Goal: Task Accomplishment & Management: Manage account settings

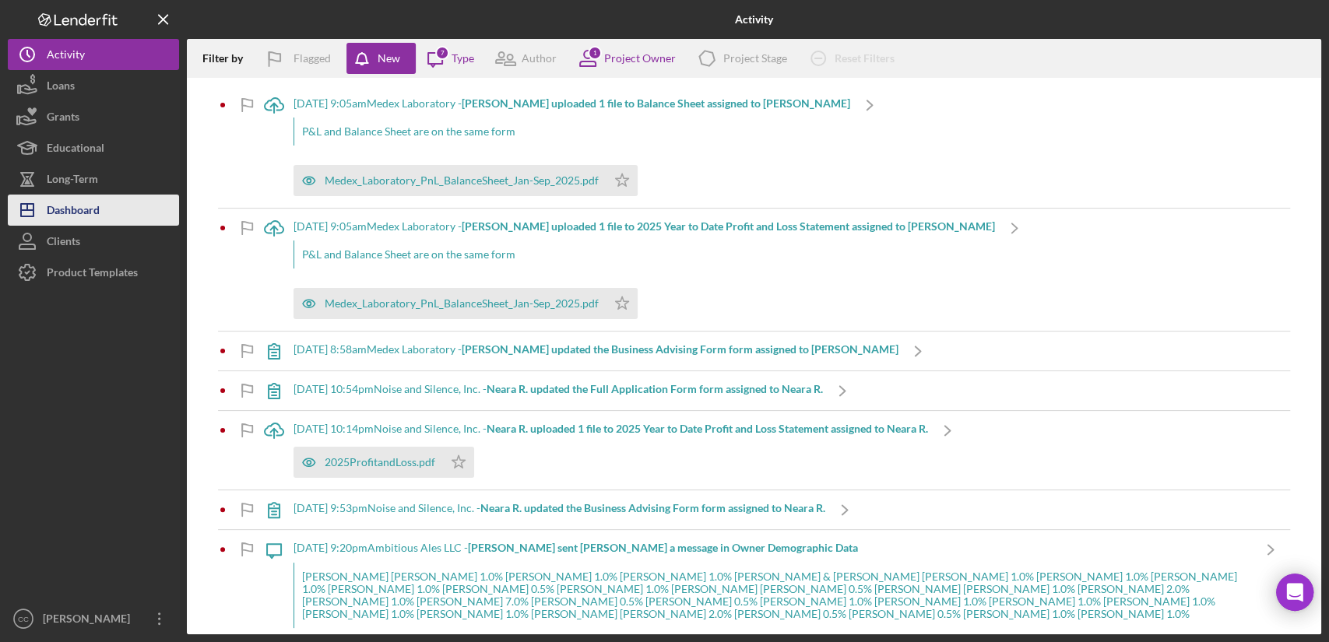
click at [83, 212] on div "Dashboard" at bounding box center [73, 212] width 53 height 35
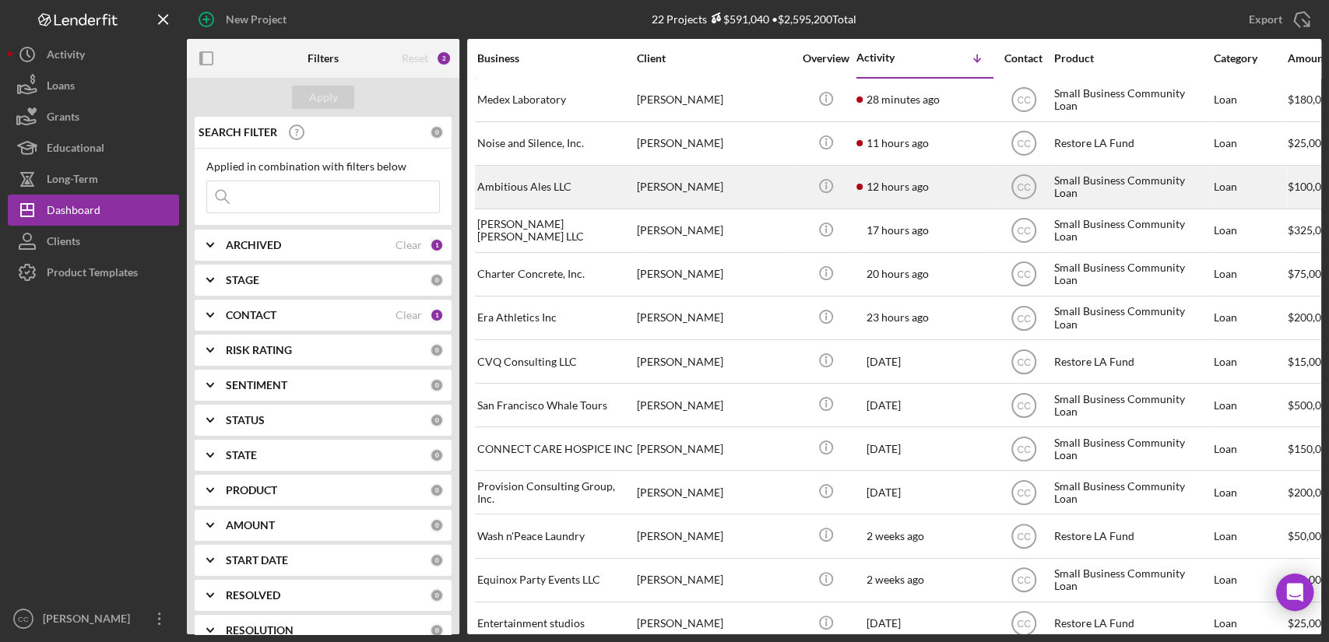
click at [750, 194] on div "[PERSON_NAME]" at bounding box center [715, 187] width 156 height 41
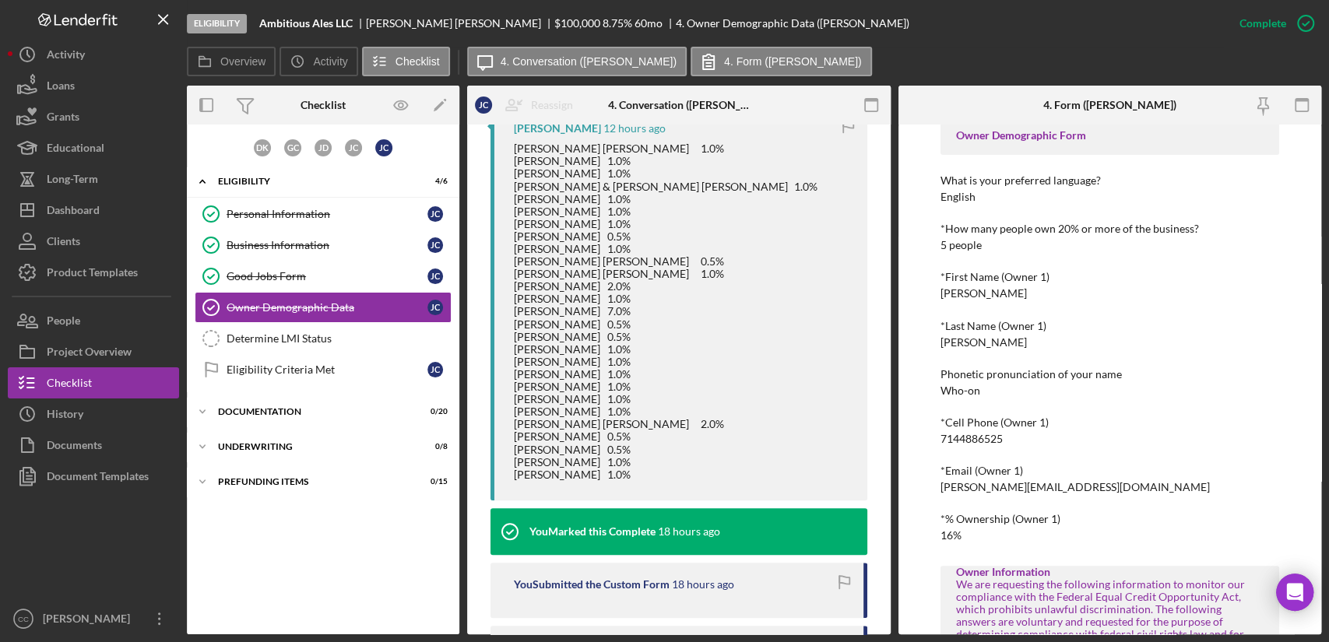
scroll to position [508, 0]
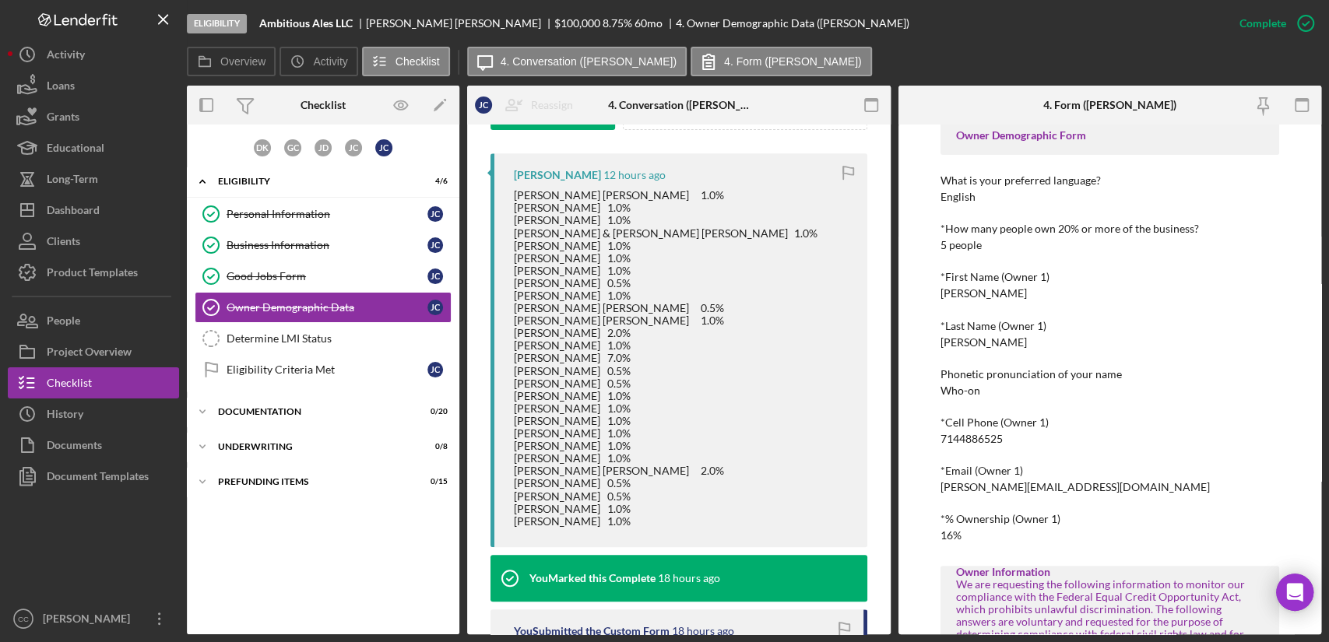
click at [1175, 384] on div "Phonetic pronunciation of your name Who-on" at bounding box center [1109, 382] width 339 height 29
click at [88, 212] on div "Dashboard" at bounding box center [73, 212] width 53 height 35
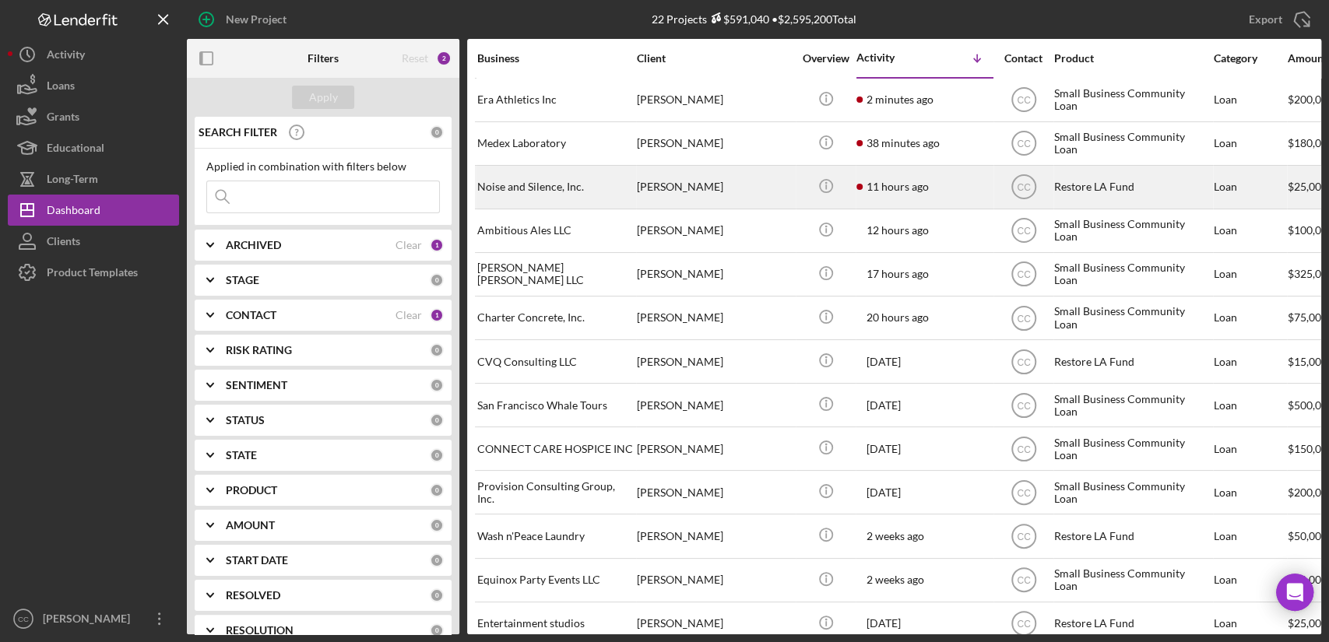
click at [746, 184] on div "[PERSON_NAME]" at bounding box center [715, 187] width 156 height 41
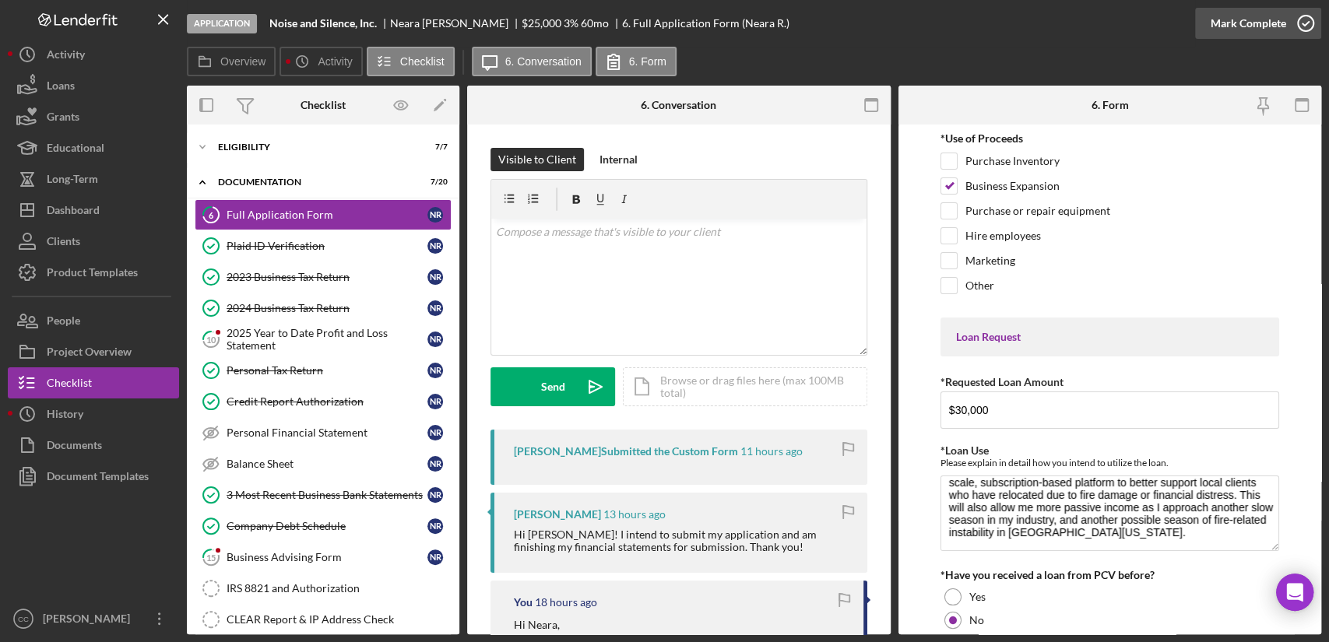
click at [1284, 20] on button "Mark Complete" at bounding box center [1258, 23] width 126 height 31
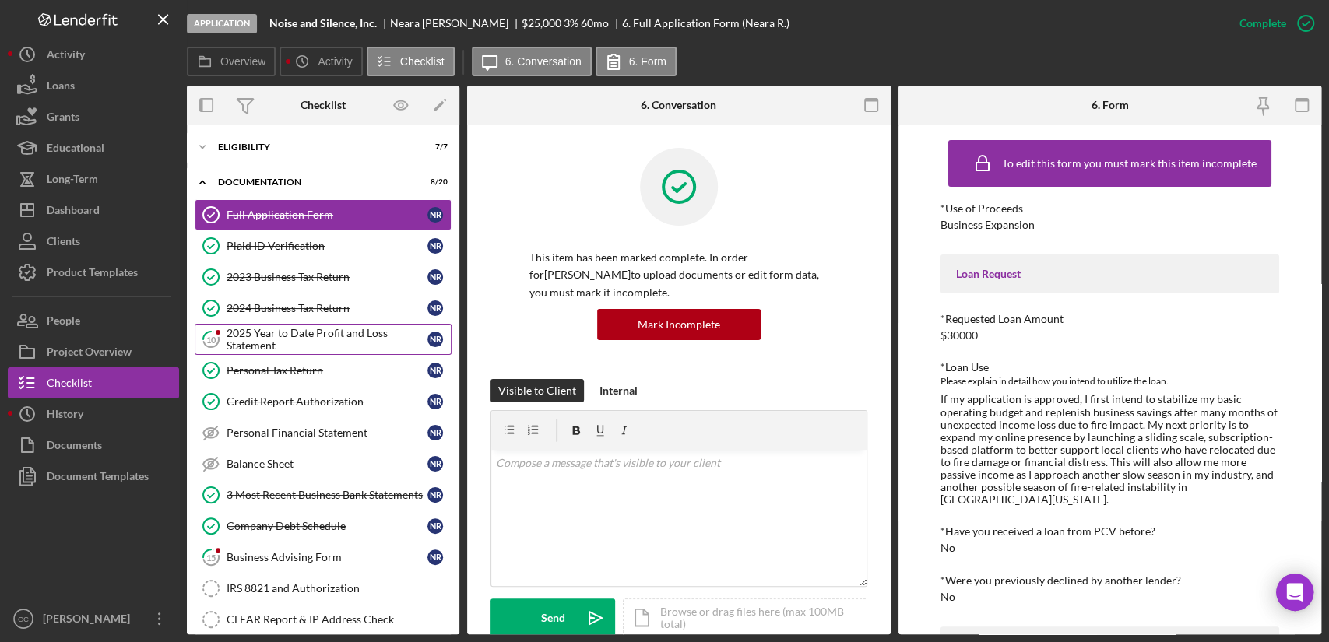
click at [282, 340] on div "2025 Year to Date Profit and Loss Statement" at bounding box center [327, 339] width 201 height 25
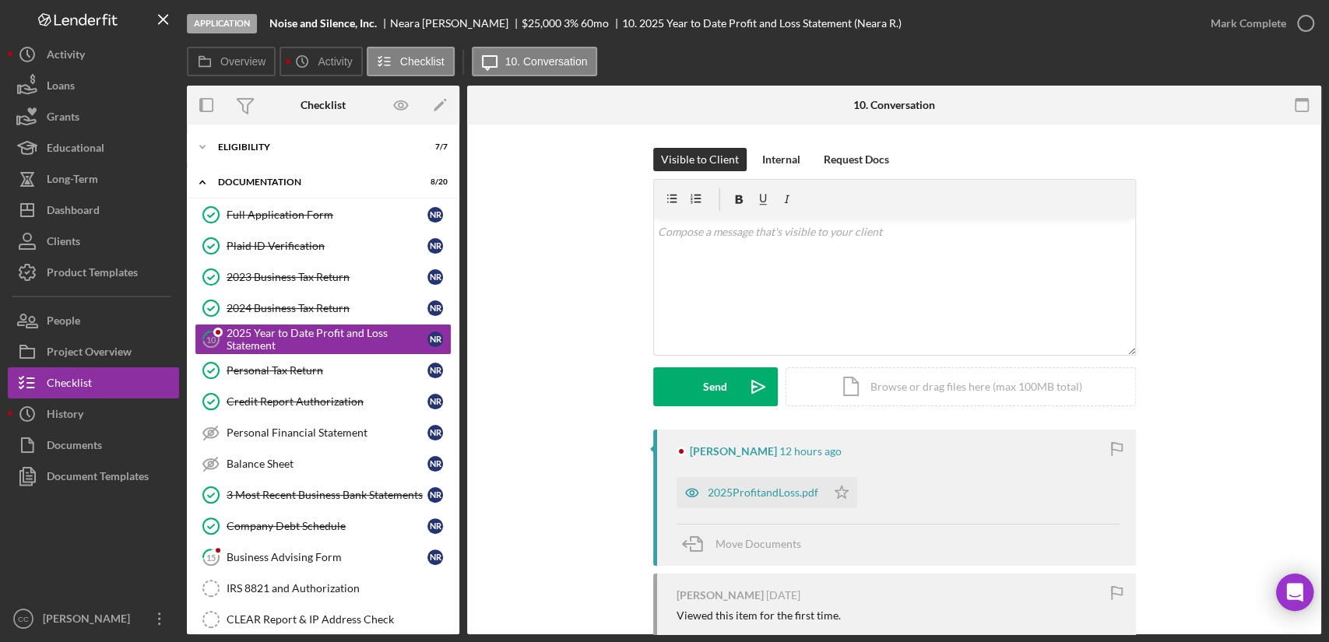
click at [1223, 322] on div "Visible to Client Internal Request Docs v Color teal Color pink Remove color Ad…" at bounding box center [893, 289] width 807 height 282
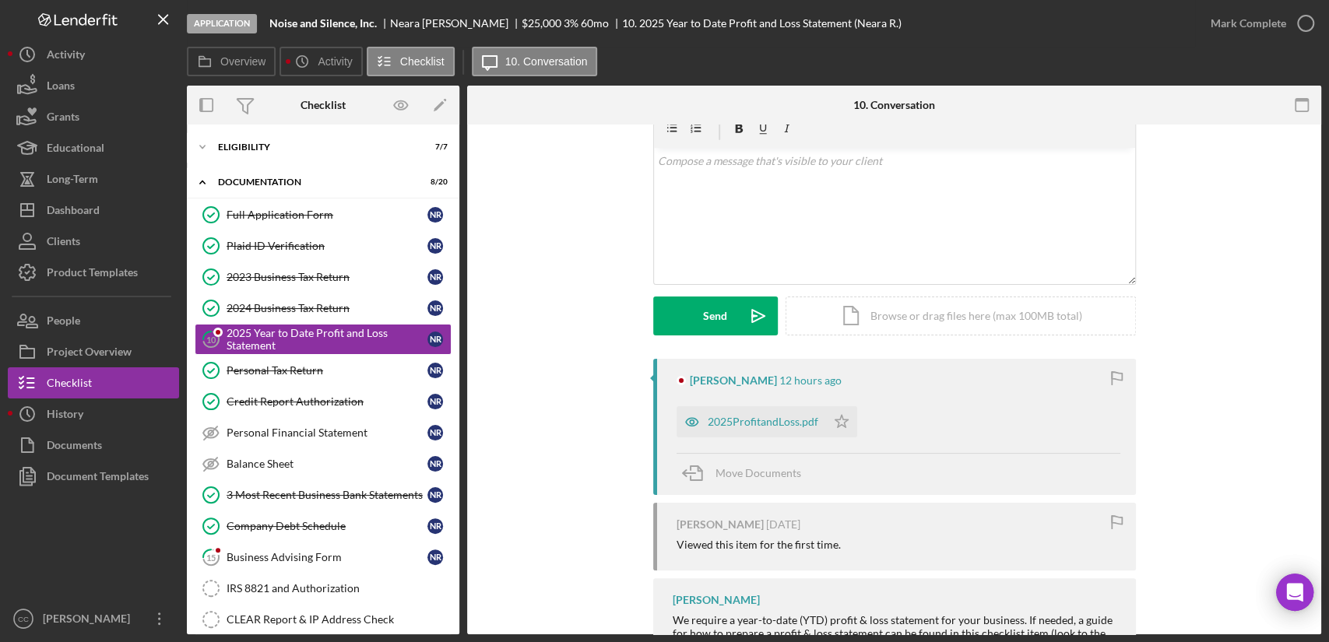
scroll to position [150, 0]
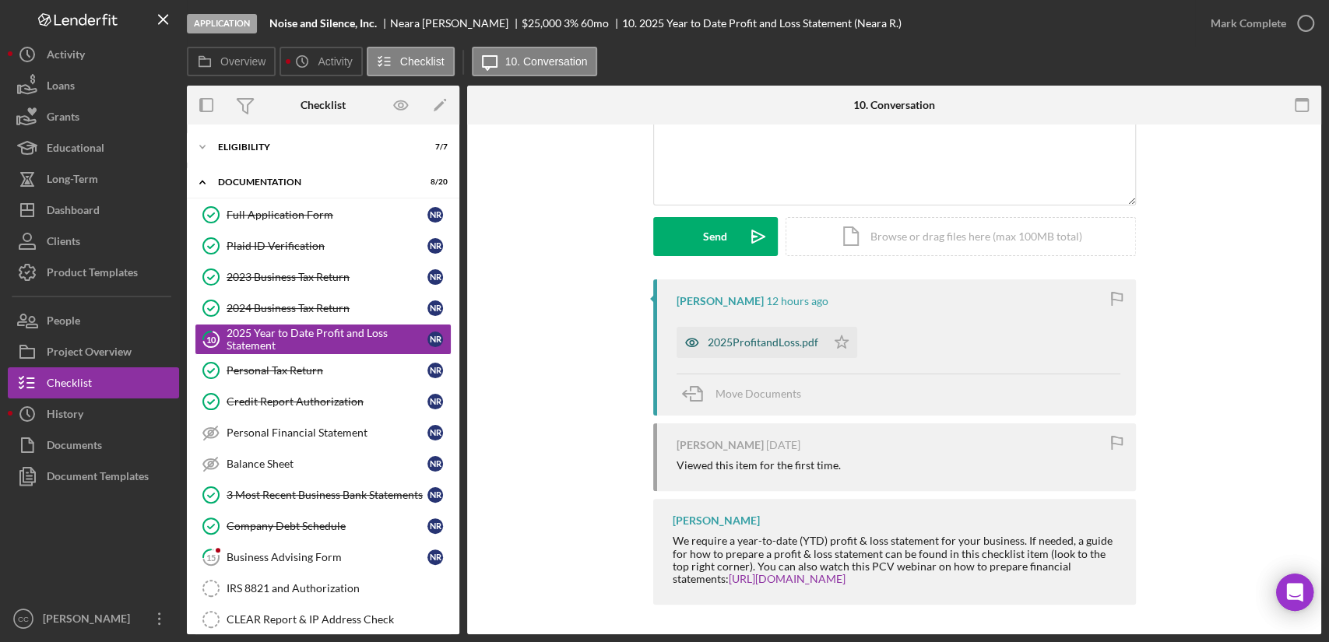
click at [751, 343] on div "2025ProfitandLoss.pdf" at bounding box center [763, 342] width 111 height 12
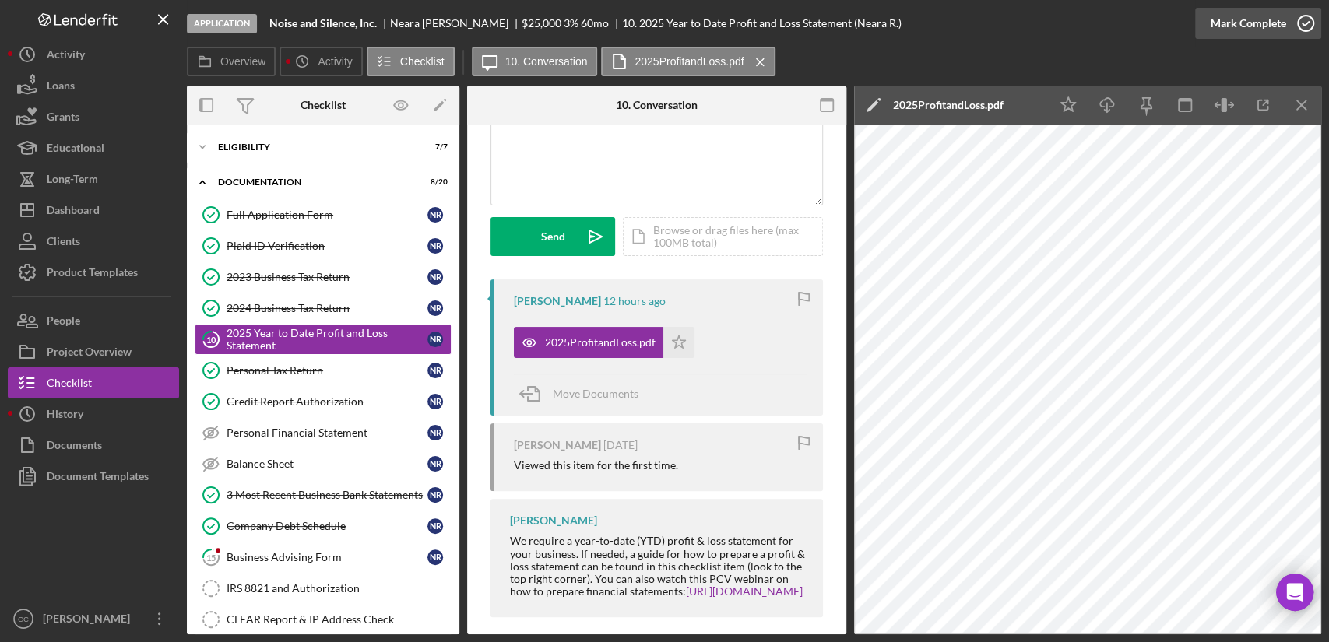
click at [1299, 16] on icon "button" at bounding box center [1305, 23] width 39 height 39
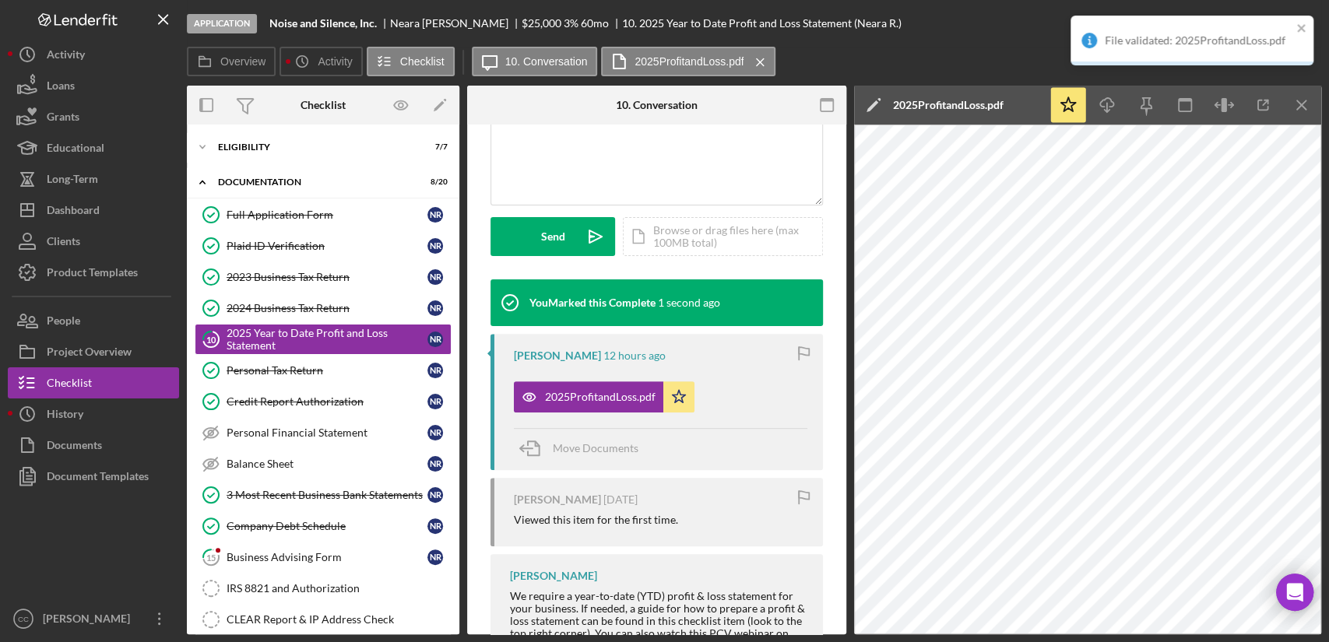
scroll to position [381, 0]
click at [274, 565] on link "15 Business Advising Form N R" at bounding box center [323, 557] width 257 height 31
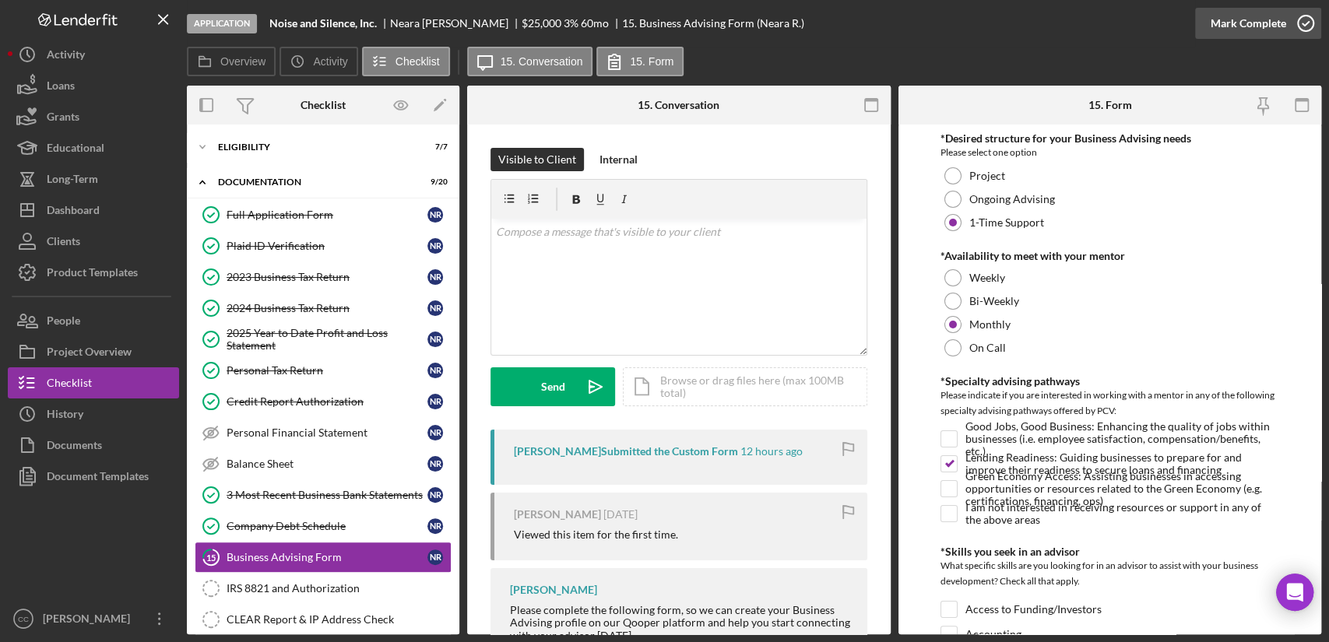
click at [1297, 14] on icon "button" at bounding box center [1305, 23] width 39 height 39
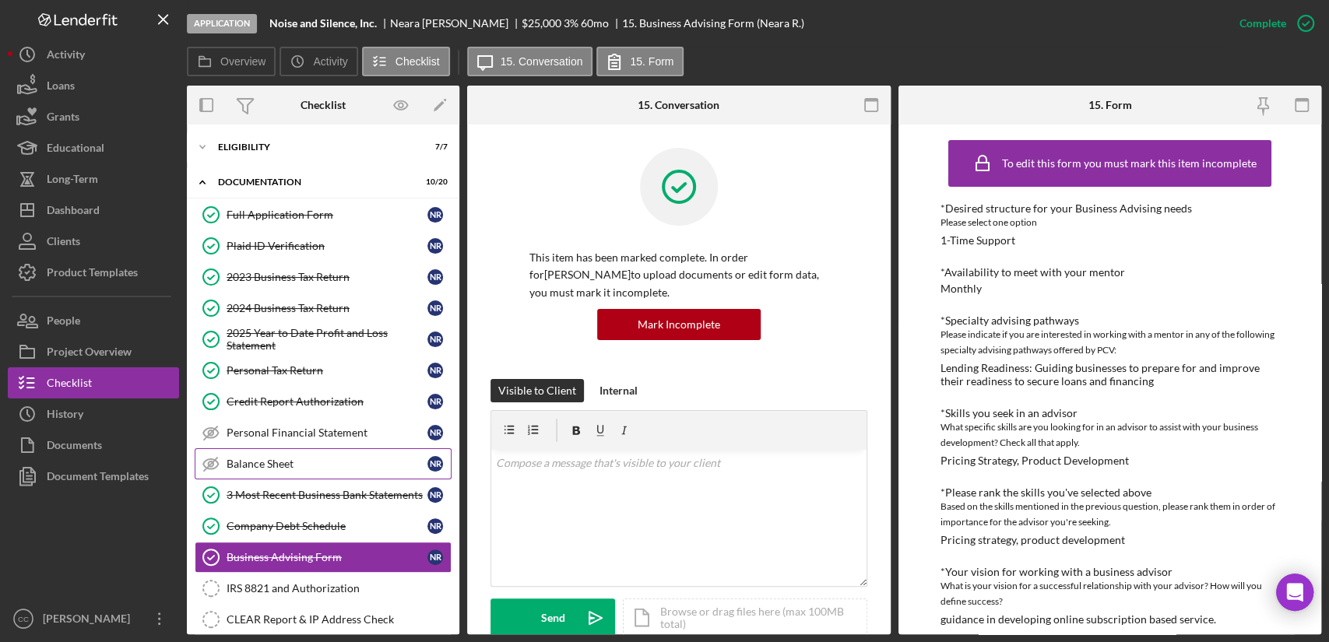
scroll to position [86, 0]
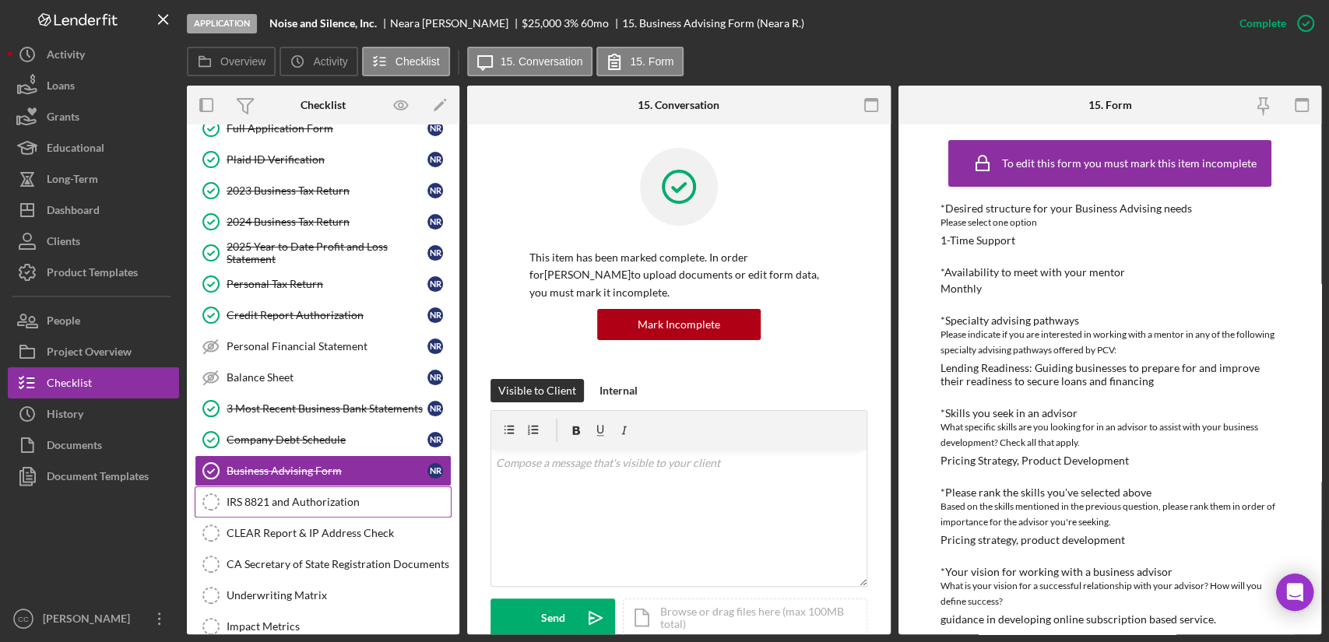
click at [328, 507] on link "IRS 8821 and Authorization IRS 8821 and Authorization" at bounding box center [323, 502] width 257 height 31
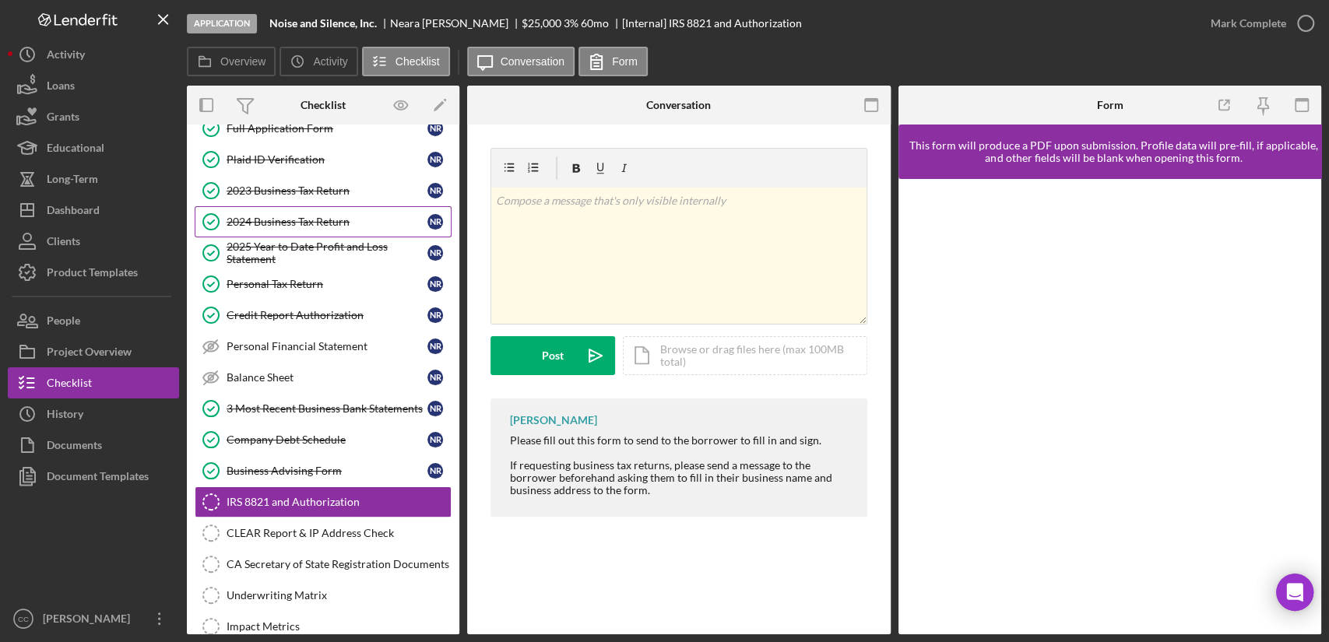
click at [291, 220] on div "2024 Business Tax Return" at bounding box center [327, 222] width 201 height 12
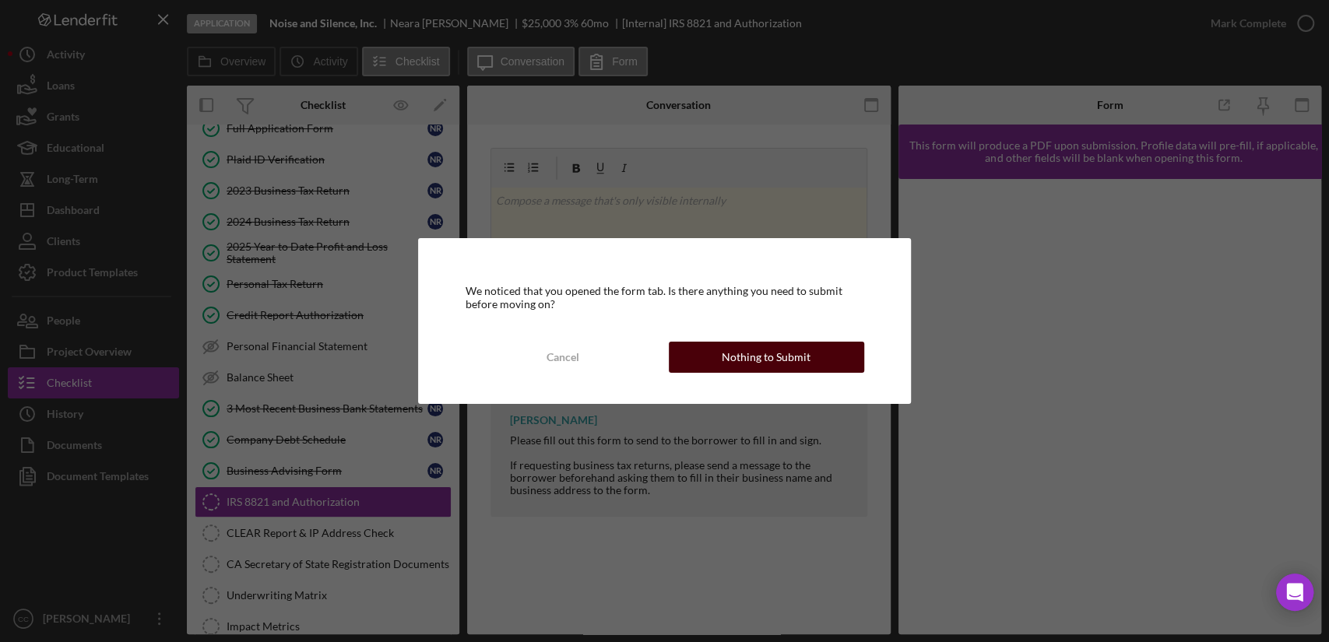
click at [803, 365] on div "Nothing to Submit" at bounding box center [766, 357] width 89 height 31
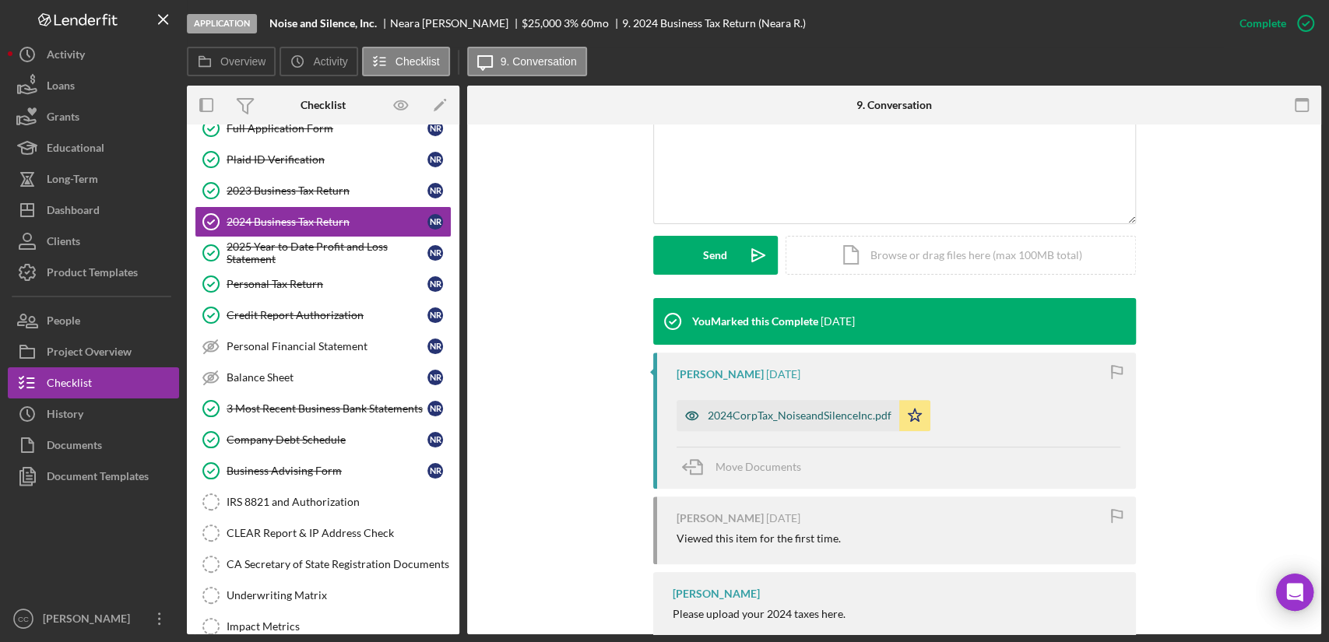
click at [761, 420] on div "2024CorpTax_NoiseandSilenceInc.pdf" at bounding box center [800, 415] width 184 height 12
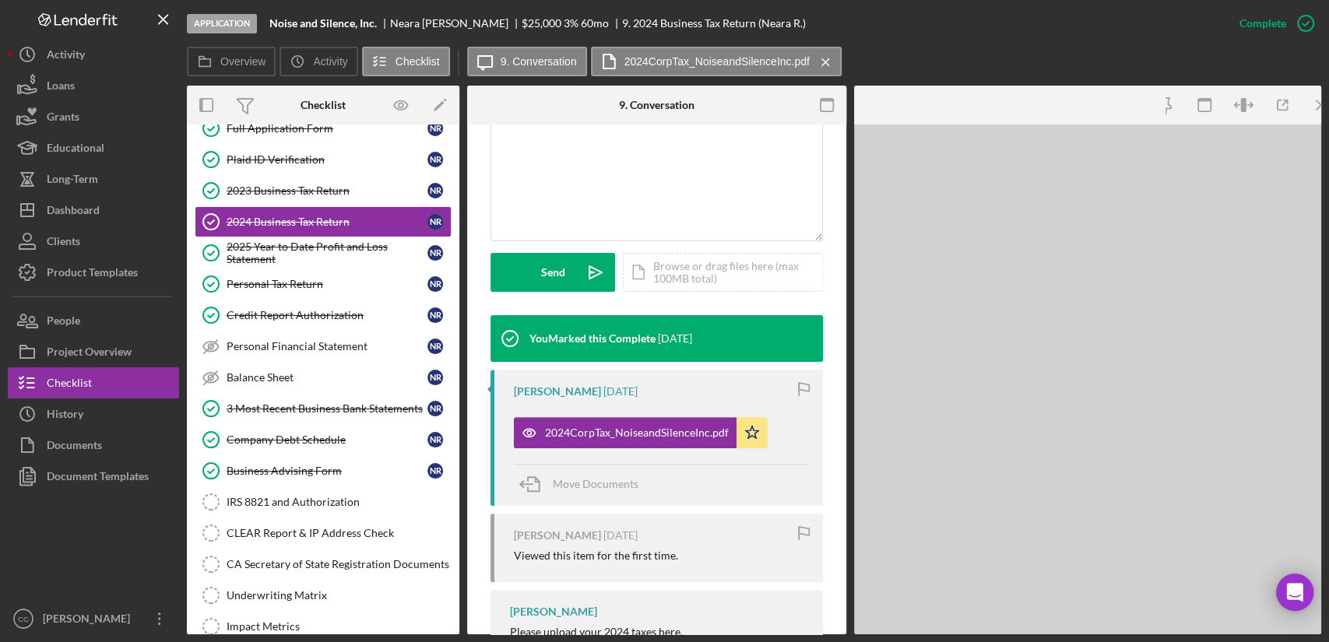
scroll to position [363, 0]
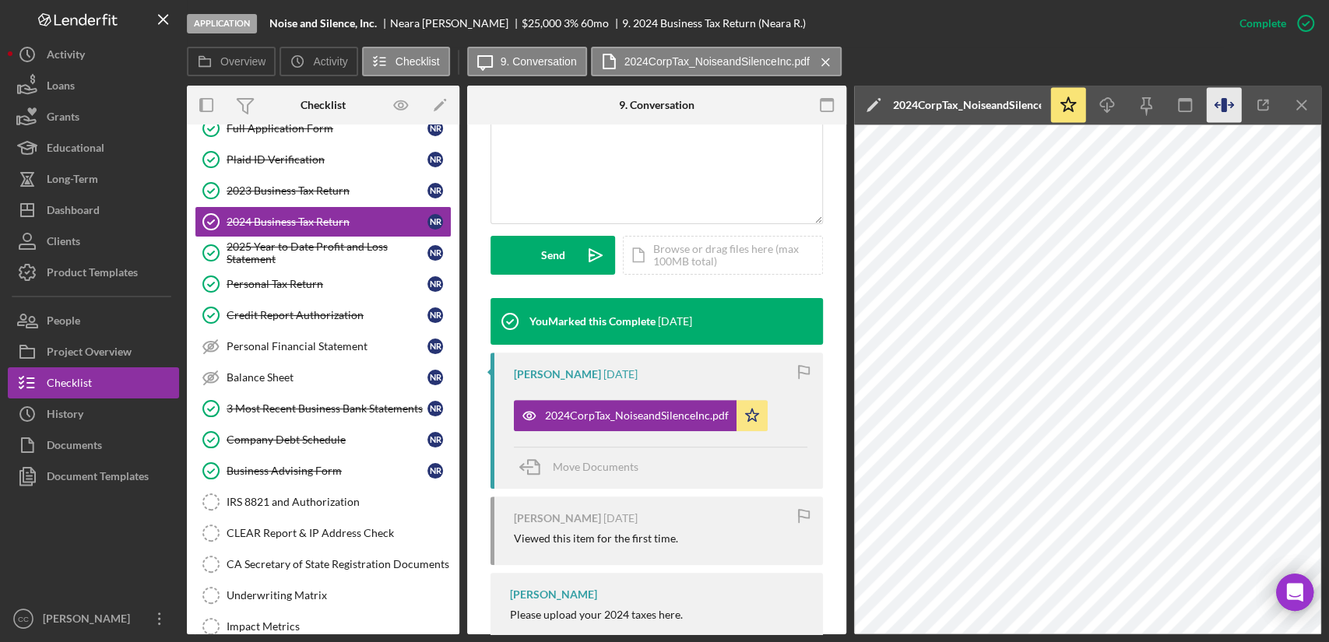
click at [1225, 105] on icon "button" at bounding box center [1223, 105] width 5 height 14
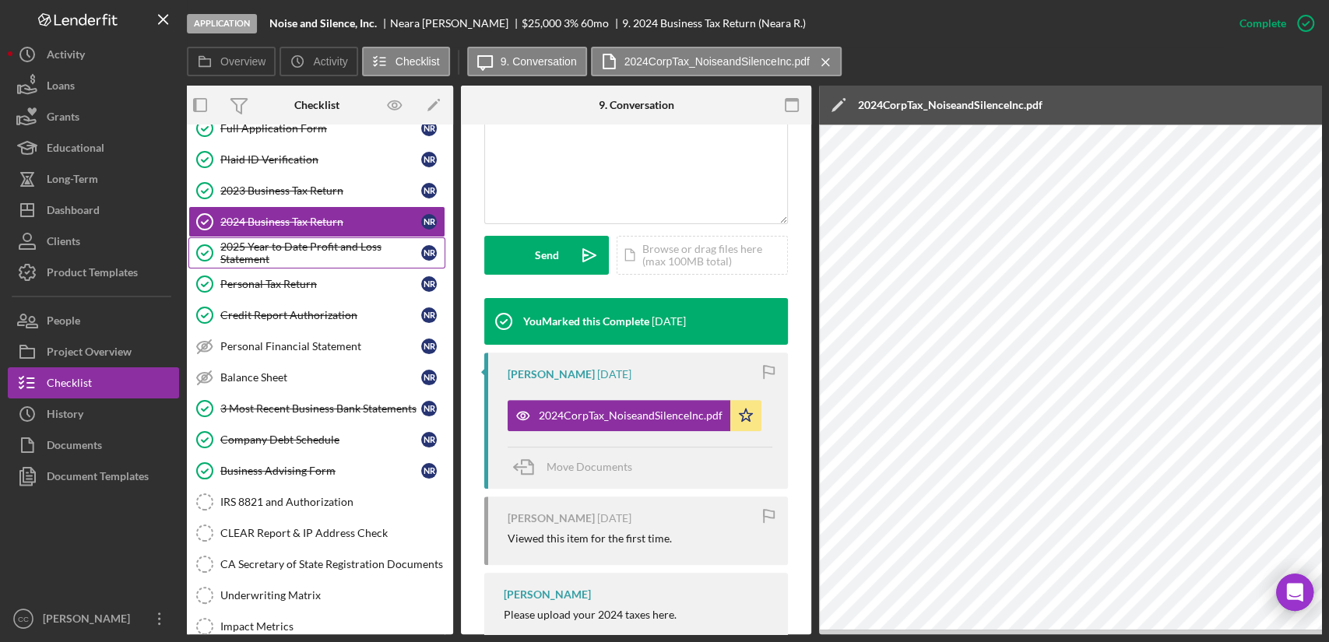
scroll to position [0, 0]
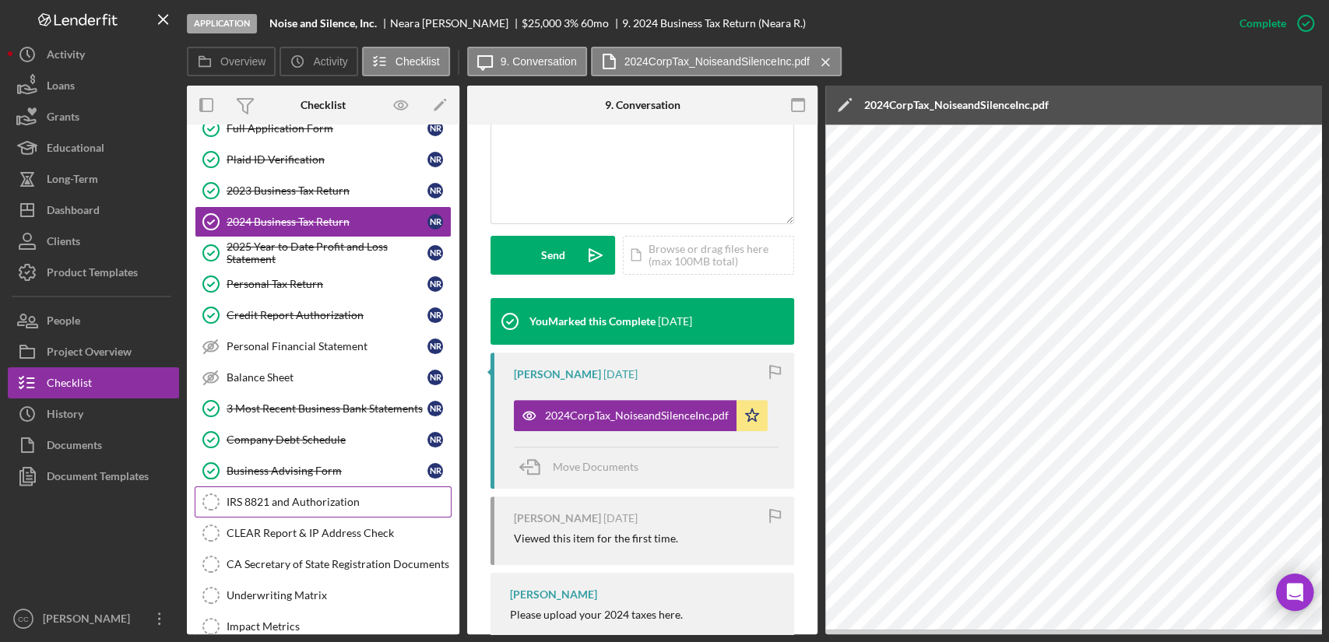
click at [292, 509] on link "IRS 8821 and Authorization IRS 8821 and Authorization" at bounding box center [323, 502] width 257 height 31
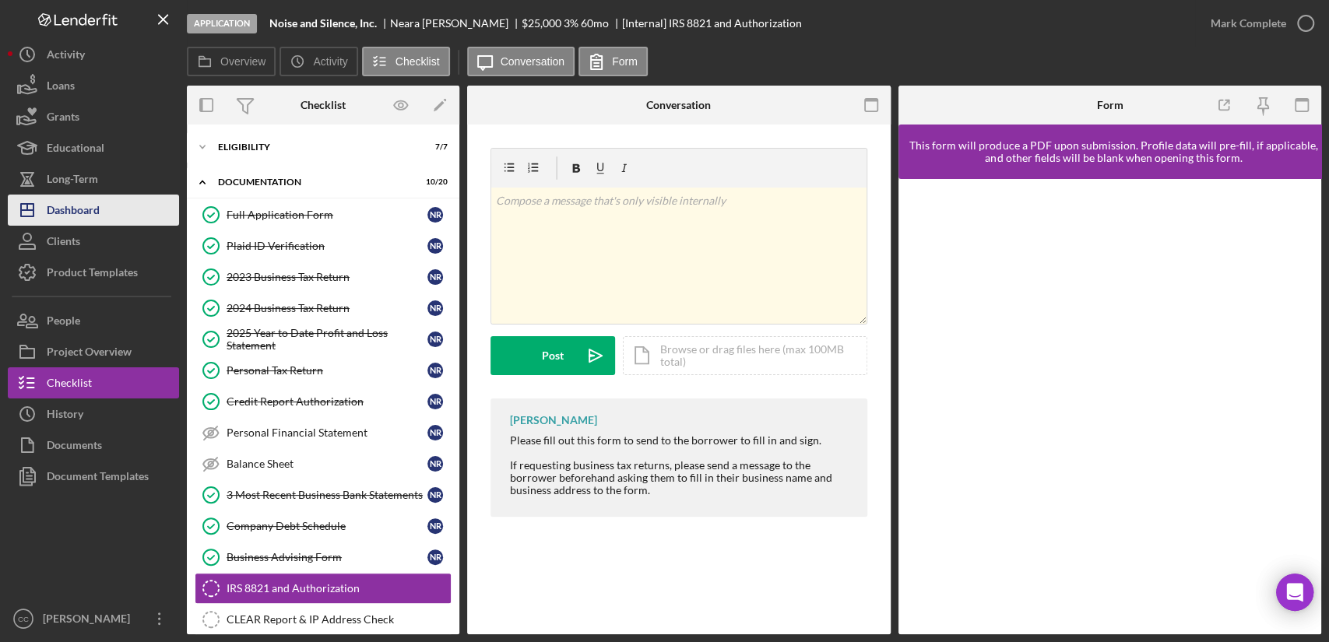
click at [105, 209] on button "Icon/Dashboard Dashboard" at bounding box center [93, 210] width 171 height 31
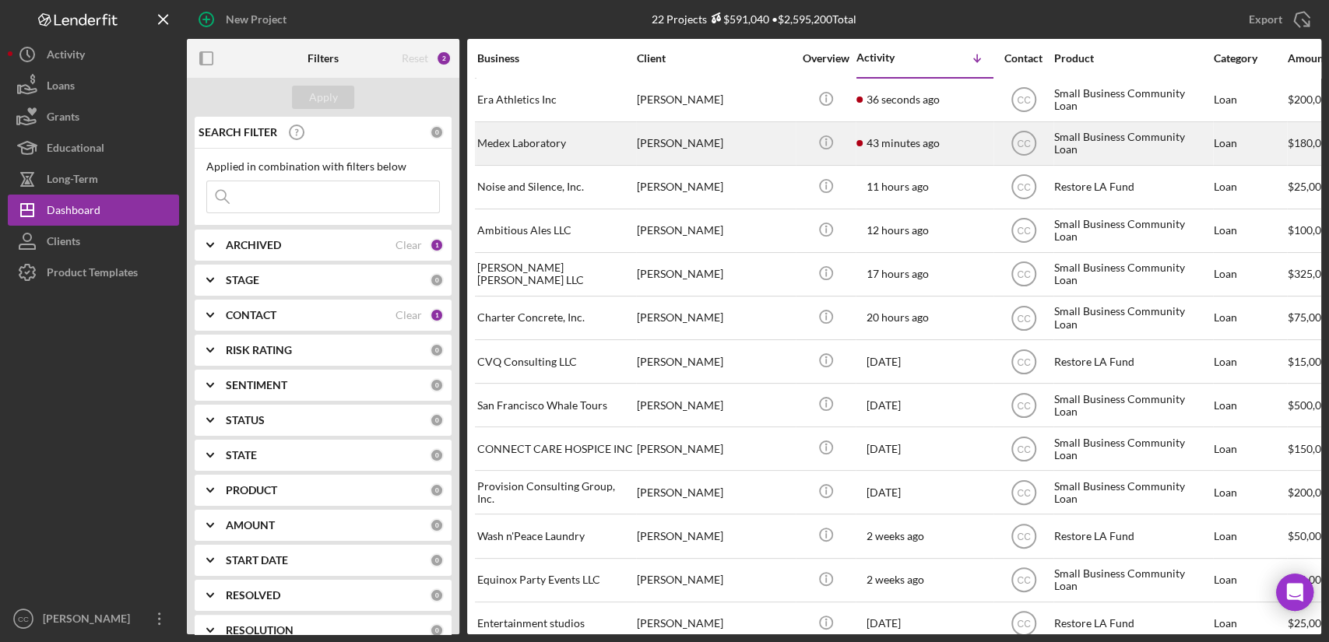
click at [765, 147] on div "[PERSON_NAME]" at bounding box center [715, 143] width 156 height 41
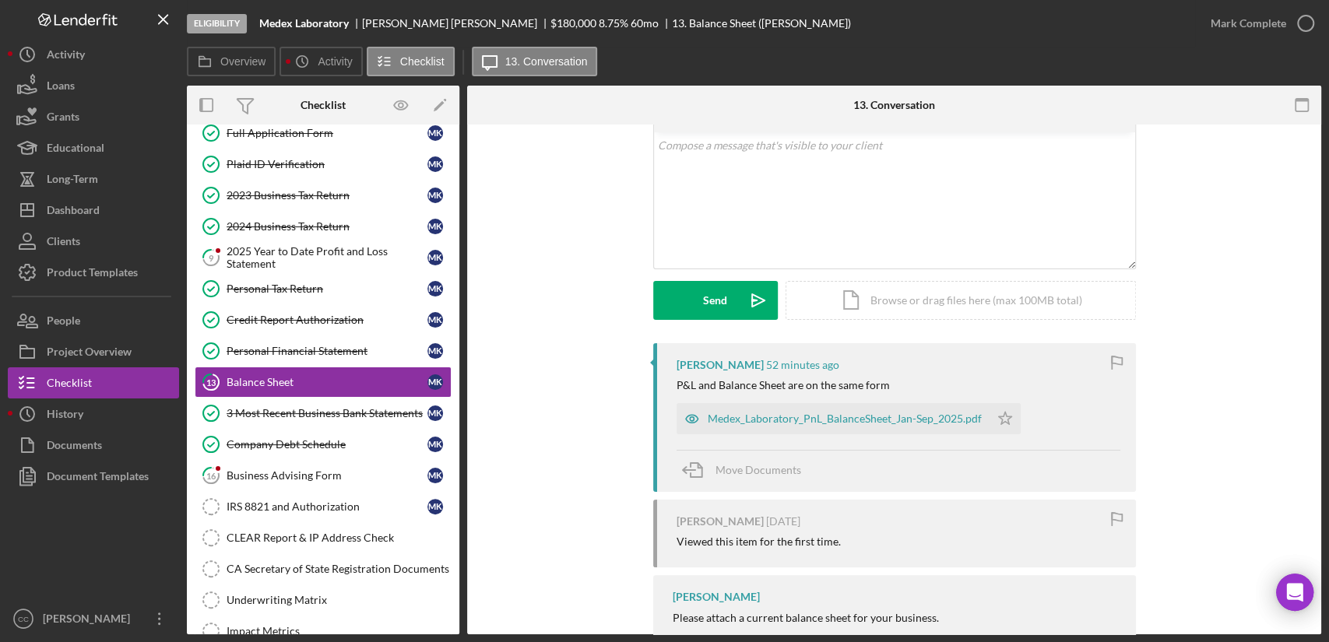
scroll to position [136, 0]
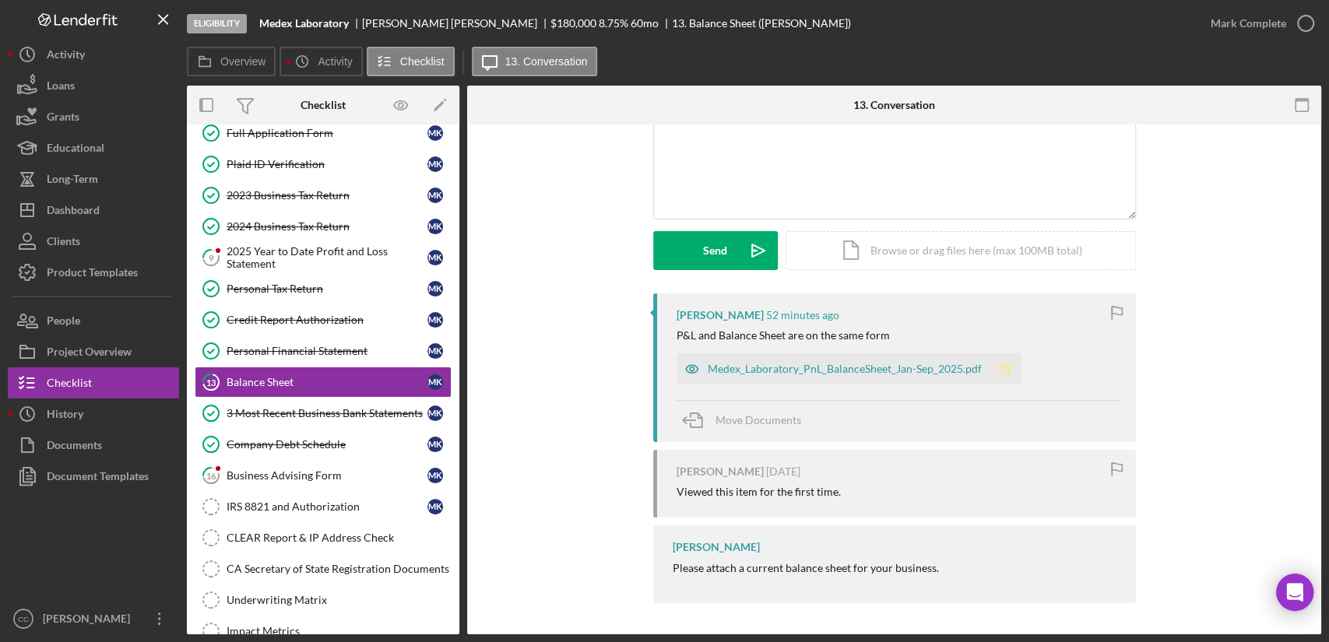
click at [989, 372] on icon "Icon/Star" at bounding box center [1004, 368] width 31 height 31
click at [880, 371] on div "Medex_Laboratory_PnL_BalanceSheet_Jan-Sep_2025.pdf" at bounding box center [845, 369] width 274 height 12
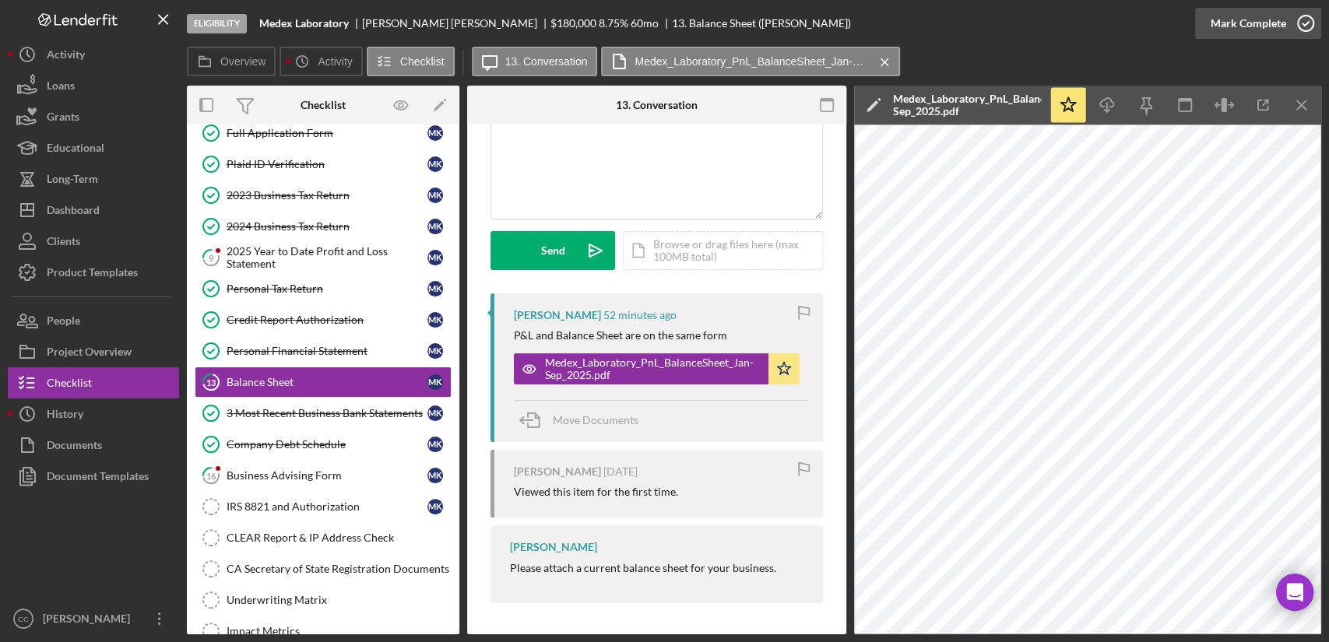
click at [1288, 26] on icon "button" at bounding box center [1305, 23] width 39 height 39
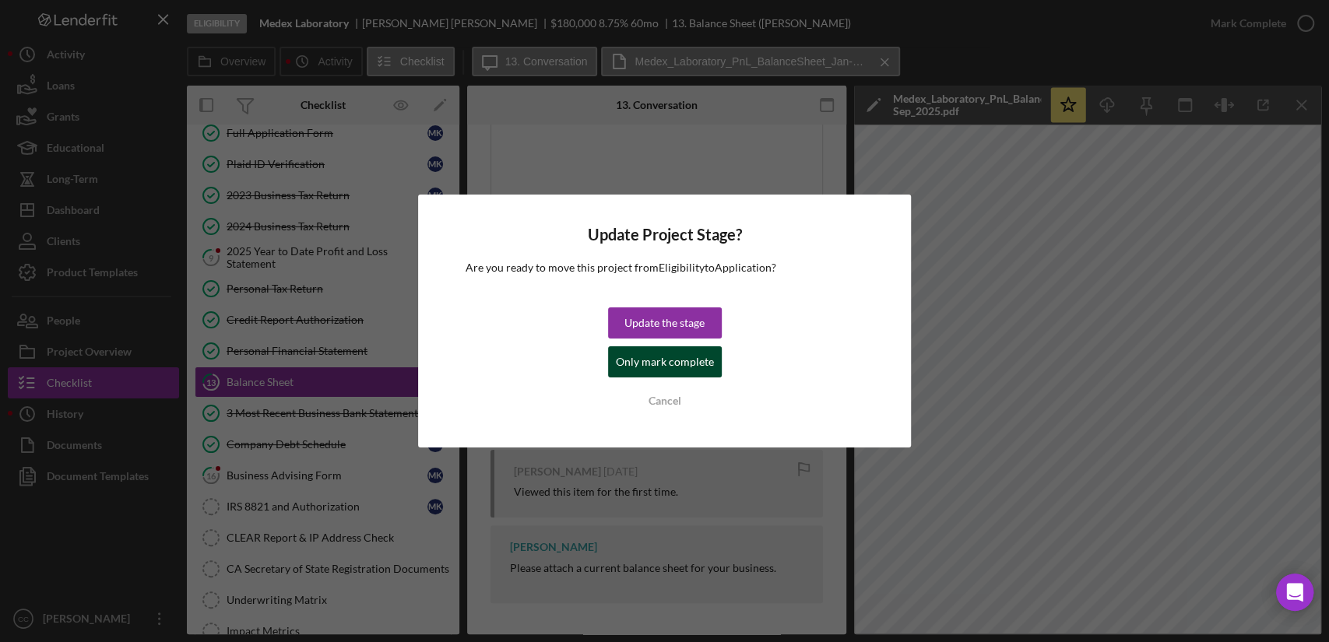
click at [651, 361] on div "Only mark complete" at bounding box center [665, 361] width 98 height 31
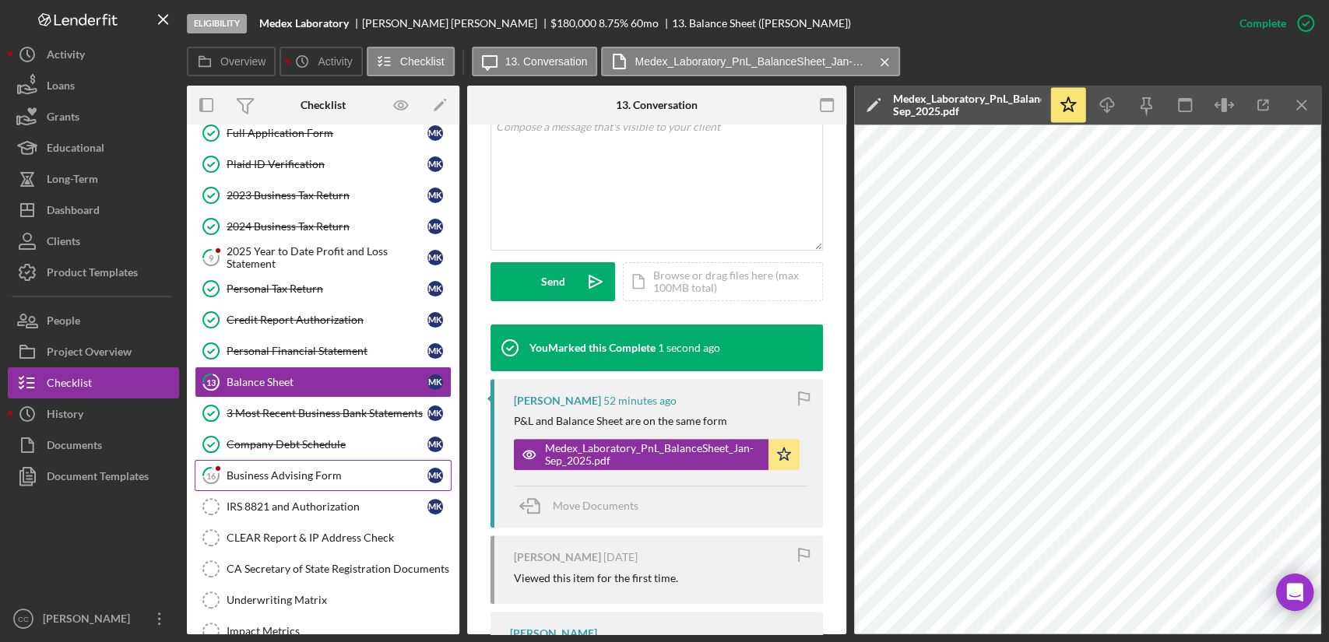
scroll to position [367, 0]
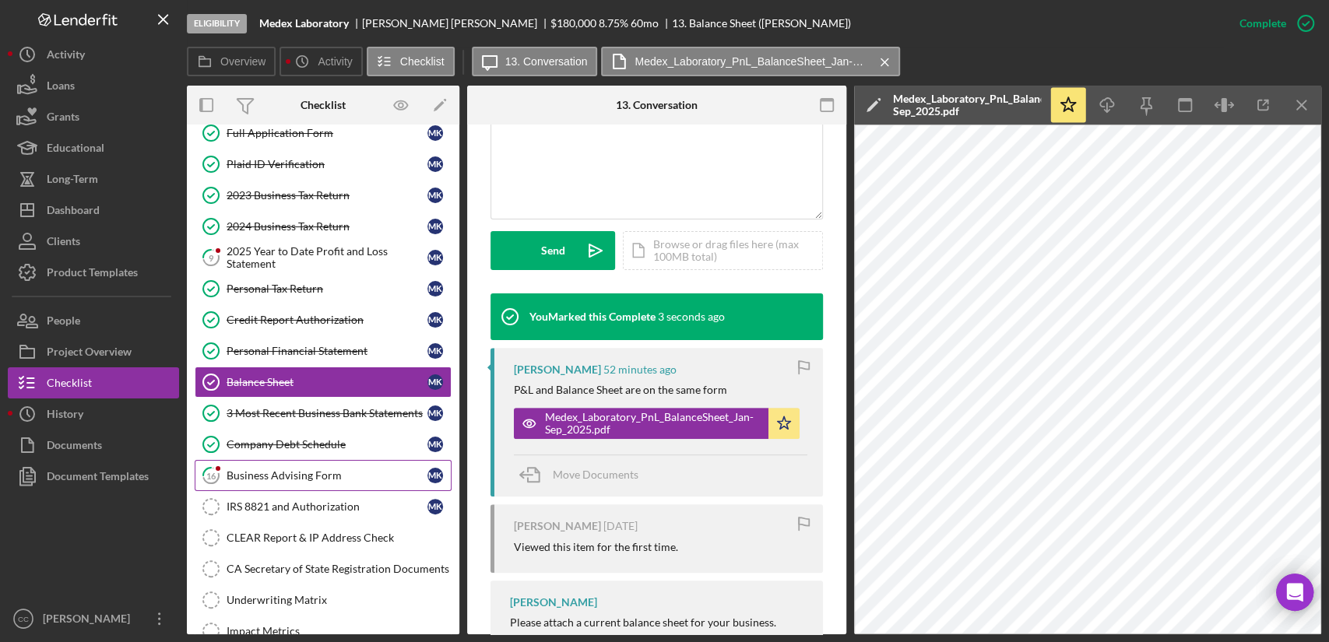
click at [269, 472] on div "Business Advising Form" at bounding box center [327, 475] width 201 height 12
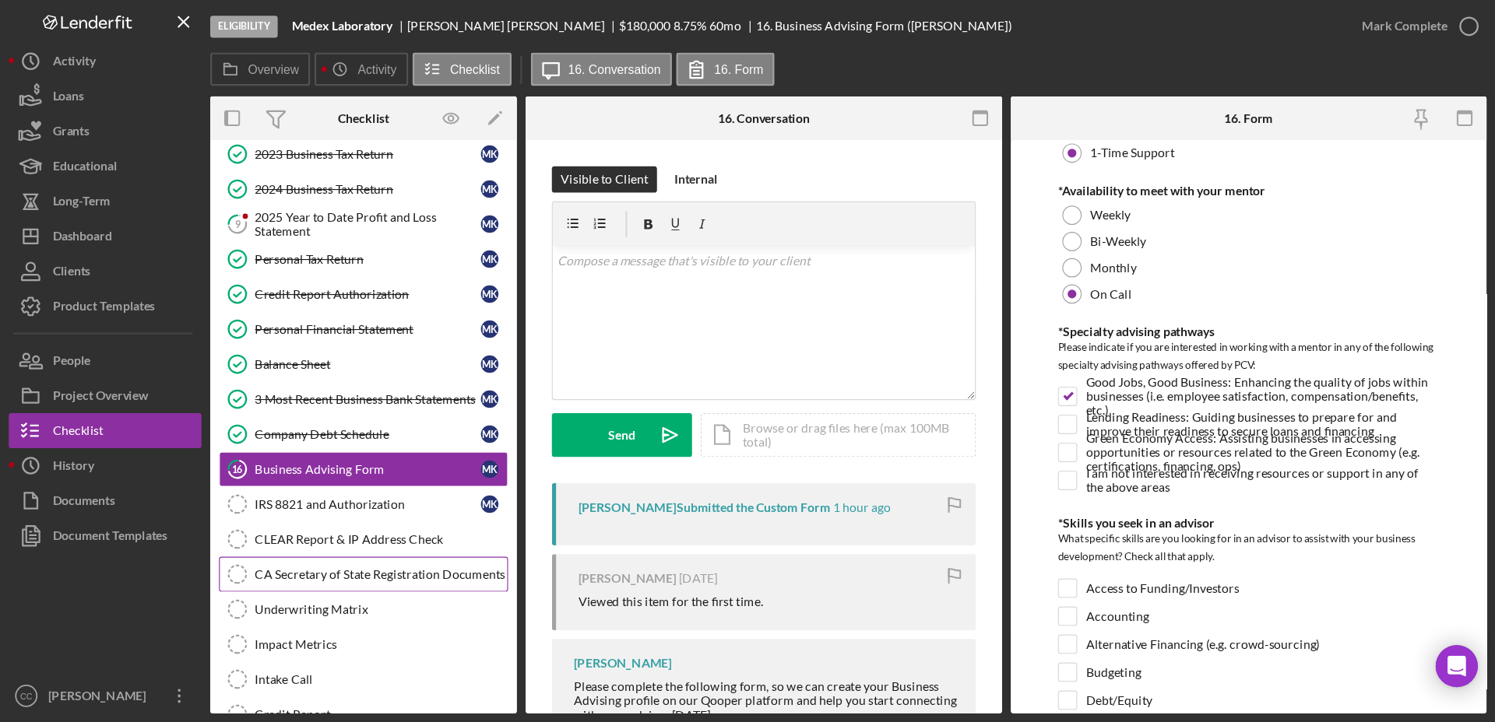
scroll to position [168, 0]
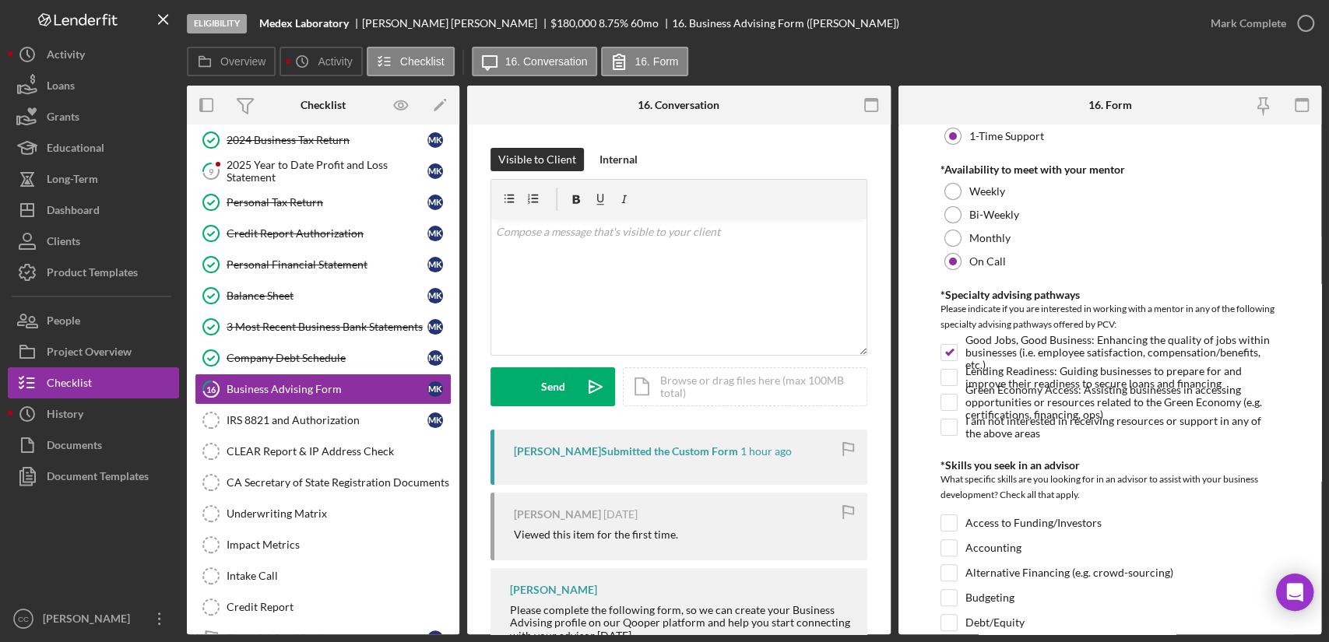
click at [872, 61] on div "Overview Icon/History Activity Checklist Icon/Message 16. Conversation 16. Form" at bounding box center [754, 62] width 1134 height 31
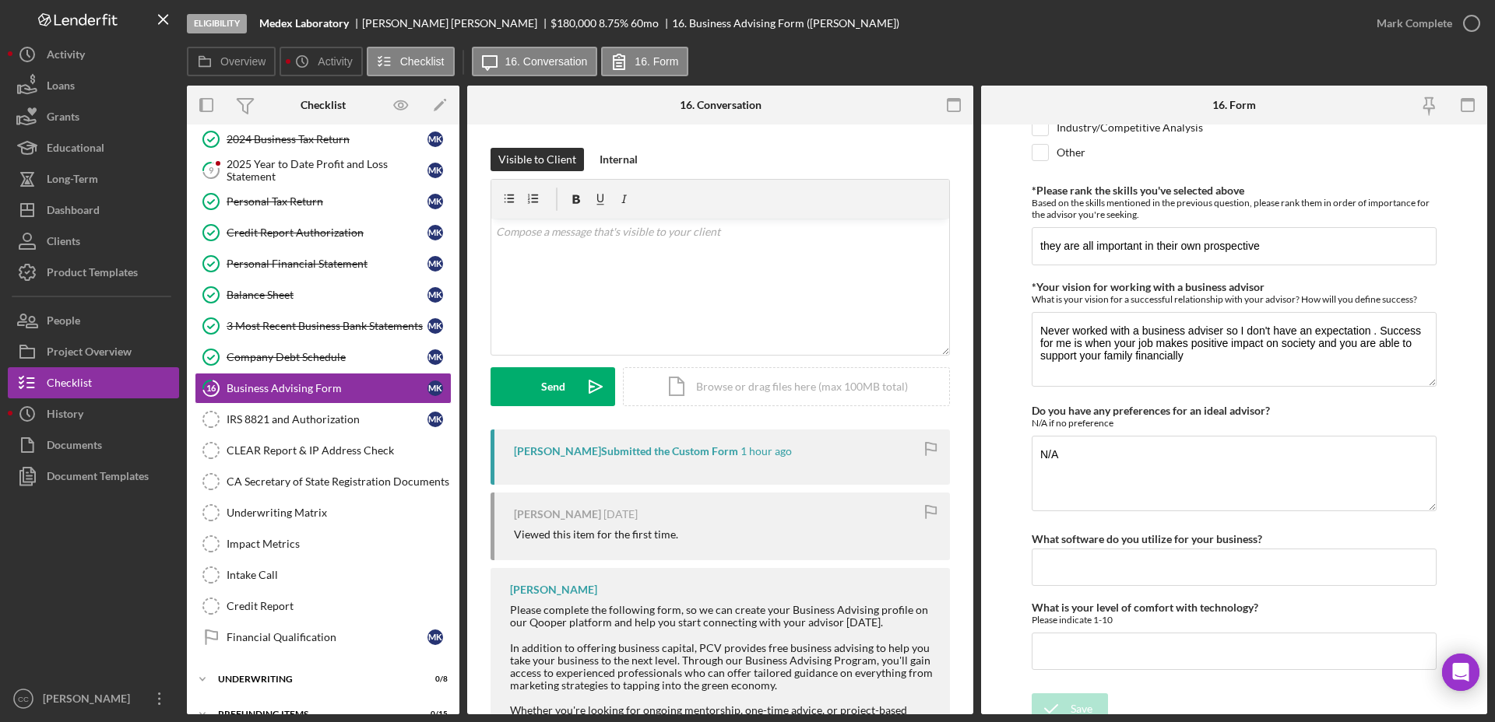
scroll to position [1292, 0]
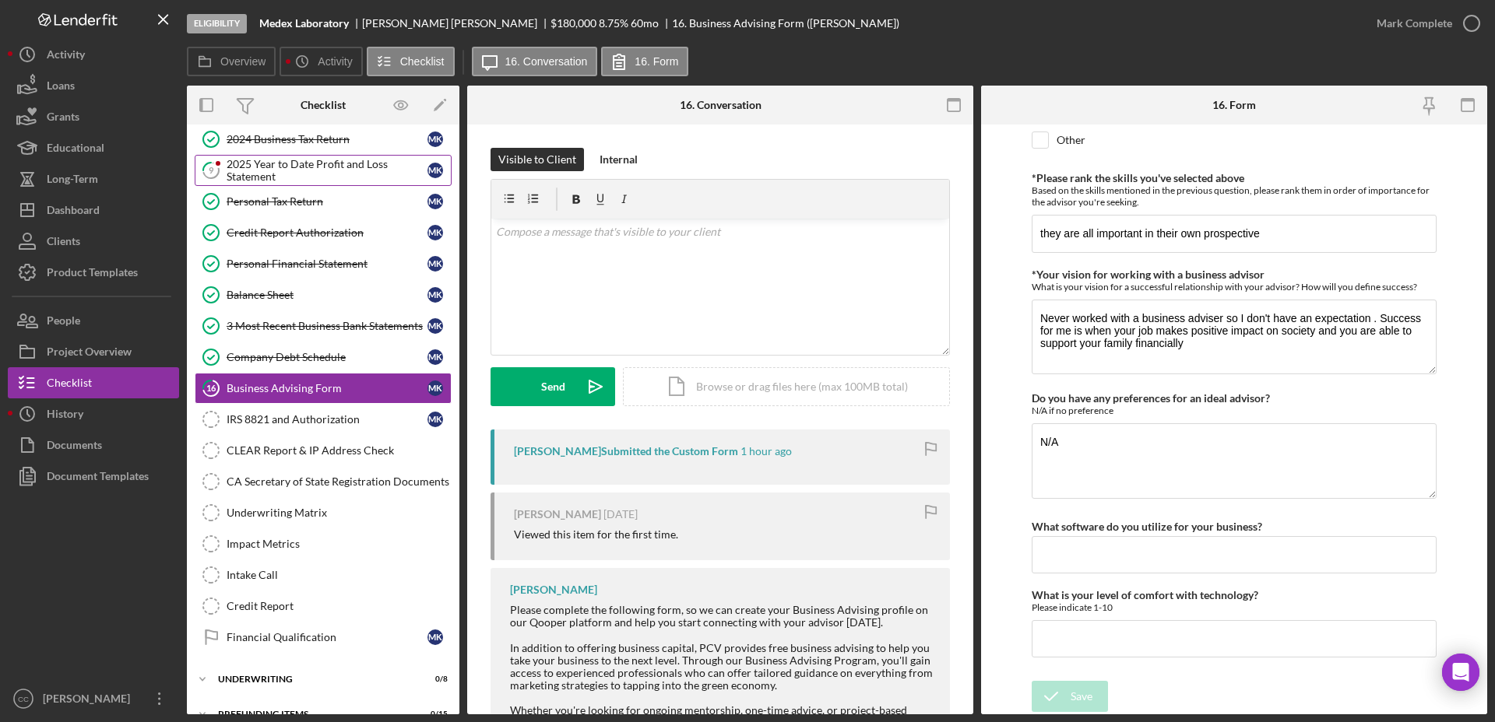
click at [313, 173] on div "2025 Year to Date Profit and Loss Statement" at bounding box center [327, 170] width 201 height 25
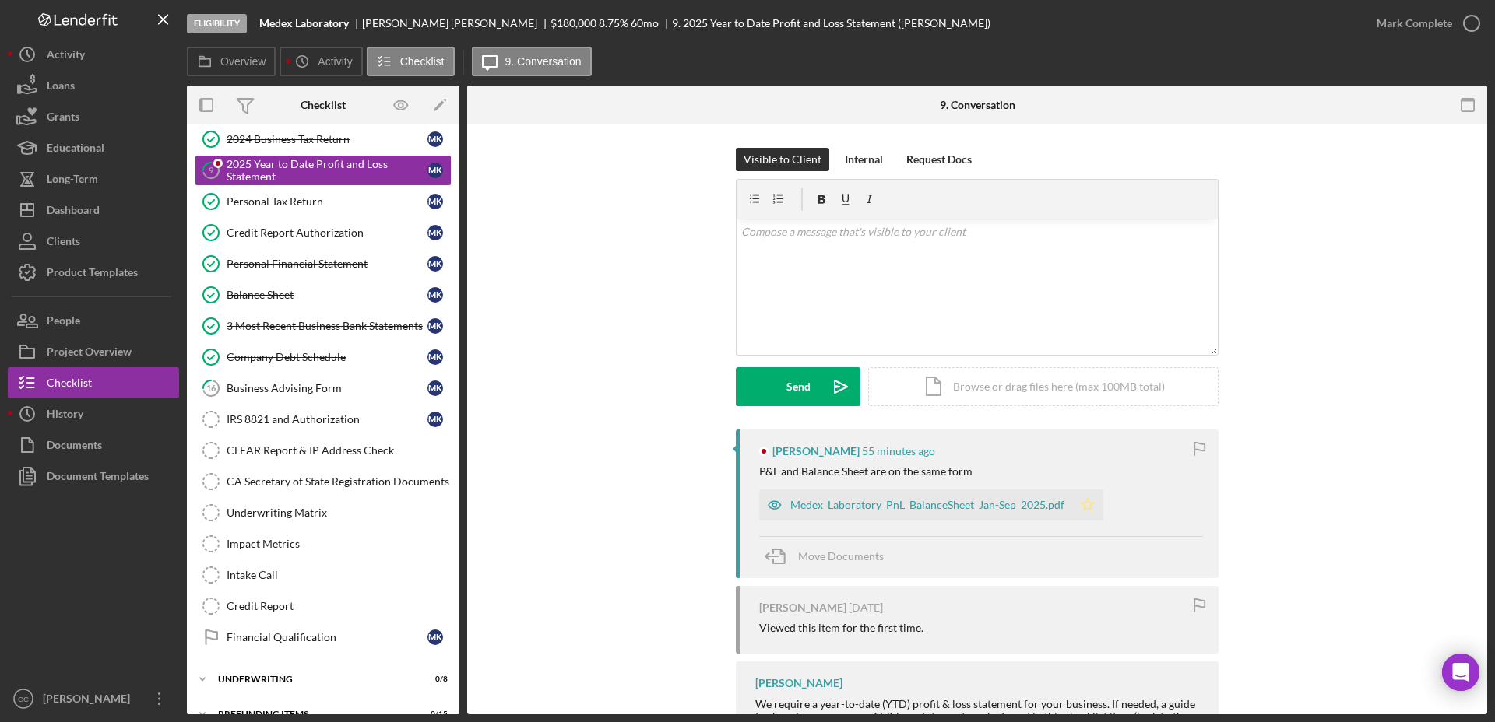
click at [1082, 506] on icon "Icon/Star" at bounding box center [1087, 505] width 31 height 31
click at [1328, 33] on div "Mark Complete" at bounding box center [1414, 23] width 76 height 31
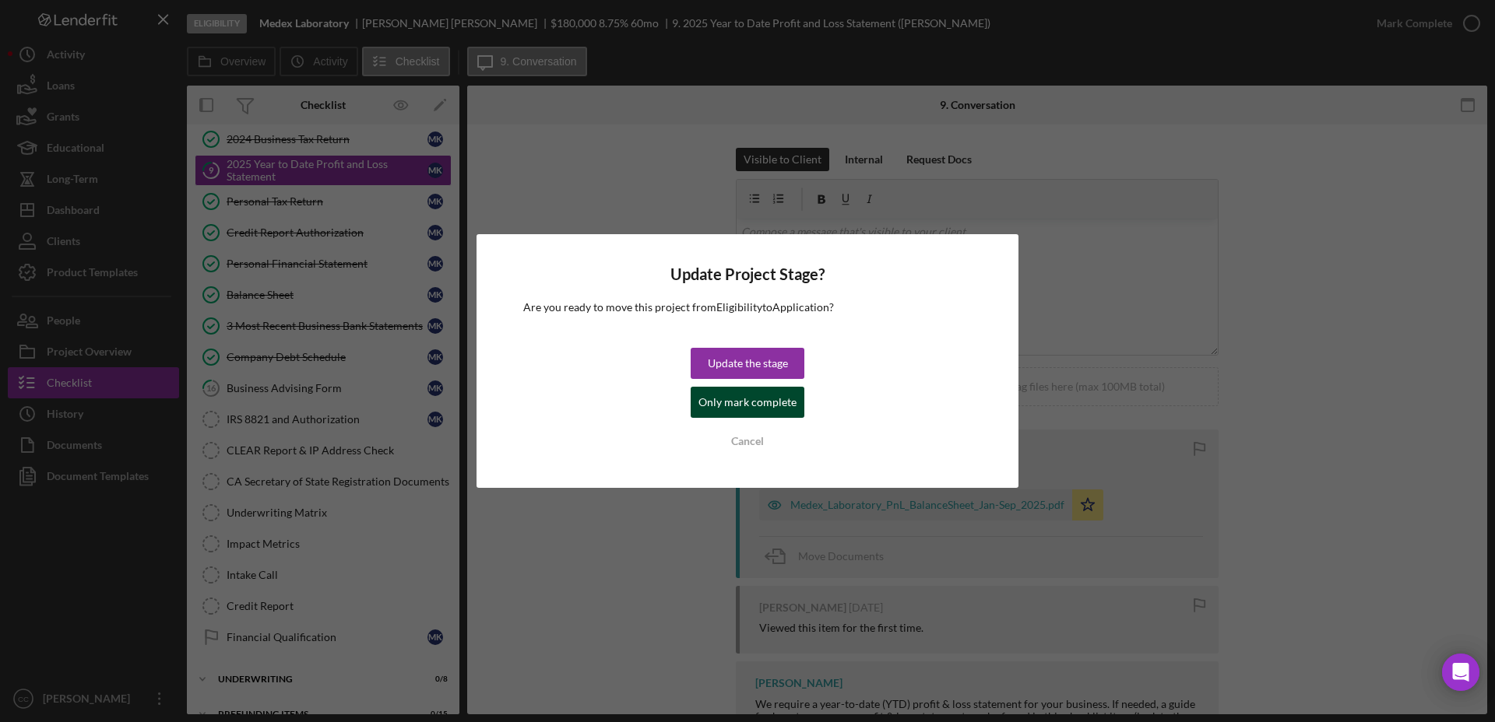
click at [717, 399] on div "Only mark complete" at bounding box center [747, 402] width 98 height 31
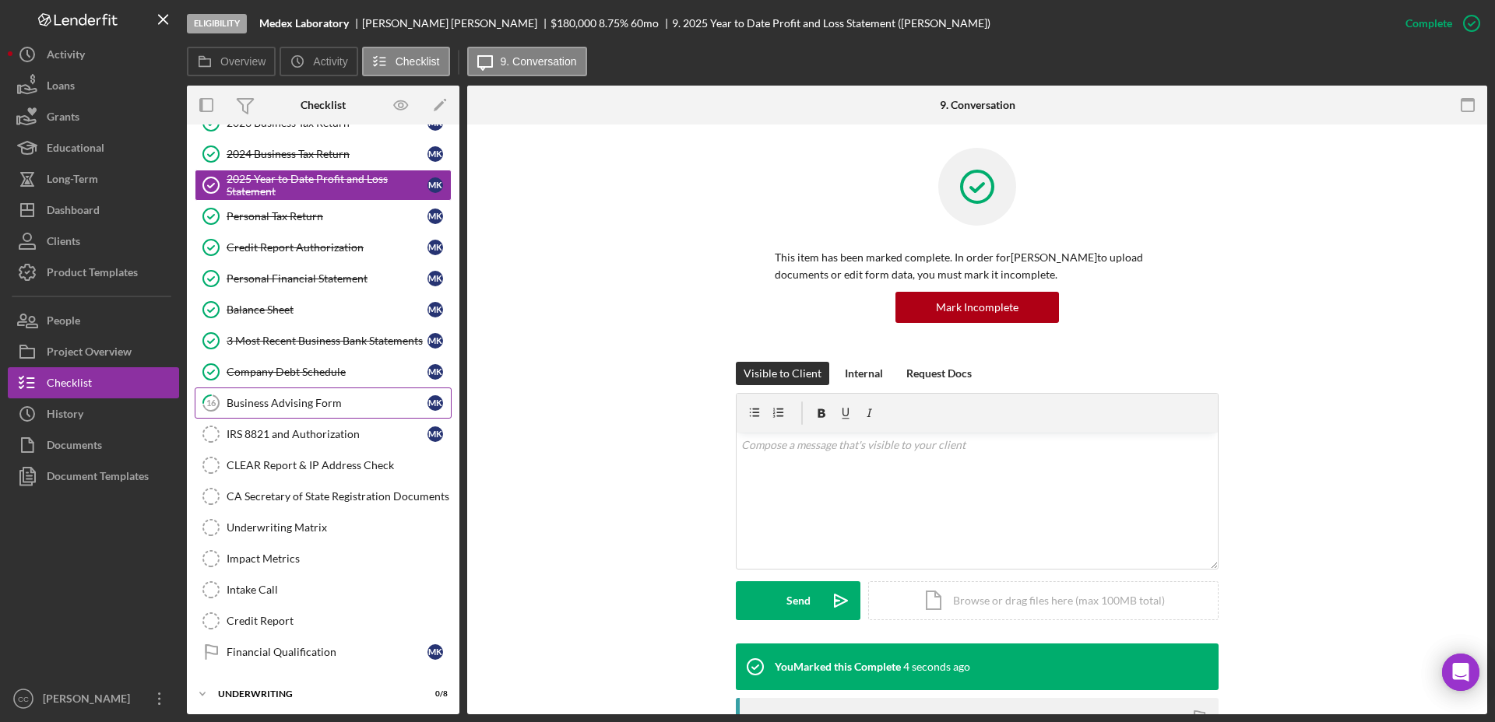
scroll to position [193, 0]
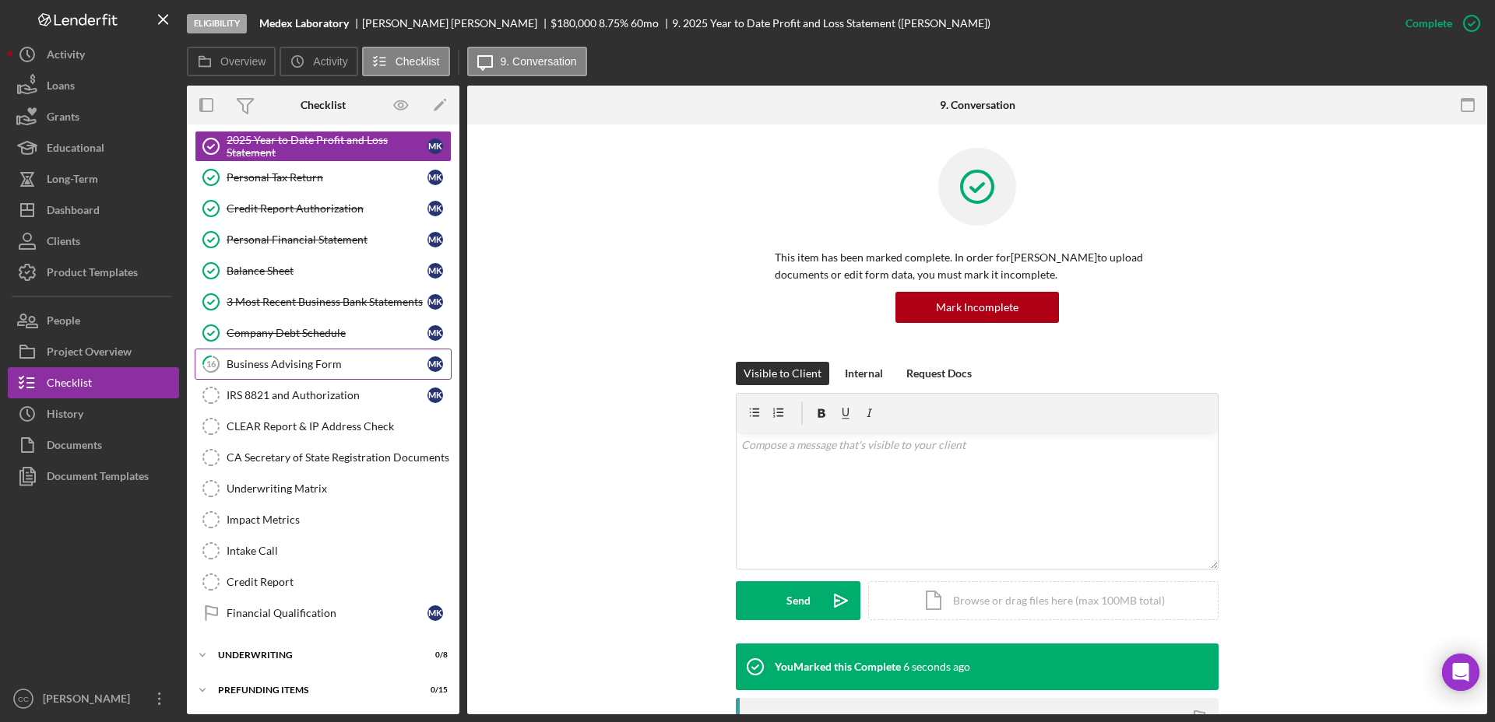
click at [332, 375] on link "16 Business Advising Form M K" at bounding box center [323, 364] width 257 height 31
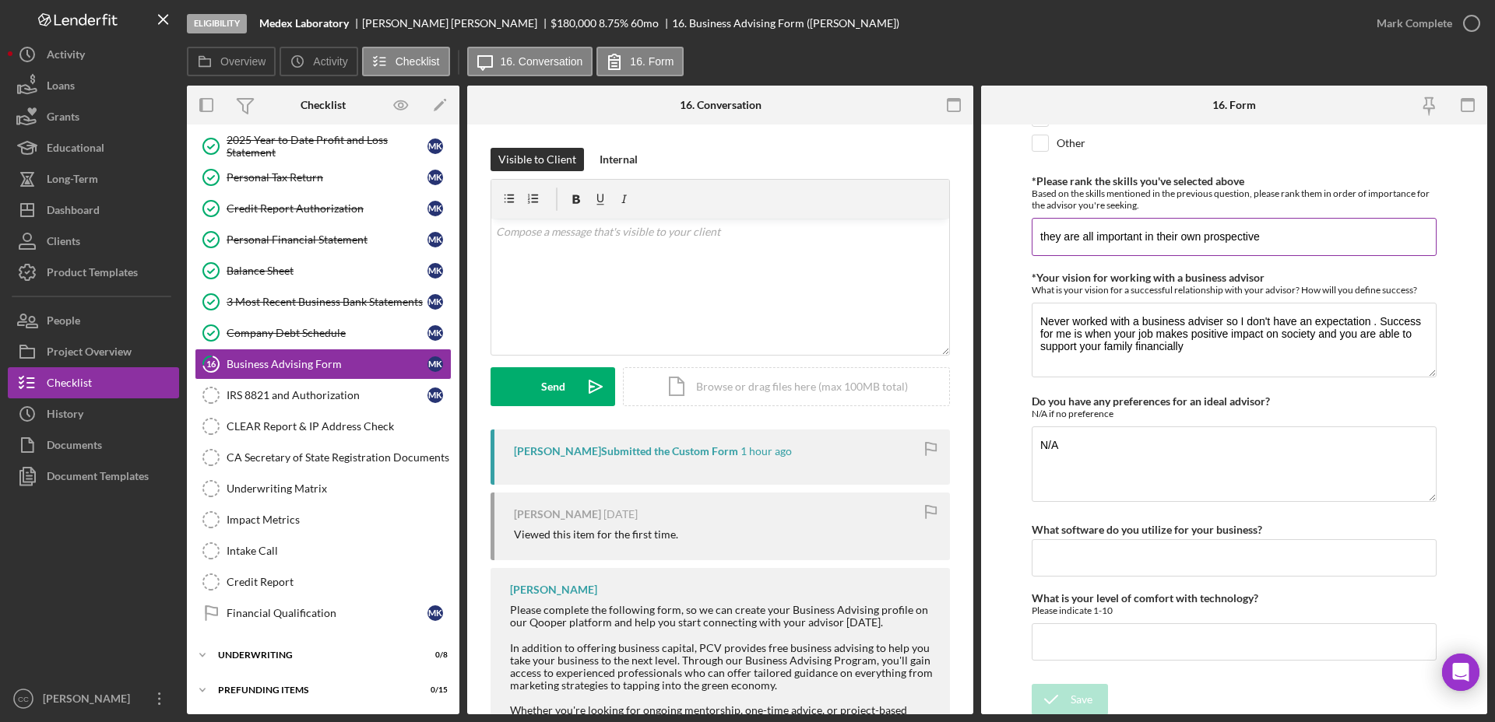
scroll to position [1292, 0]
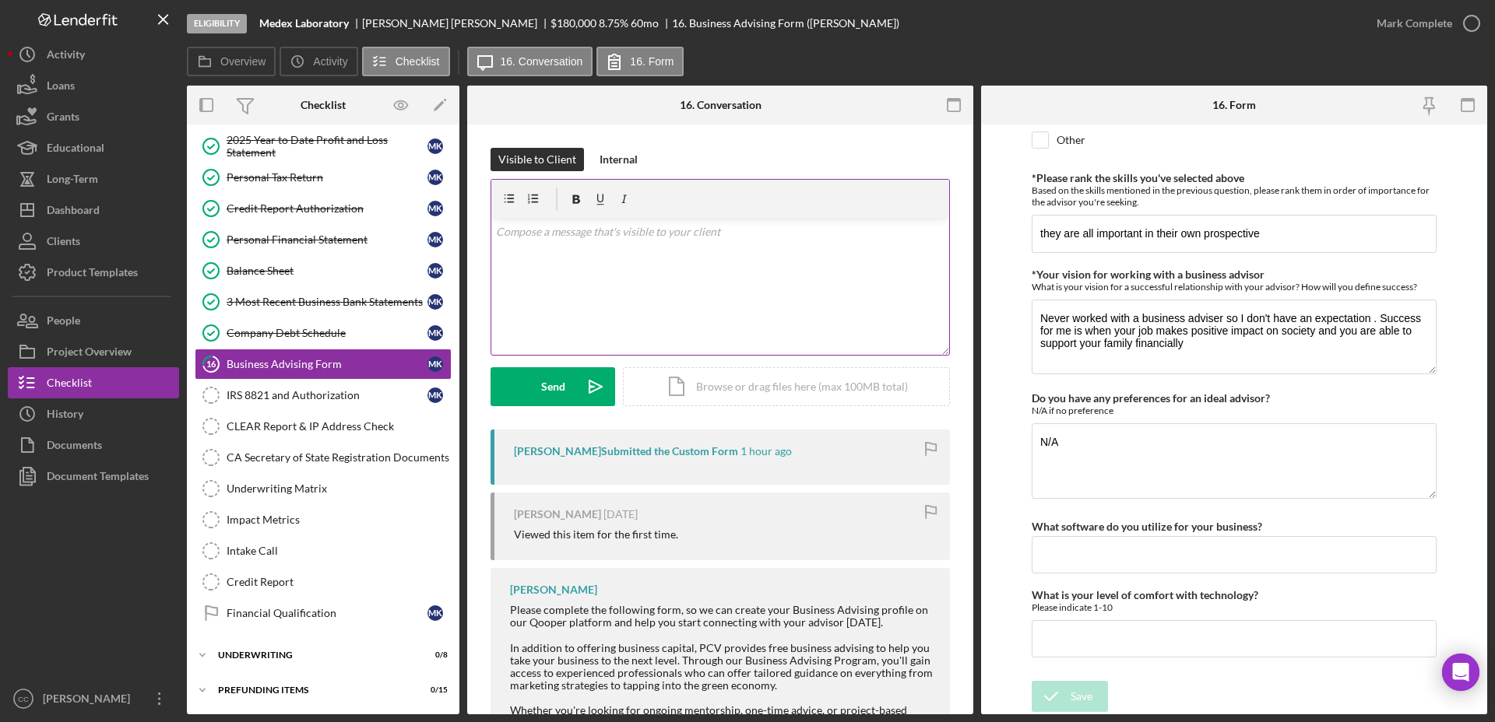
click at [691, 262] on div "v Color teal Color pink Remove color Add row above Add row below Add column bef…" at bounding box center [720, 287] width 458 height 136
click at [726, 268] on div "v Color teal Color pink Remove color Add row above Add row below Add column bef…" at bounding box center [720, 287] width 458 height 136
click at [665, 267] on div "v Color teal Color pink Remove color Add row above Add row below Add column bef…" at bounding box center [720, 287] width 458 height 136
click at [770, 283] on div "v Color teal Color pink Remove color Add row above Add row below Add column bef…" at bounding box center [720, 287] width 458 height 136
click at [783, 276] on div "v Color teal Color pink Remove color Add row above Add row below Add column bef…" at bounding box center [720, 287] width 458 height 136
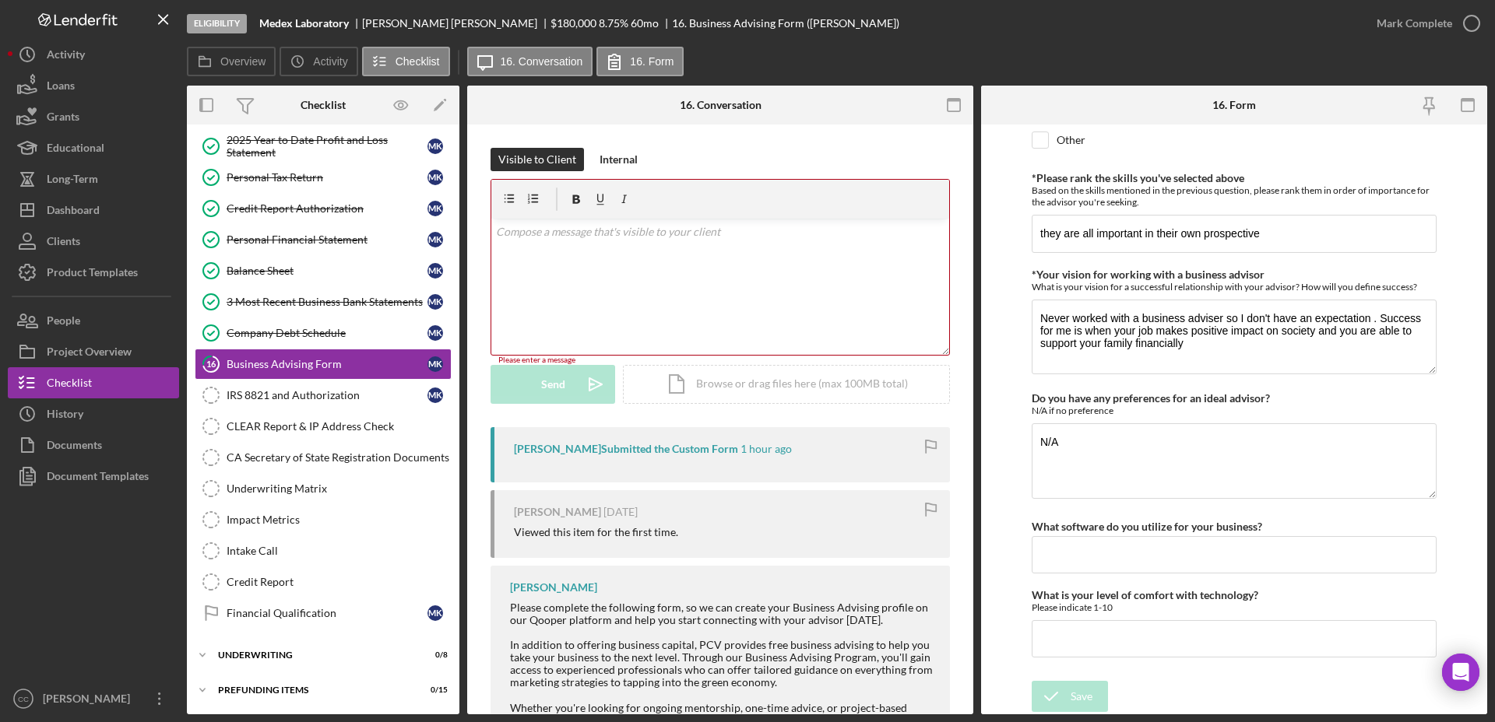
click at [783, 276] on div "v Color teal Color pink Remove color Add row above Add row below Add column bef…" at bounding box center [720, 287] width 458 height 136
click at [269, 393] on div "IRS 8821 and Authorization" at bounding box center [327, 395] width 201 height 12
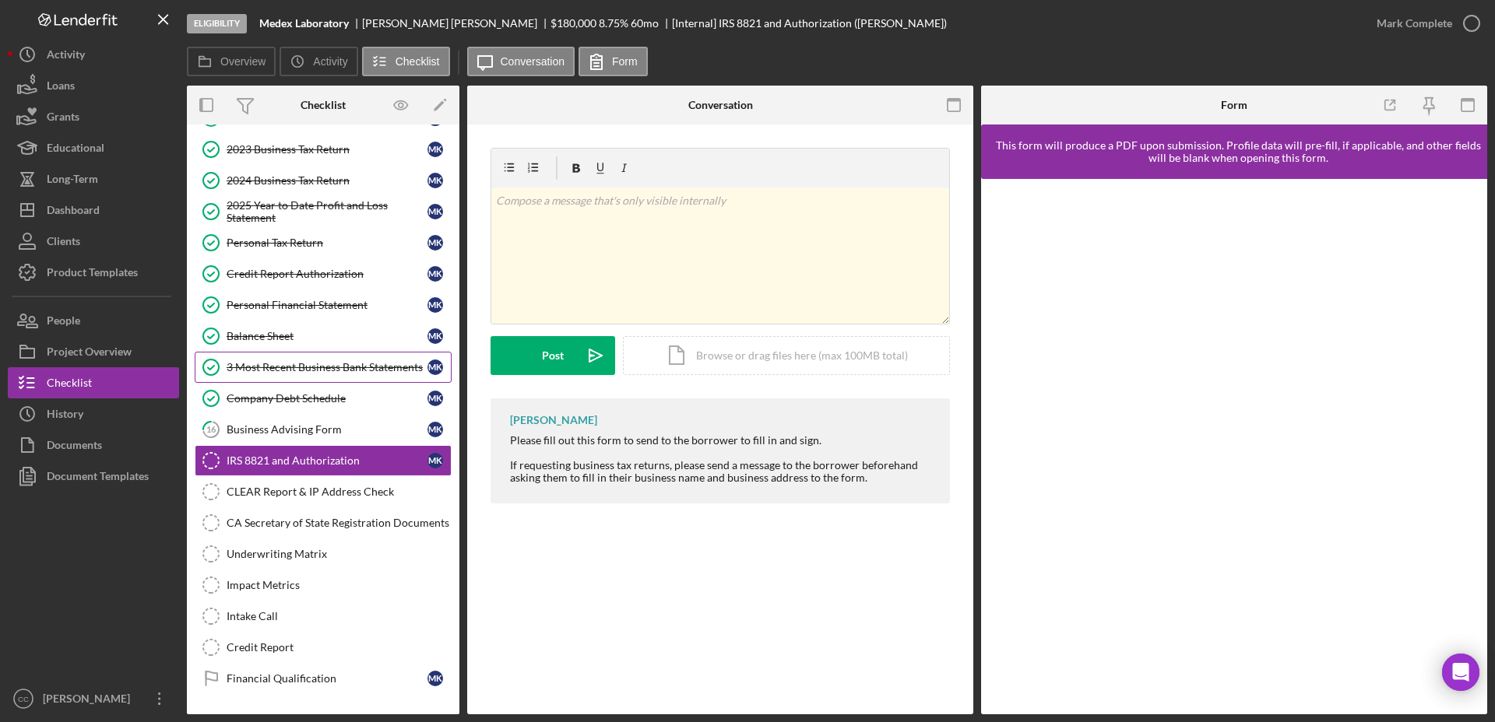
scroll to position [96, 0]
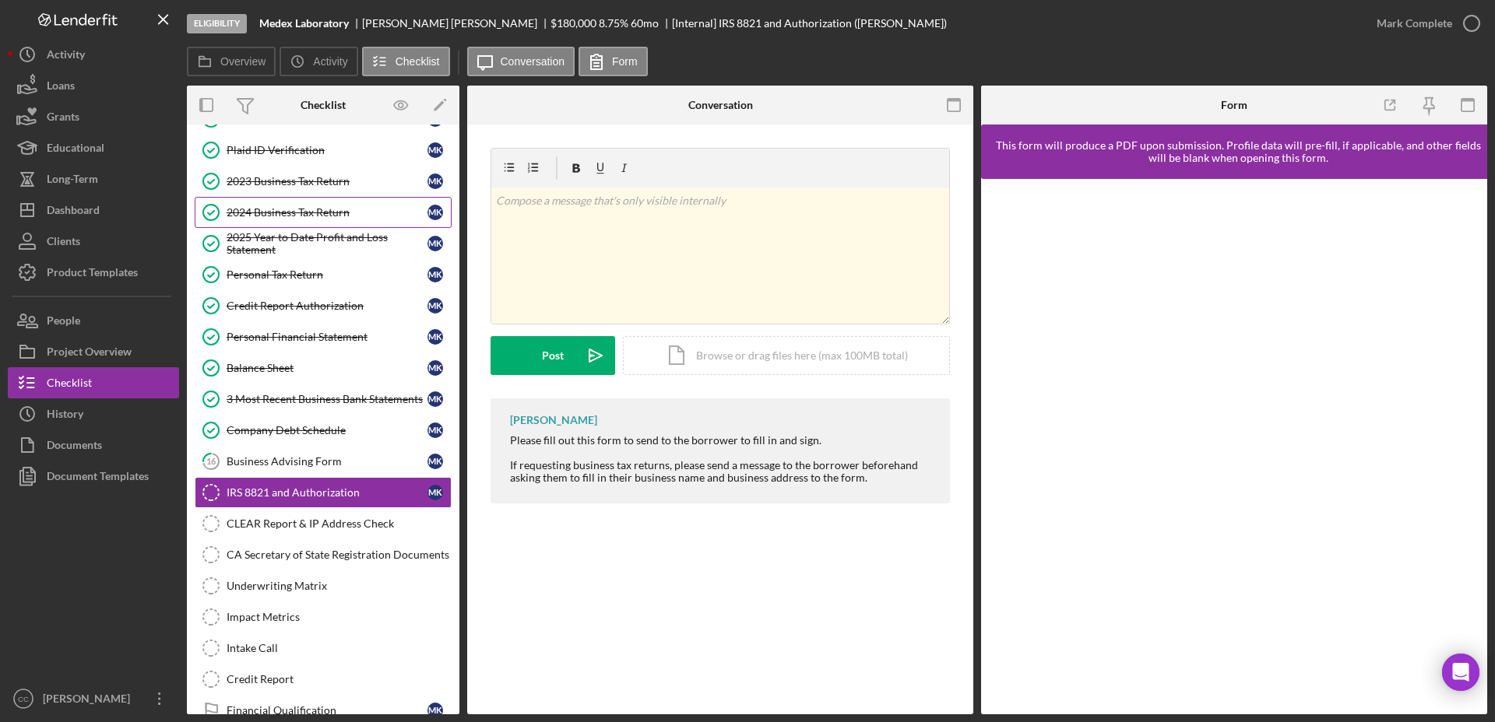
click at [303, 213] on div "2024 Business Tax Return" at bounding box center [327, 212] width 201 height 12
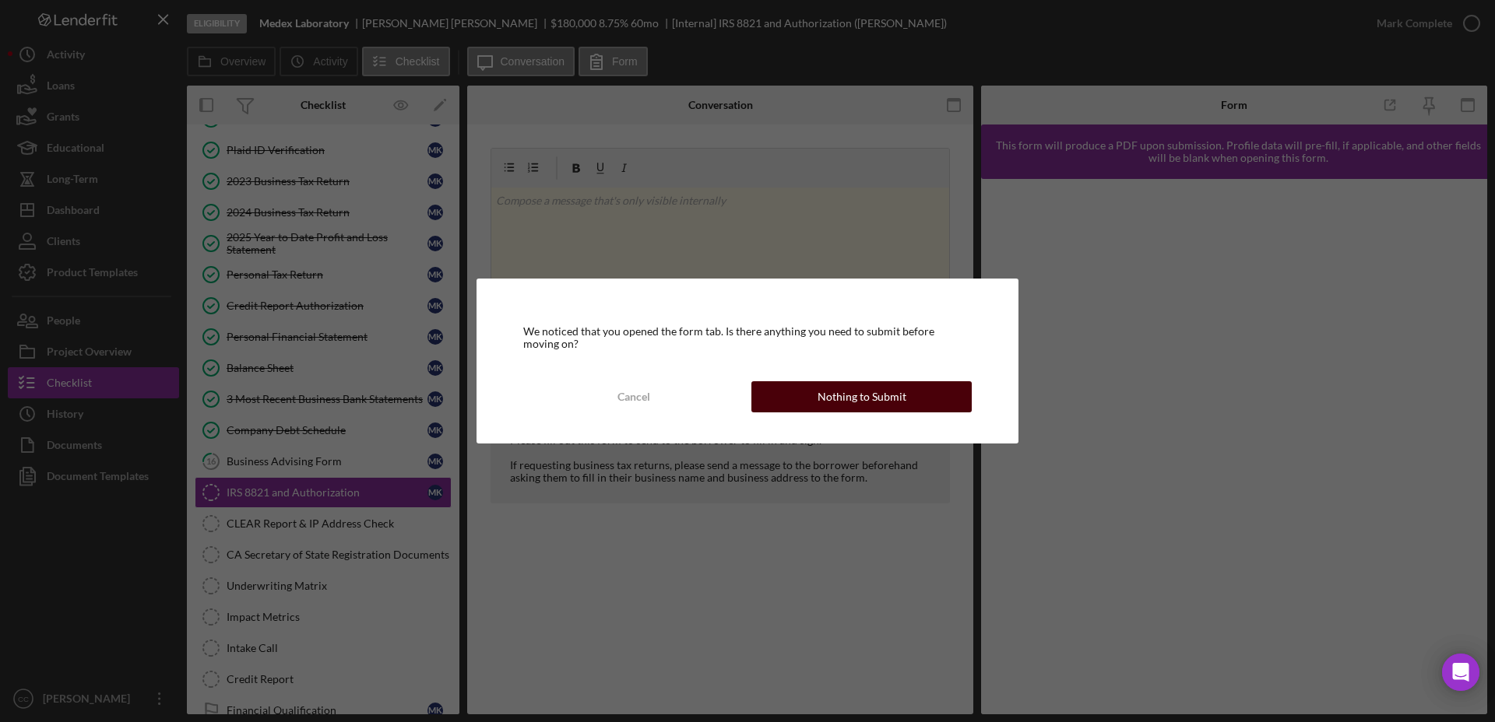
click at [891, 401] on div "Nothing to Submit" at bounding box center [861, 396] width 89 height 31
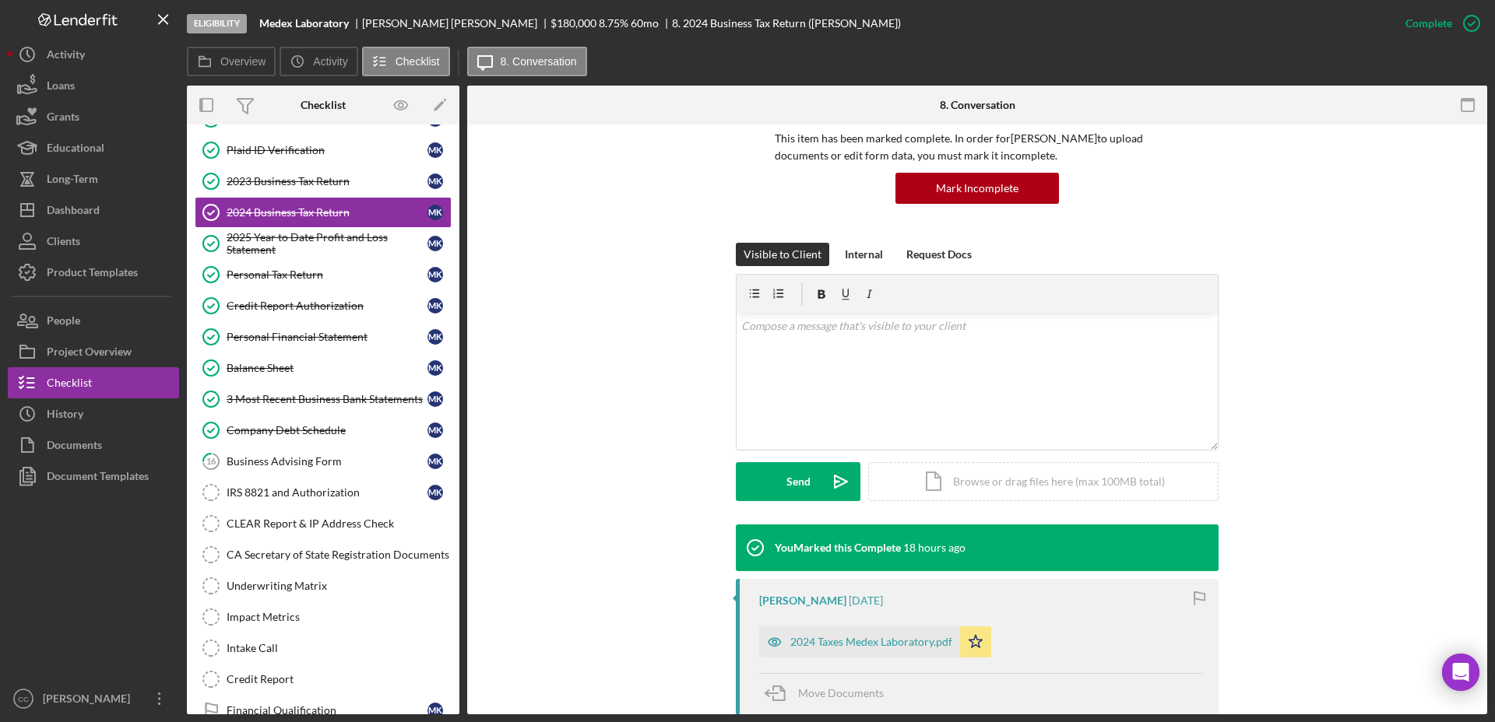
scroll to position [292, 0]
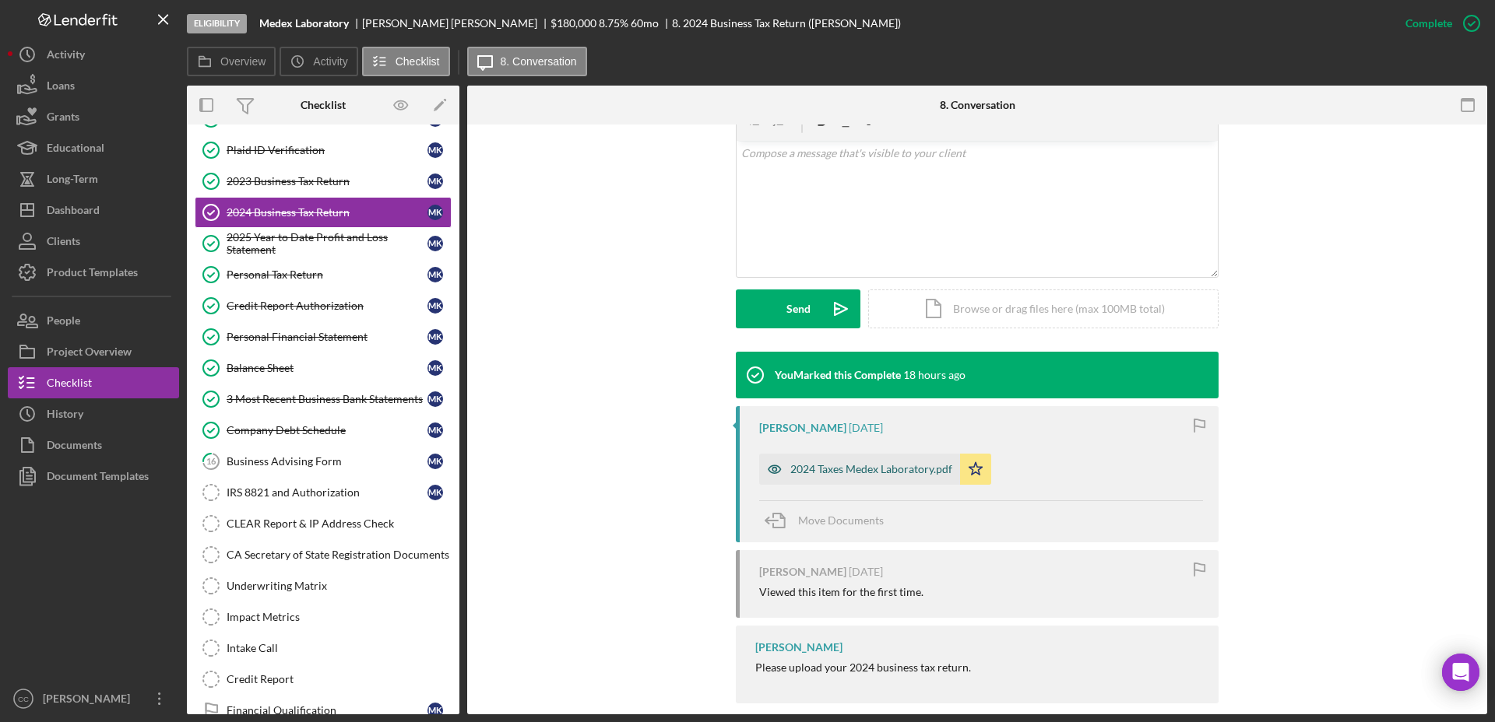
click at [887, 468] on div "2024 Taxes Medex Laboratory.pdf" at bounding box center [871, 469] width 162 height 12
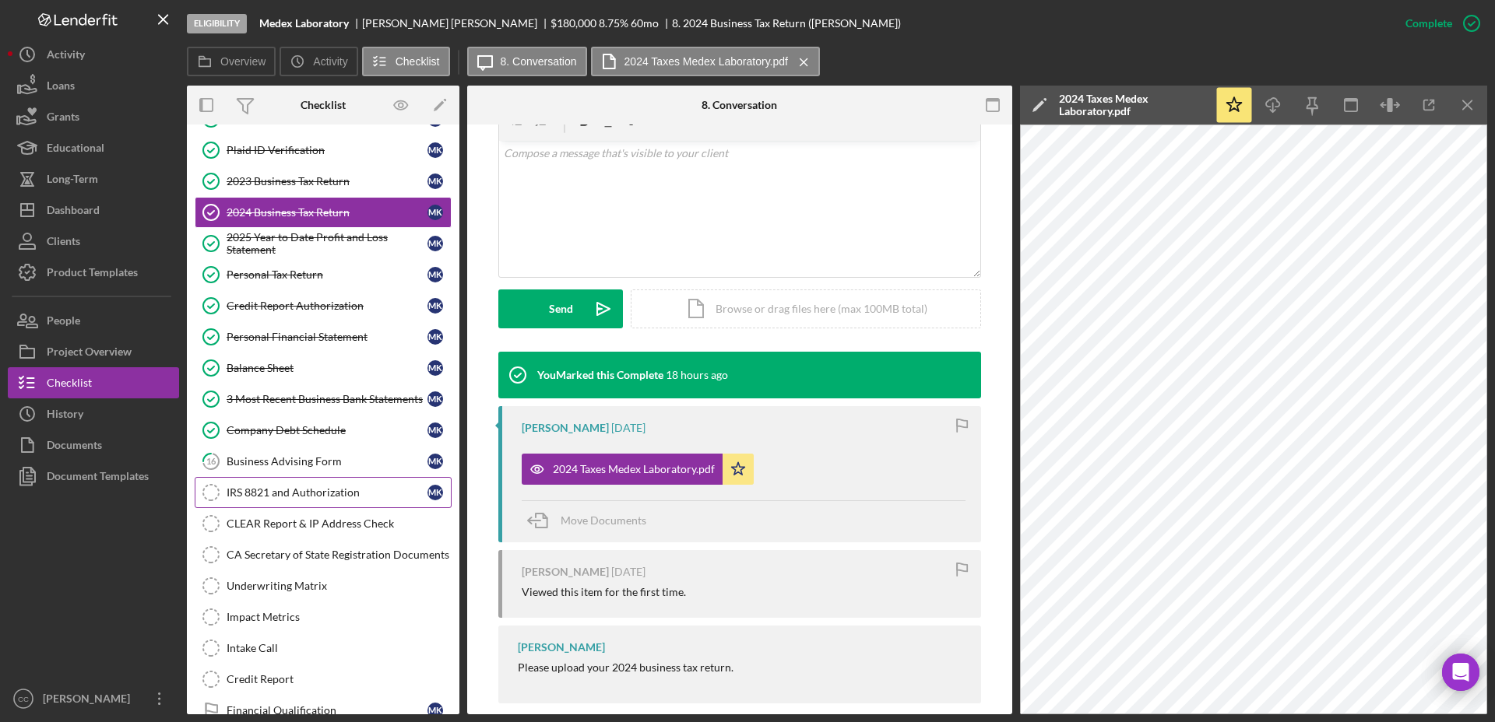
drag, startPoint x: 300, startPoint y: 494, endPoint x: 328, endPoint y: 504, distance: 29.5
click at [300, 494] on div "IRS 8821 and Authorization" at bounding box center [327, 493] width 201 height 12
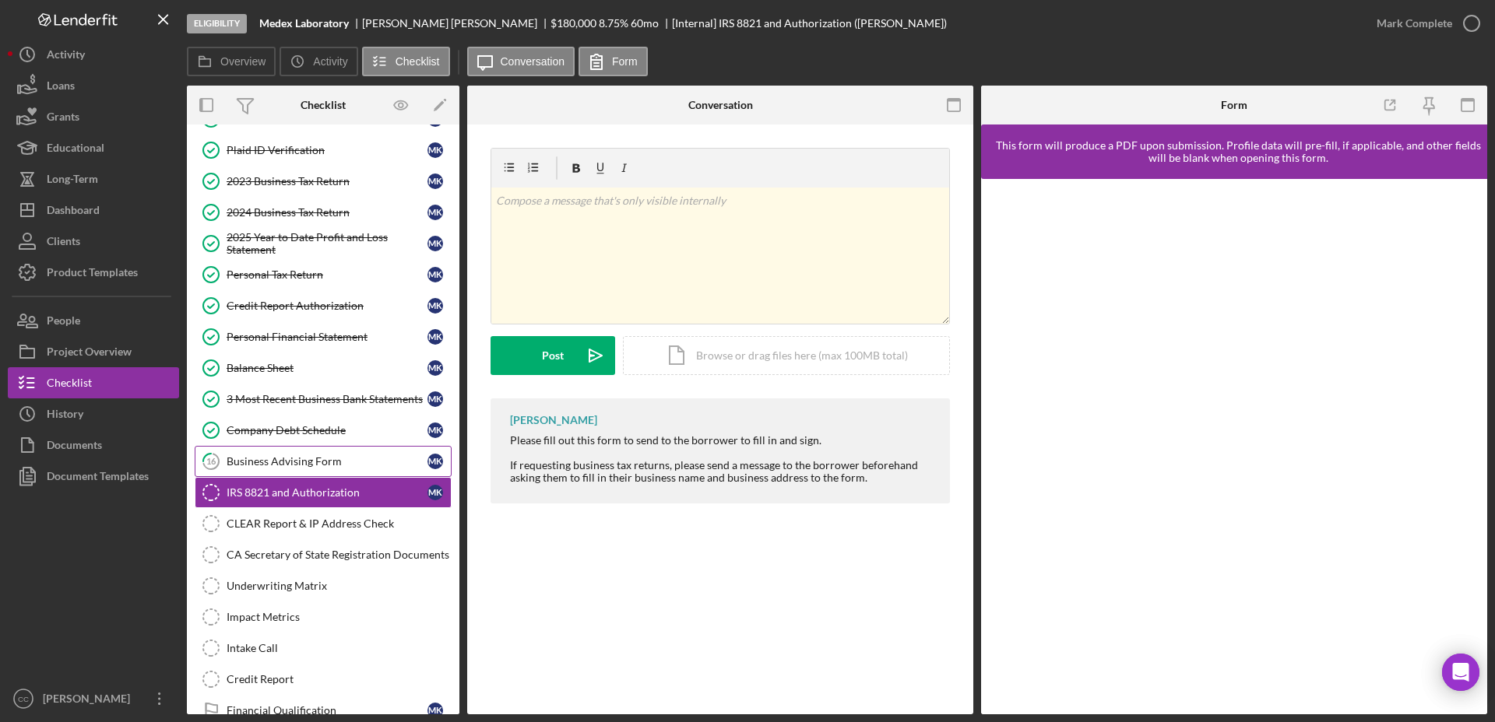
drag, startPoint x: 280, startPoint y: 458, endPoint x: 294, endPoint y: 458, distance: 14.0
click at [280, 458] on div "Business Advising Form" at bounding box center [327, 461] width 201 height 12
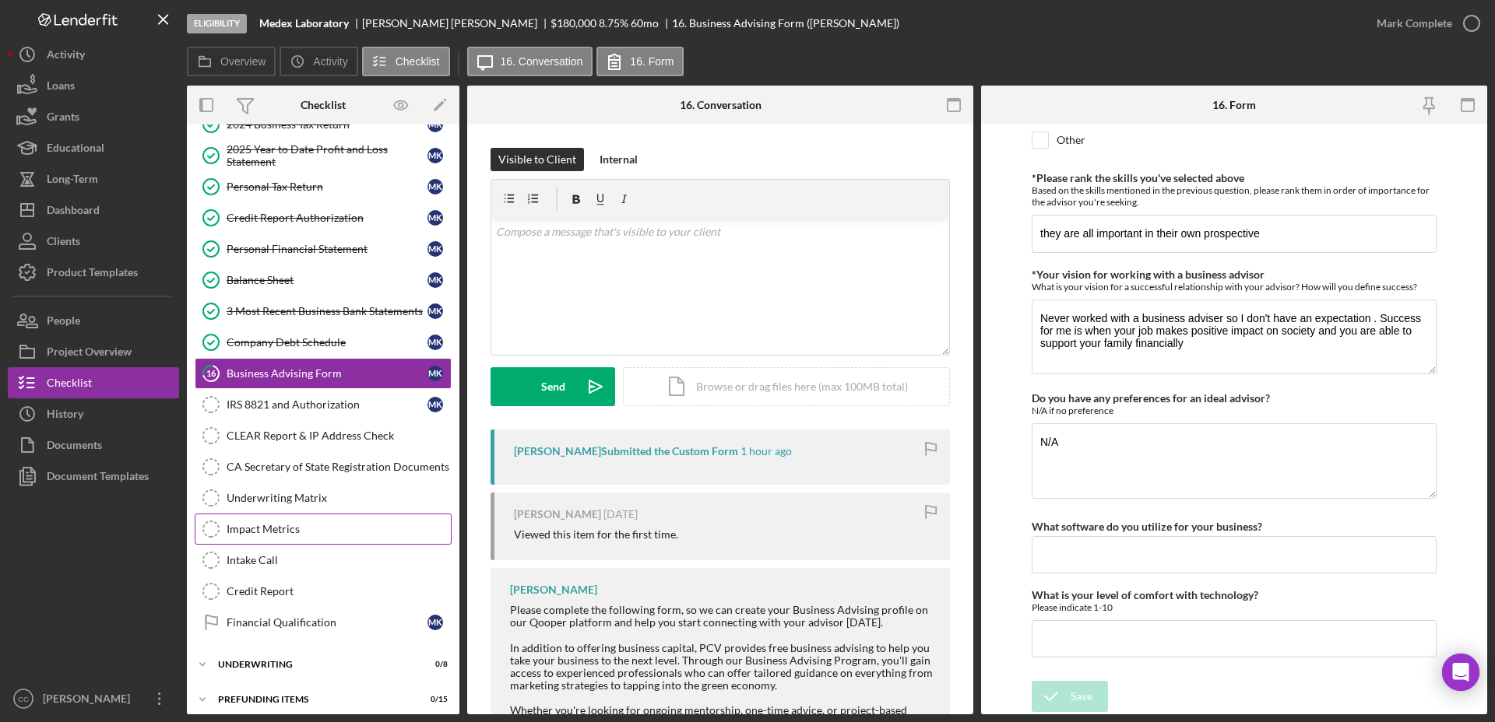
scroll to position [193, 0]
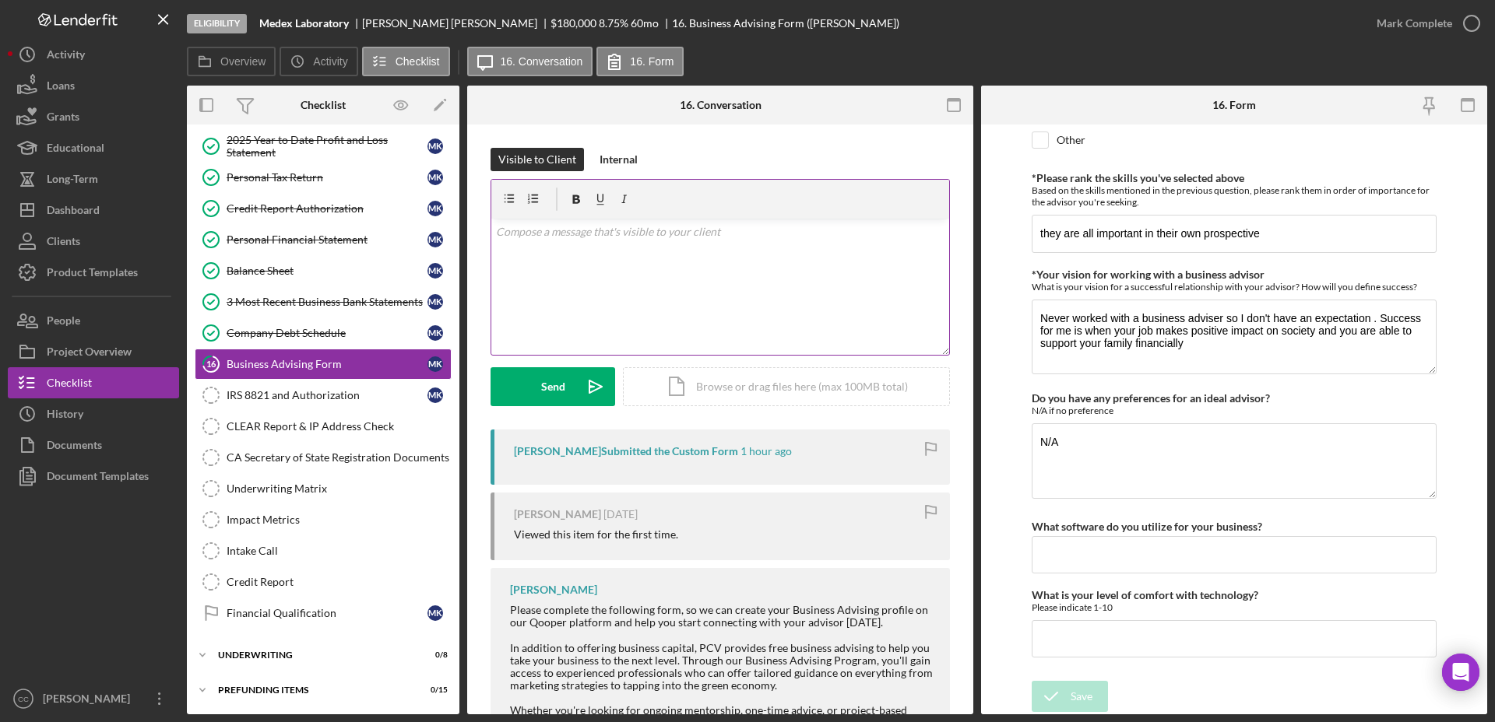
click at [718, 281] on div "v Color teal Color pink Remove color Add row above Add row below Add column bef…" at bounding box center [720, 287] width 458 height 136
click at [646, 281] on div "v Color teal Color pink Remove color Add row above Add row below Add column bef…" at bounding box center [720, 287] width 458 height 136
click at [555, 272] on div "v Color teal Color pink Remove color Add row above Add row below Add column bef…" at bounding box center [720, 287] width 458 height 136
click at [373, 20] on div "[PERSON_NAME]" at bounding box center [456, 23] width 188 height 12
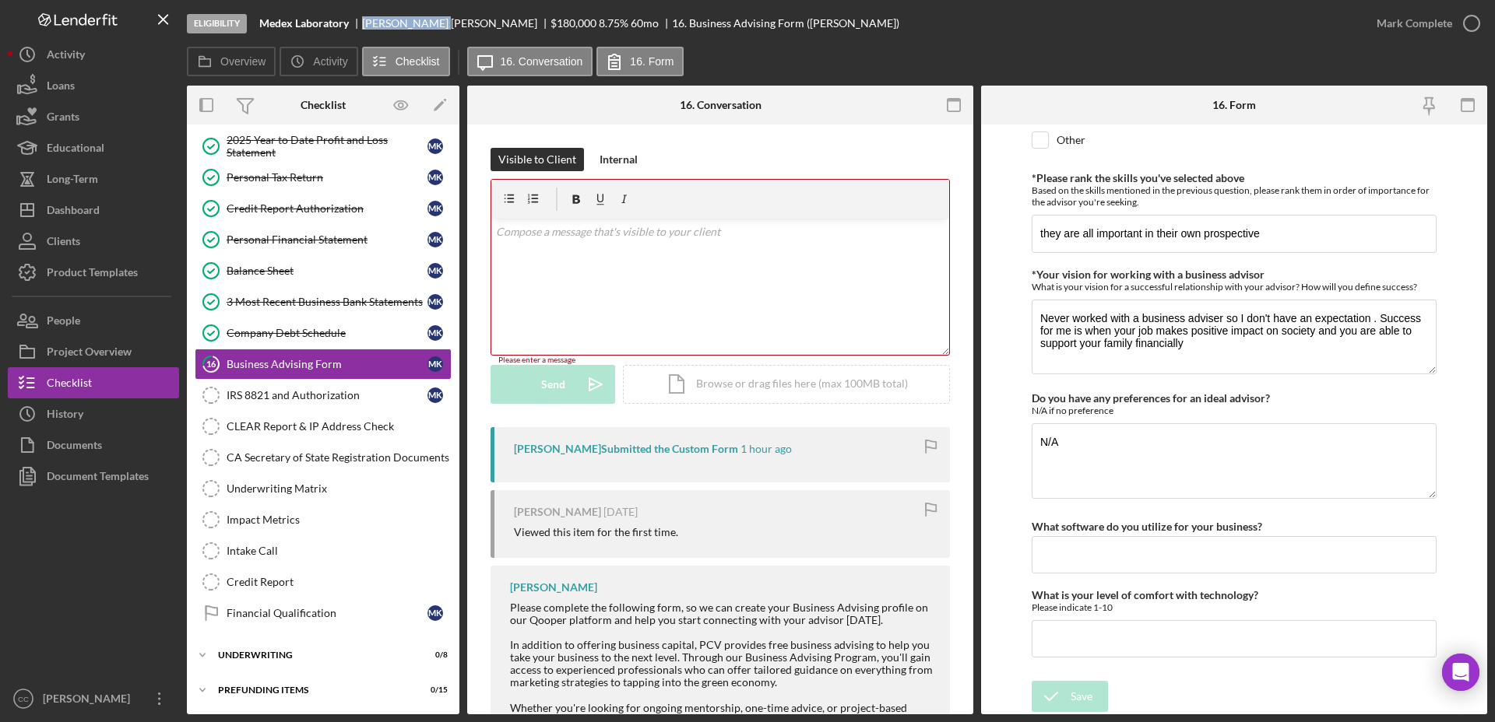
copy div "[PERSON_NAME]"
click at [660, 279] on div "v Color teal Color pink Remove color Add row above Add row below Add column bef…" at bounding box center [720, 287] width 458 height 136
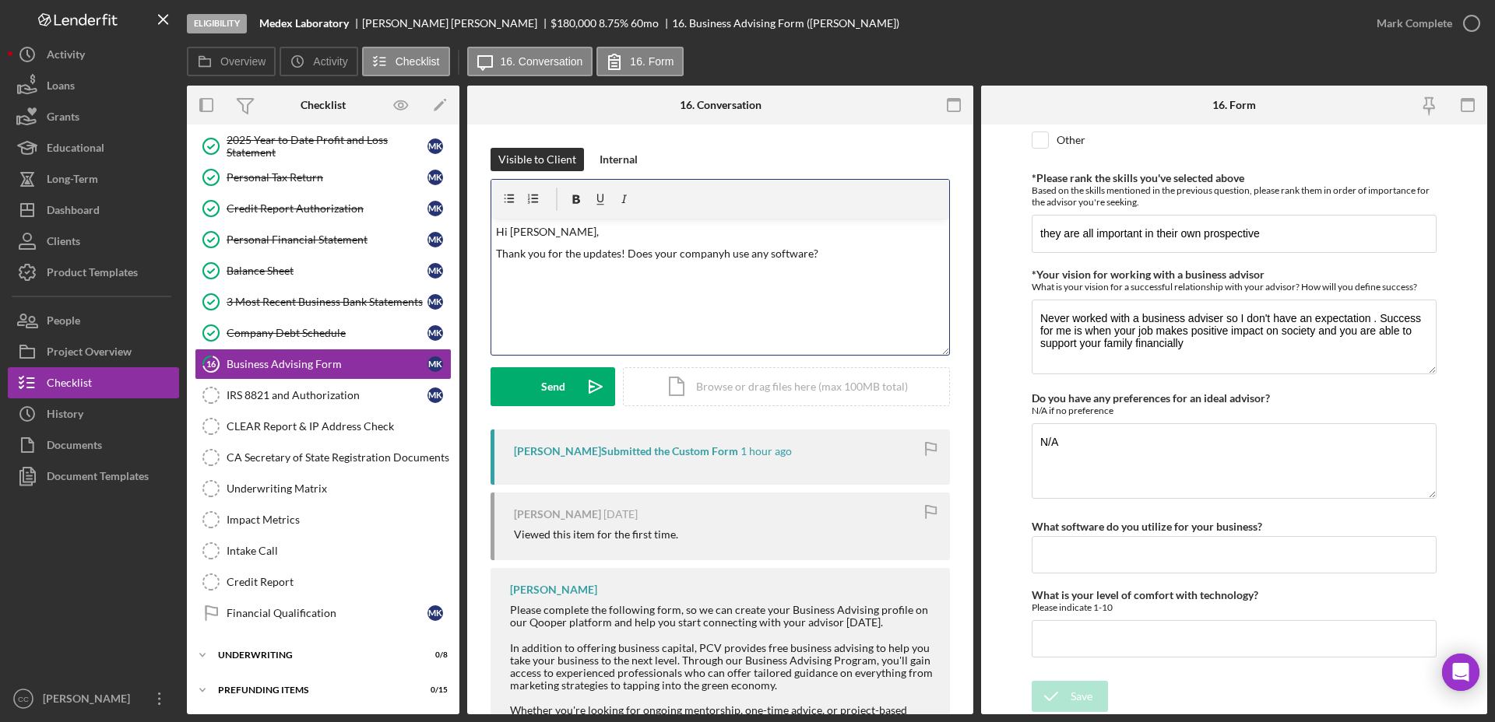
click at [697, 256] on p "Thank you for the updates! Does your companyh use any software?" at bounding box center [720, 253] width 449 height 17
click at [548, 396] on div "Send" at bounding box center [553, 386] width 24 height 39
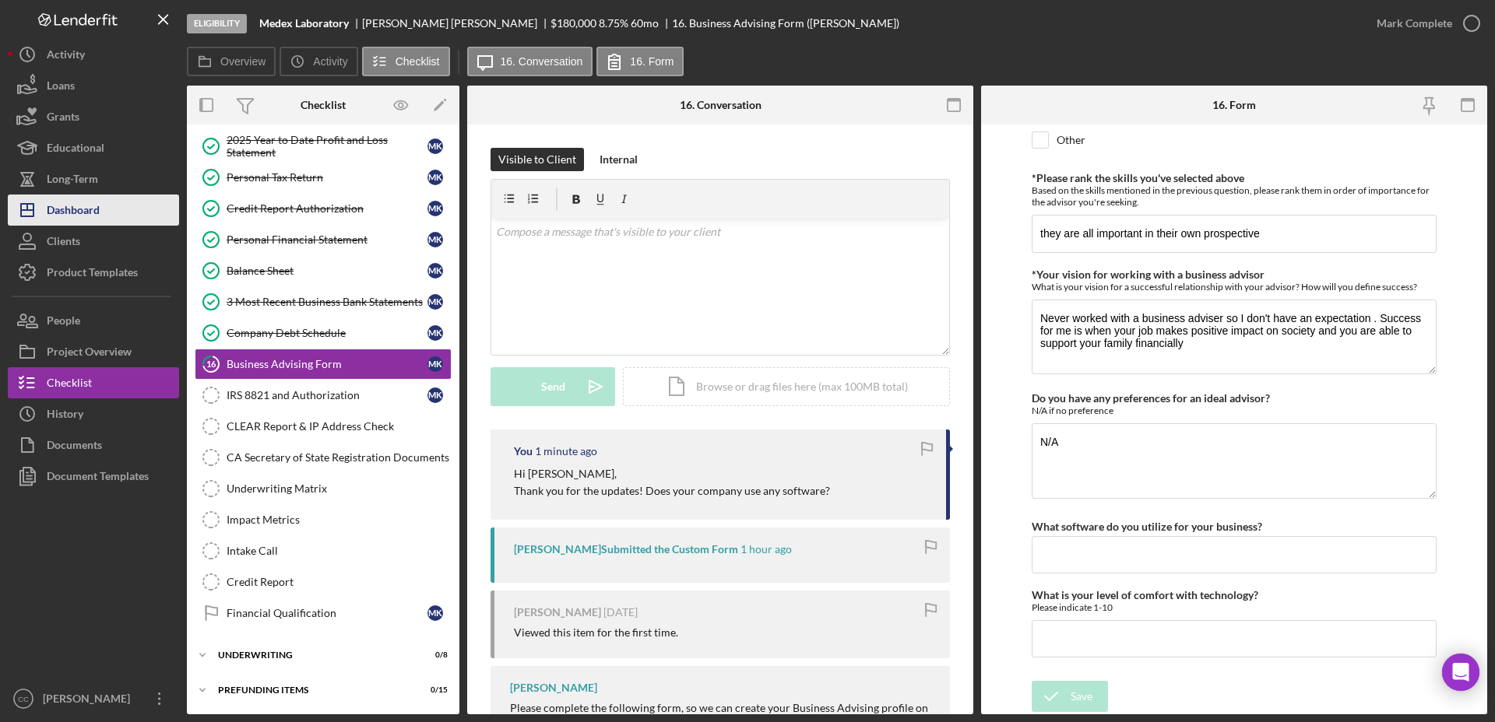
click at [60, 214] on div "Dashboard" at bounding box center [73, 212] width 53 height 35
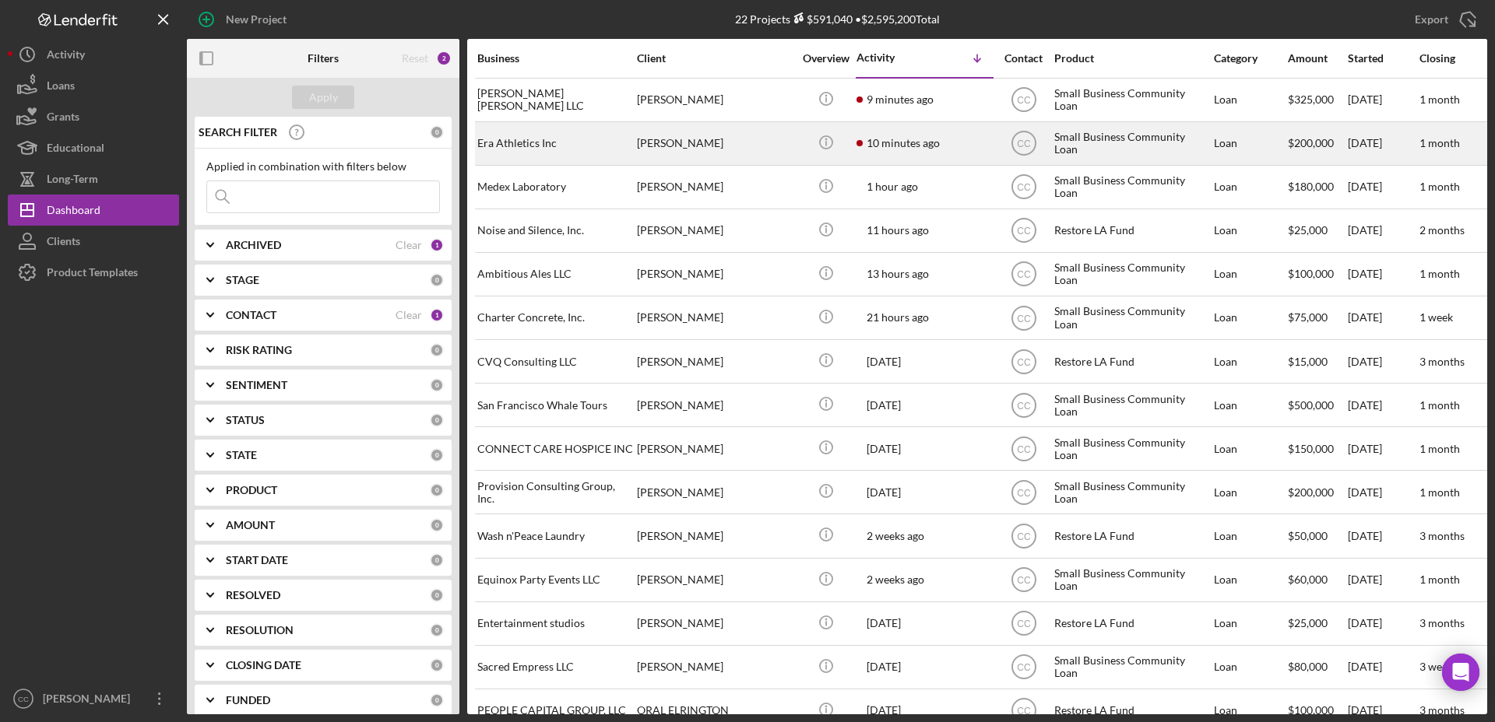
click at [748, 143] on div "[PERSON_NAME]" at bounding box center [715, 143] width 156 height 41
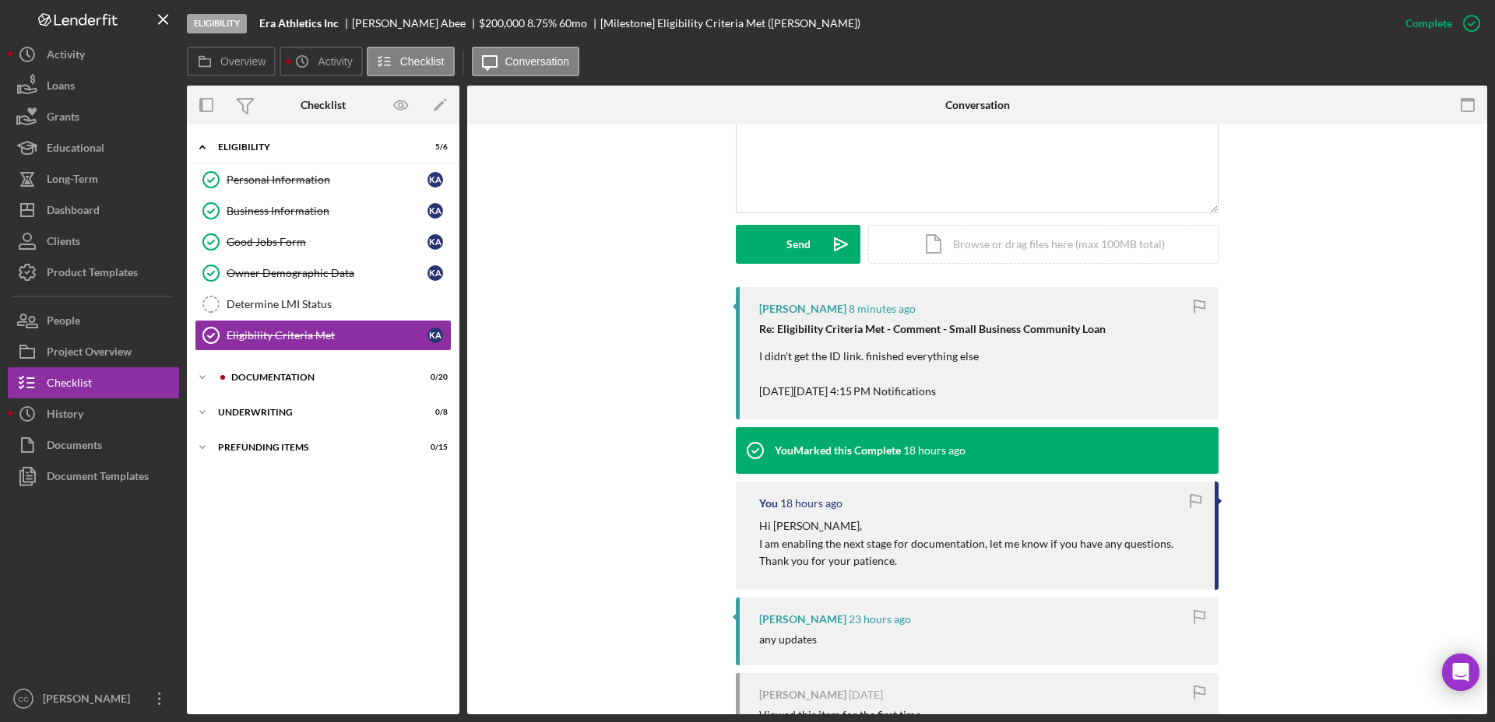
scroll to position [389, 0]
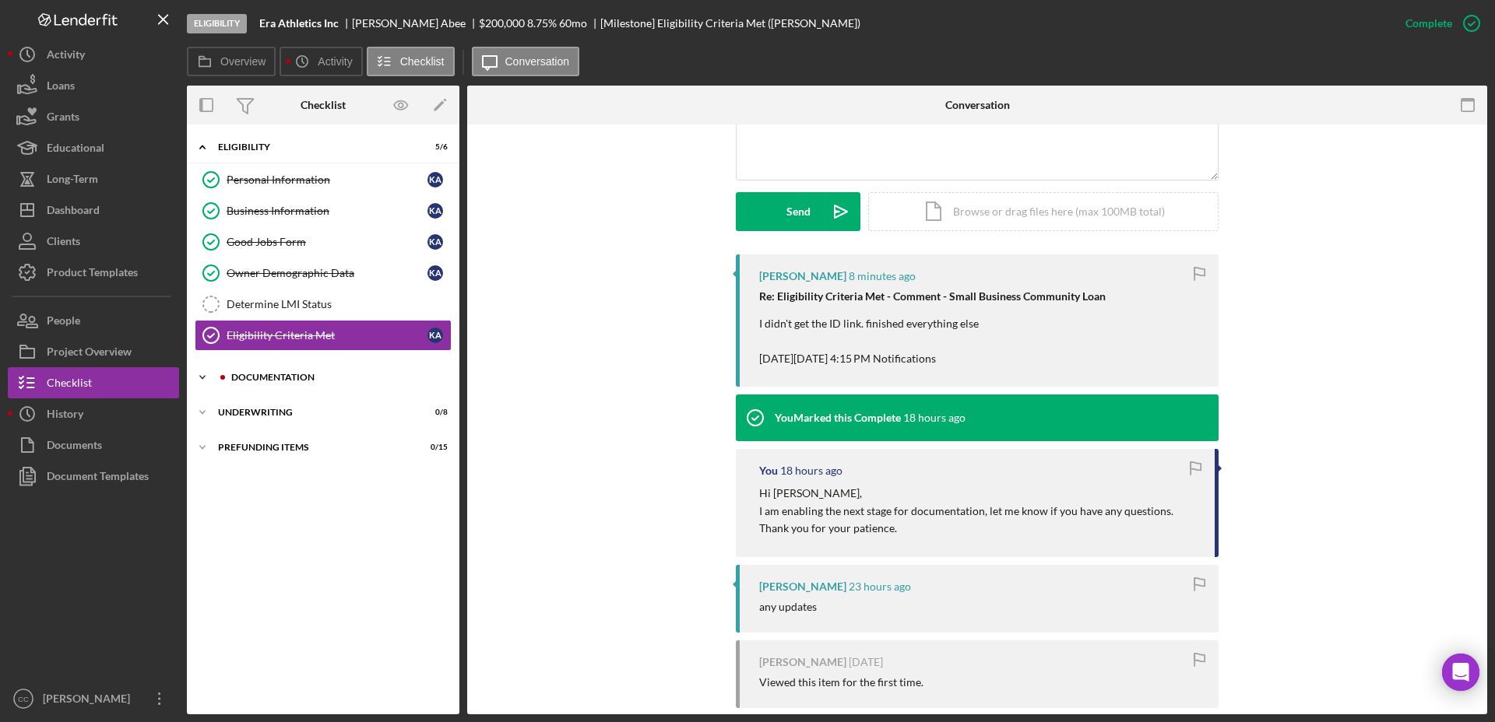
click at [276, 373] on div "Documentation" at bounding box center [335, 377] width 209 height 9
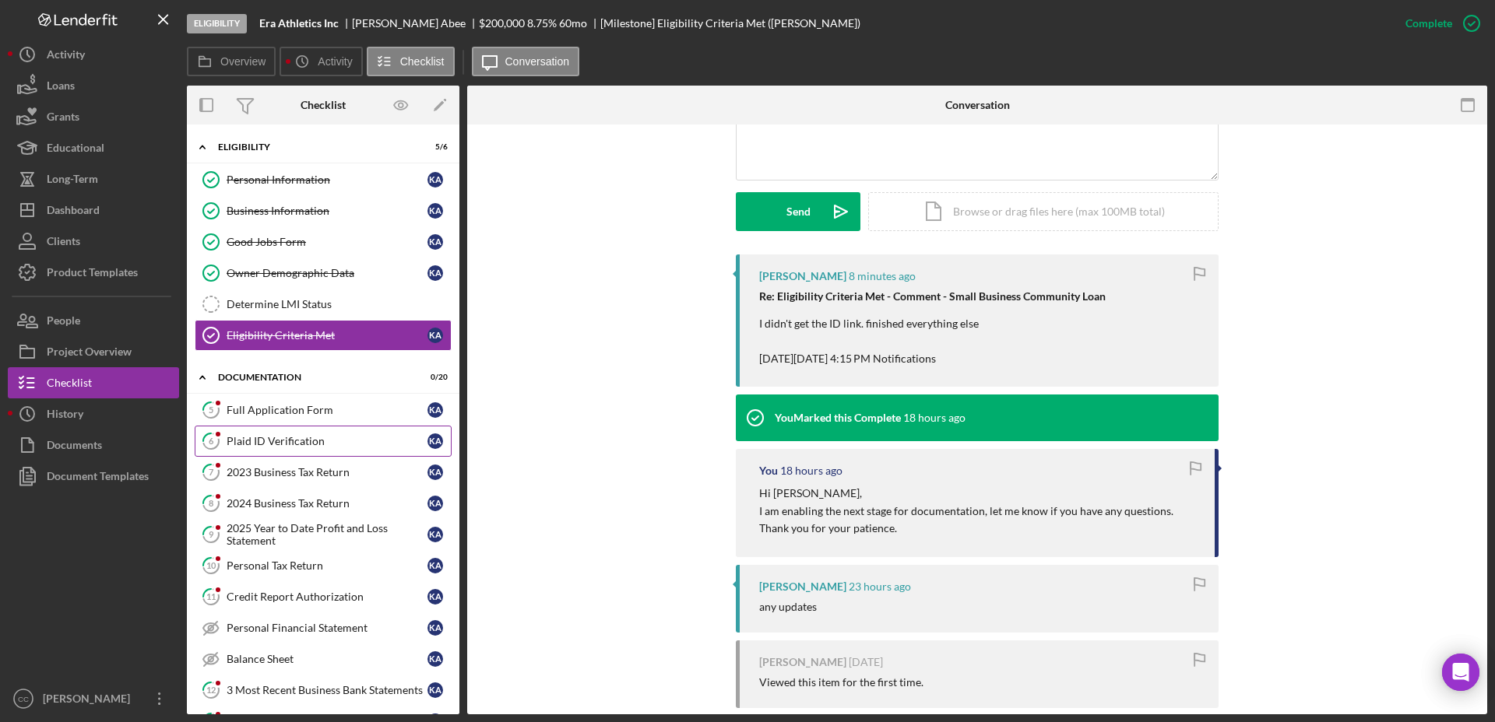
click at [270, 442] on div "Plaid ID Verification" at bounding box center [327, 441] width 201 height 12
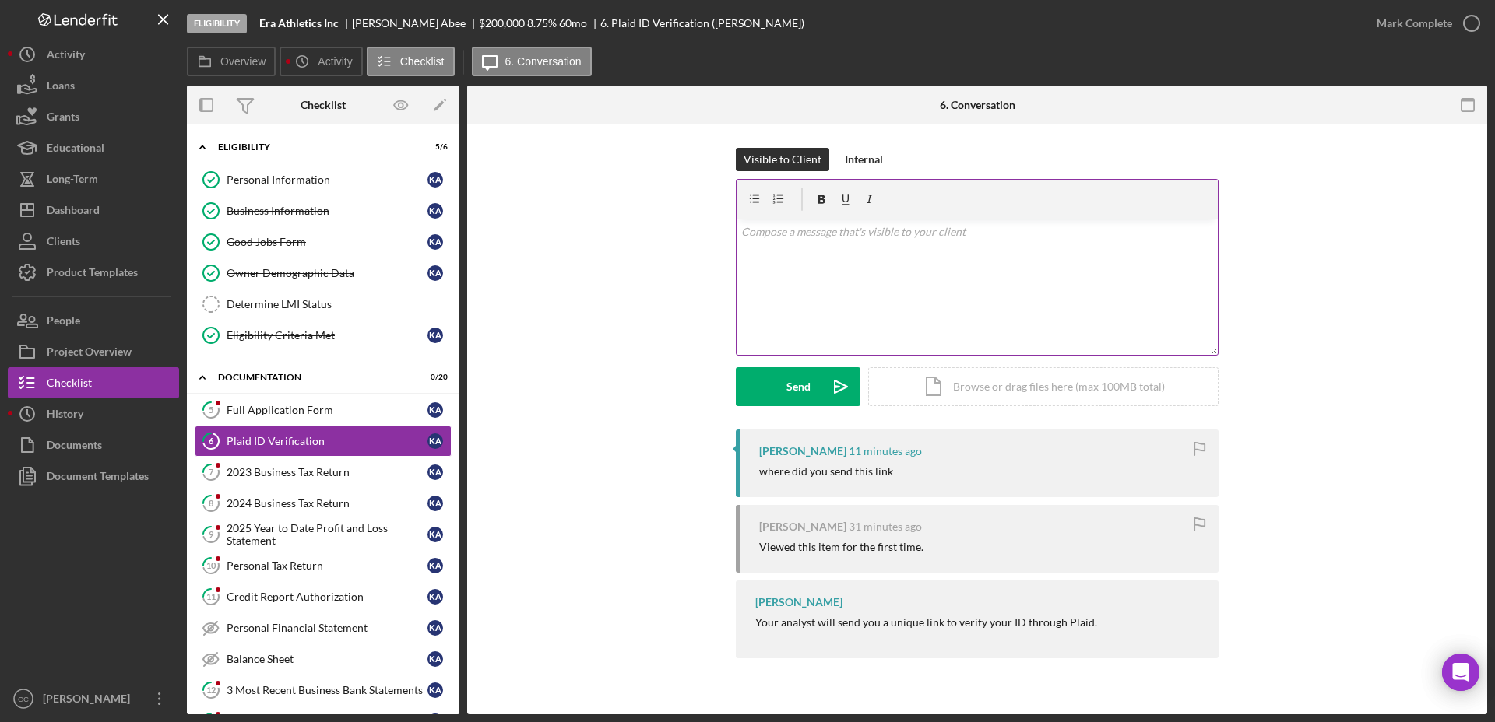
click at [935, 265] on div "v Color teal Color pink Remove color Add row above Add row below Add column bef…" at bounding box center [976, 287] width 481 height 136
click at [789, 387] on div "Send" at bounding box center [798, 386] width 24 height 39
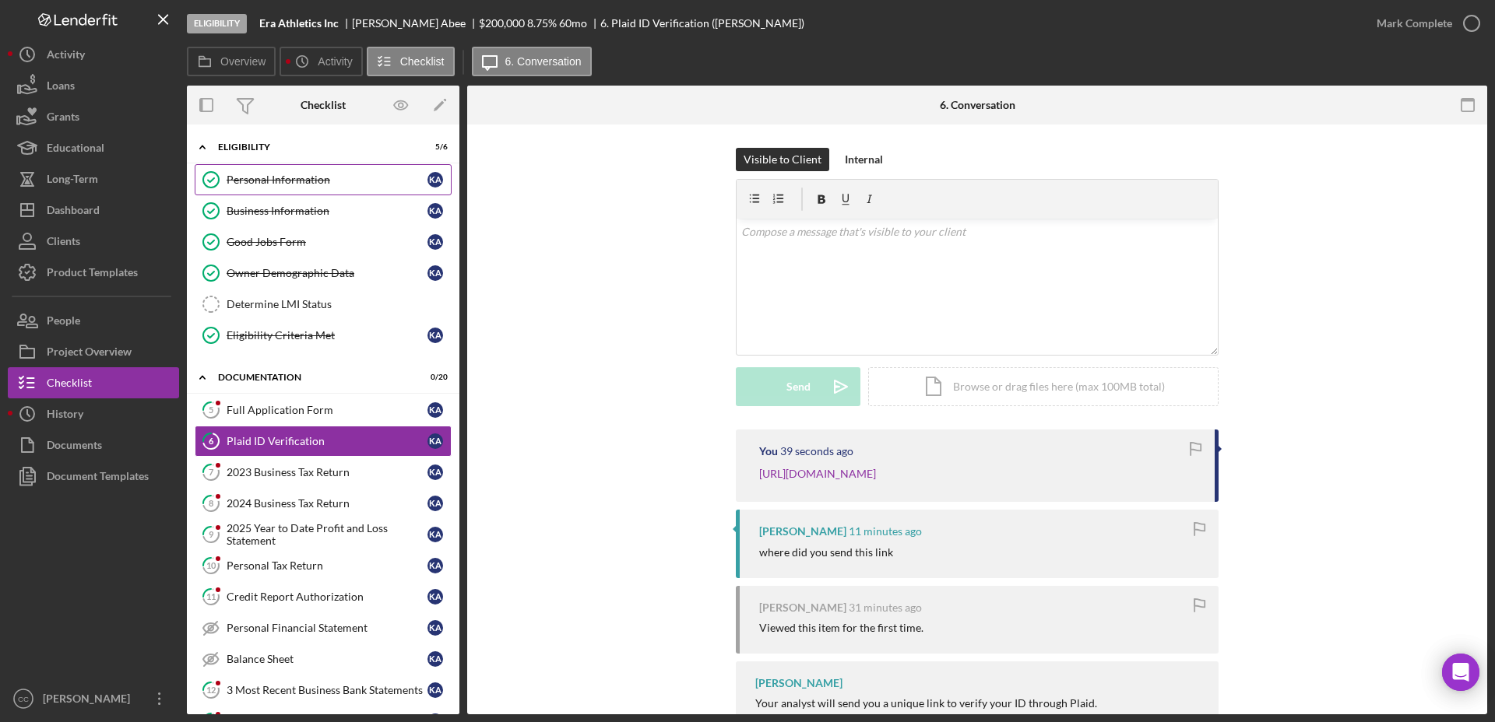
click at [305, 181] on div "Personal Information" at bounding box center [327, 180] width 201 height 12
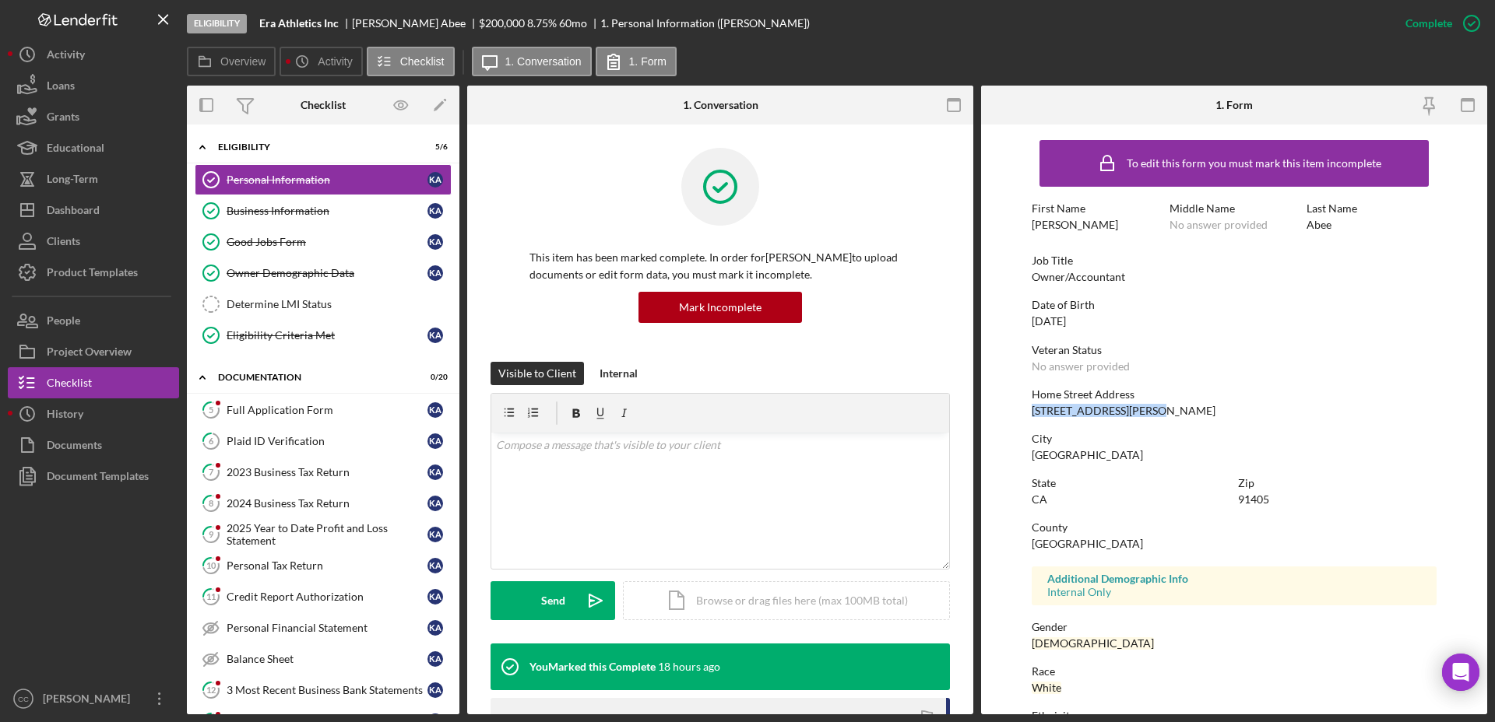
drag, startPoint x: 1155, startPoint y: 409, endPoint x: 1010, endPoint y: 406, distance: 145.6
click at [1010, 406] on form "To edit this form you must mark this item incomplete First Name [PERSON_NAME] M…" at bounding box center [1234, 420] width 506 height 590
copy div "[STREET_ADDRESS][PERSON_NAME]"
drag, startPoint x: 1323, startPoint y: 325, endPoint x: 1312, endPoint y: 327, distance: 11.8
click at [1323, 325] on div "Date of Birth [DEMOGRAPHIC_DATA]" at bounding box center [1234, 313] width 405 height 29
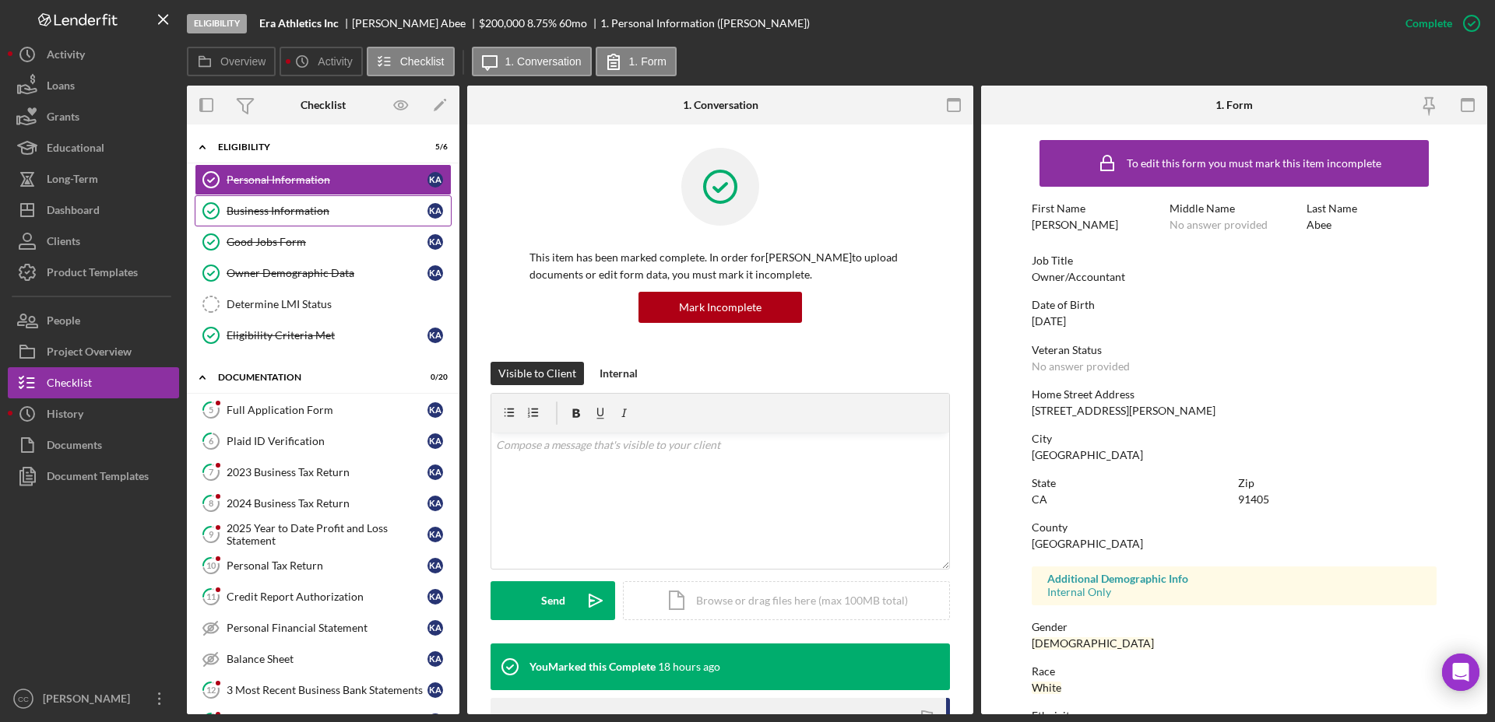
click at [284, 221] on link "Business Information Business Information K A" at bounding box center [323, 210] width 257 height 31
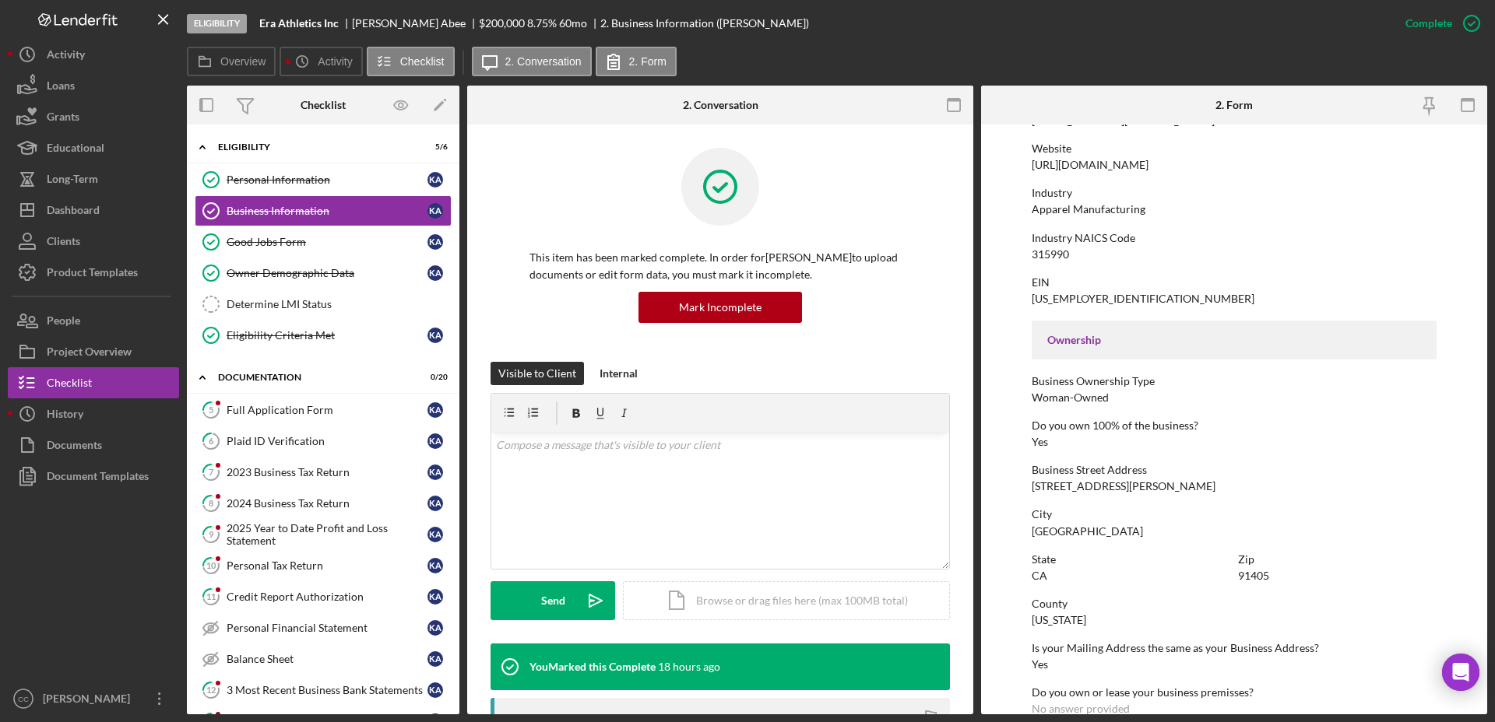
scroll to position [389, 0]
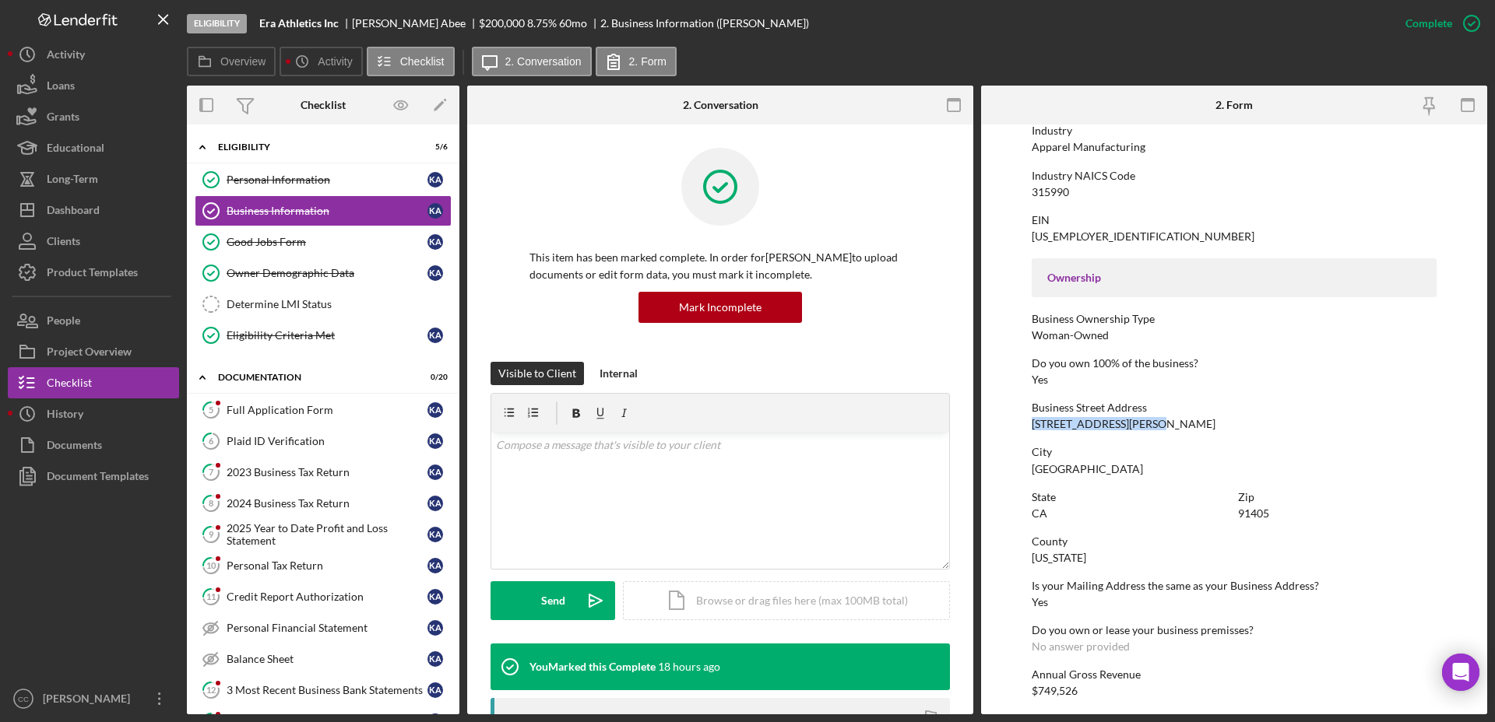
drag, startPoint x: 1156, startPoint y: 425, endPoint x: 991, endPoint y: 425, distance: 165.0
click at [991, 425] on form "To edit this form you must mark this item incomplete Business Name Era Athletic…" at bounding box center [1234, 420] width 506 height 590
copy div "[STREET_ADDRESS][PERSON_NAME]"
click at [268, 304] on div "Determine LMI Status" at bounding box center [339, 304] width 224 height 12
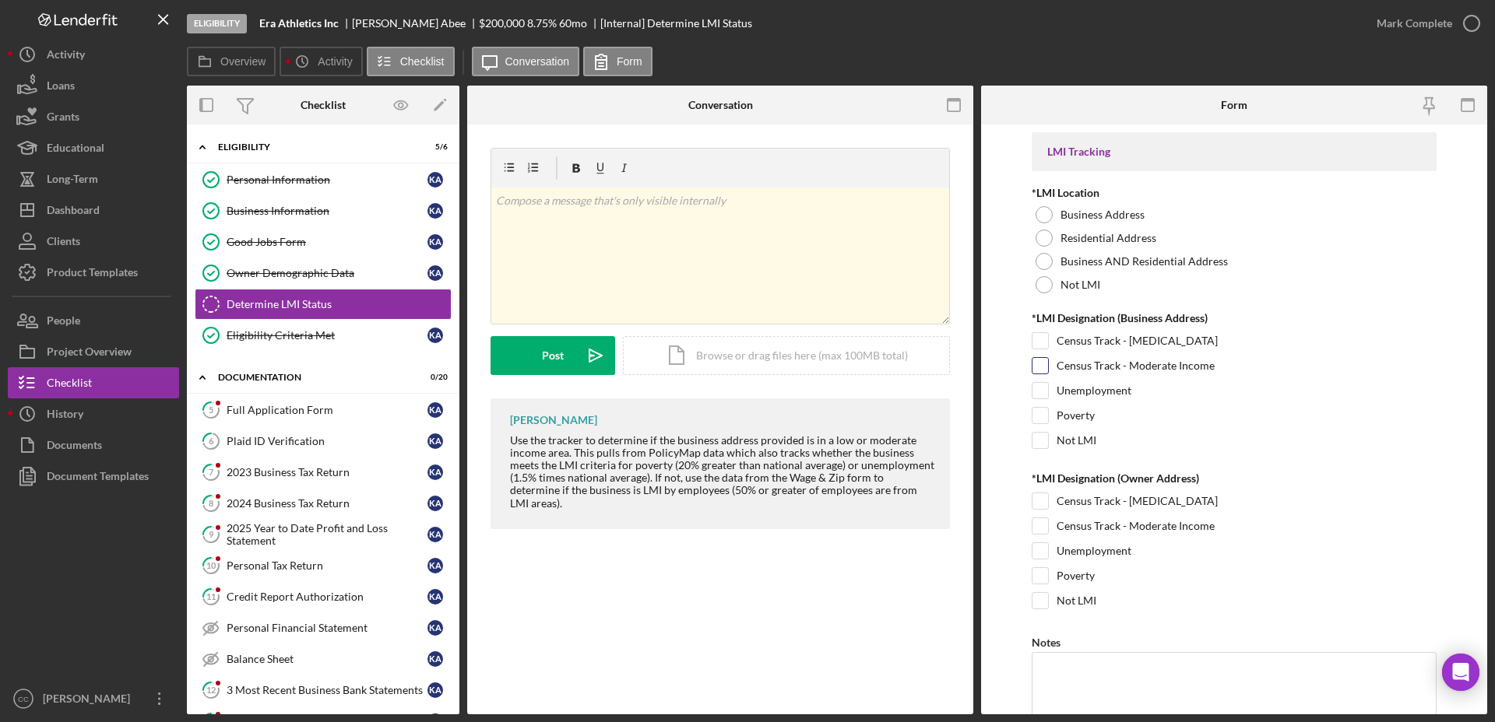
click at [1040, 364] on input "Census Track - Moderate Income" at bounding box center [1040, 366] width 16 height 16
checkbox input "true"
click at [838, 575] on div "Determine LMI Status Determine LMI Status v Color teal Color pink Remove color …" at bounding box center [720, 420] width 506 height 590
click at [1039, 527] on input "Census Track - Moderate Income" at bounding box center [1040, 526] width 16 height 16
checkbox input "true"
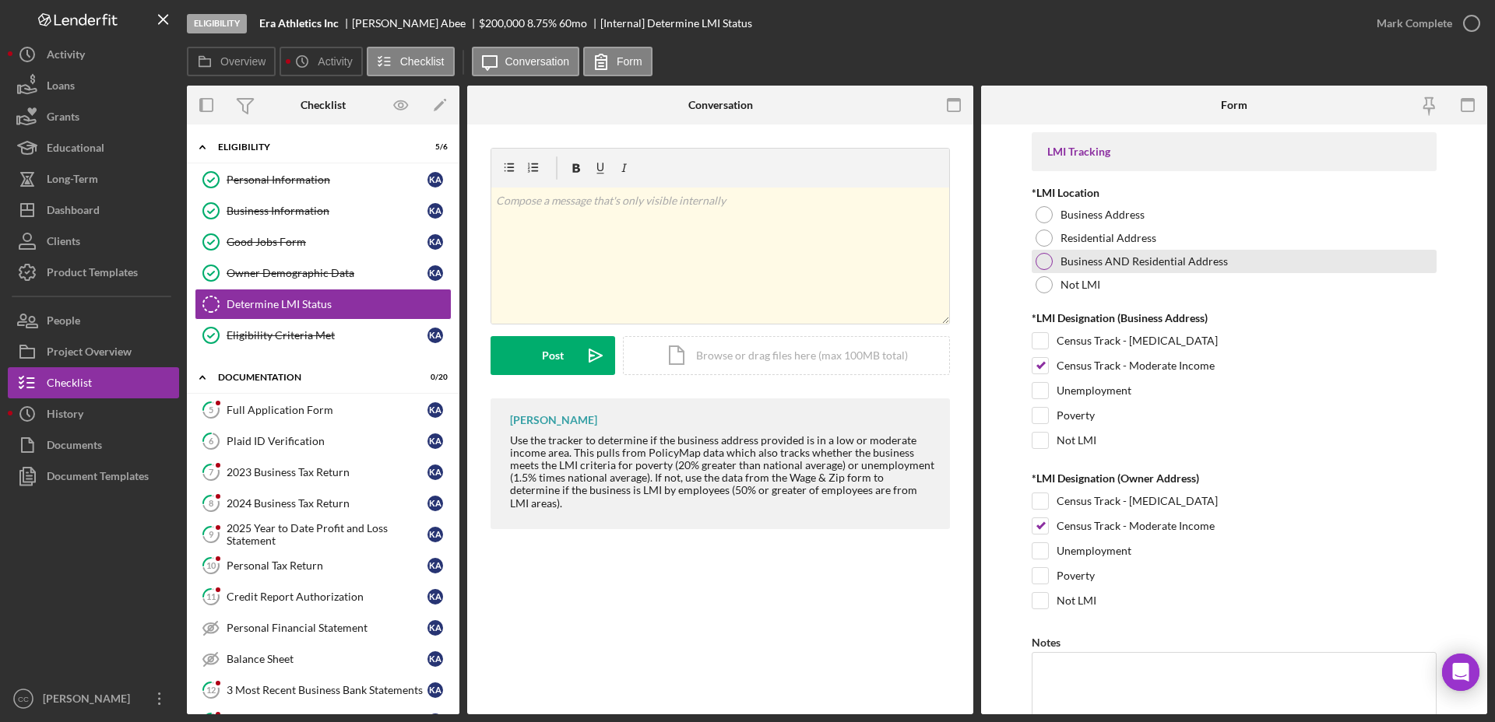
click at [1040, 265] on div at bounding box center [1043, 261] width 17 height 17
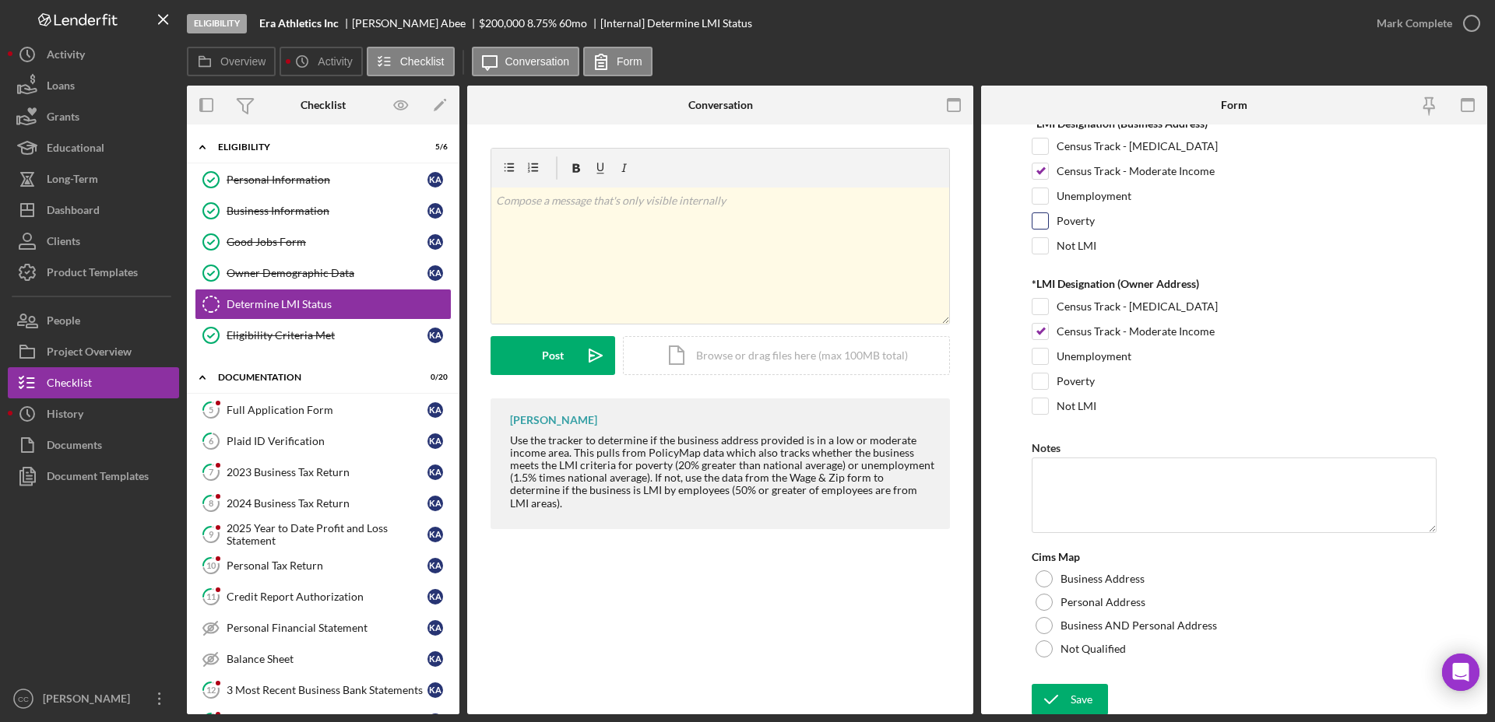
scroll to position [198, 0]
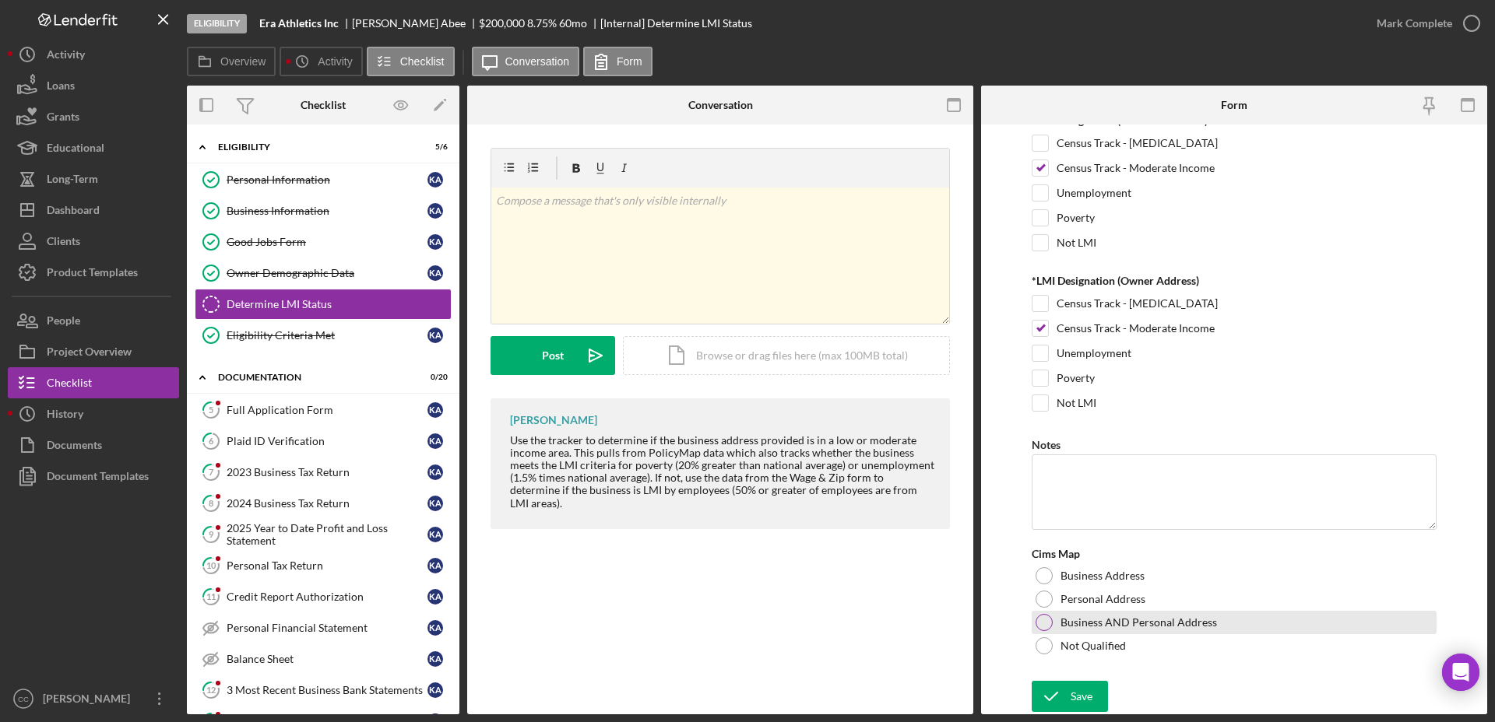
click at [1039, 620] on div at bounding box center [1043, 622] width 17 height 17
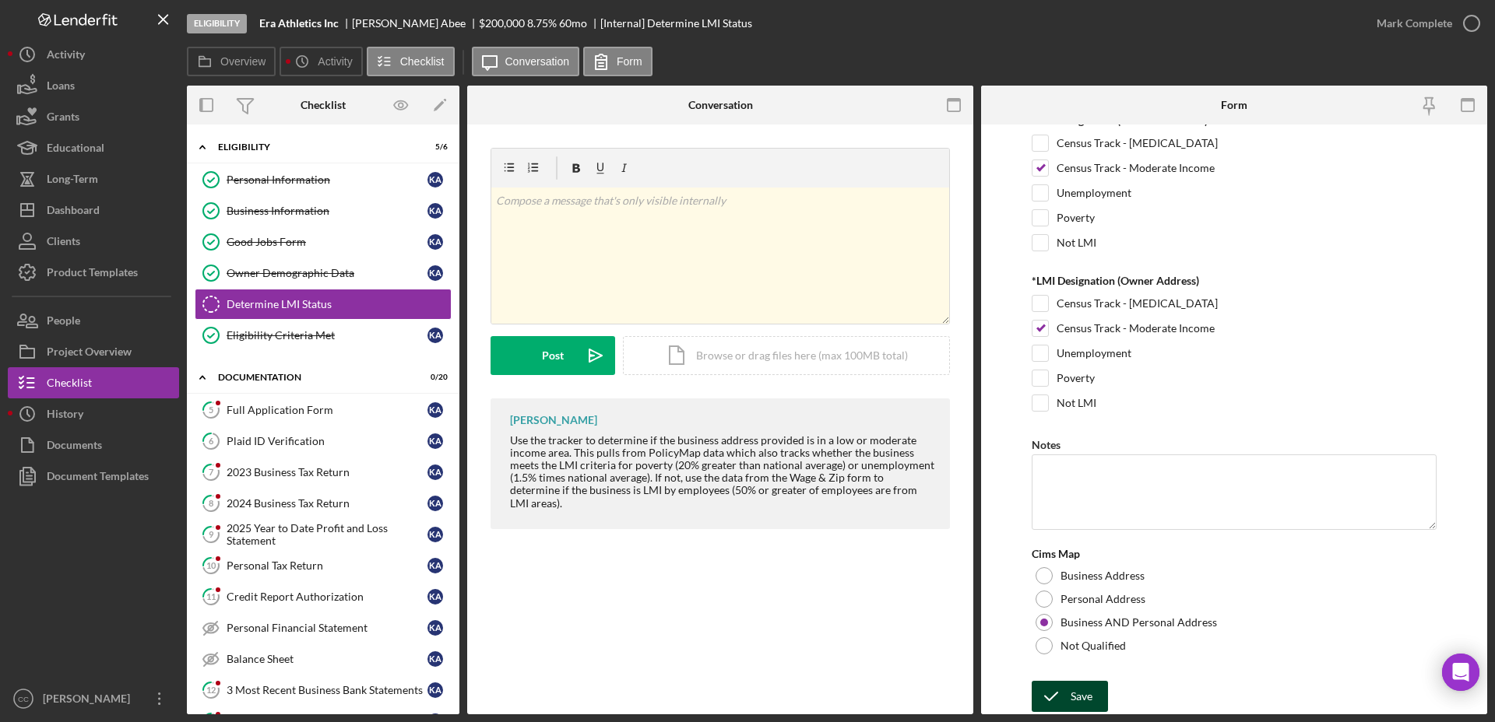
click at [1074, 641] on div "Save" at bounding box center [1081, 696] width 22 height 31
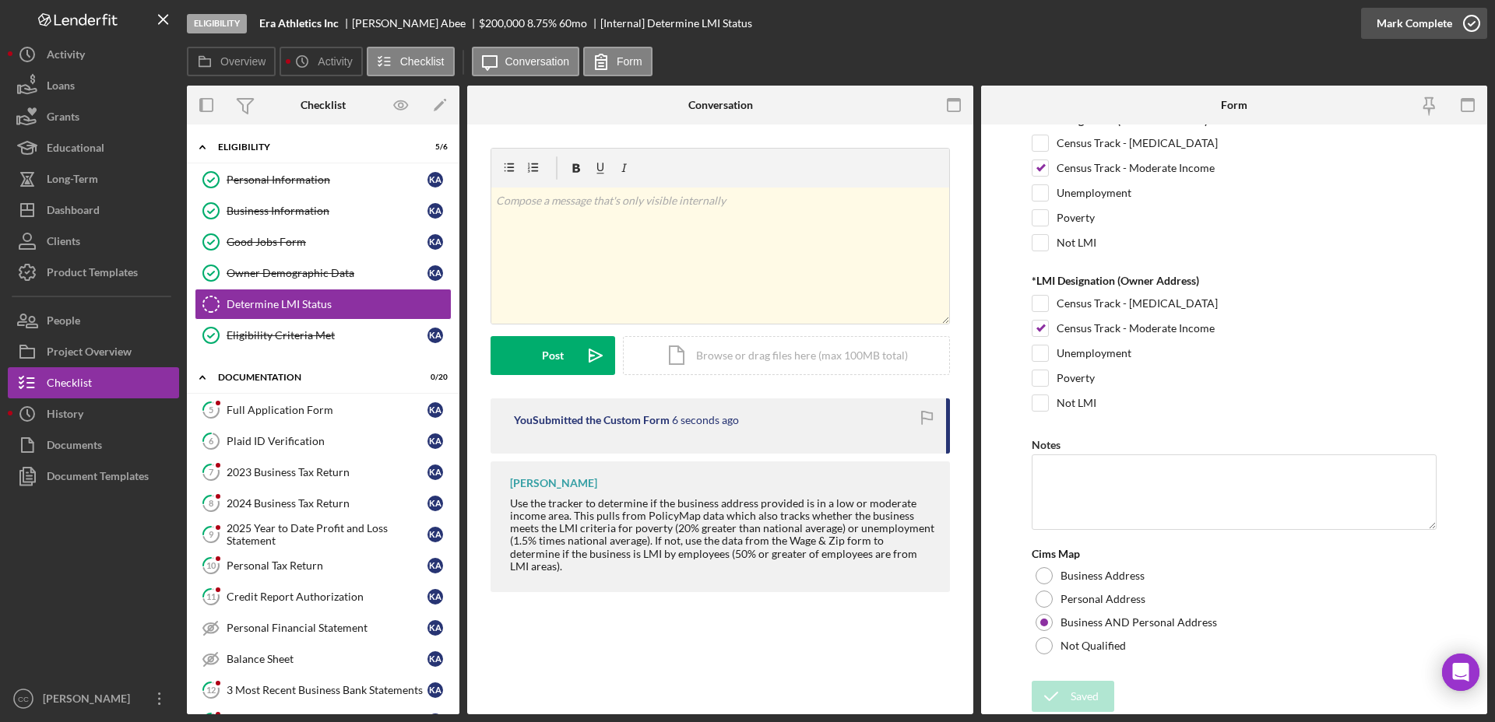
click at [1328, 27] on icon "button" at bounding box center [1471, 23] width 39 height 39
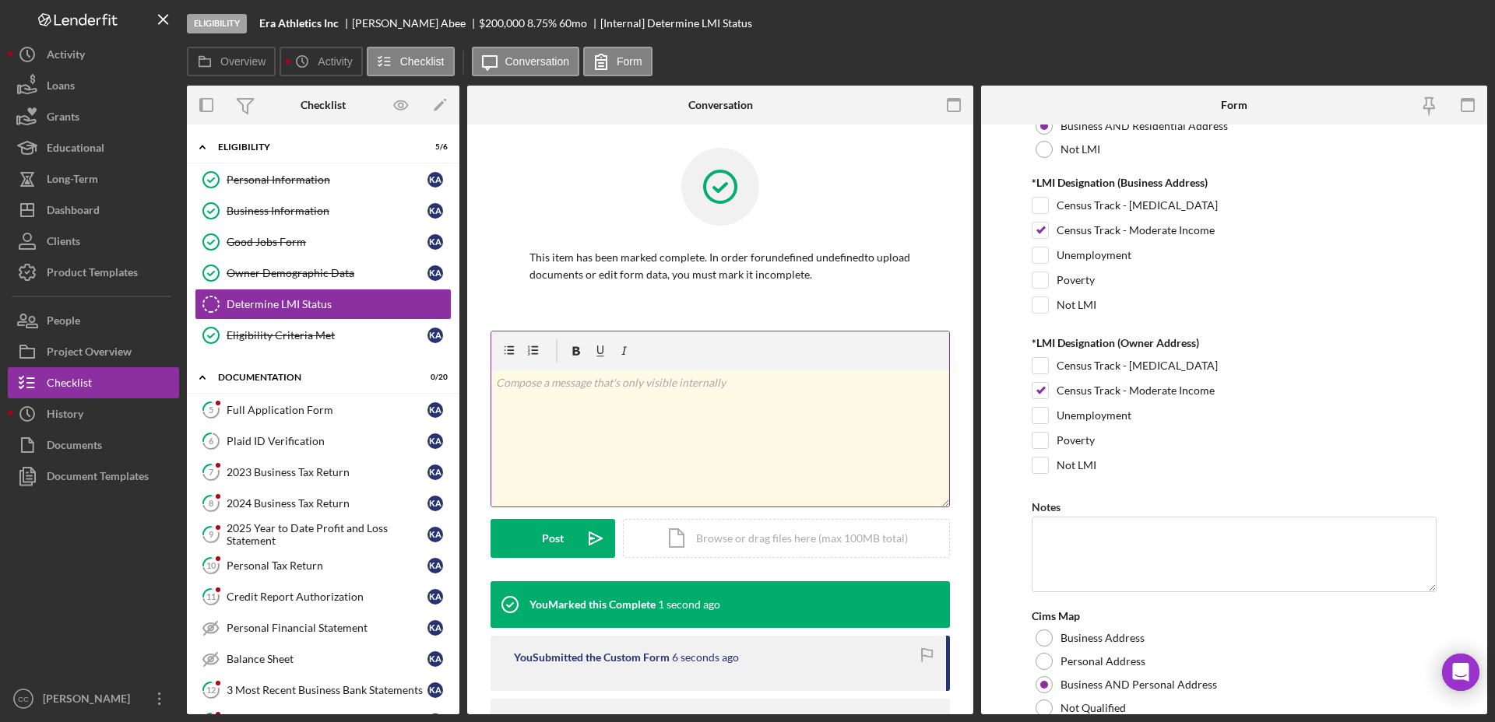
scroll to position [260, 0]
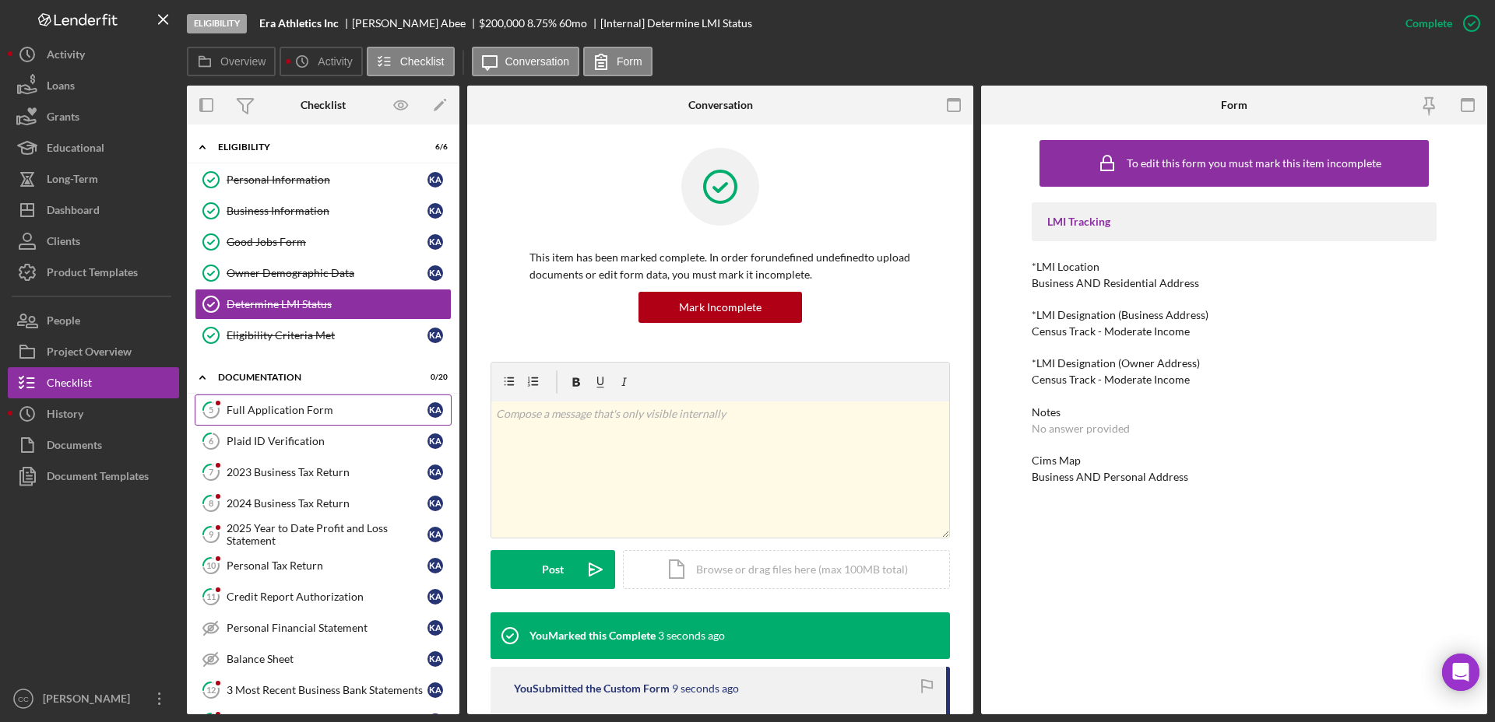
click at [272, 413] on div "Full Application Form" at bounding box center [327, 410] width 201 height 12
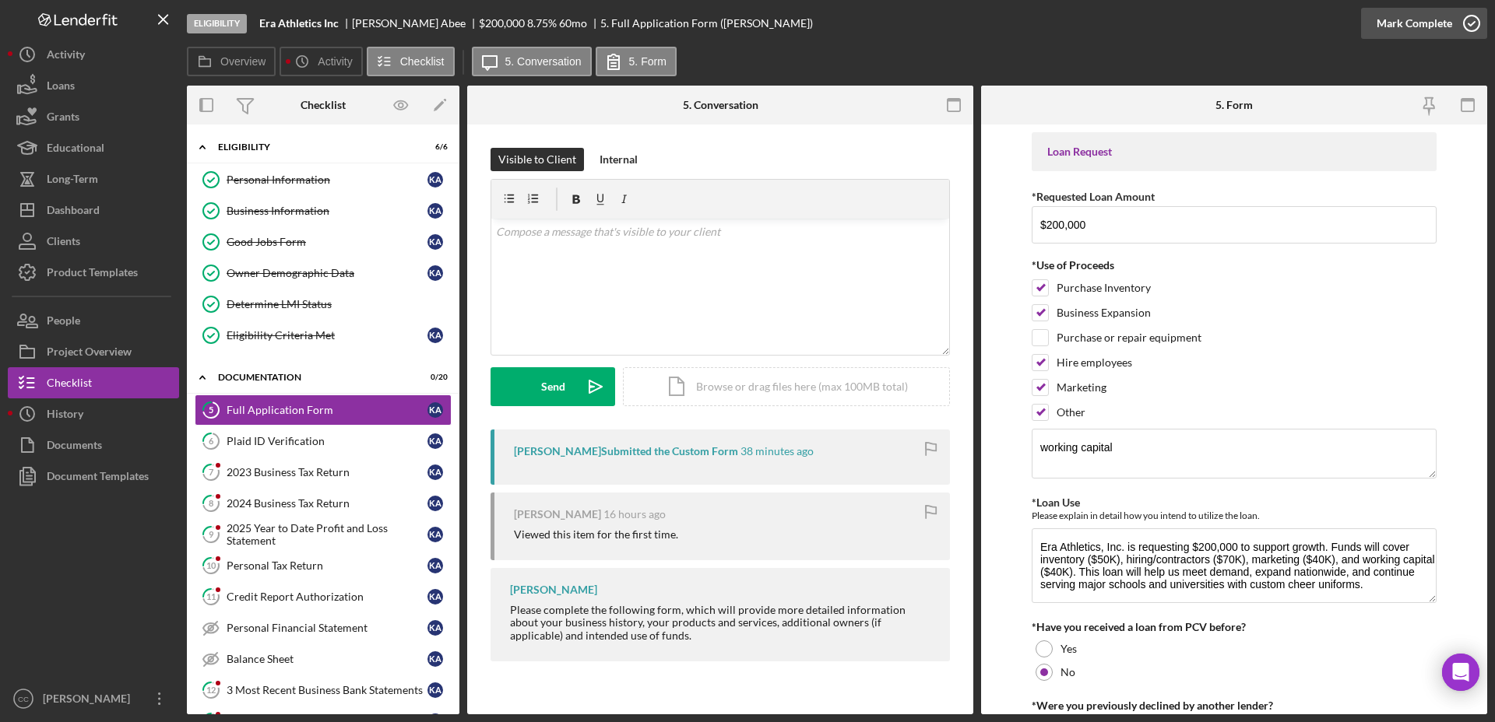
click at [1328, 23] on icon "button" at bounding box center [1471, 23] width 39 height 39
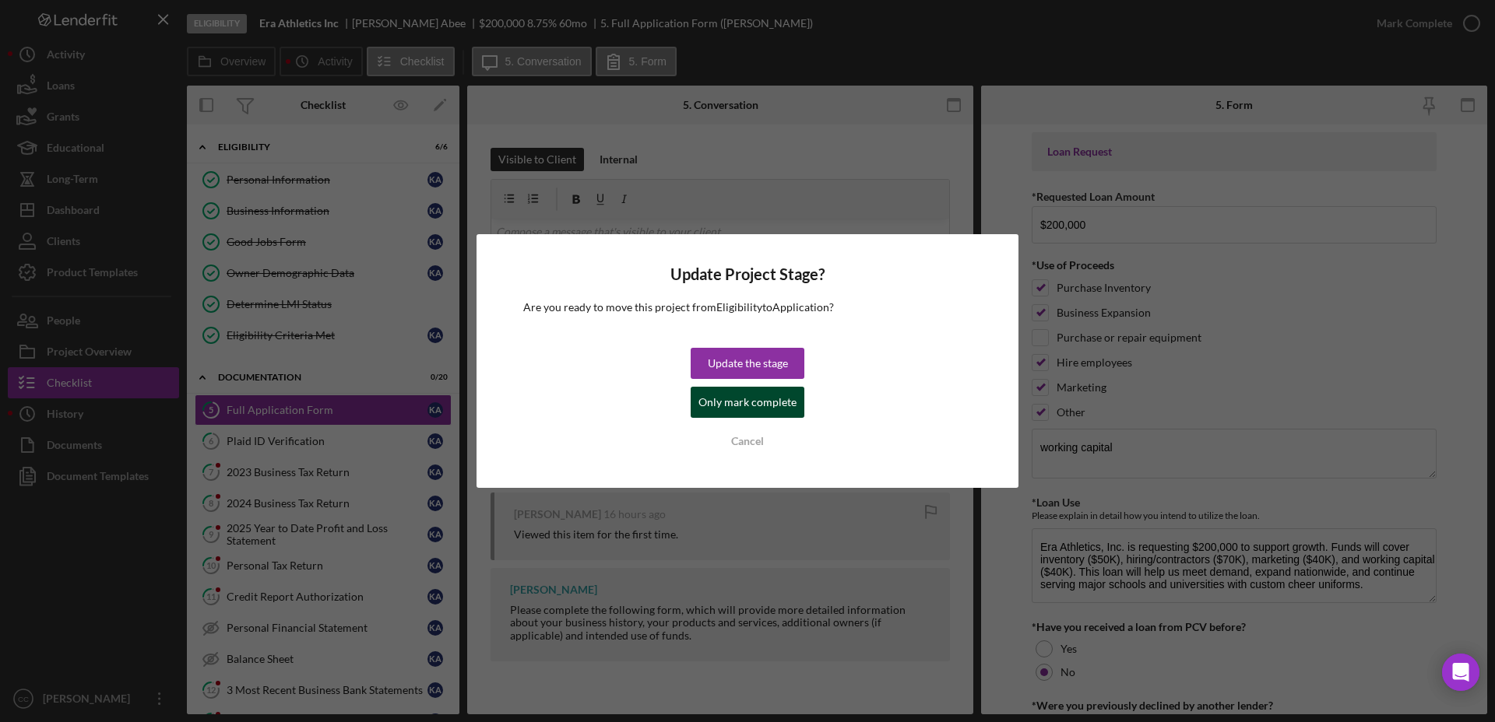
click at [783, 412] on div "Only mark complete" at bounding box center [747, 402] width 98 height 31
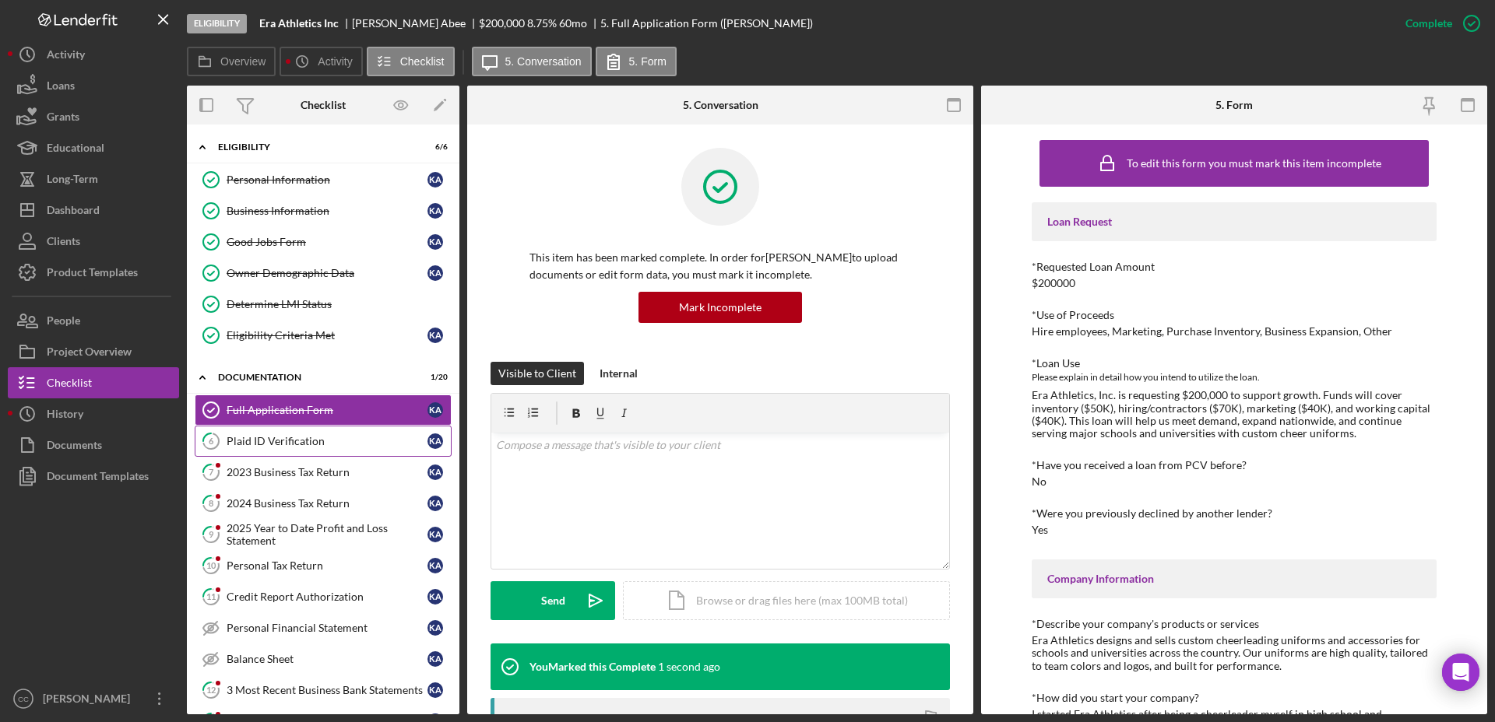
click at [292, 447] on div "Plaid ID Verification" at bounding box center [327, 441] width 201 height 12
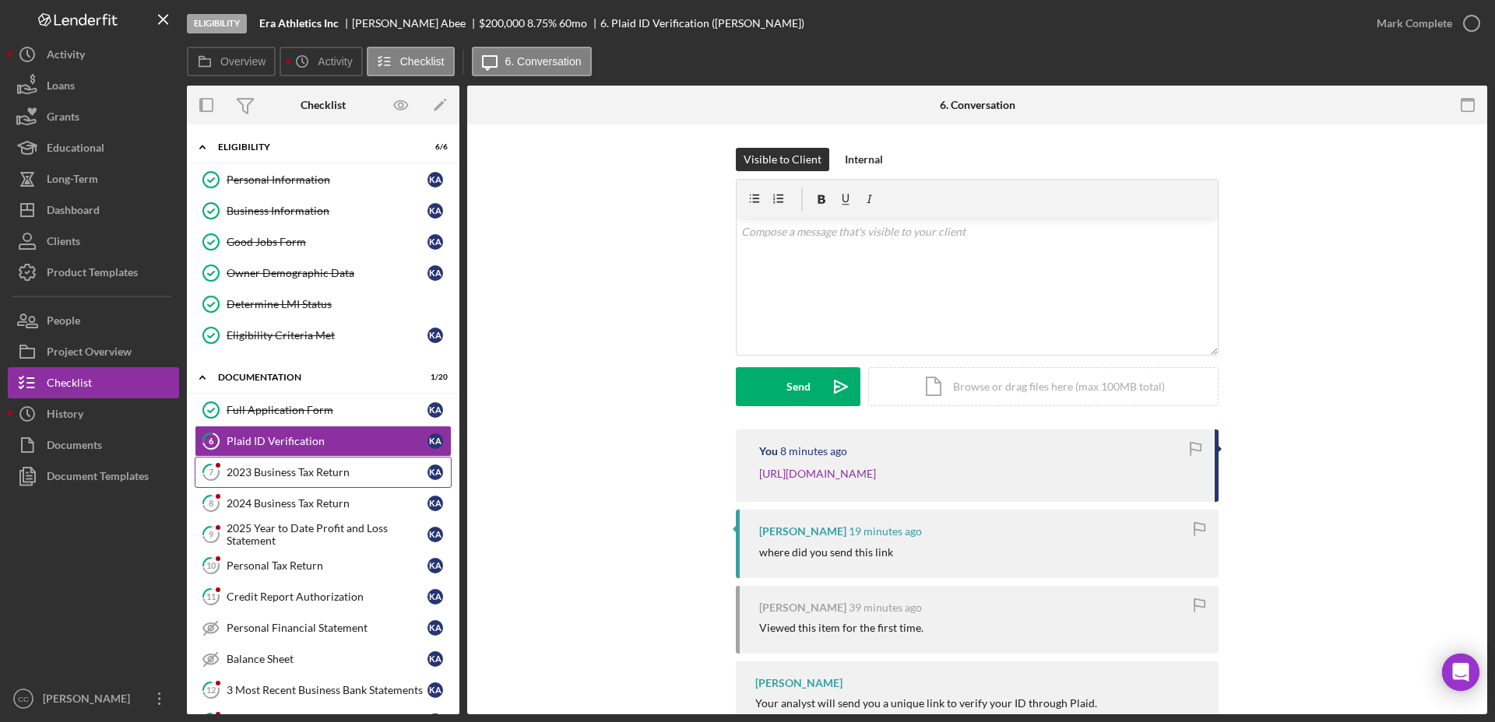
click at [282, 470] on div "2023 Business Tax Return" at bounding box center [327, 472] width 201 height 12
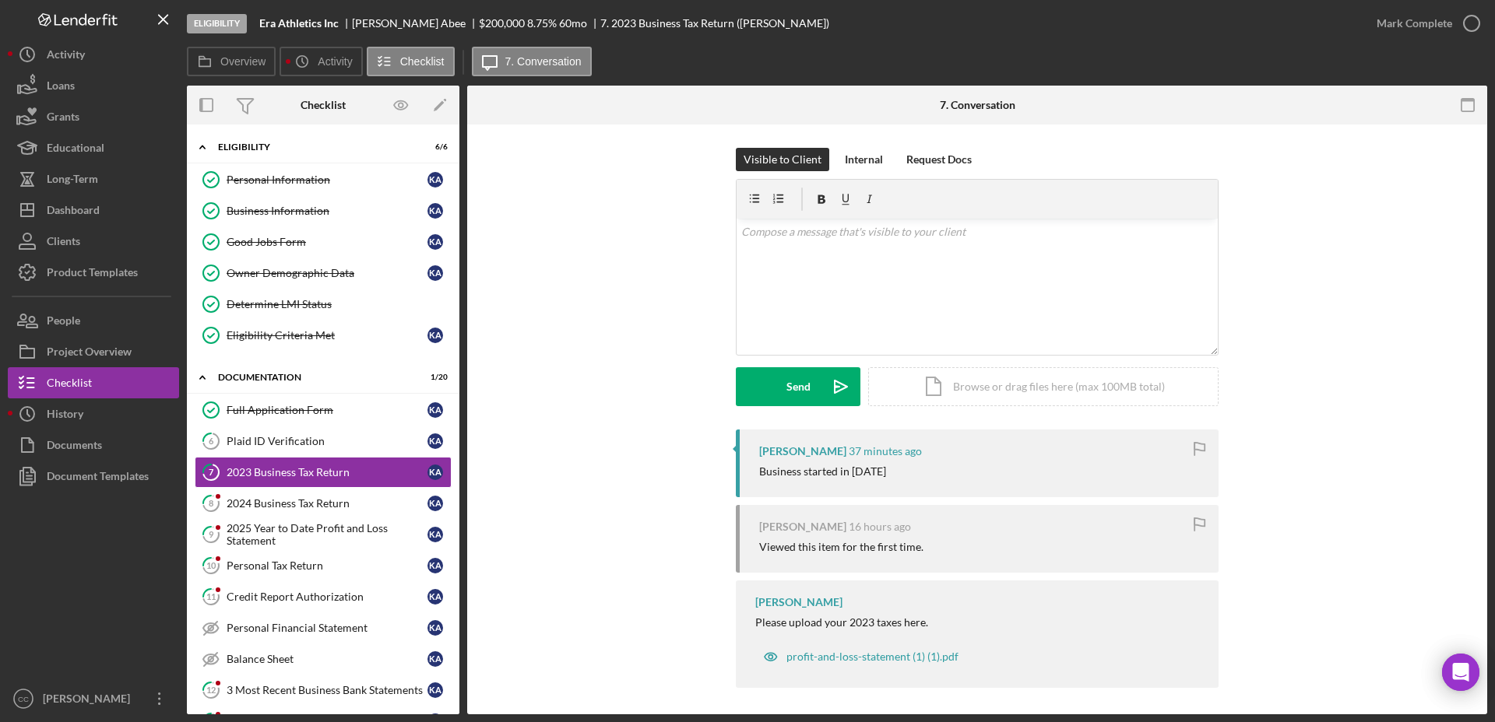
scroll to position [5, 0]
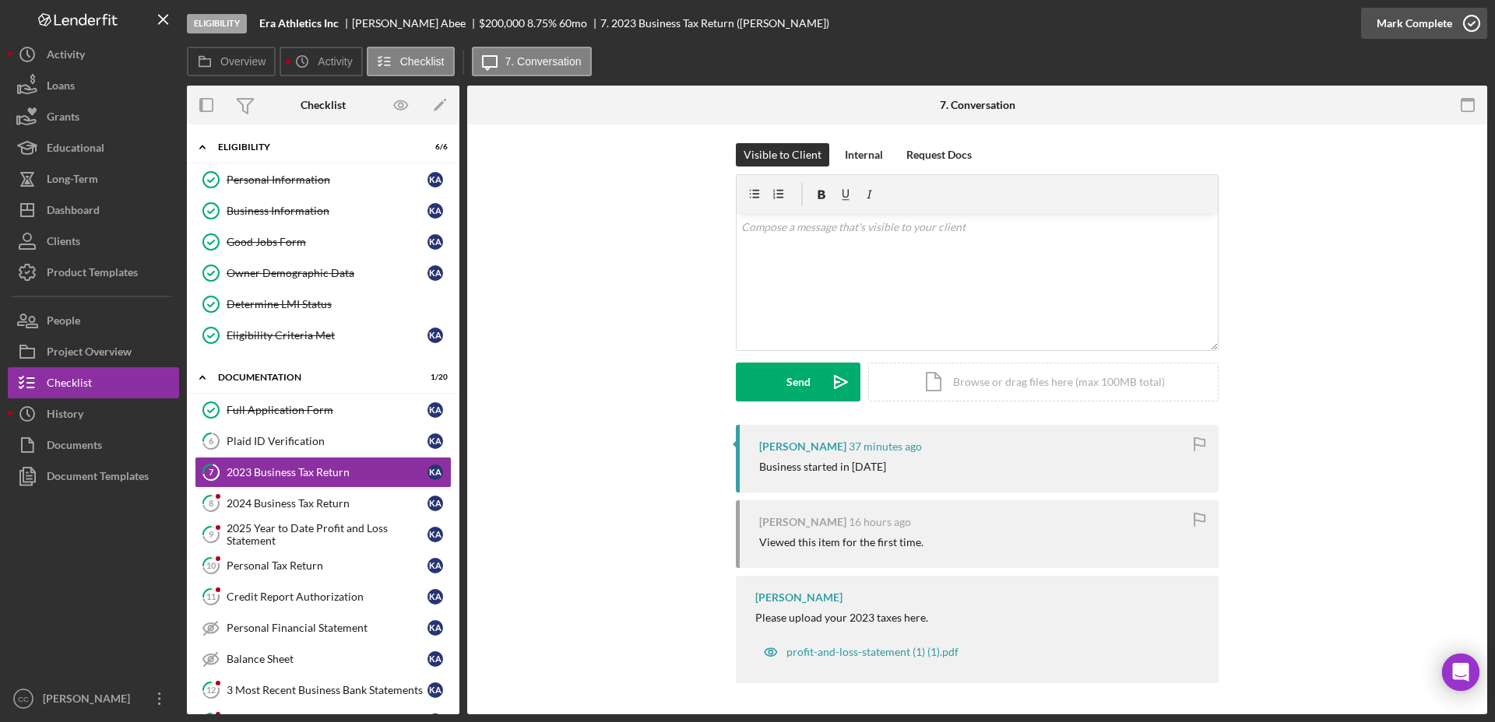
click at [1328, 30] on div "Mark Complete" at bounding box center [1414, 23] width 76 height 31
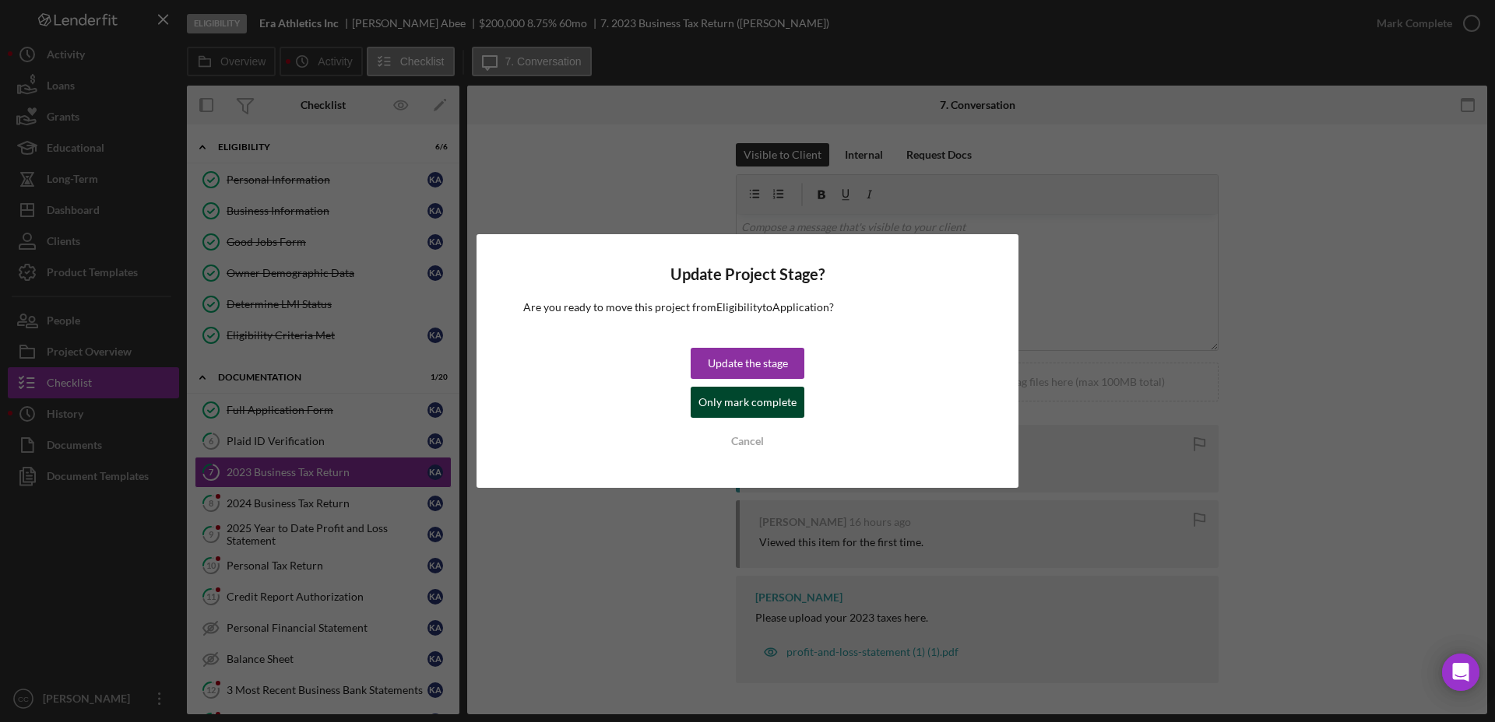
click at [763, 403] on div "Only mark complete" at bounding box center [747, 402] width 98 height 31
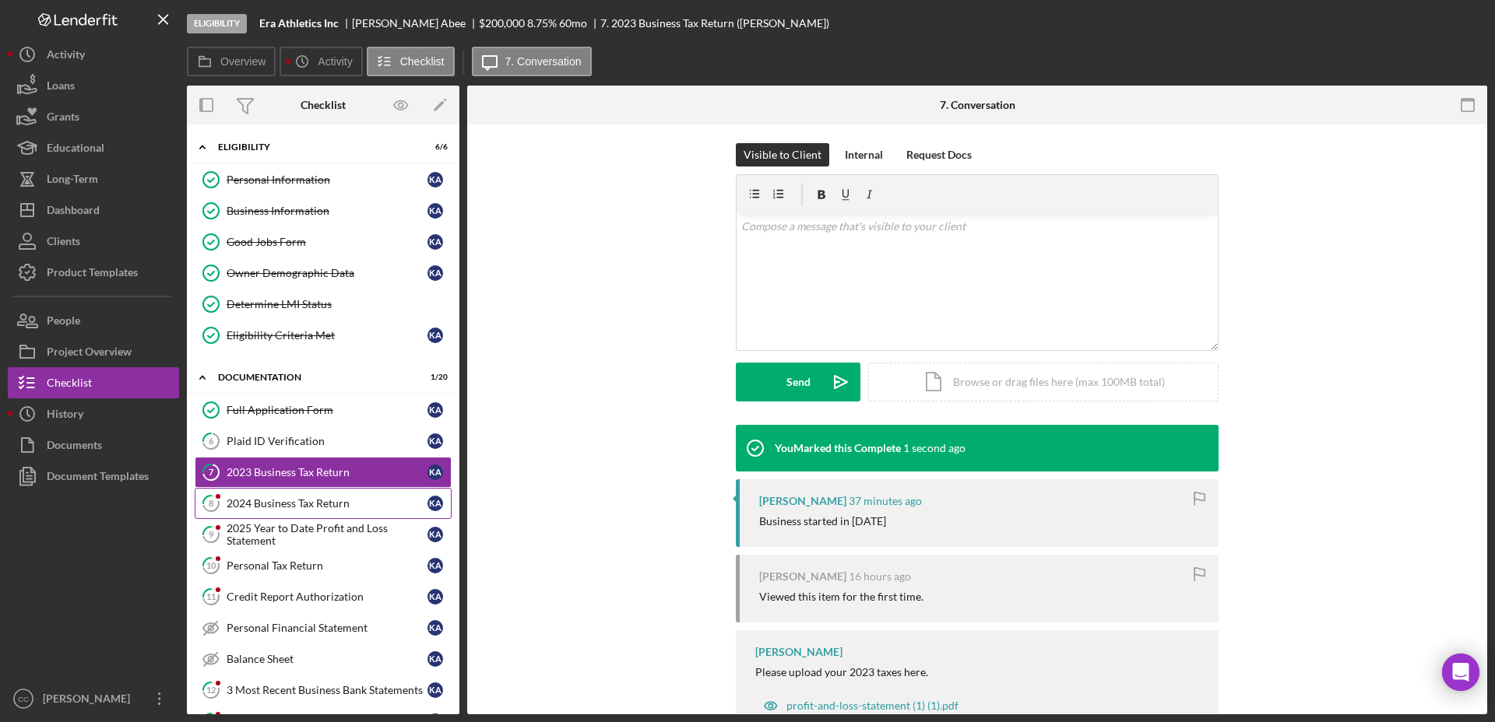
scroll to position [219, 0]
click at [324, 508] on div "2024 Business Tax Return" at bounding box center [327, 503] width 201 height 12
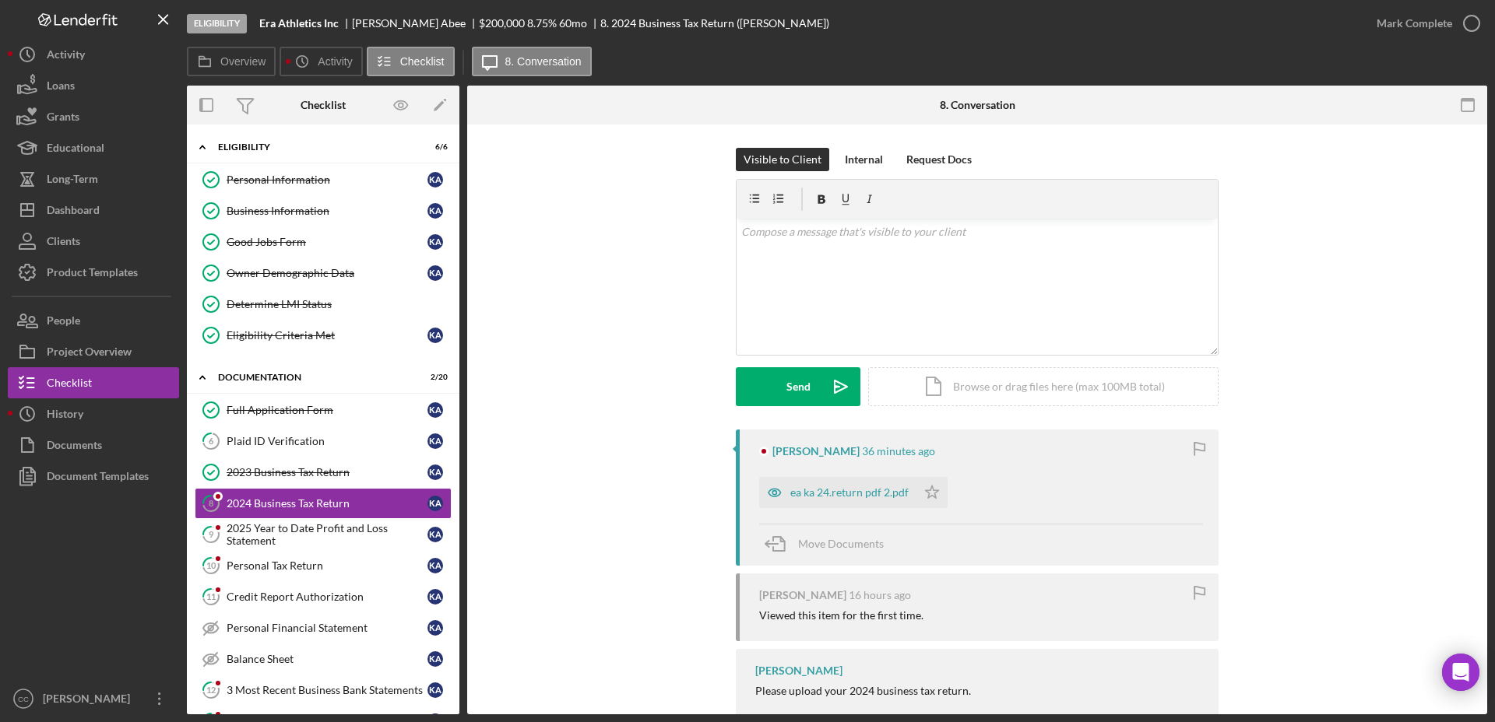
scroll to position [44, 0]
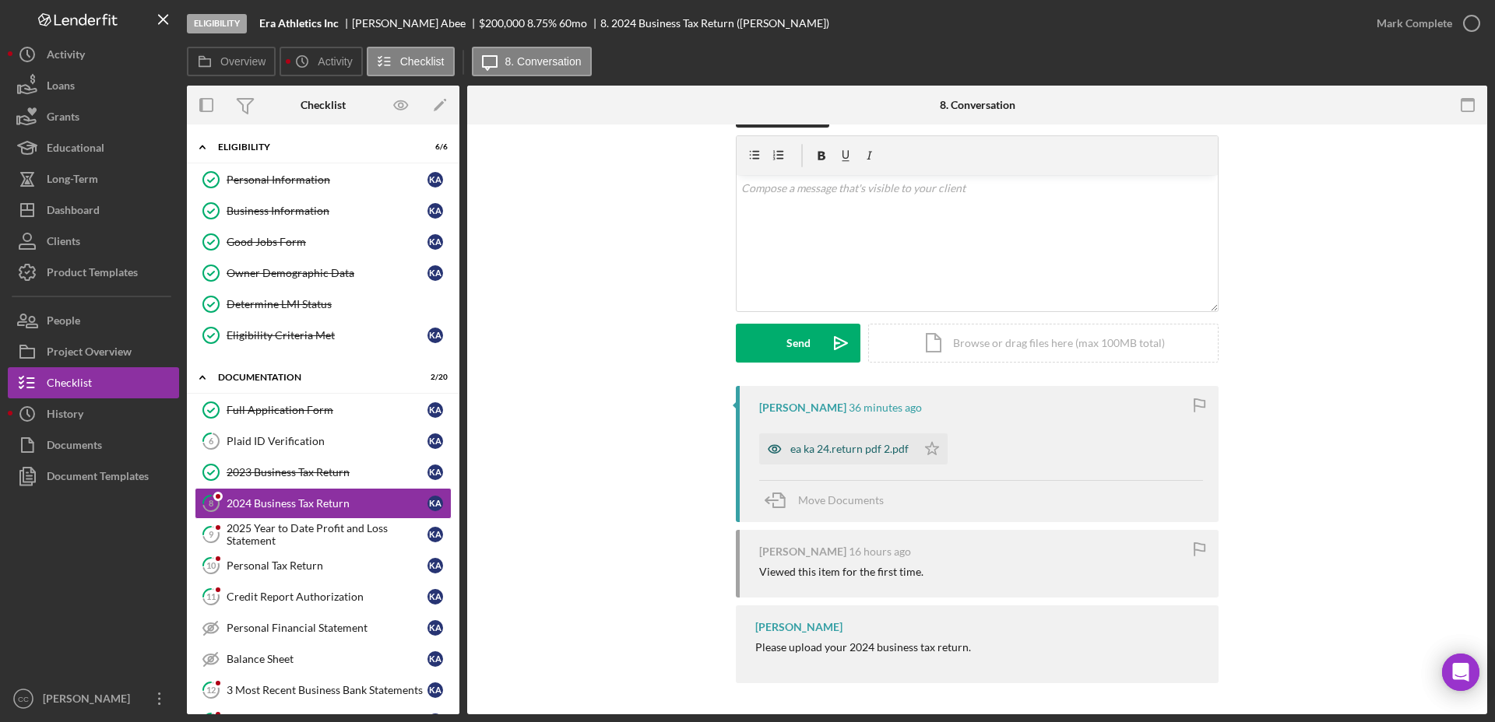
click at [815, 435] on div "ea ka 24.return pdf 2.pdf" at bounding box center [837, 449] width 157 height 31
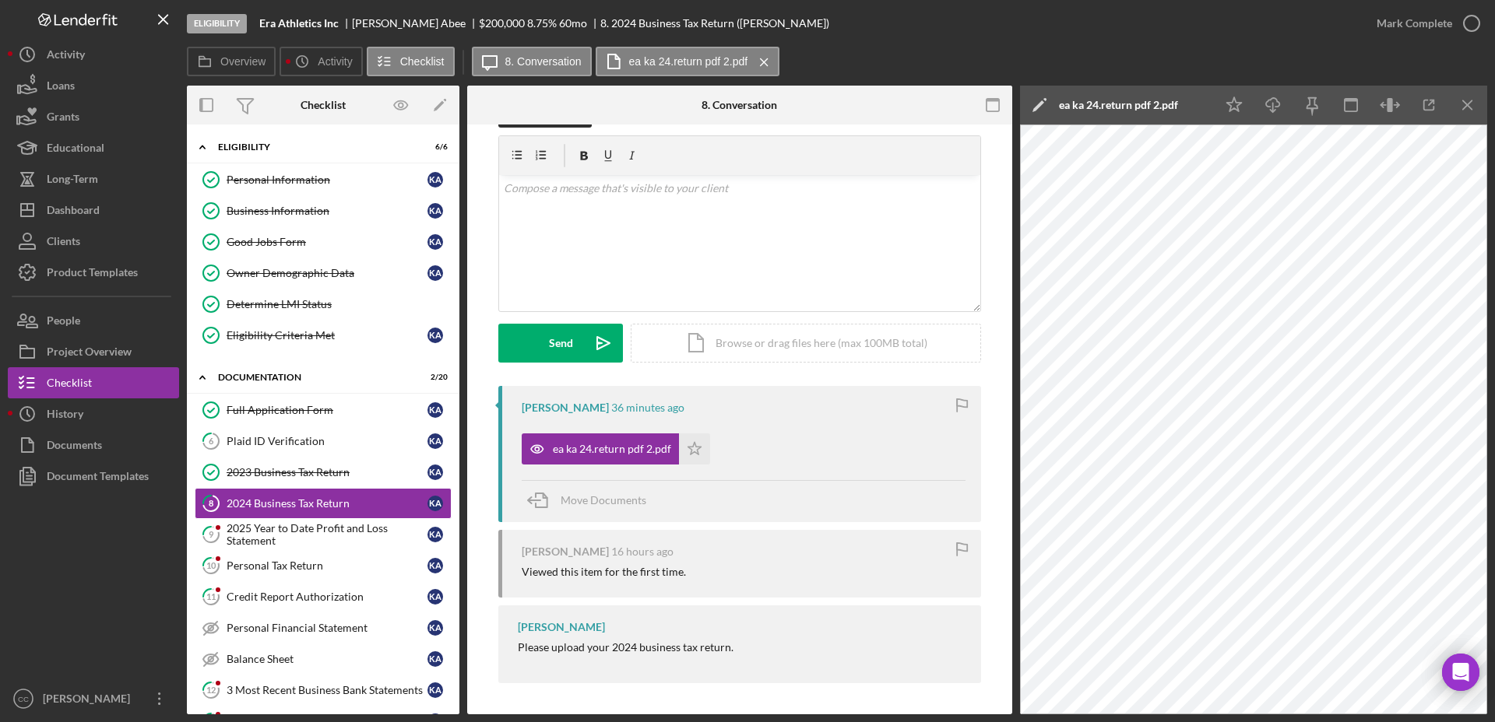
click at [1328, 5] on div "Mark Complete" at bounding box center [1424, 23] width 126 height 47
click at [1328, 30] on icon "button" at bounding box center [1471, 23] width 39 height 39
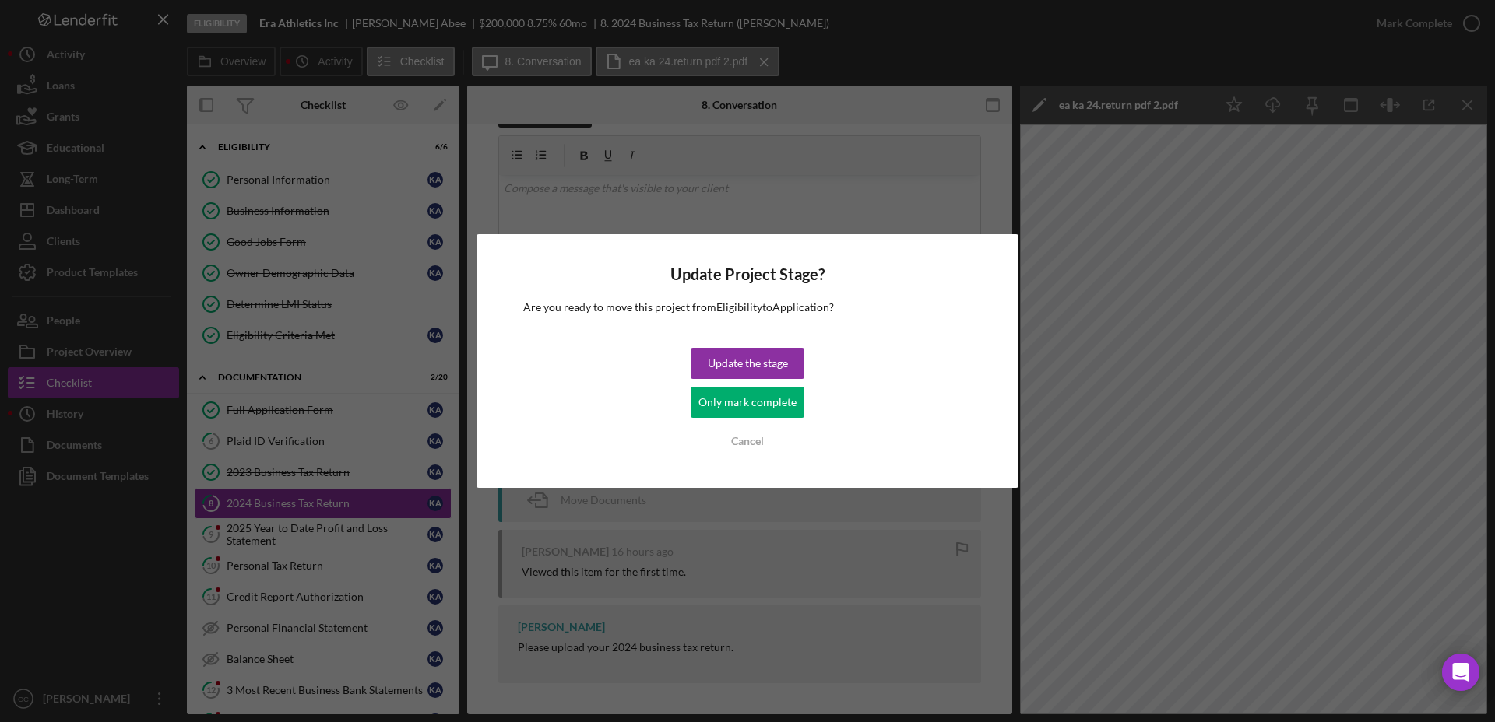
click at [774, 418] on div "Update the stage Only mark complete Cancel" at bounding box center [748, 402] width 114 height 109
click at [774, 411] on div "Only mark complete" at bounding box center [747, 402] width 98 height 31
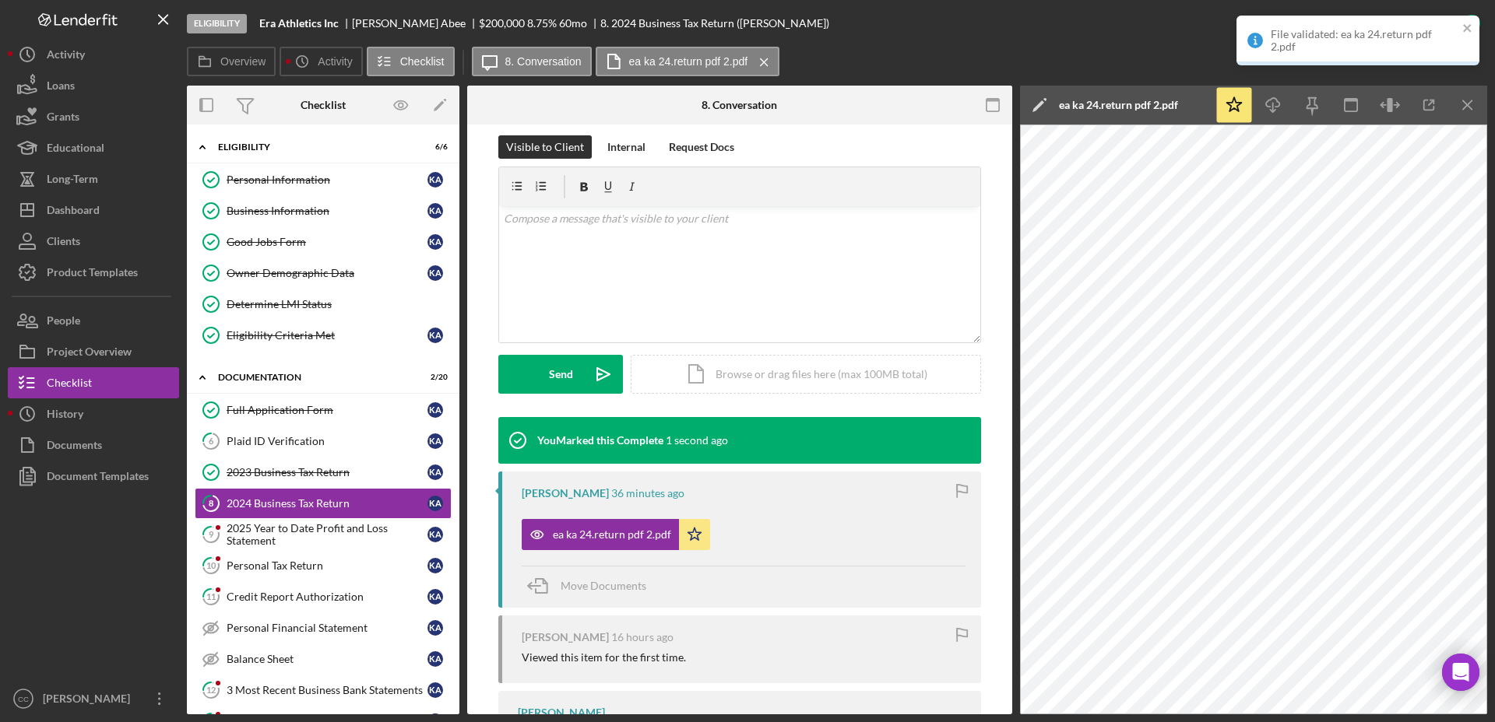
scroll to position [258, 0]
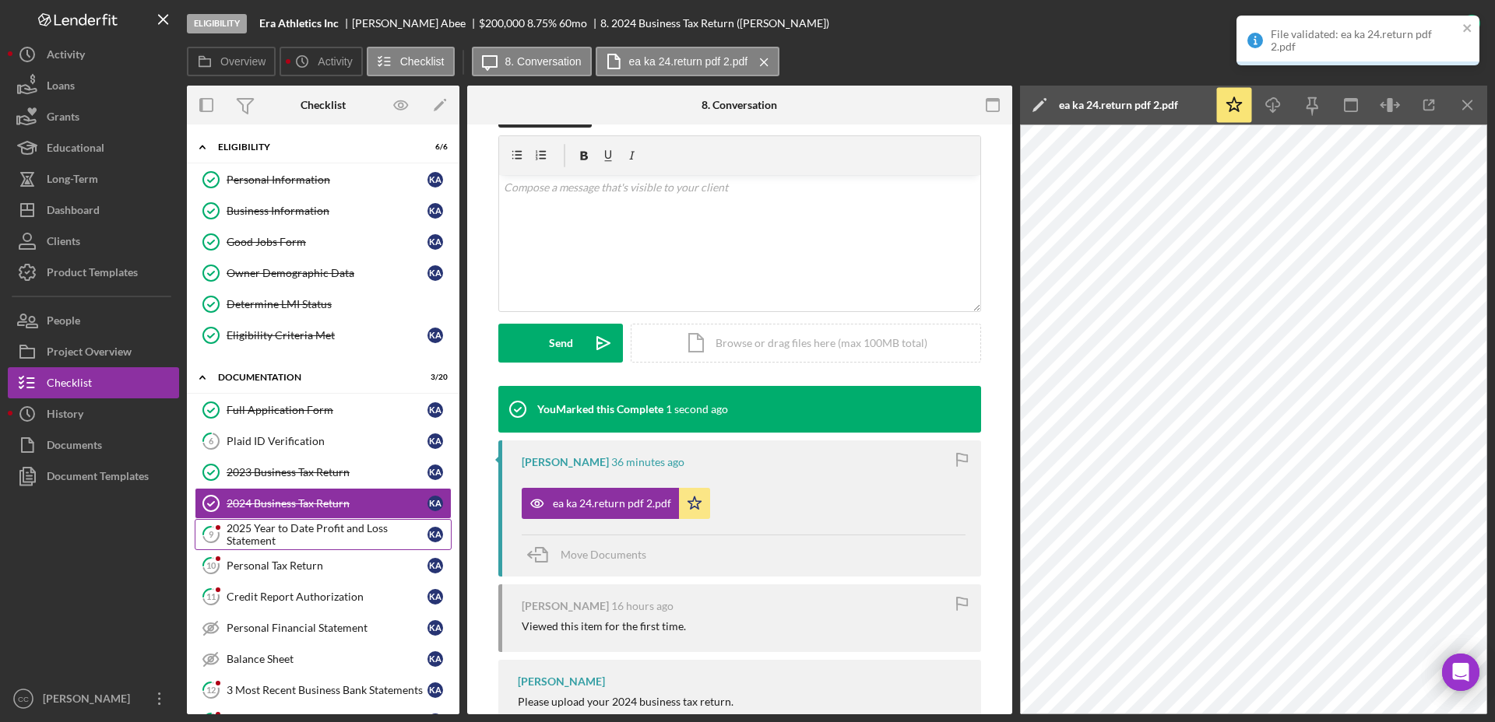
click at [314, 540] on div "2025 Year to Date Profit and Loss Statement" at bounding box center [327, 534] width 201 height 25
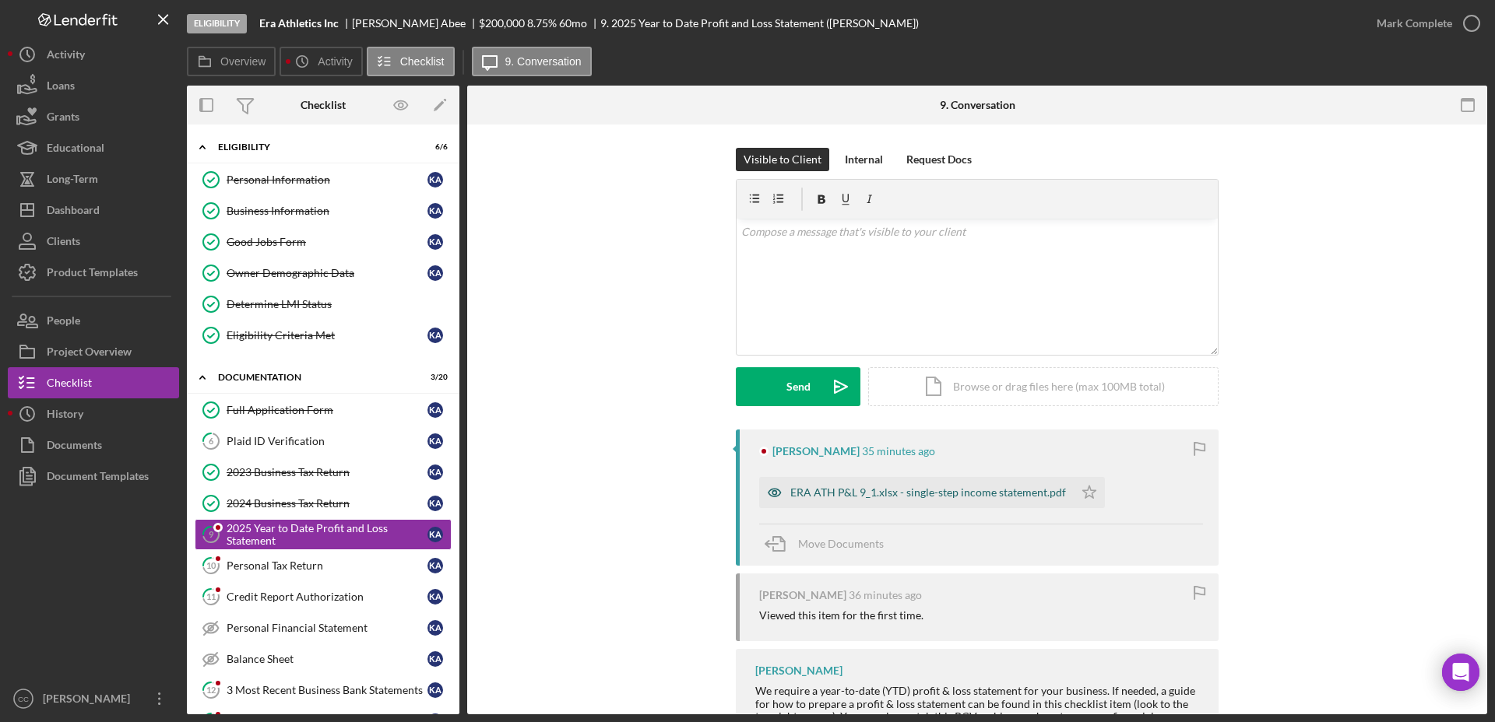
click at [971, 498] on div "ERA ATH P&L 9_1.xlsx - single-step income statement.pdf" at bounding box center [928, 493] width 276 height 12
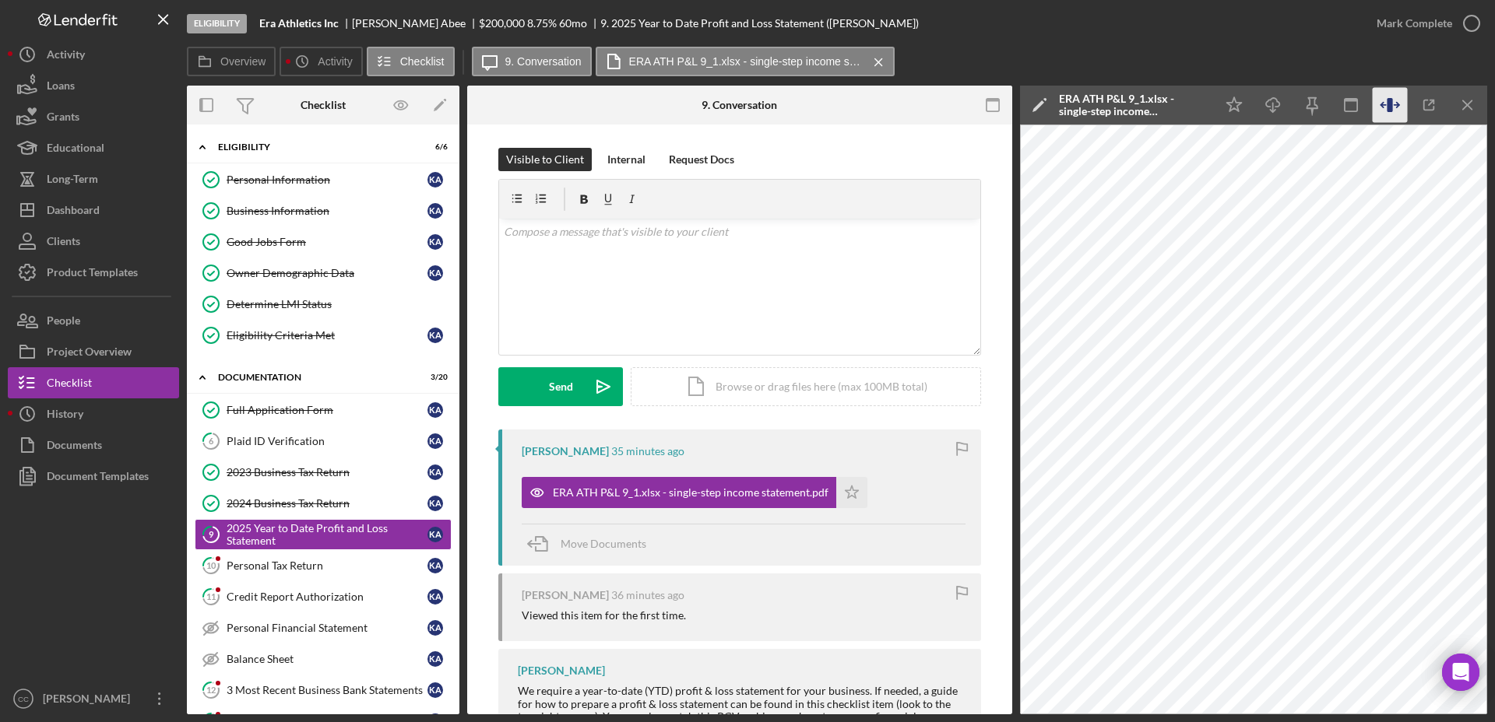
click at [1328, 94] on icon "button" at bounding box center [1389, 105] width 35 height 35
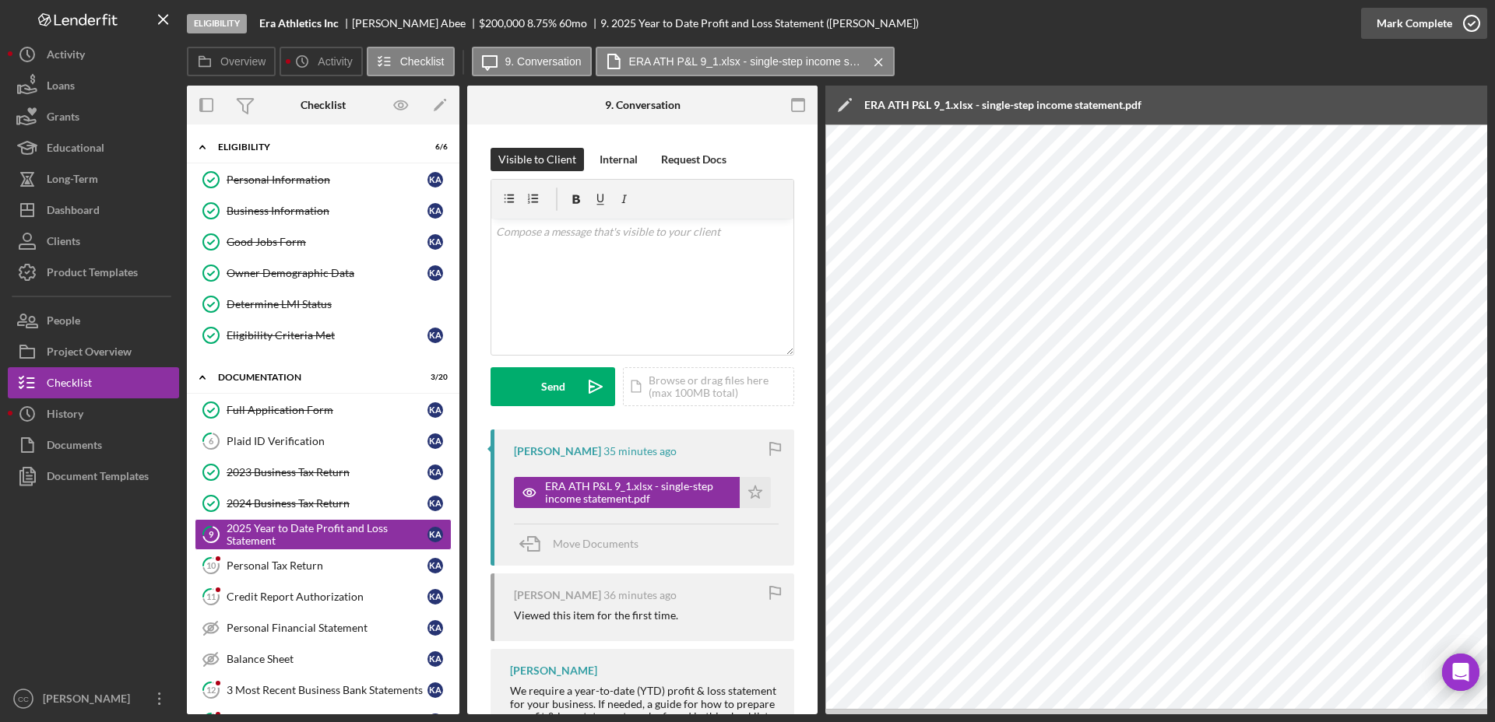
click at [1328, 13] on div "Mark Complete" at bounding box center [1414, 23] width 76 height 31
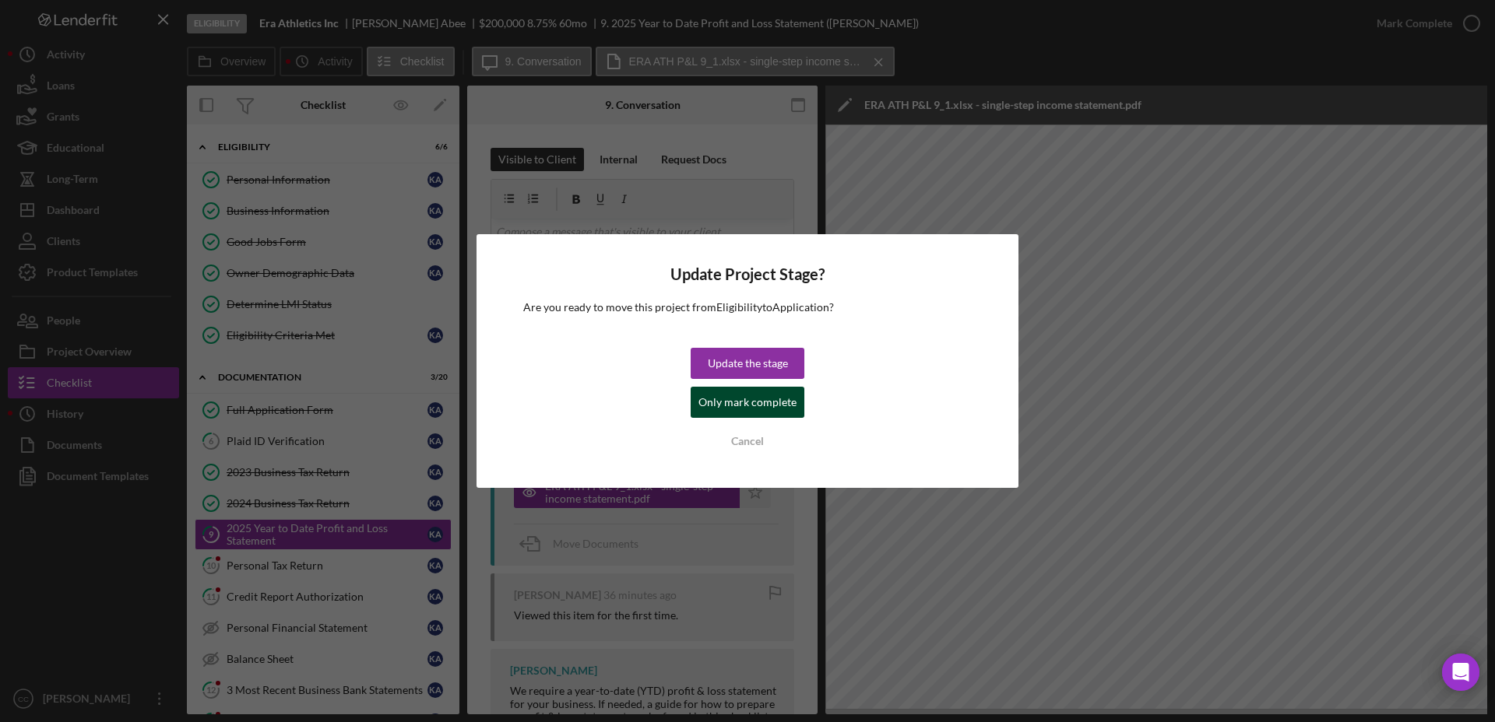
click at [761, 406] on div "Only mark complete" at bounding box center [747, 402] width 98 height 31
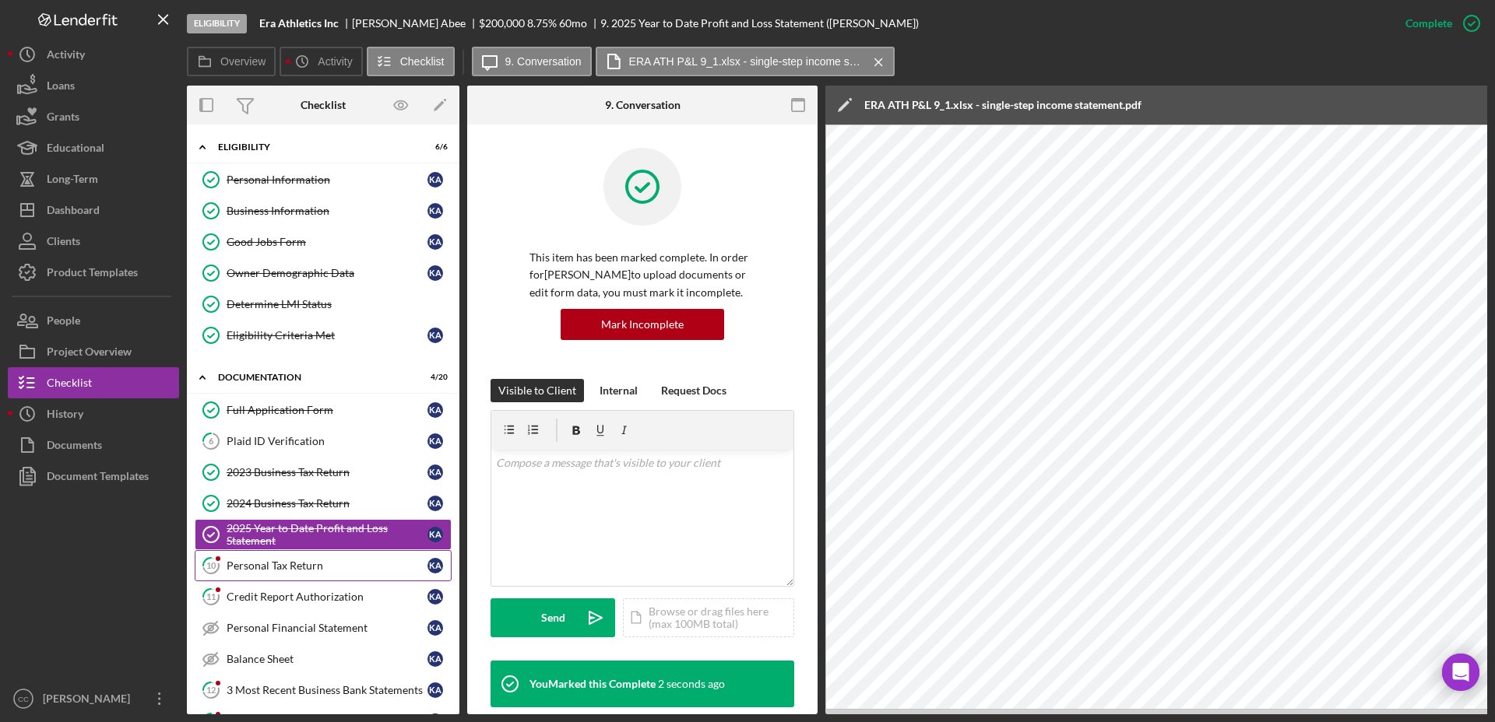
click at [322, 570] on div "Personal Tax Return" at bounding box center [327, 566] width 201 height 12
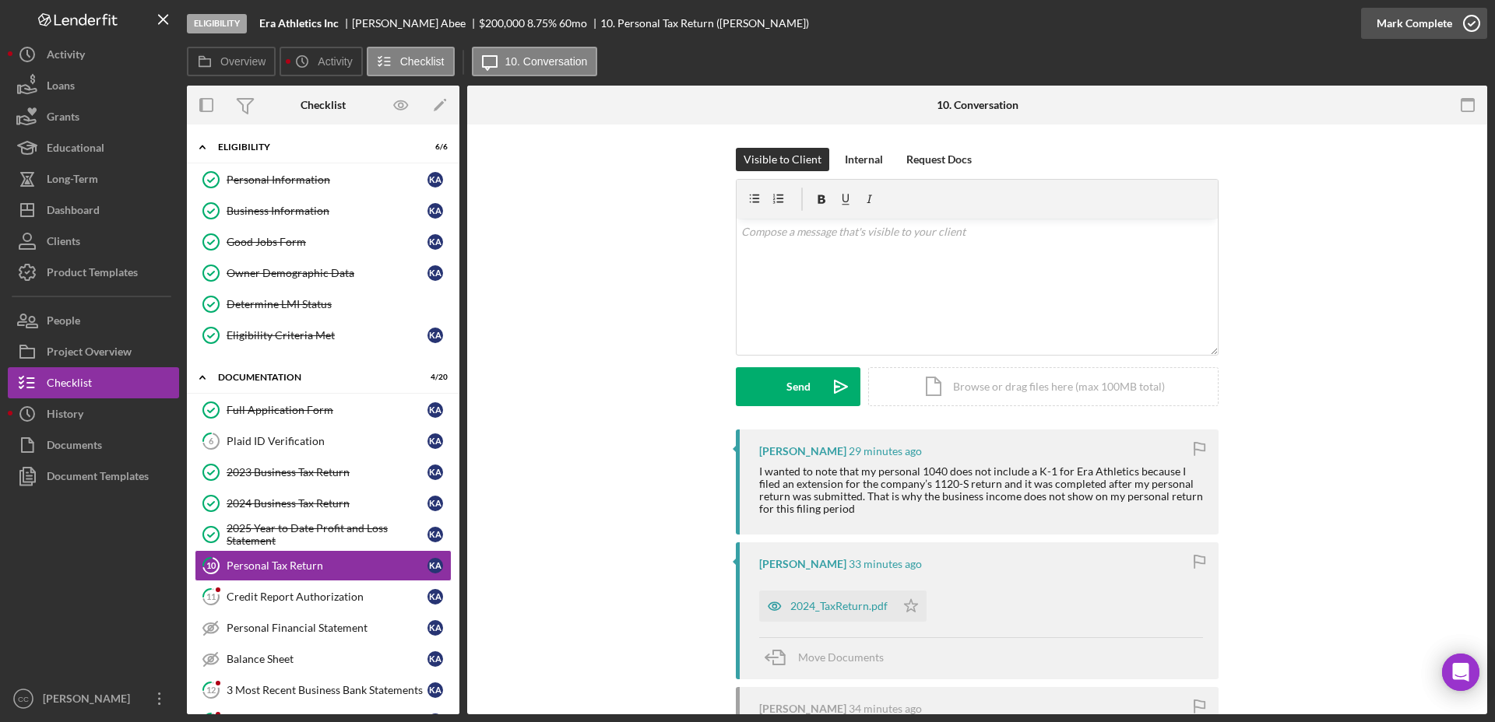
click at [1328, 12] on icon "button" at bounding box center [1471, 23] width 39 height 39
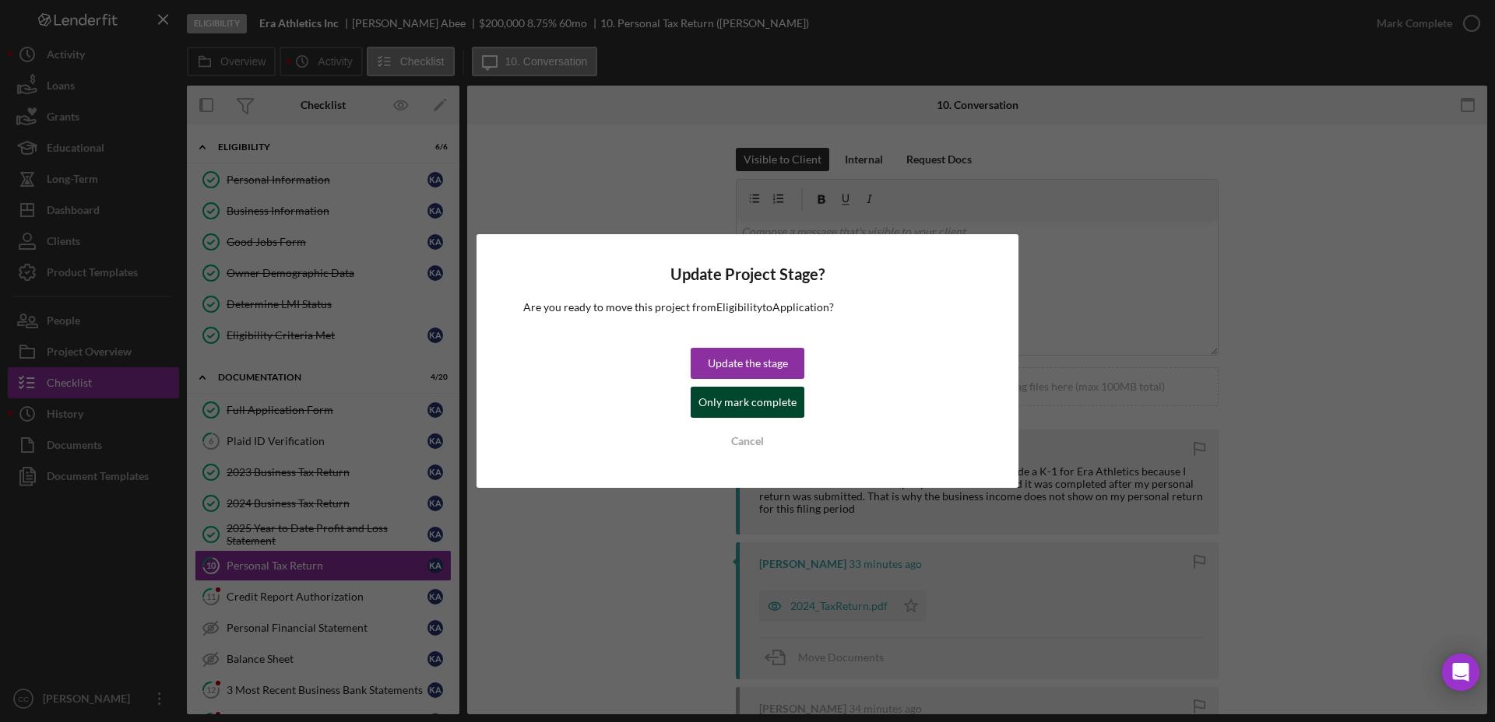
click at [743, 407] on div "Only mark complete" at bounding box center [747, 402] width 98 height 31
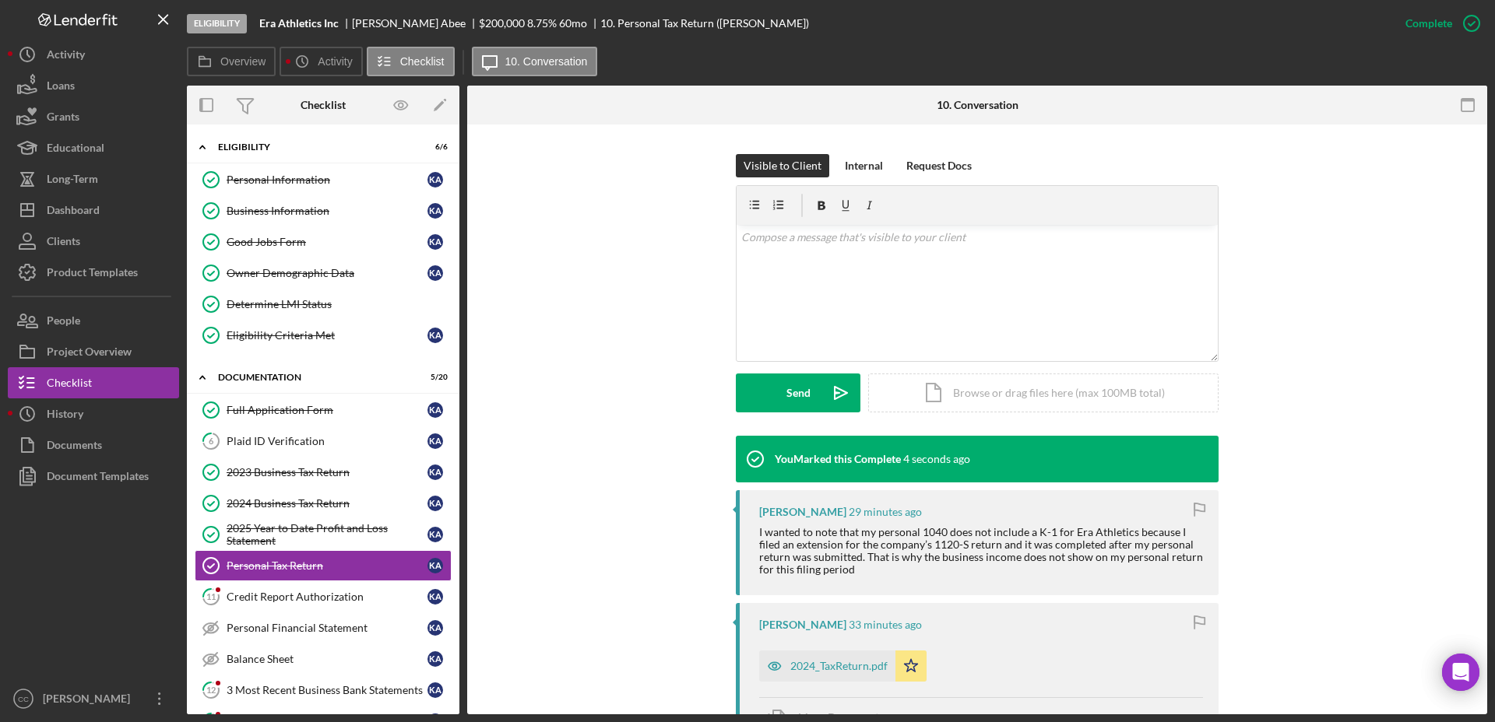
scroll to position [292, 0]
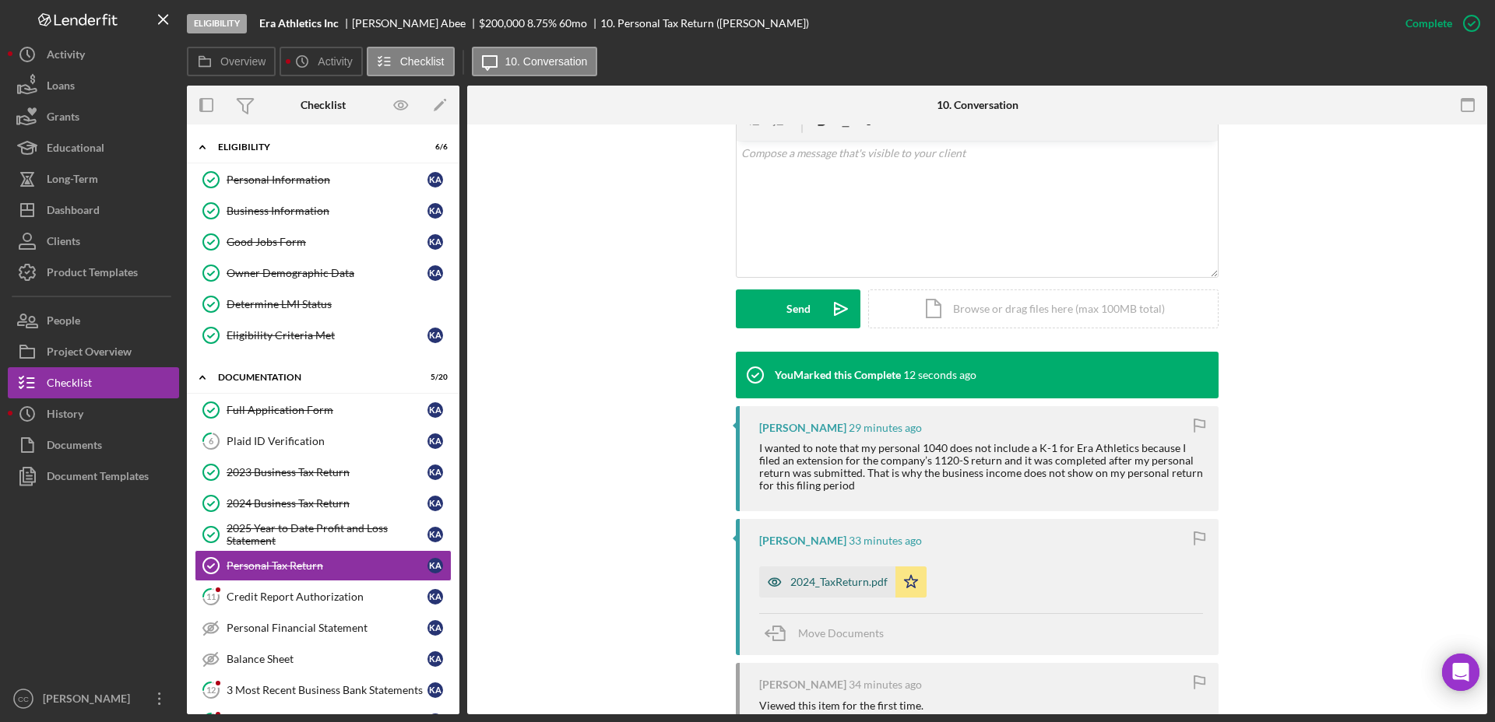
click at [835, 581] on div "2024_TaxReturn.pdf" at bounding box center [838, 582] width 97 height 12
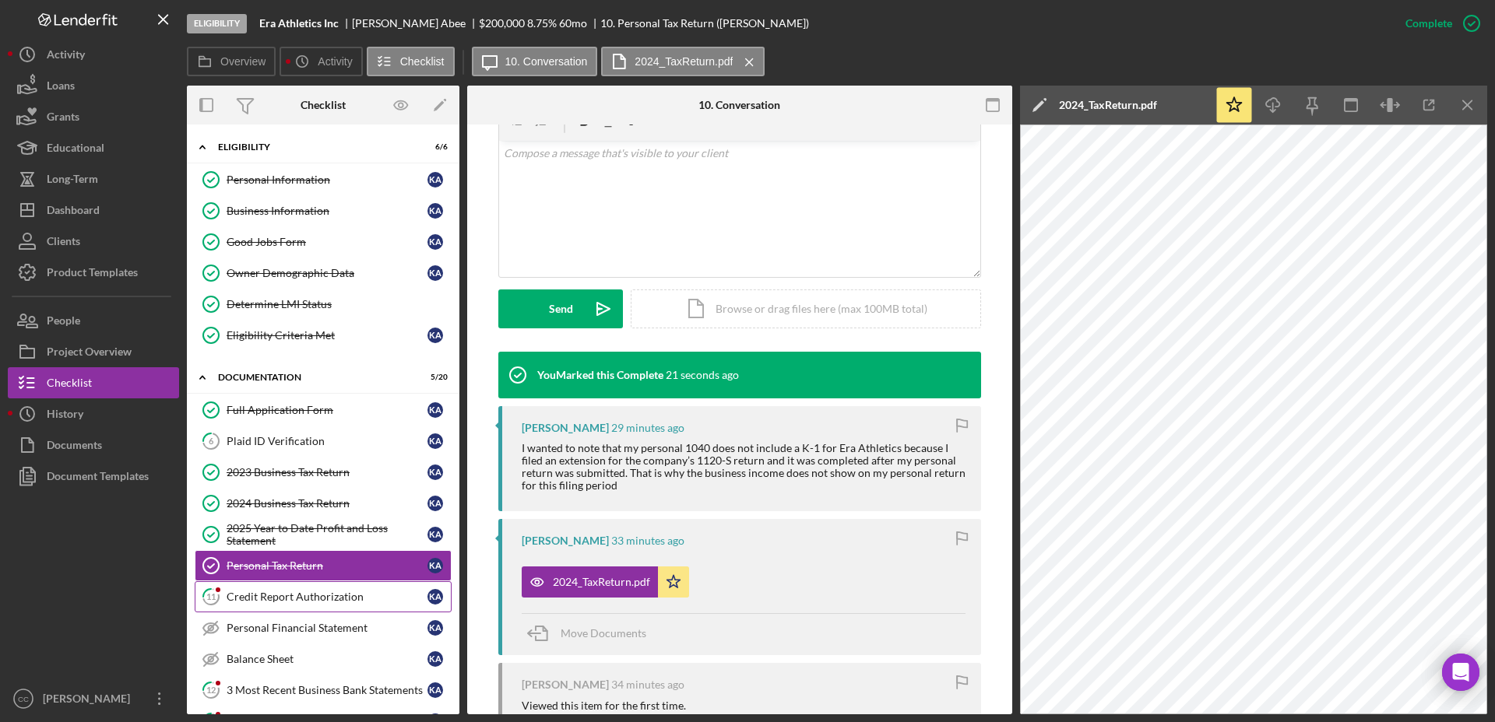
click at [343, 603] on div "Credit Report Authorization" at bounding box center [327, 597] width 201 height 12
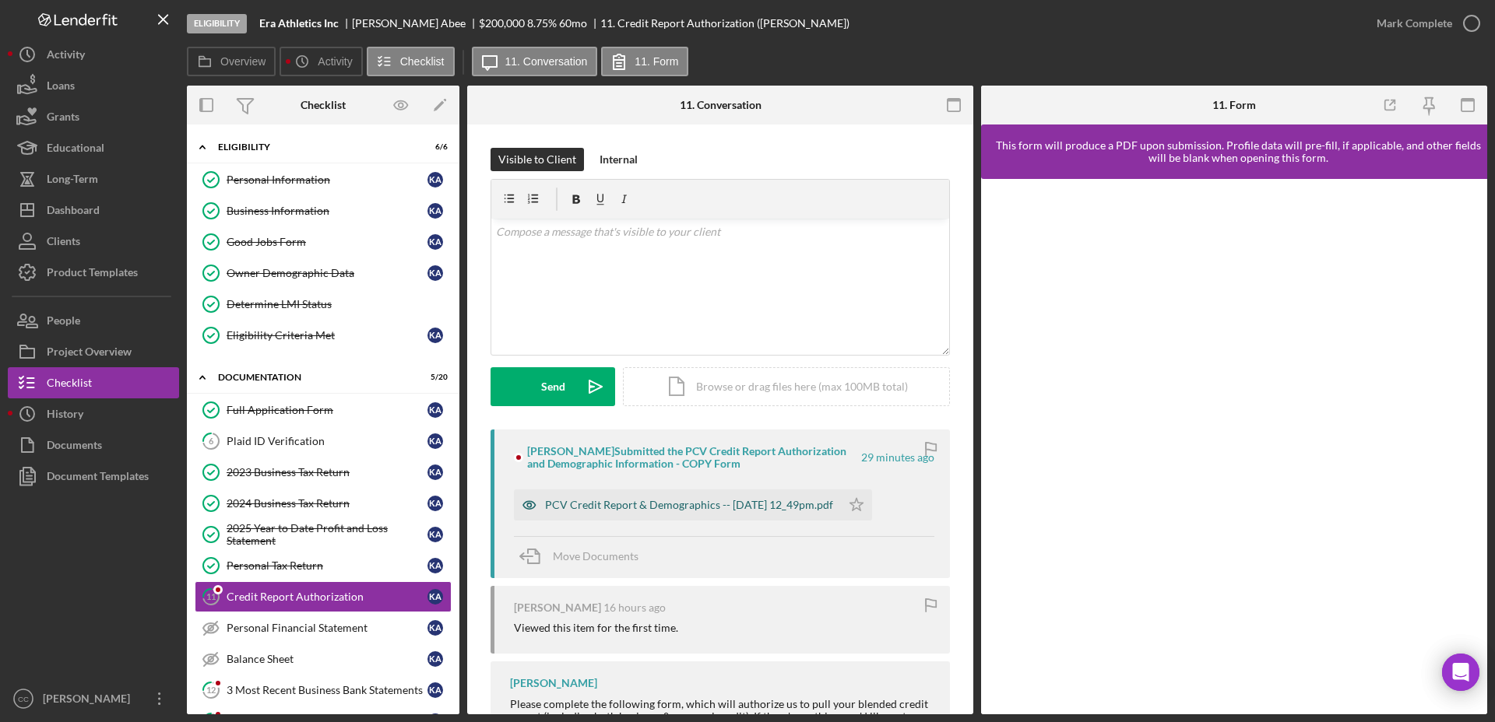
click at [720, 500] on div "PCV Credit Report & Demographics -- [DATE] 12_49pm.pdf" at bounding box center [689, 505] width 288 height 12
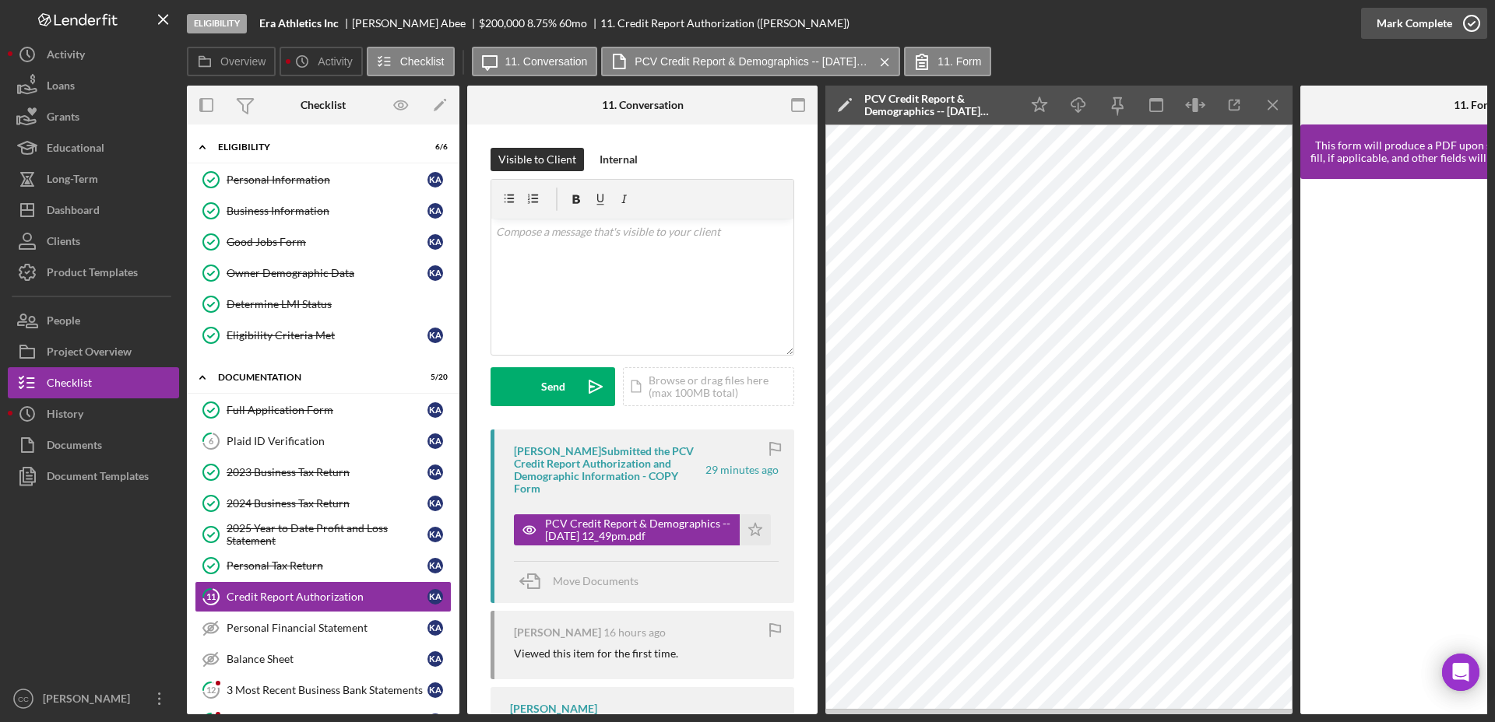
click at [1328, 16] on div "Mark Complete" at bounding box center [1414, 23] width 76 height 31
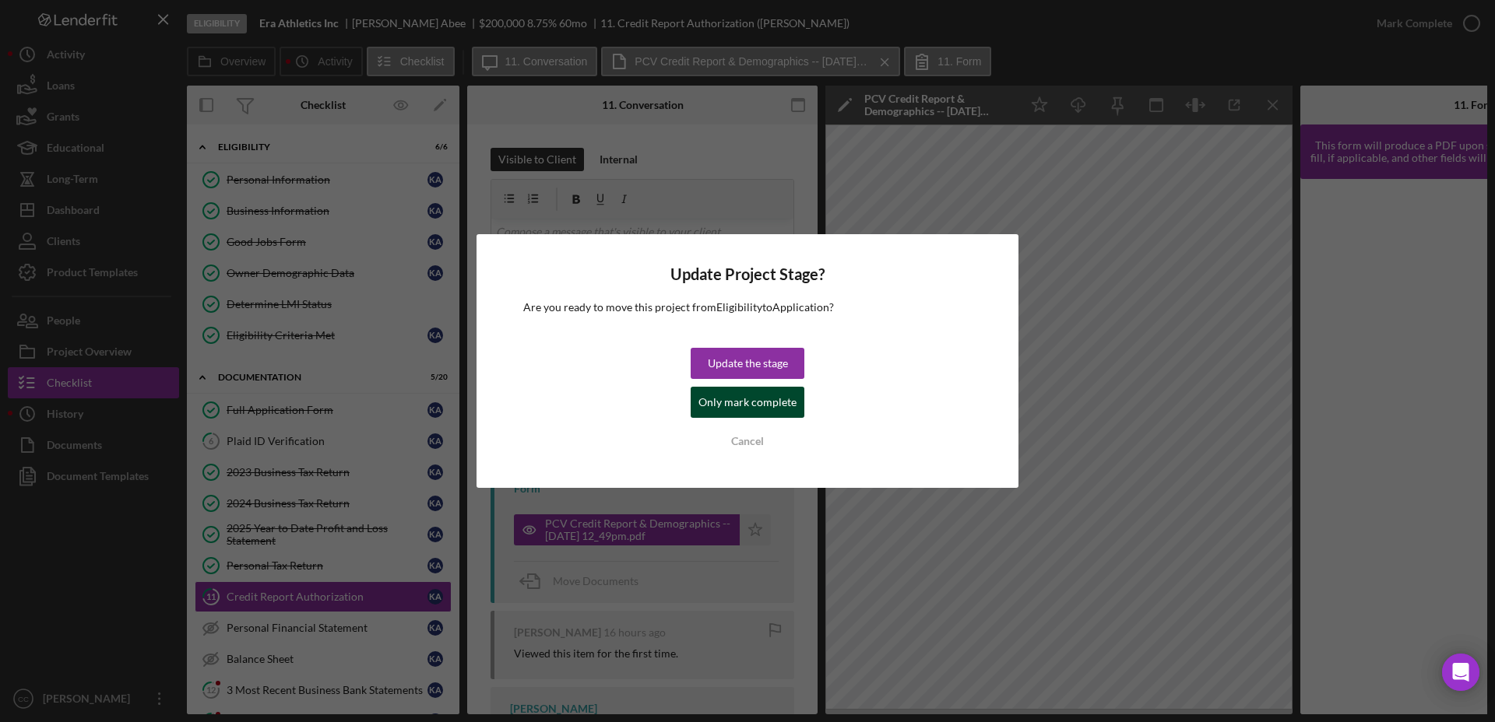
drag, startPoint x: 736, startPoint y: 409, endPoint x: 556, endPoint y: 423, distance: 180.3
click at [735, 409] on div "Only mark complete" at bounding box center [747, 402] width 98 height 31
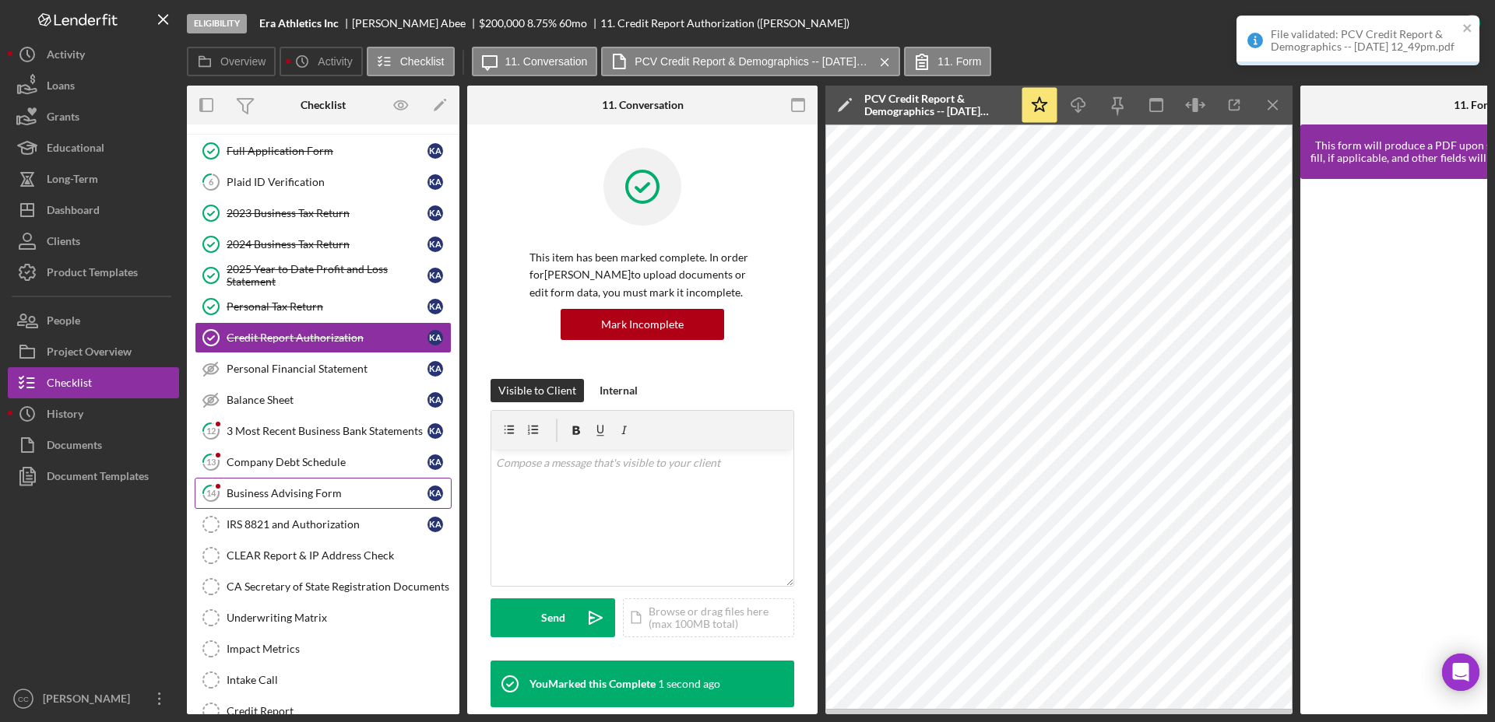
scroll to position [292, 0]
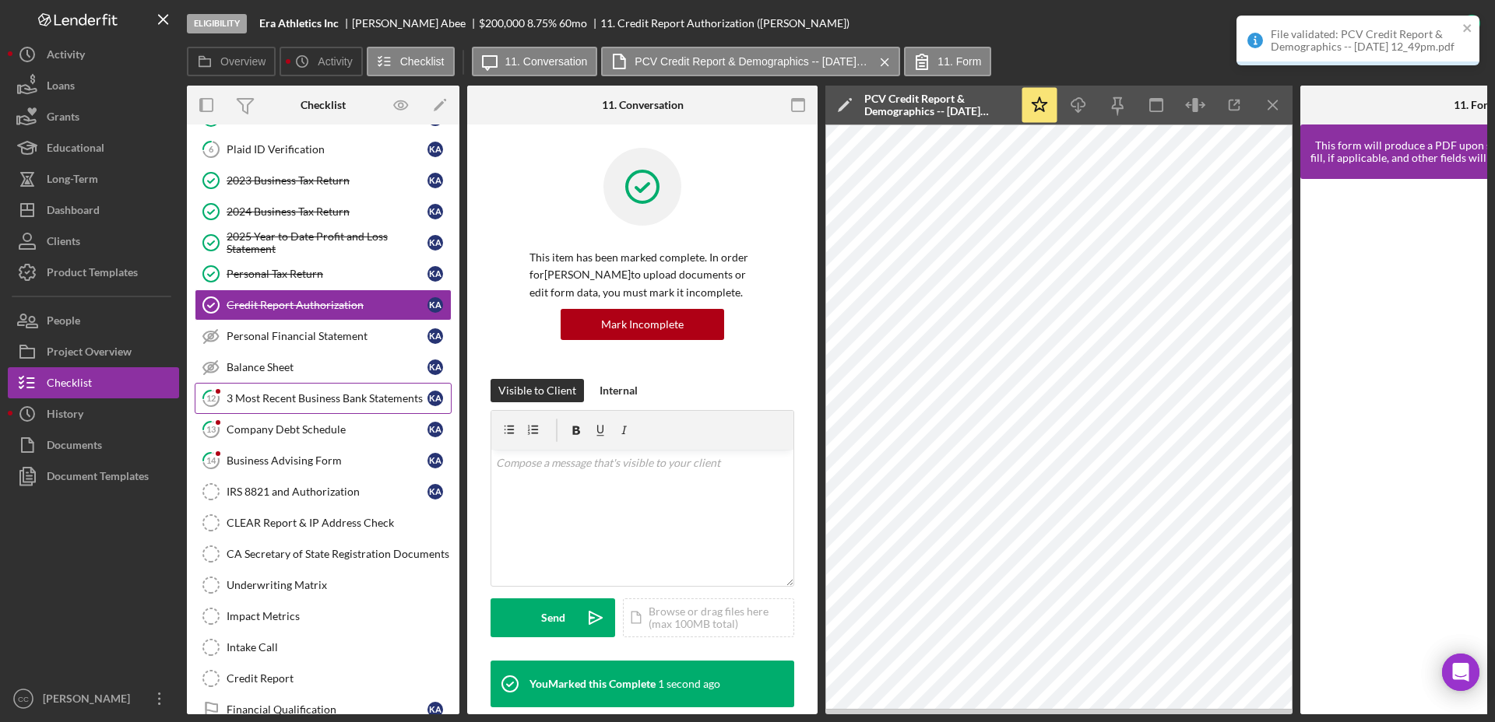
click at [310, 397] on div "3 Most Recent Business Bank Statements" at bounding box center [327, 398] width 201 height 12
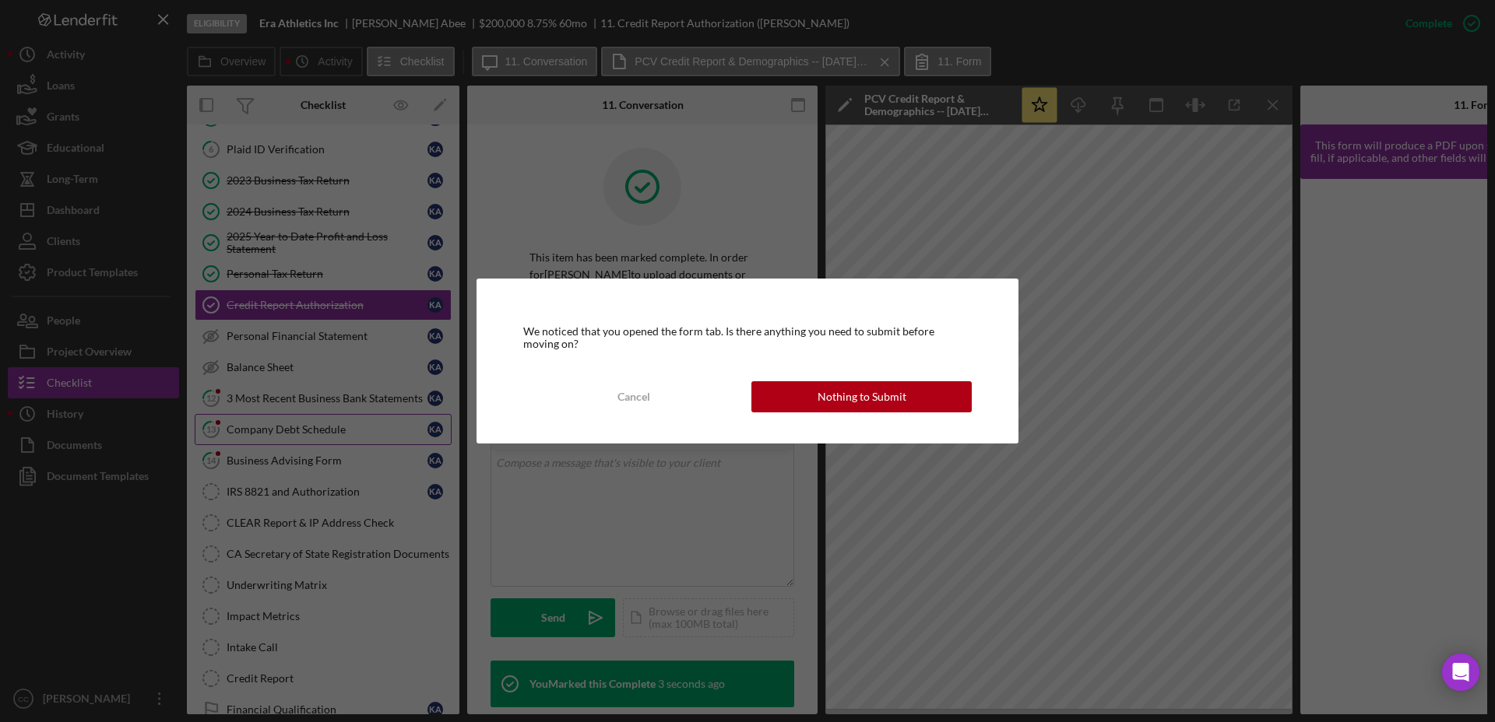
click at [859, 392] on div "Nothing to Submit" at bounding box center [861, 396] width 89 height 31
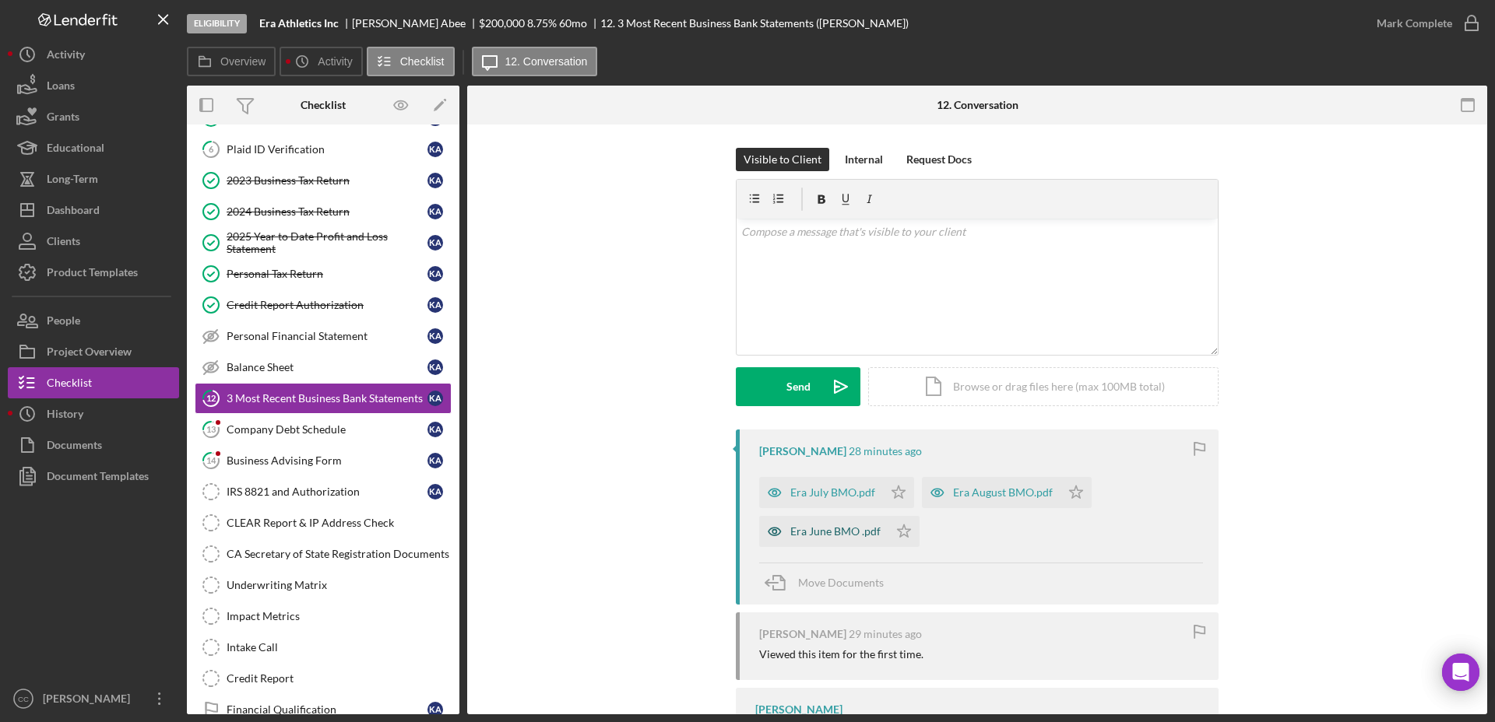
click at [816, 534] on div "Era June BMO .pdf" at bounding box center [835, 531] width 90 height 12
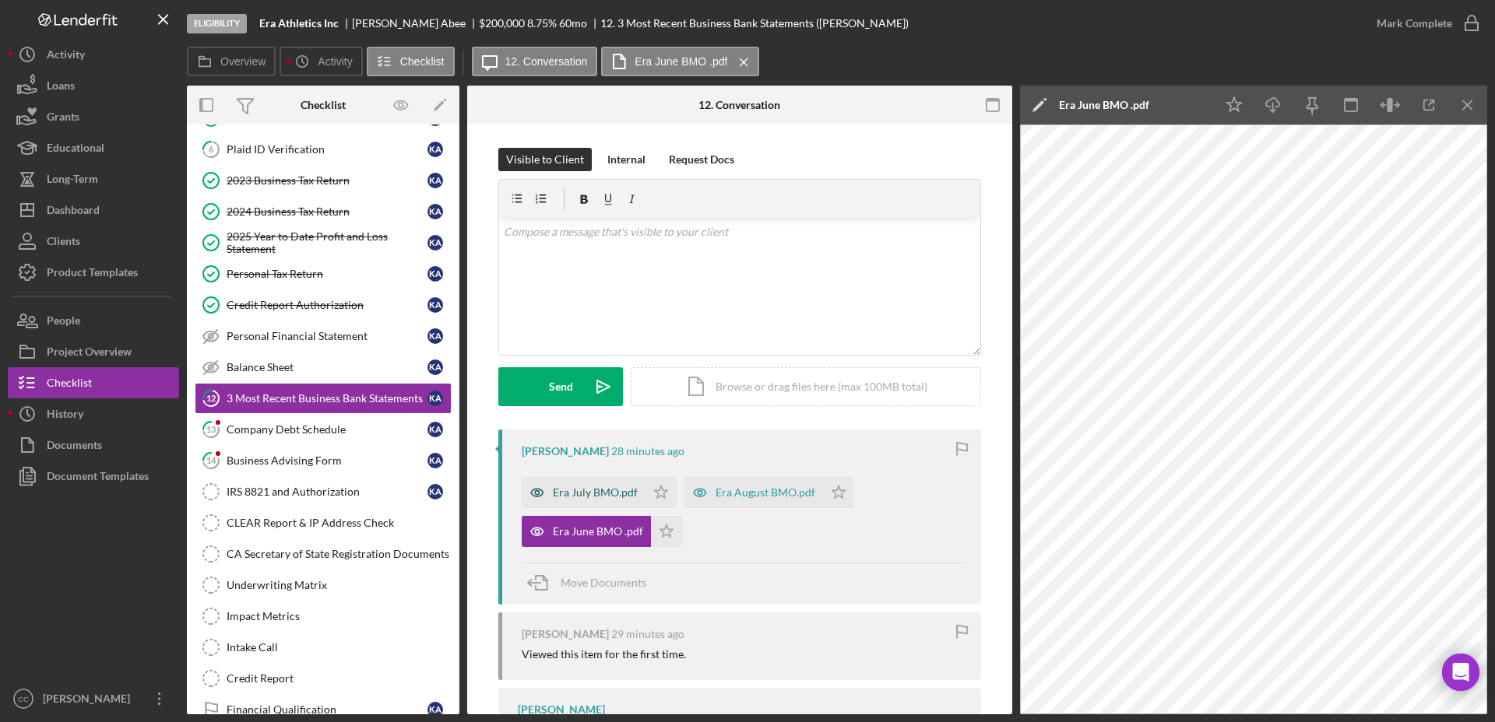
click at [582, 497] on div "Era July BMO.pdf" at bounding box center [595, 493] width 85 height 12
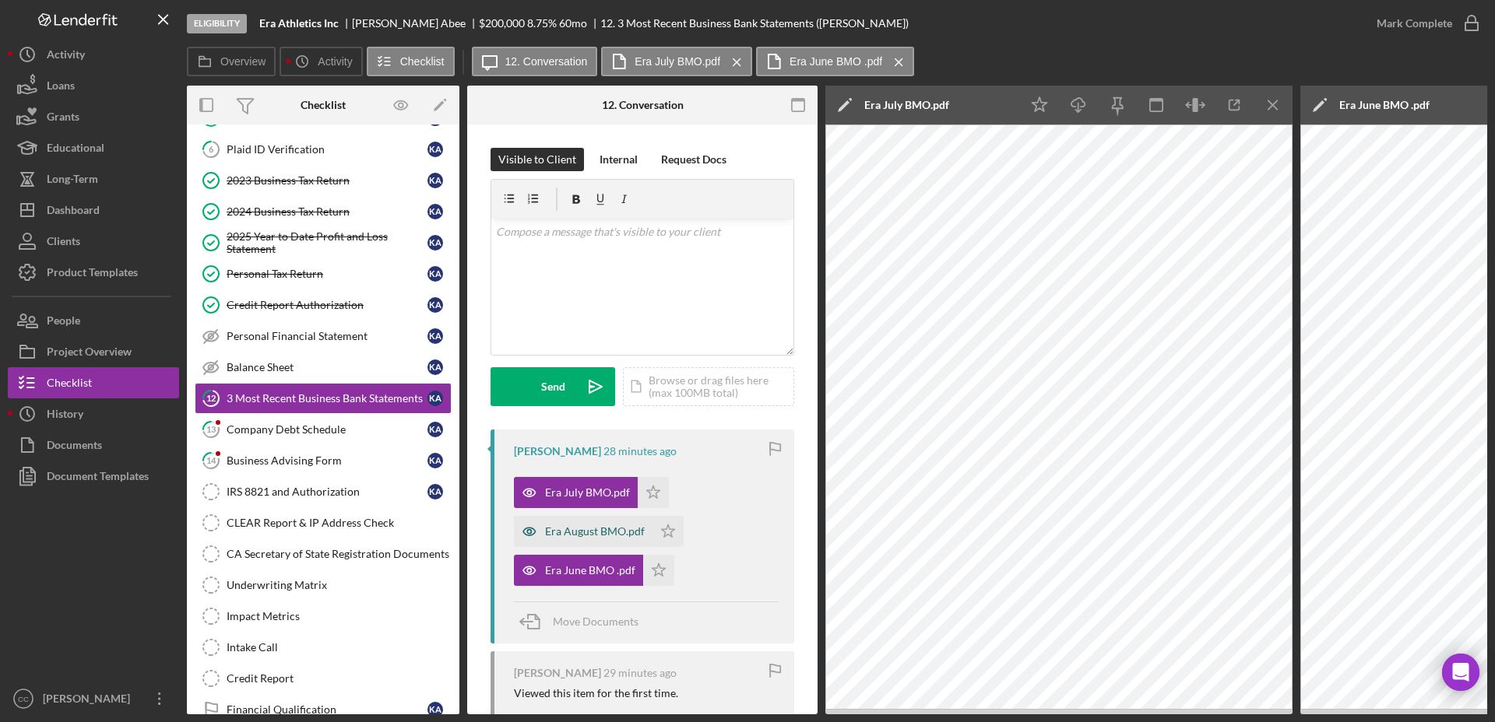
click at [575, 529] on div "Era August BMO.pdf" at bounding box center [595, 531] width 100 height 12
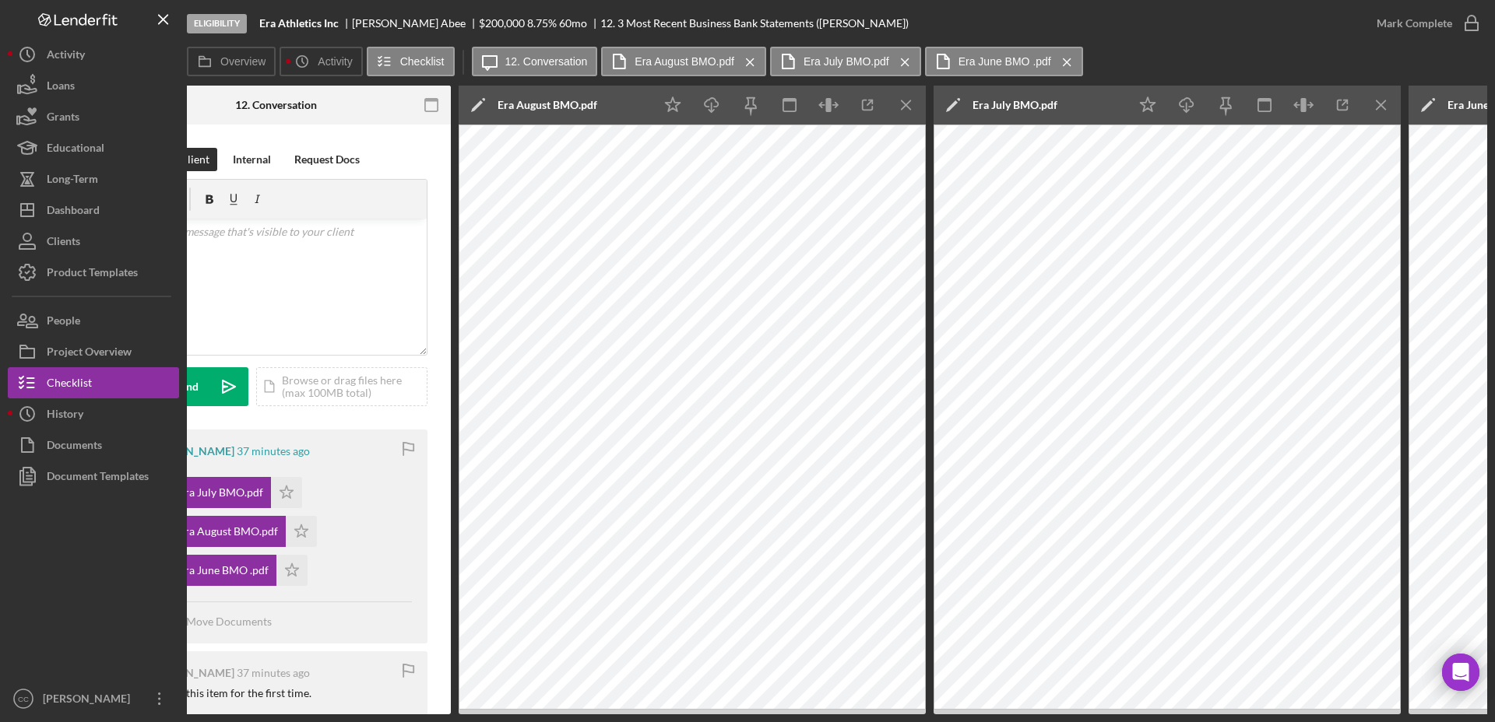
scroll to position [0, 389]
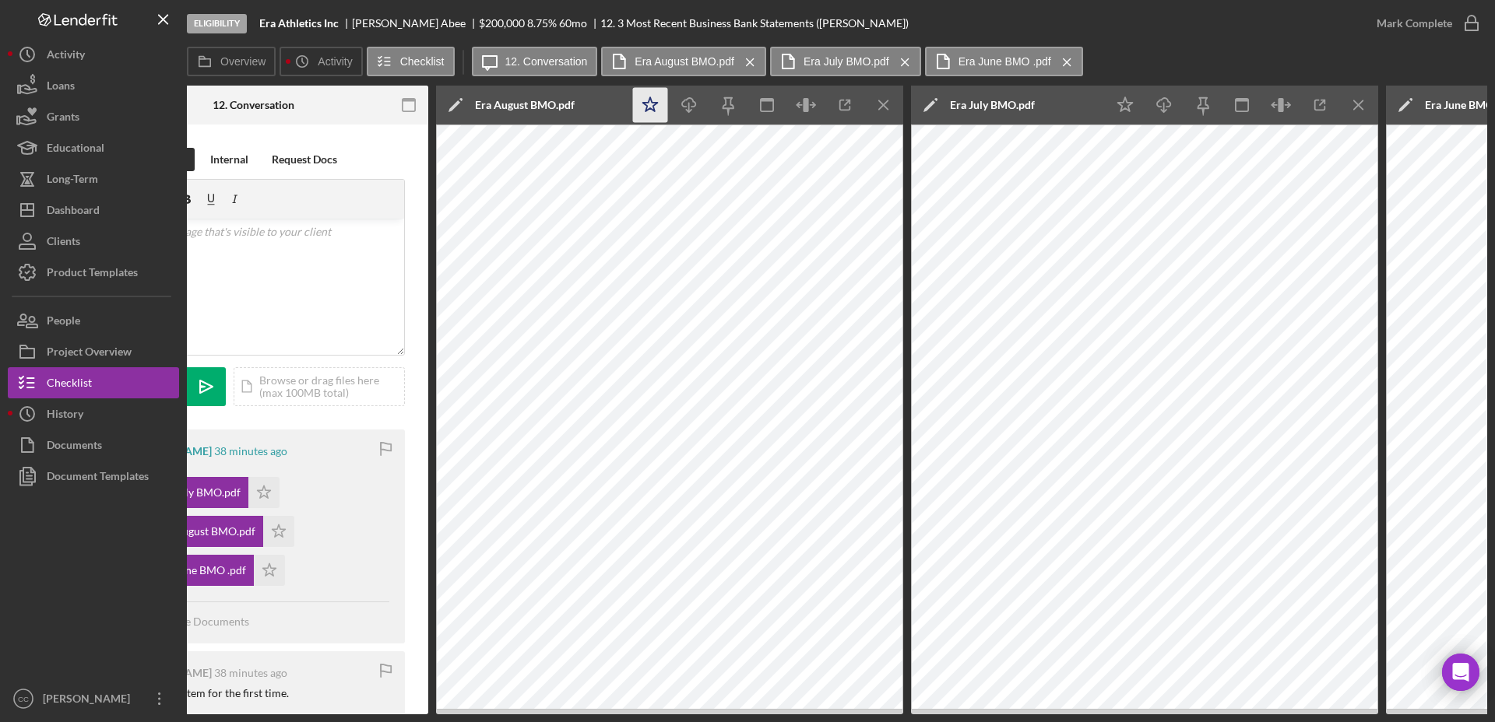
click at [654, 104] on polygon "button" at bounding box center [650, 104] width 15 height 14
click at [881, 104] on icon "Icon/Menu Close" at bounding box center [883, 105] width 35 height 35
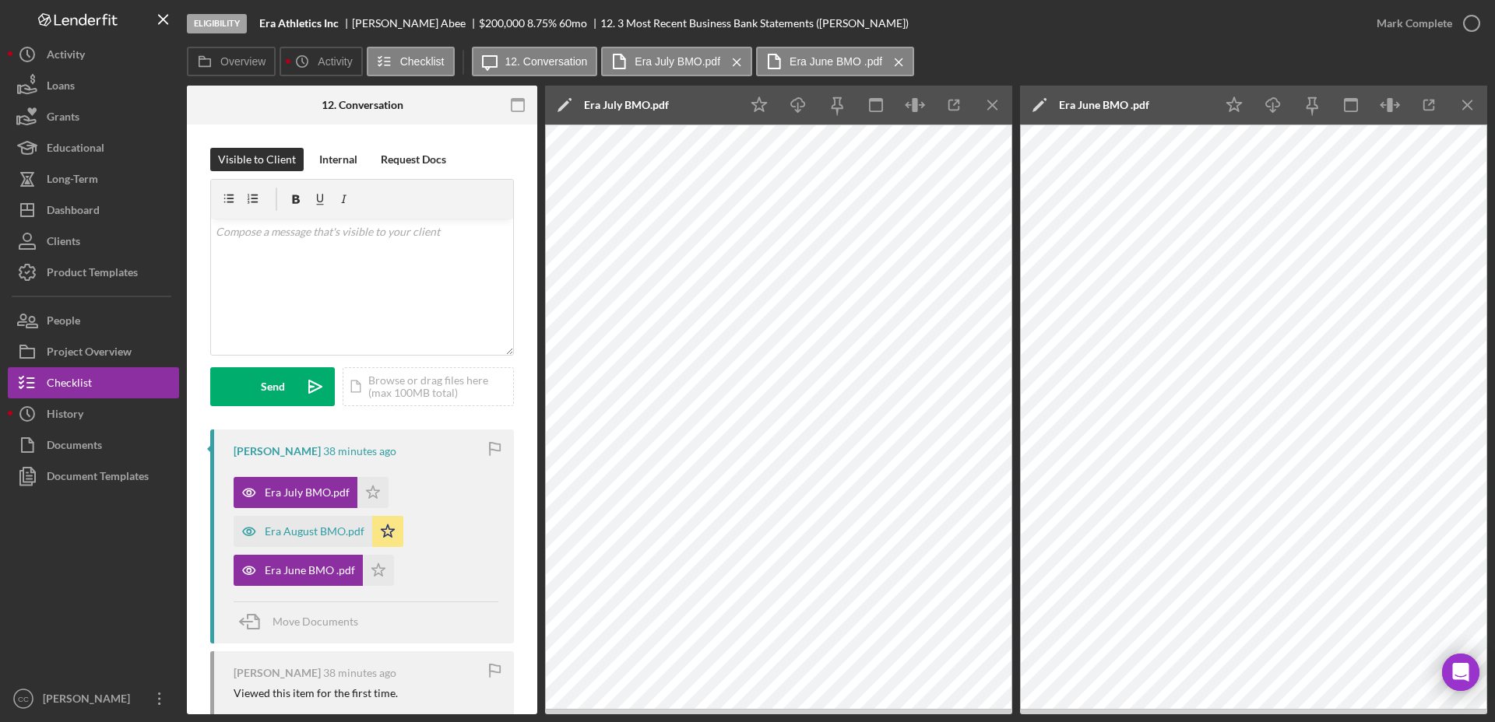
scroll to position [0, 280]
click at [753, 107] on icon "Icon/Star" at bounding box center [759, 105] width 35 height 35
click at [993, 106] on icon "Icon/Menu Close" at bounding box center [992, 105] width 35 height 35
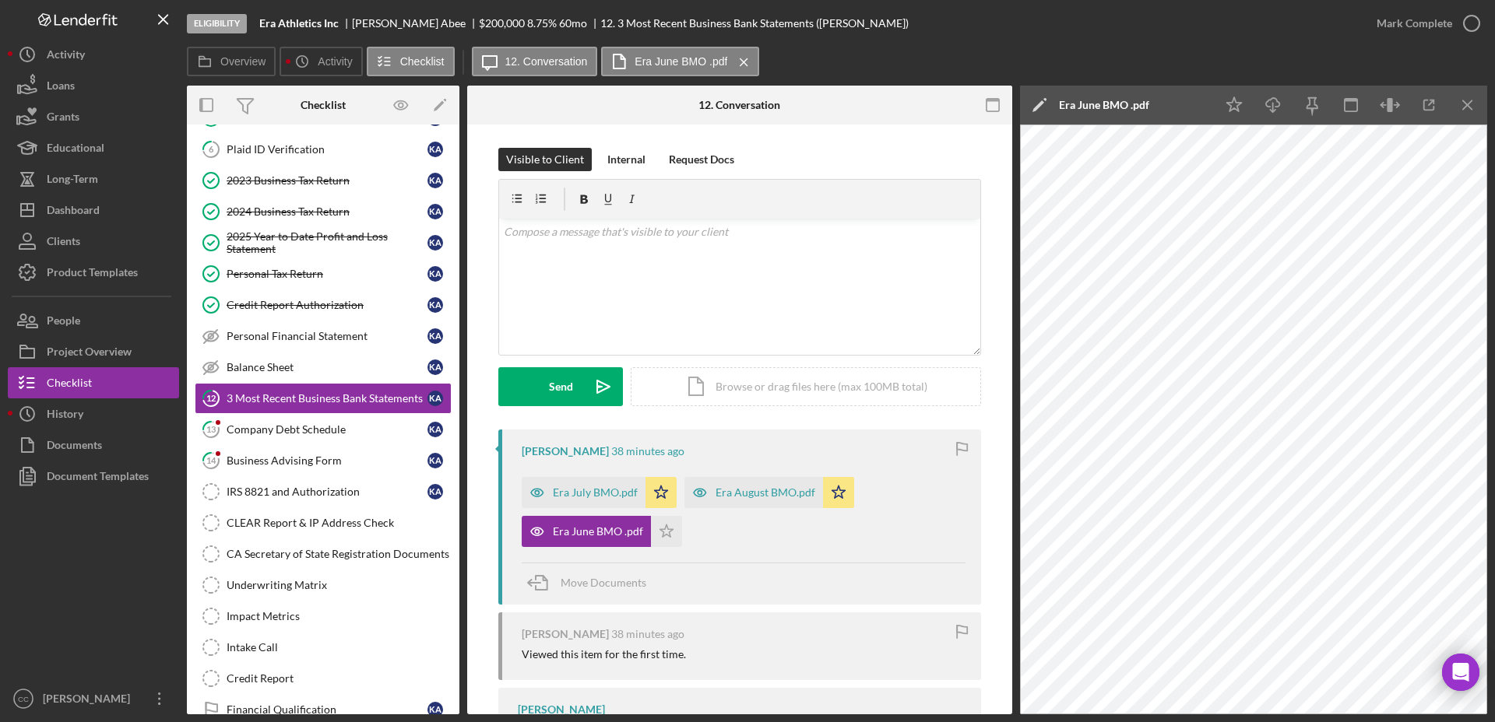
scroll to position [0, 0]
click at [1226, 114] on icon "Icon/Star" at bounding box center [1234, 105] width 35 height 35
click at [1328, 27] on icon "button" at bounding box center [1471, 23] width 39 height 39
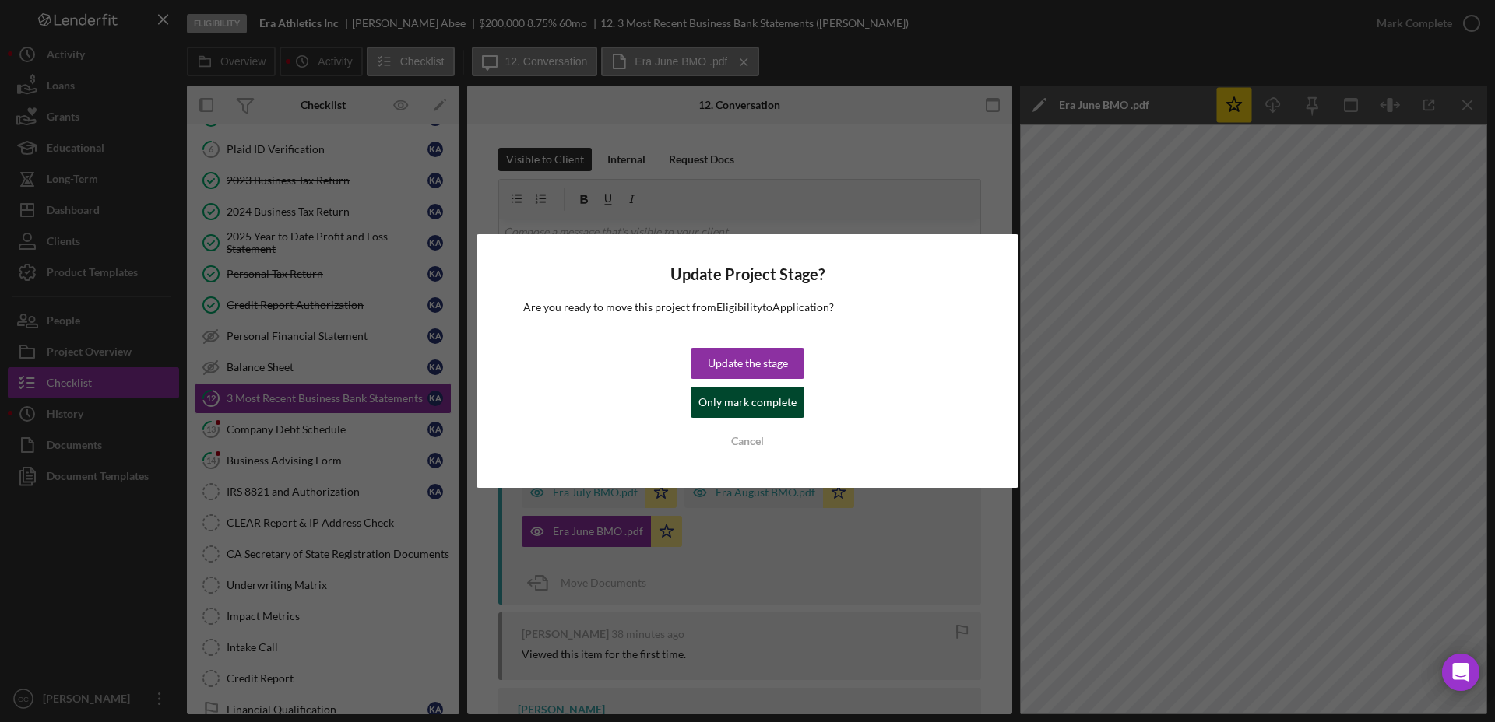
click at [735, 396] on div "Only mark complete" at bounding box center [747, 402] width 98 height 31
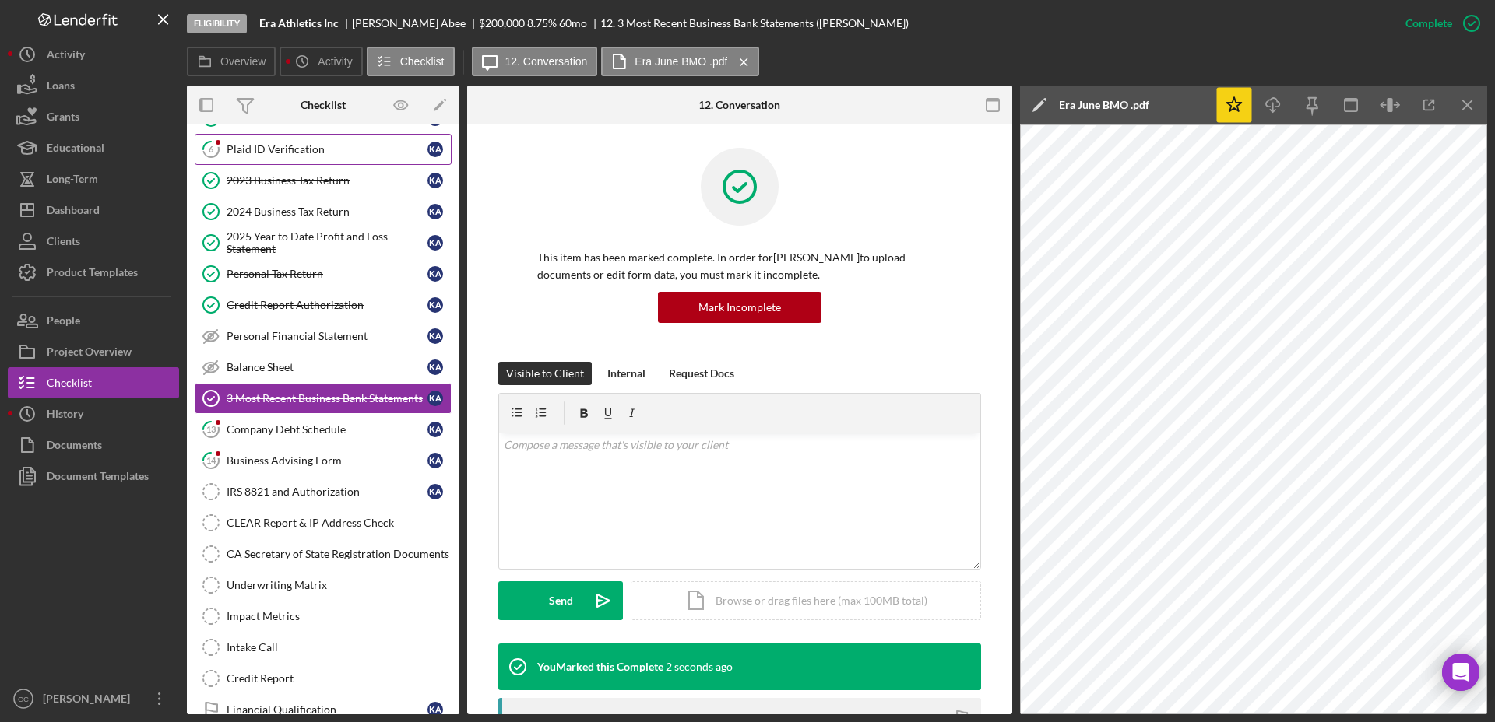
click at [231, 146] on div "Plaid ID Verification" at bounding box center [327, 149] width 201 height 12
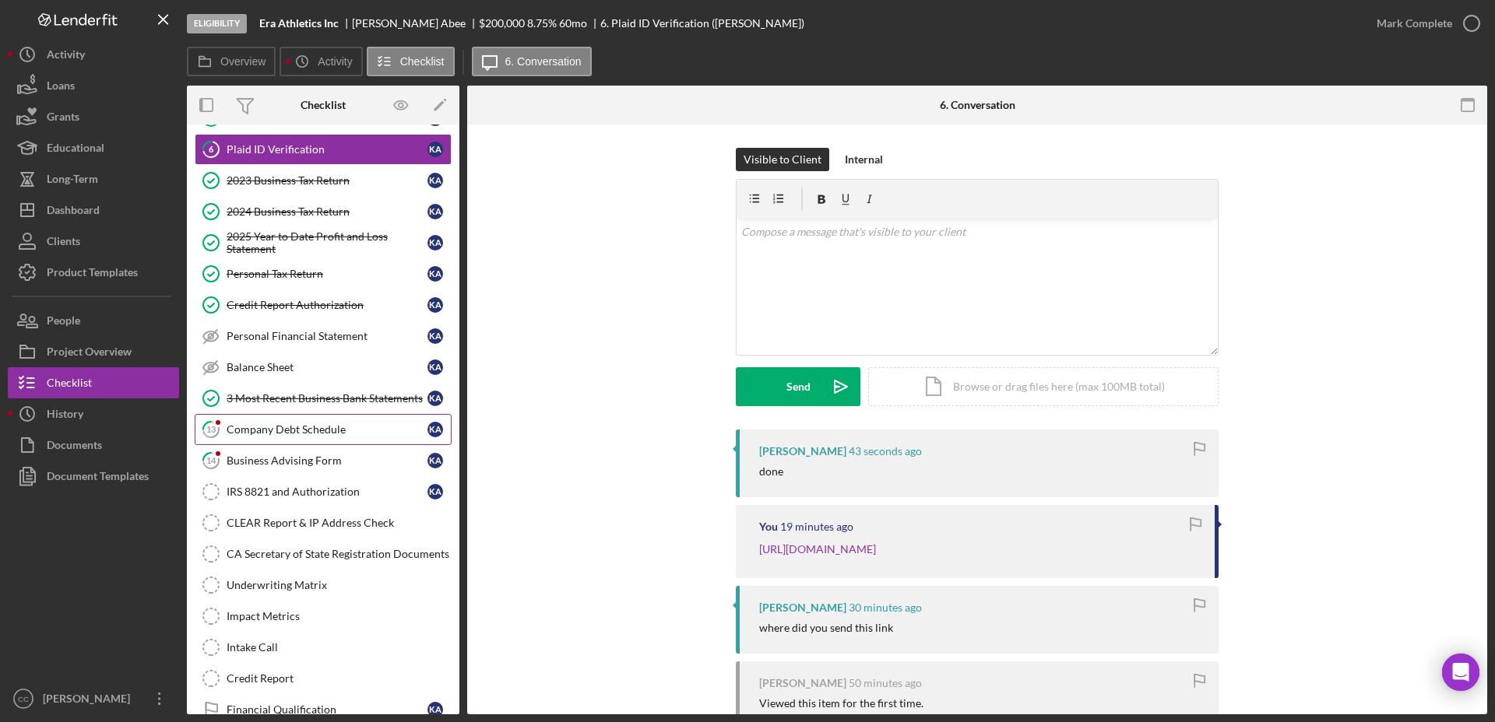
click at [283, 430] on div "Company Debt Schedule" at bounding box center [327, 430] width 201 height 12
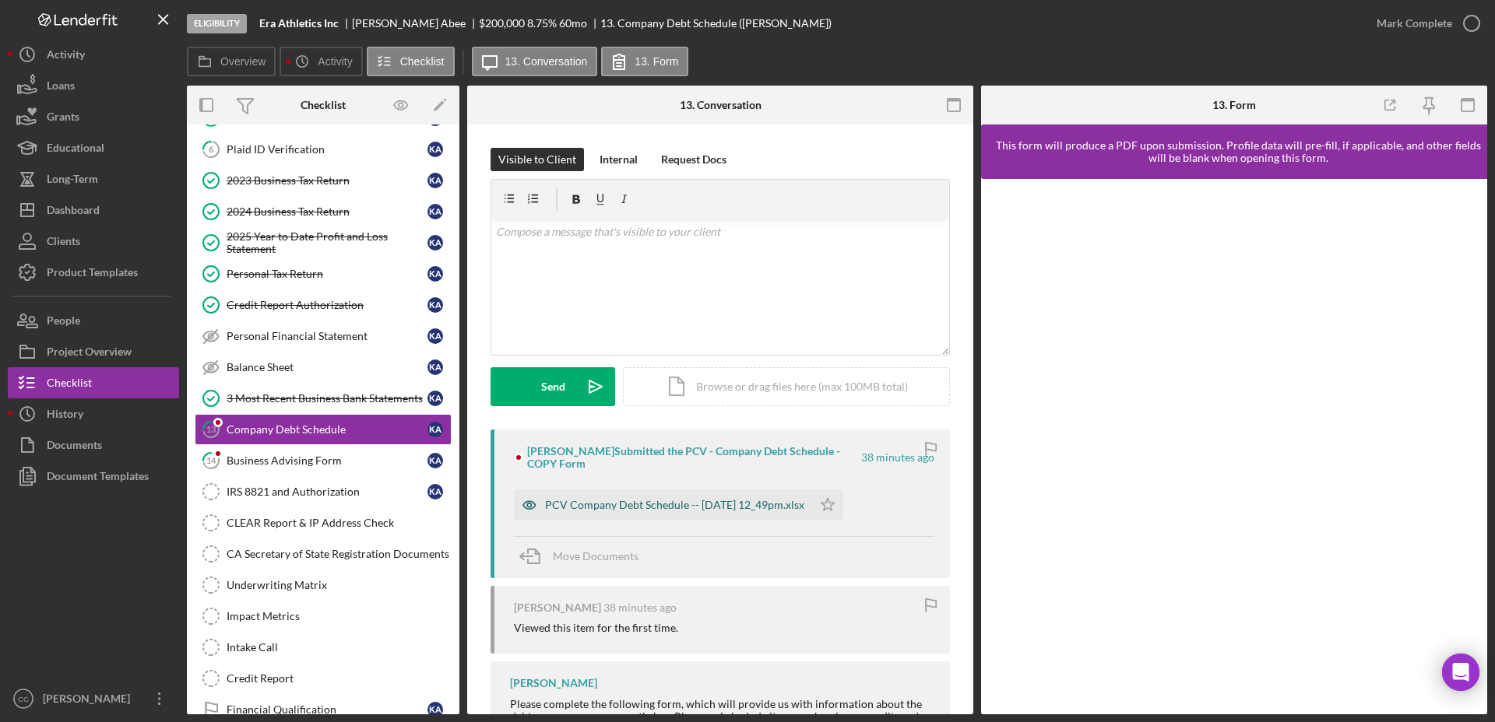
click at [657, 510] on div "PCV Company Debt Schedule -- [DATE] 12_49pm.xlsx" at bounding box center [674, 505] width 259 height 12
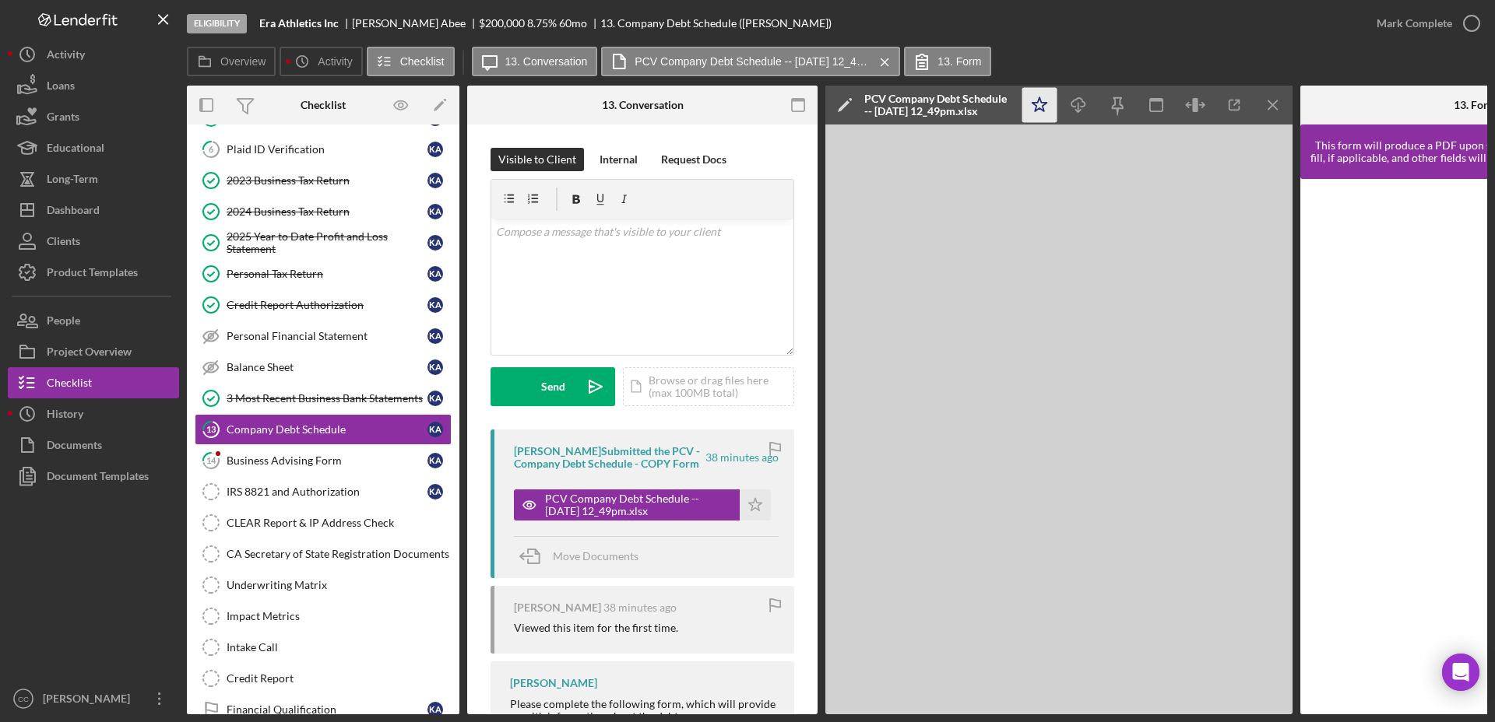
click at [1042, 103] on icon "Icon/Star" at bounding box center [1039, 105] width 35 height 35
click at [1328, 25] on icon "button" at bounding box center [1471, 23] width 39 height 39
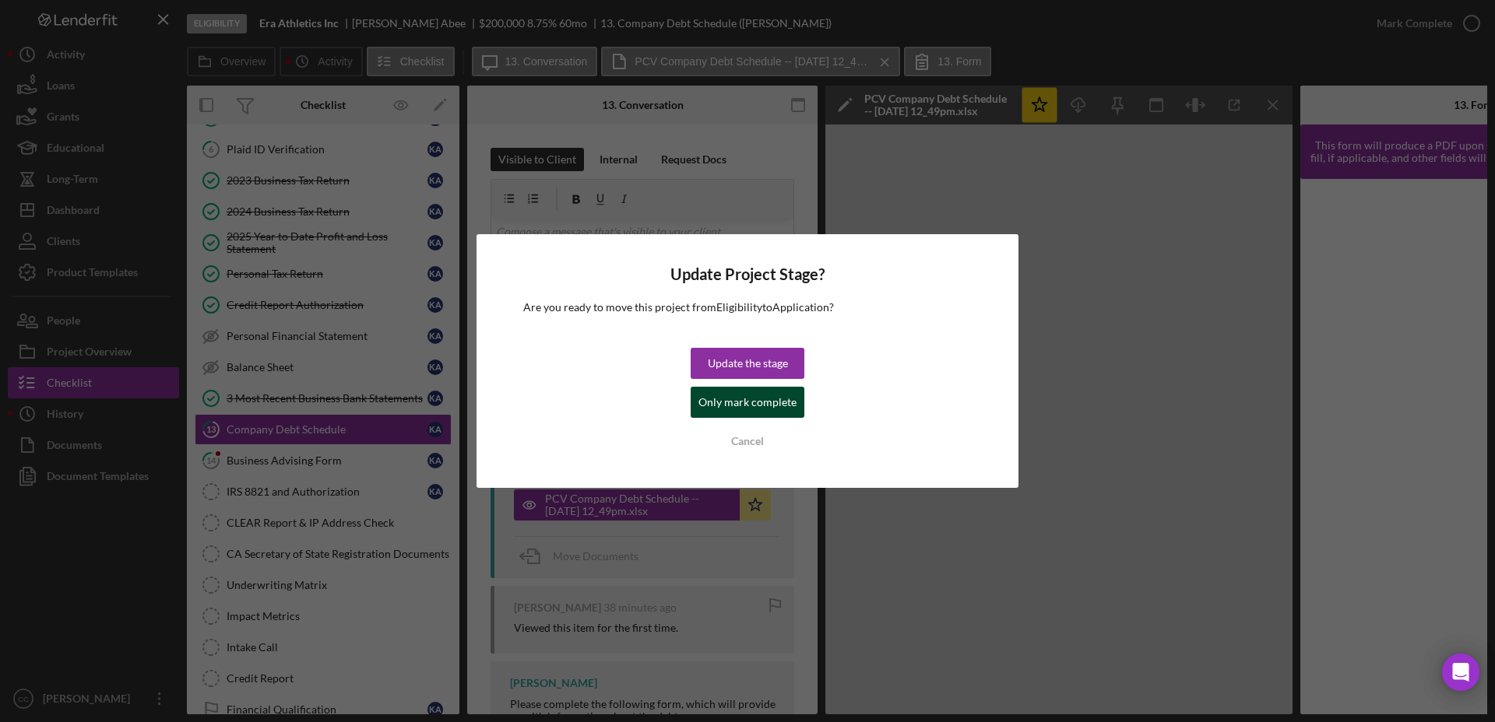
click at [733, 403] on div "Only mark complete" at bounding box center [747, 402] width 98 height 31
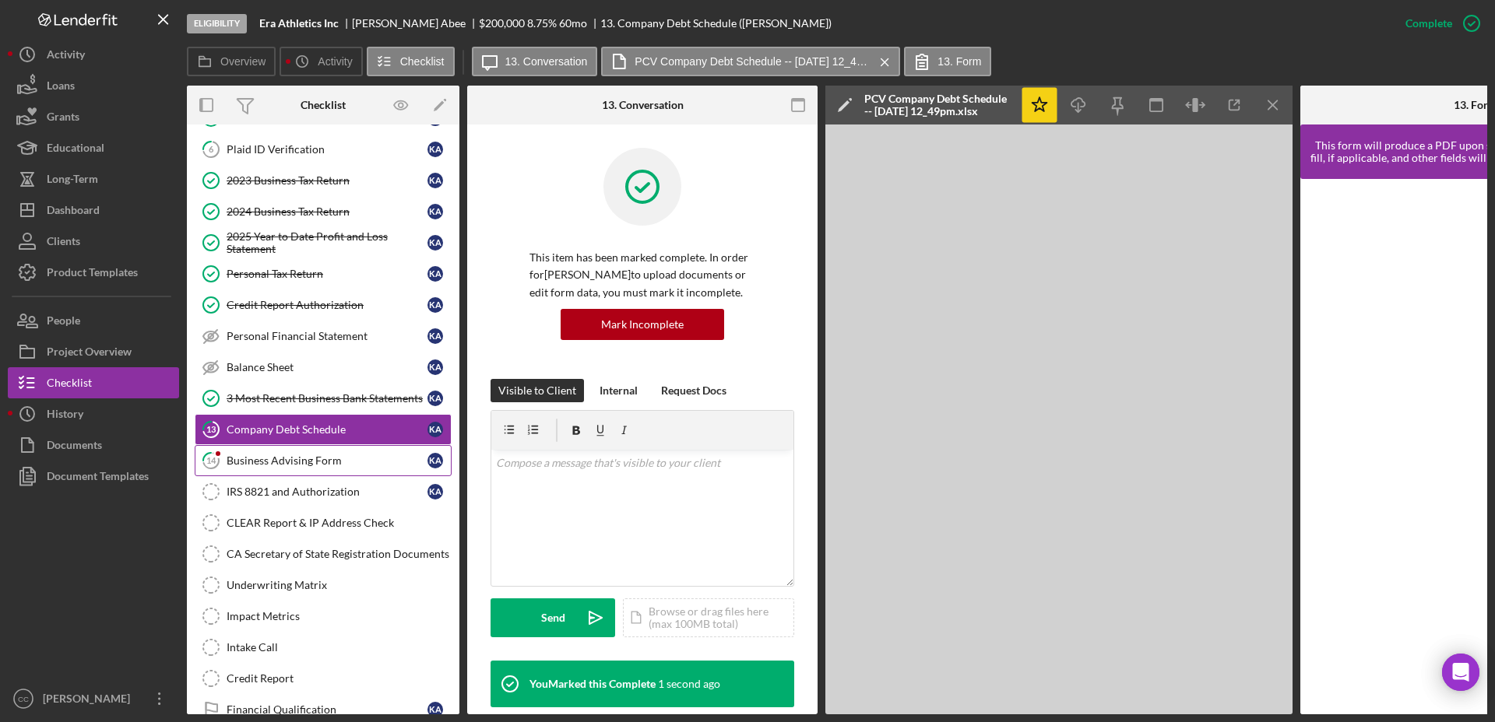
click at [282, 462] on div "Business Advising Form" at bounding box center [327, 461] width 201 height 12
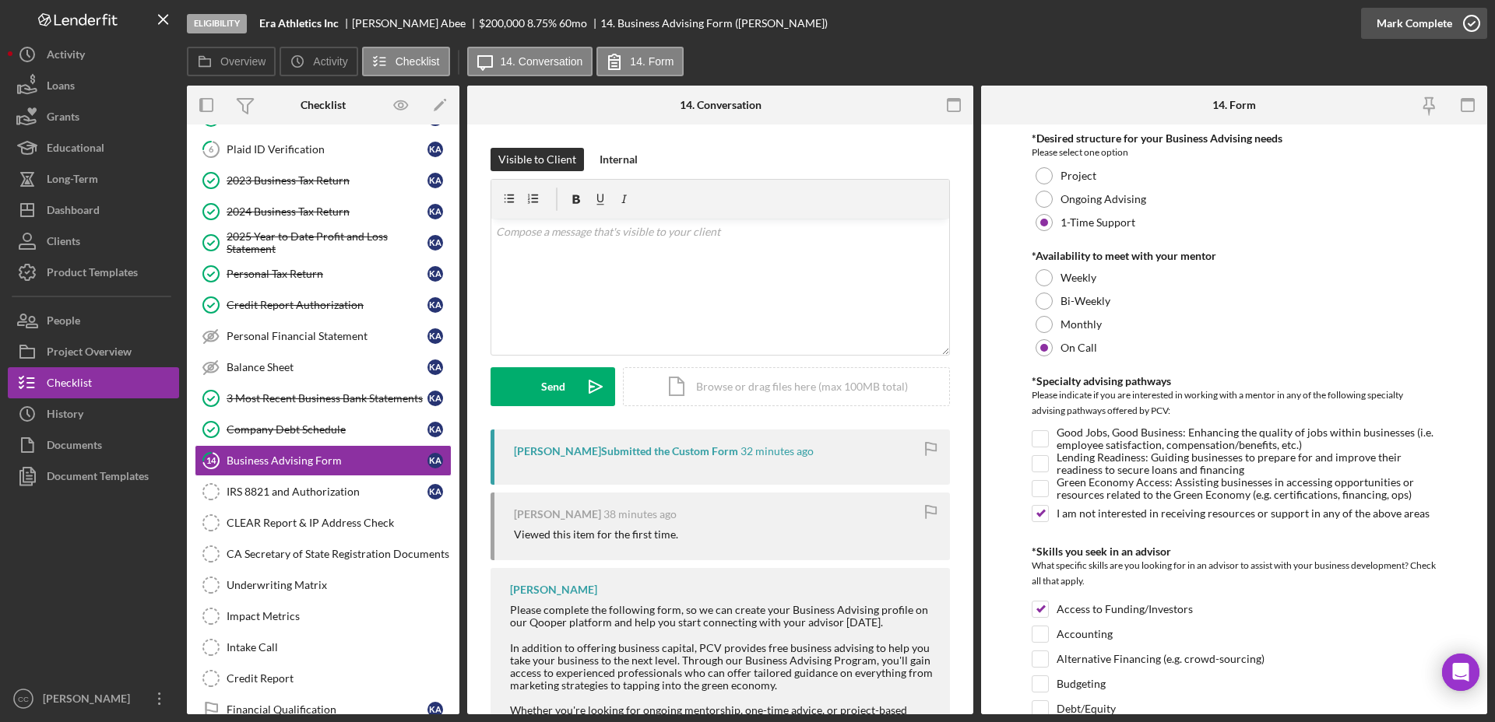
click at [1328, 33] on div "Mark Complete" at bounding box center [1414, 23] width 76 height 31
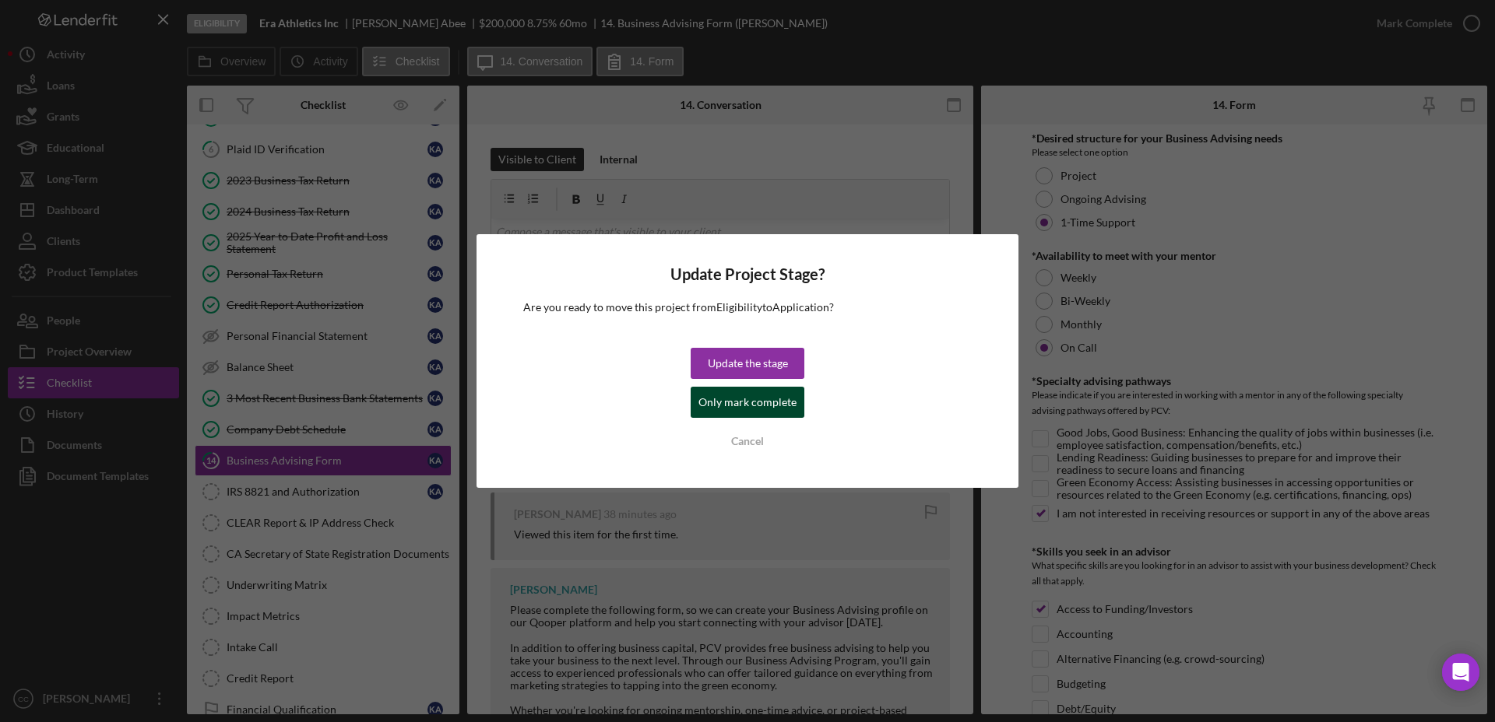
click at [773, 406] on div "Only mark complete" at bounding box center [747, 402] width 98 height 31
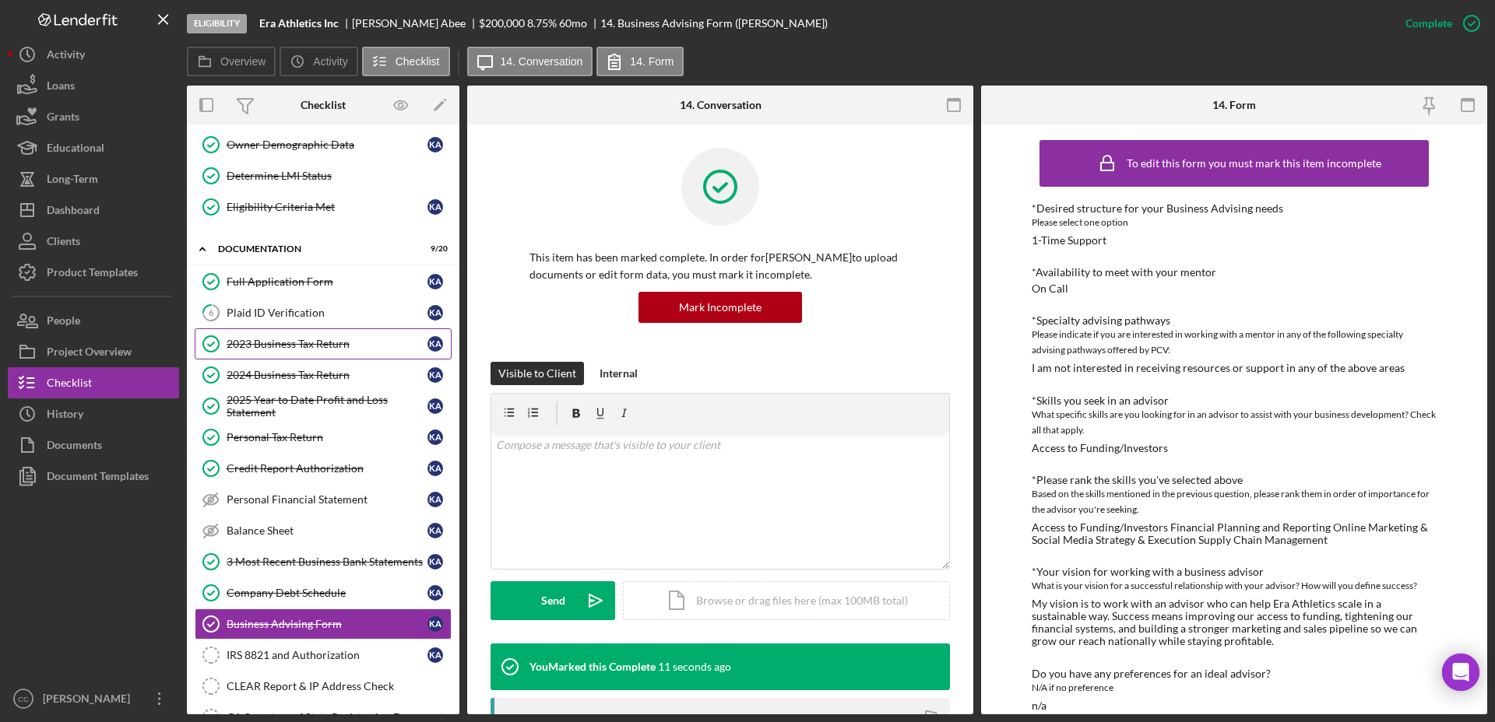
scroll to position [97, 0]
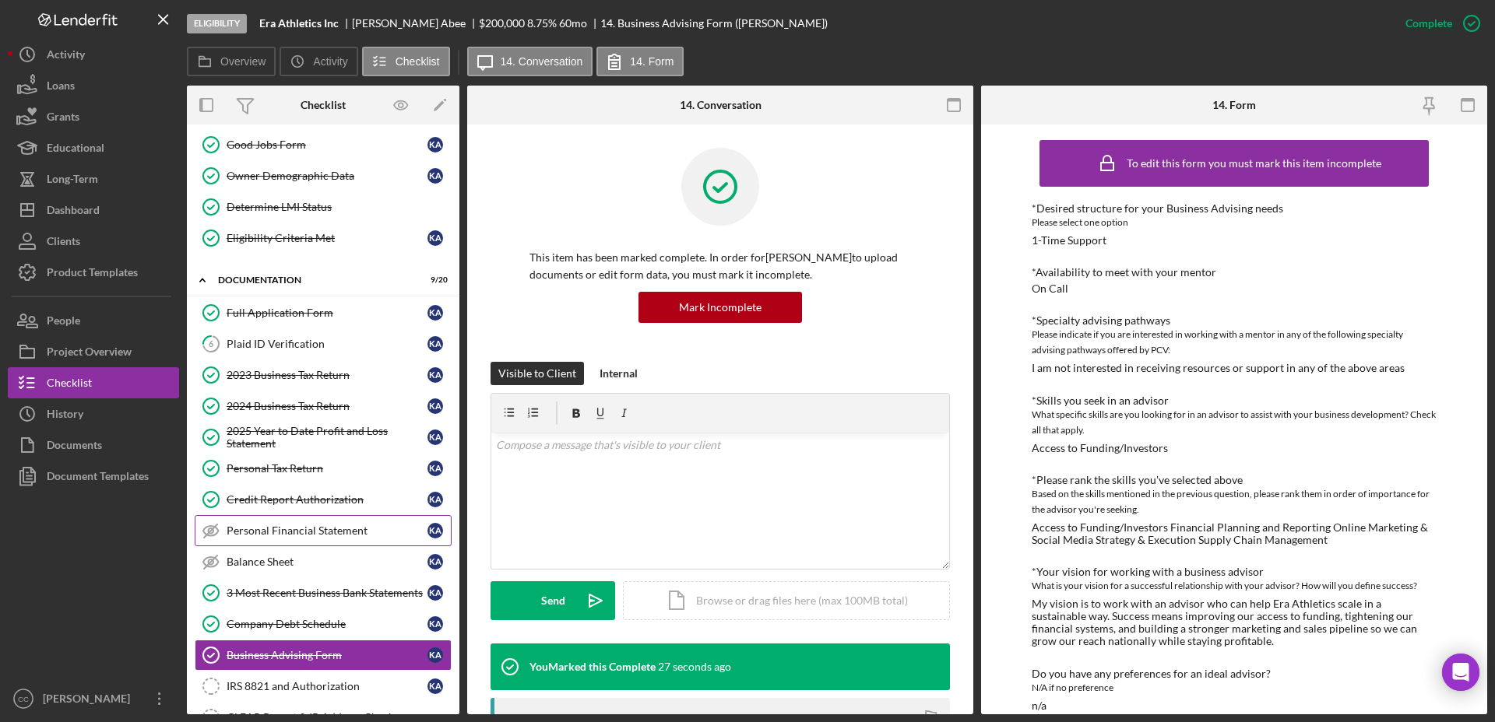
drag, startPoint x: 215, startPoint y: 529, endPoint x: 211, endPoint y: 536, distance: 8.0
click at [215, 529] on icon "Personal Financial Statement" at bounding box center [211, 530] width 39 height 39
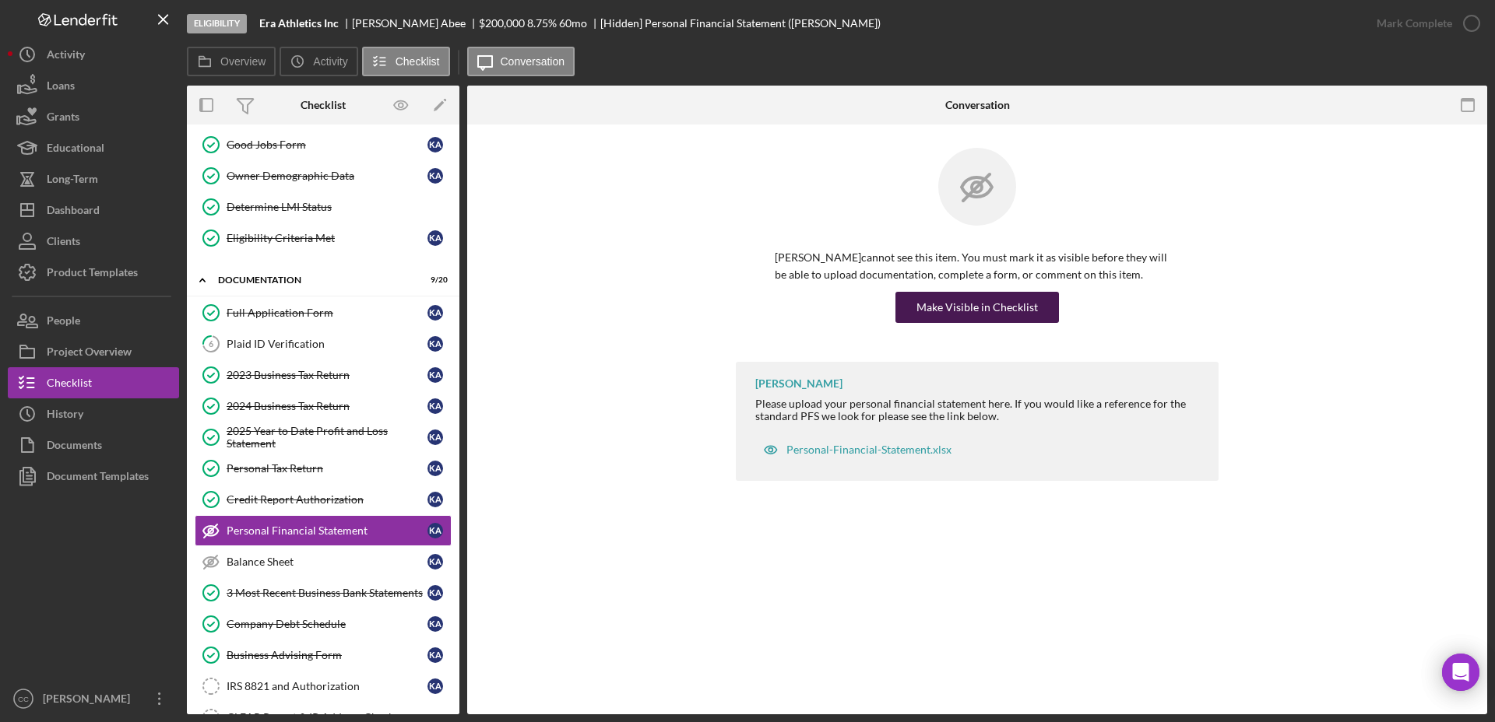
click at [1038, 311] on button "Make Visible in Checklist" at bounding box center [976, 307] width 163 height 31
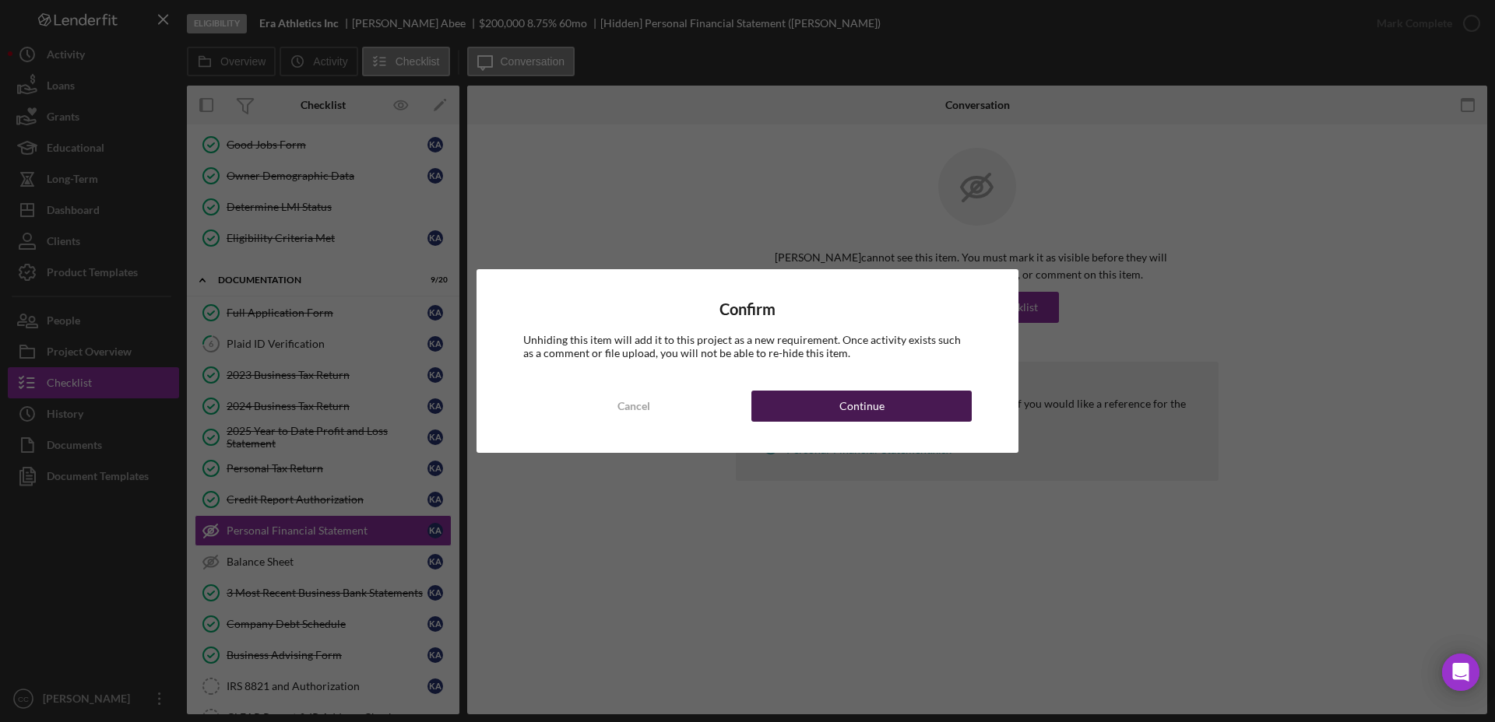
click at [856, 413] on div "Continue" at bounding box center [861, 406] width 45 height 31
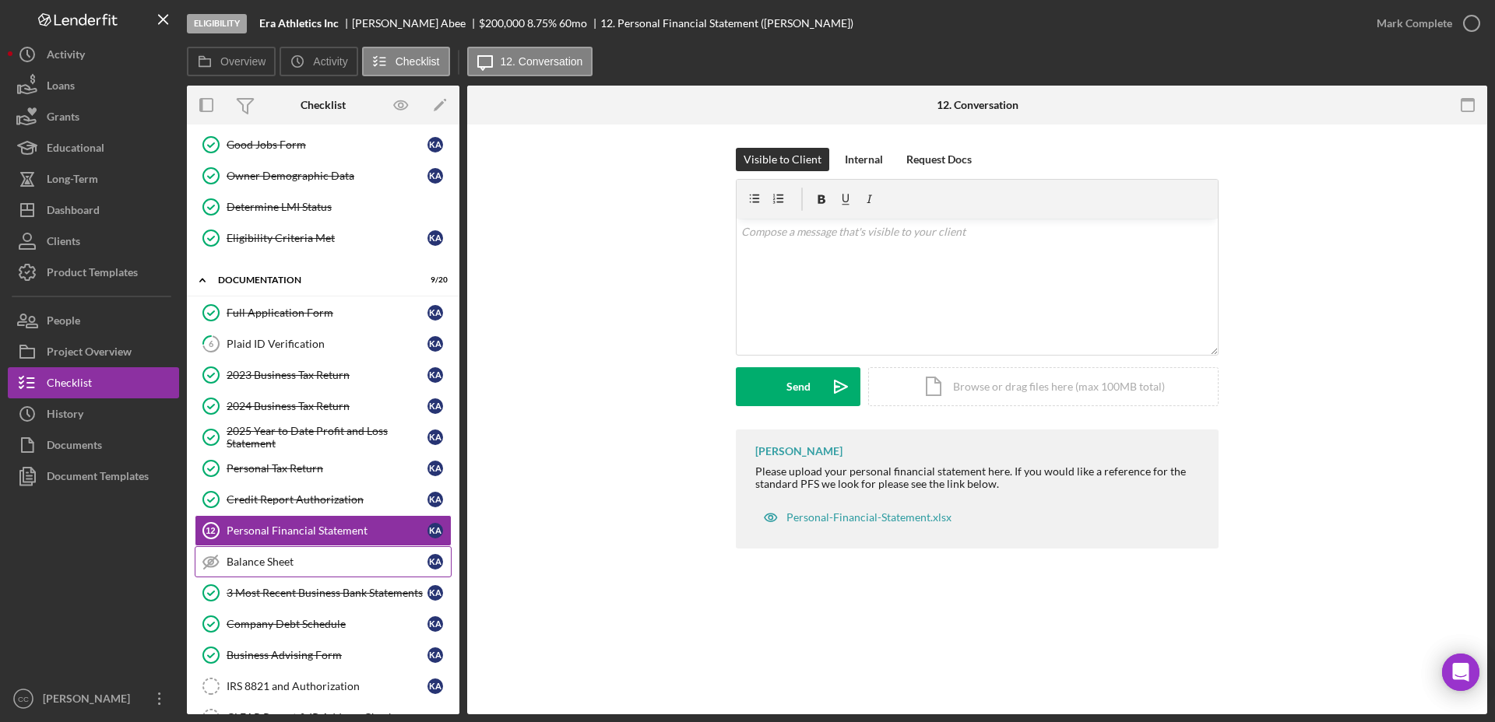
click at [210, 561] on line at bounding box center [210, 562] width 13 height 13
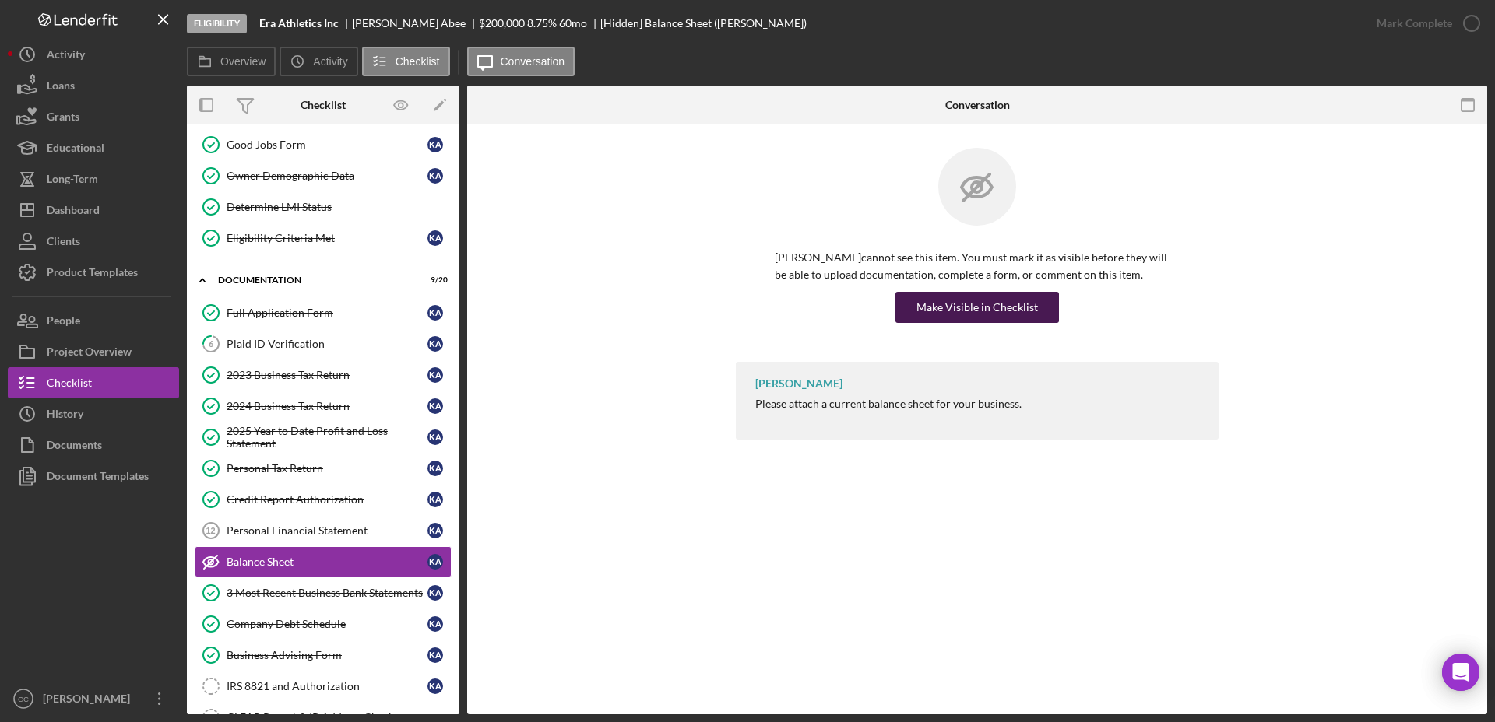
click at [993, 308] on div "Make Visible in Checklist" at bounding box center [976, 307] width 121 height 31
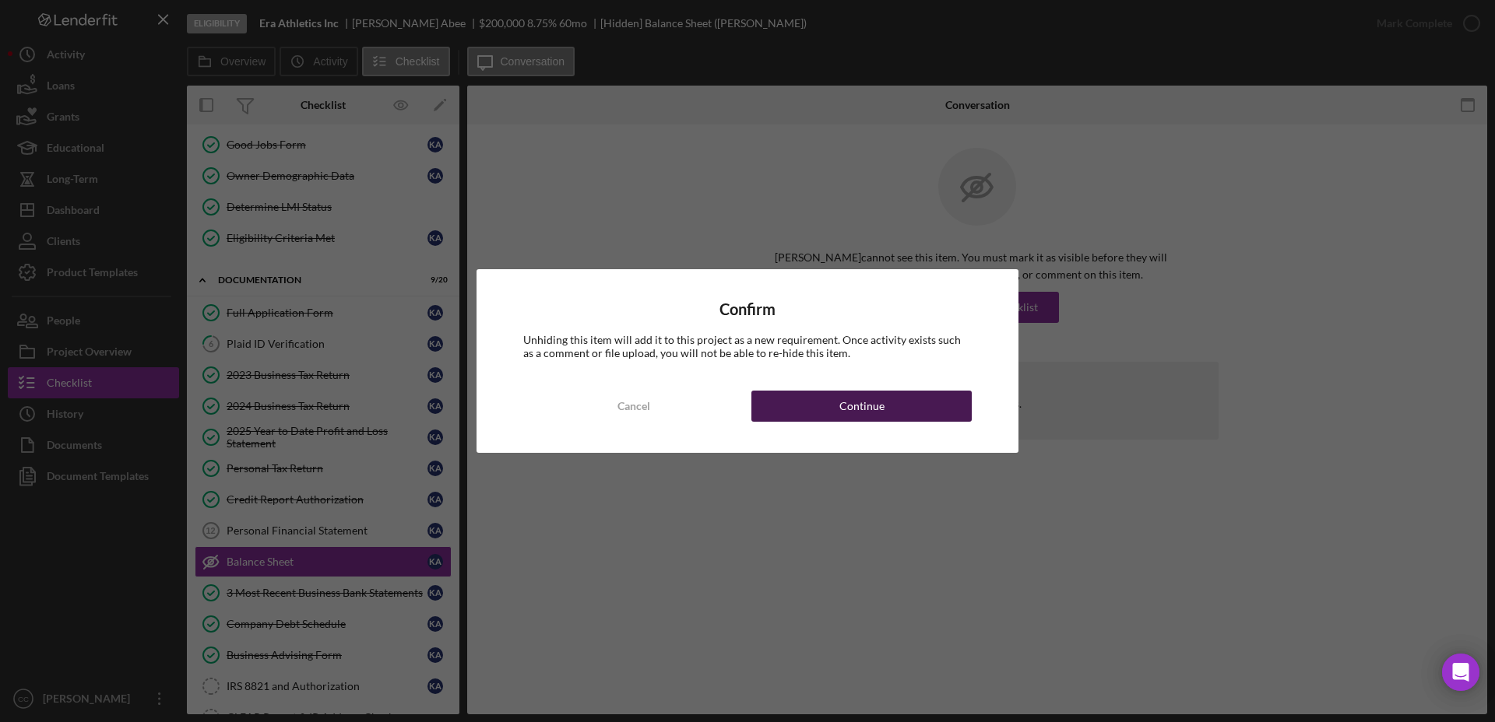
click at [873, 403] on div "Continue" at bounding box center [861, 406] width 45 height 31
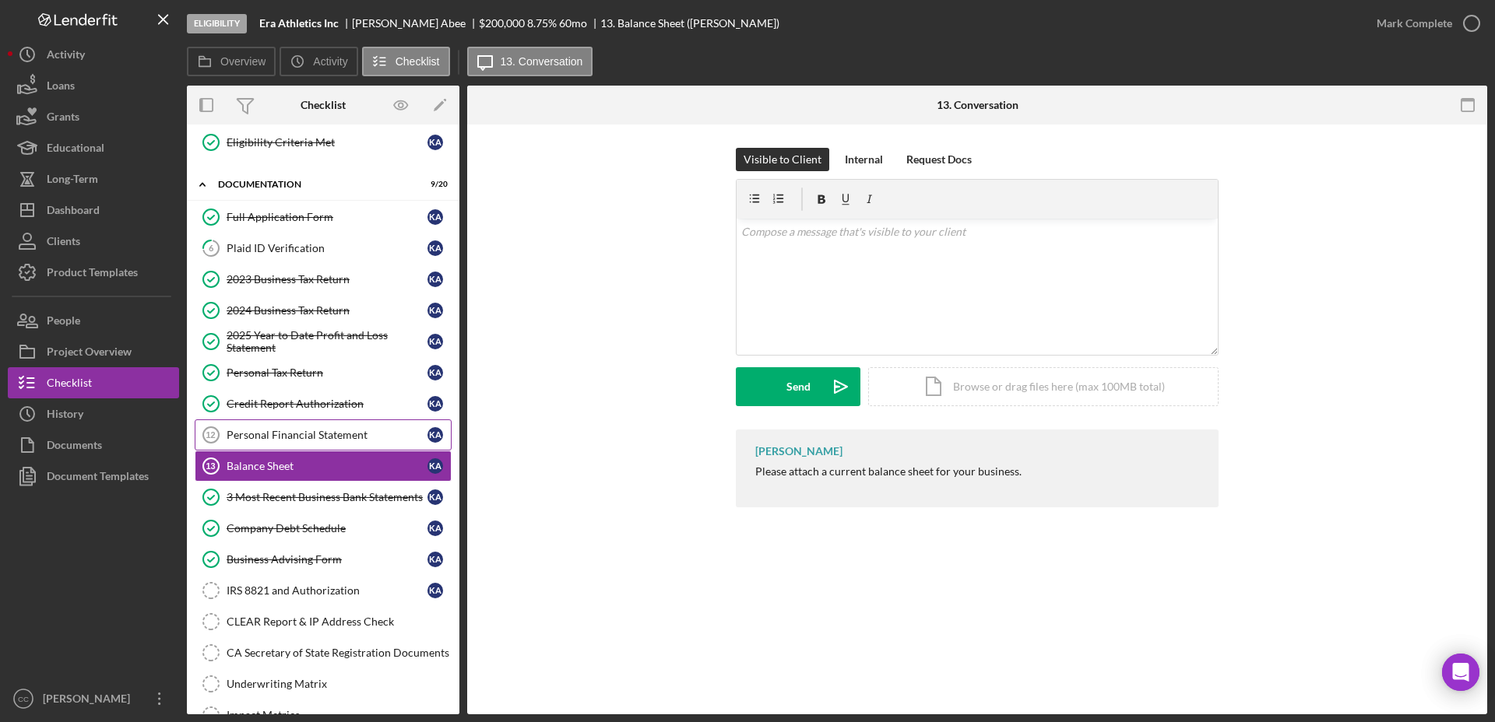
scroll to position [194, 0]
click at [265, 240] on link "6 Plaid ID Verification K A" at bounding box center [323, 247] width 257 height 31
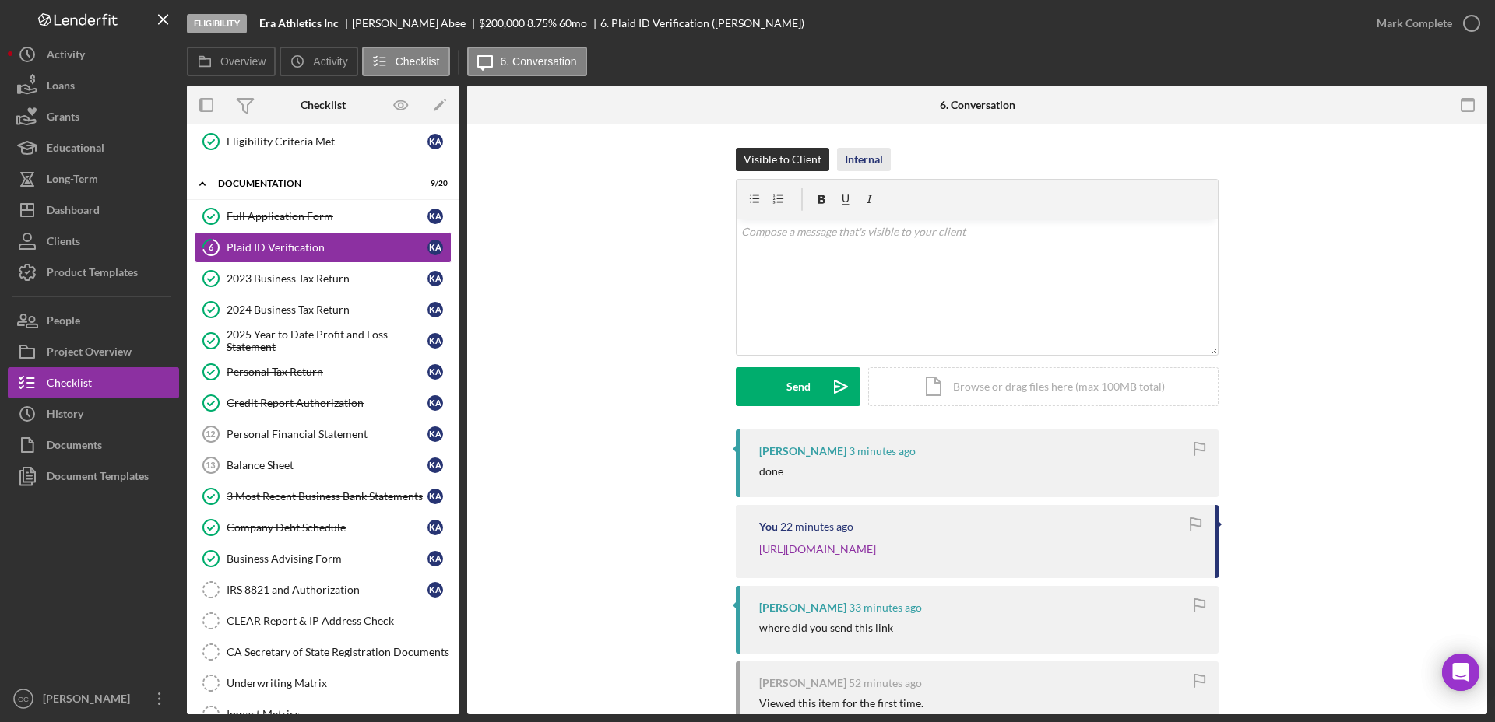
click at [864, 151] on div "Internal" at bounding box center [864, 159] width 38 height 23
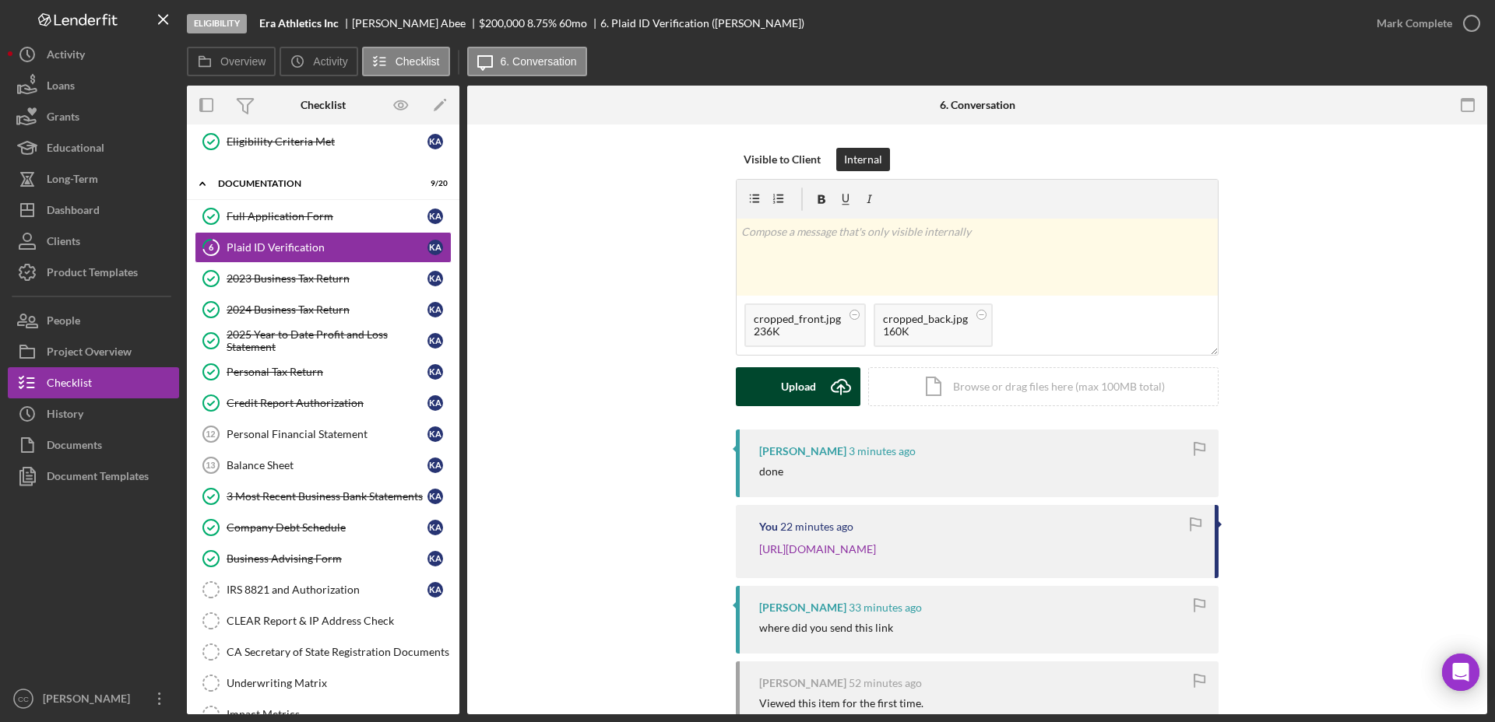
click at [809, 393] on div "Upload" at bounding box center [798, 386] width 35 height 39
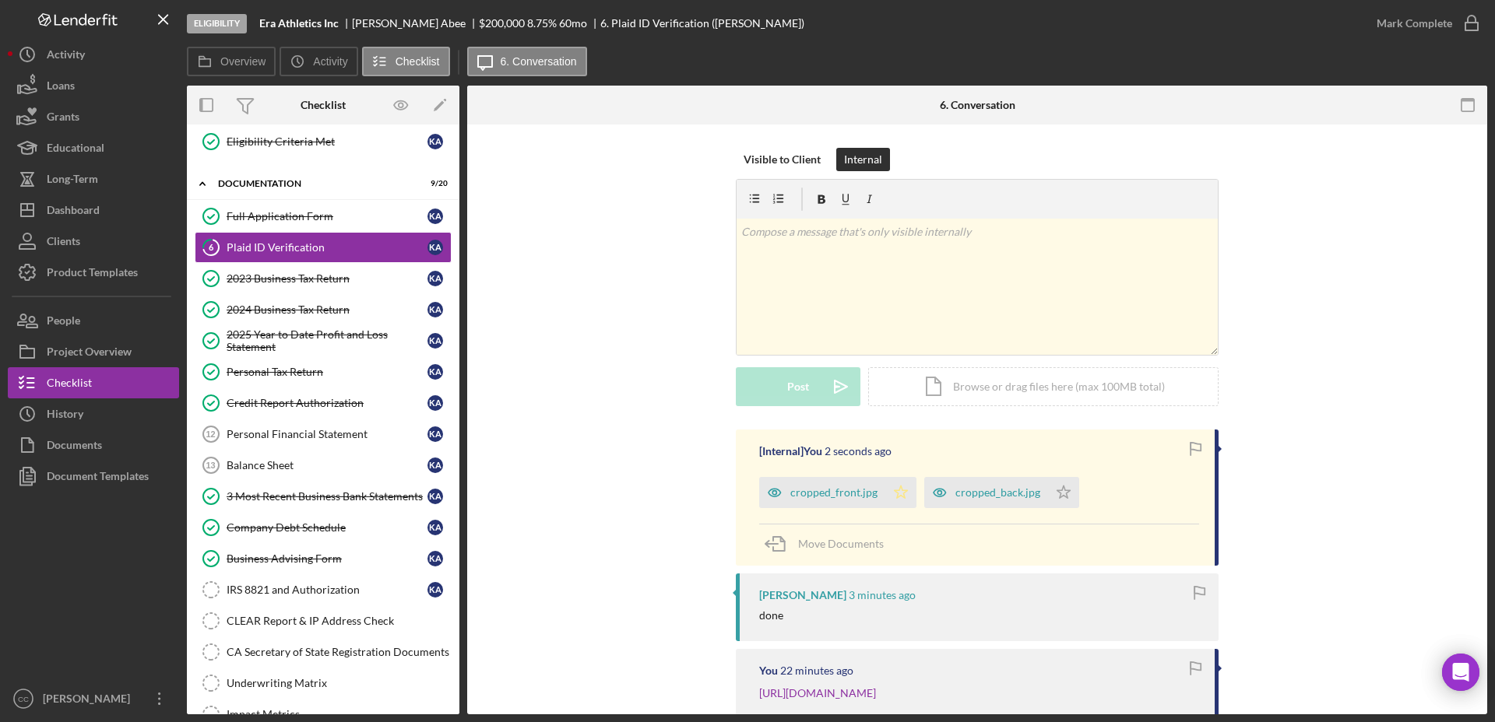
click at [901, 497] on icon "Icon/Star" at bounding box center [900, 492] width 31 height 31
click at [1057, 490] on icon "Icon/Star" at bounding box center [1063, 492] width 31 height 31
click at [1328, 26] on icon "button" at bounding box center [1471, 23] width 39 height 39
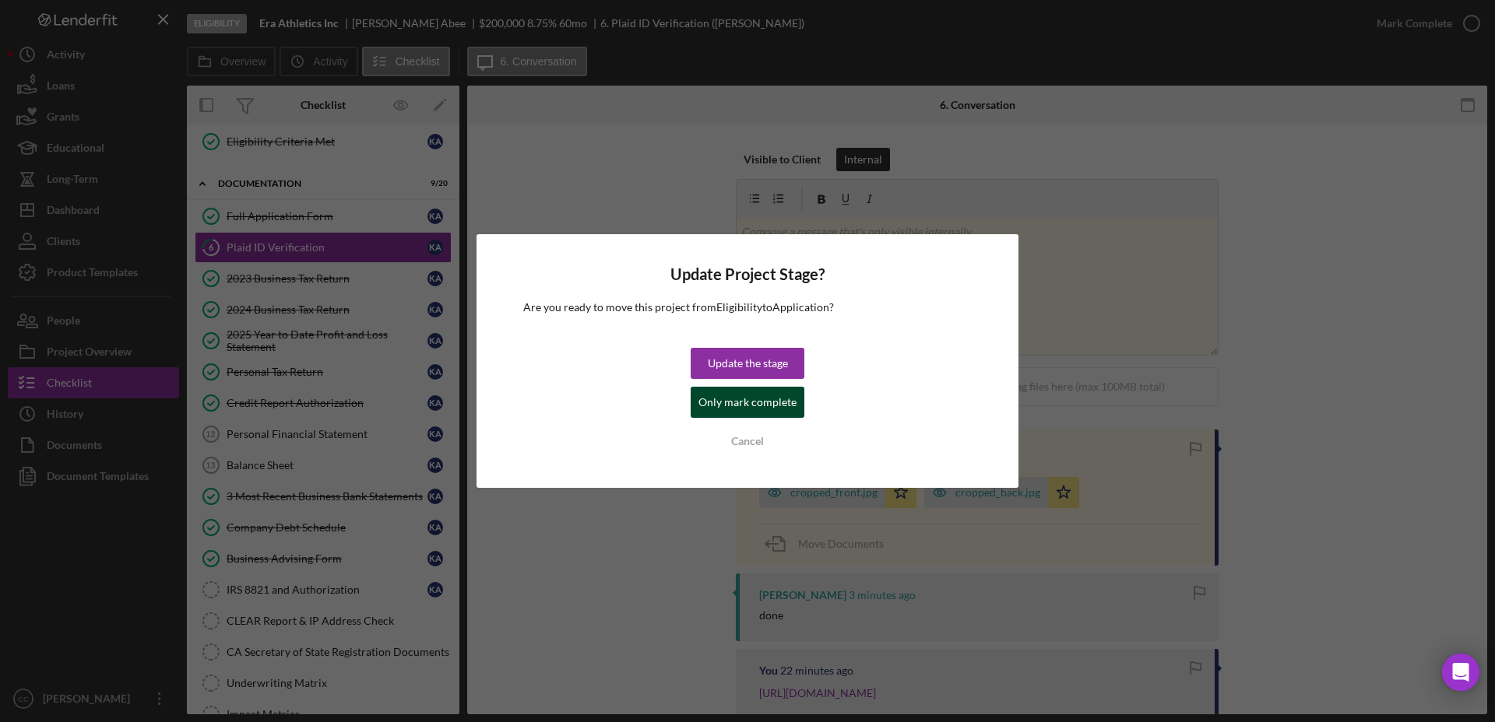
click at [746, 409] on div "Only mark complete" at bounding box center [747, 402] width 98 height 31
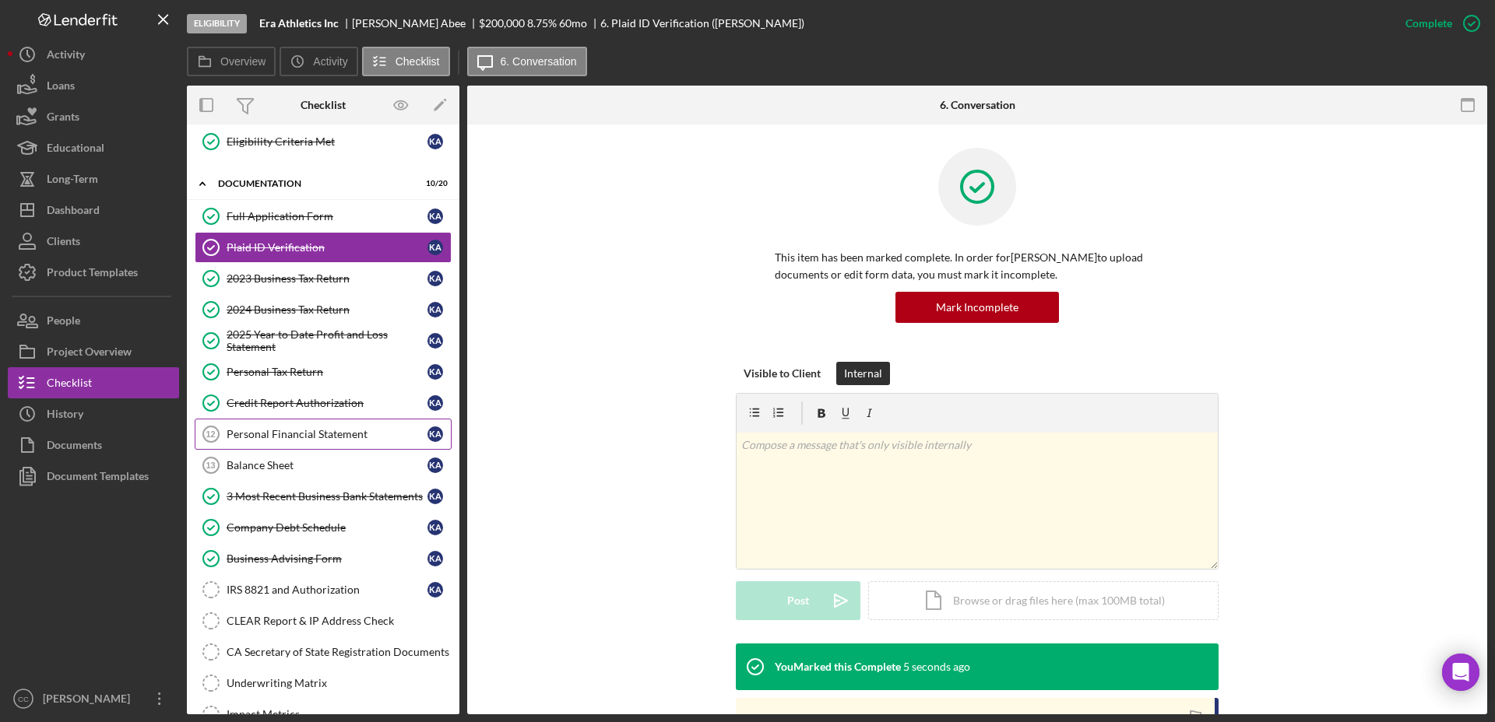
scroll to position [291, 0]
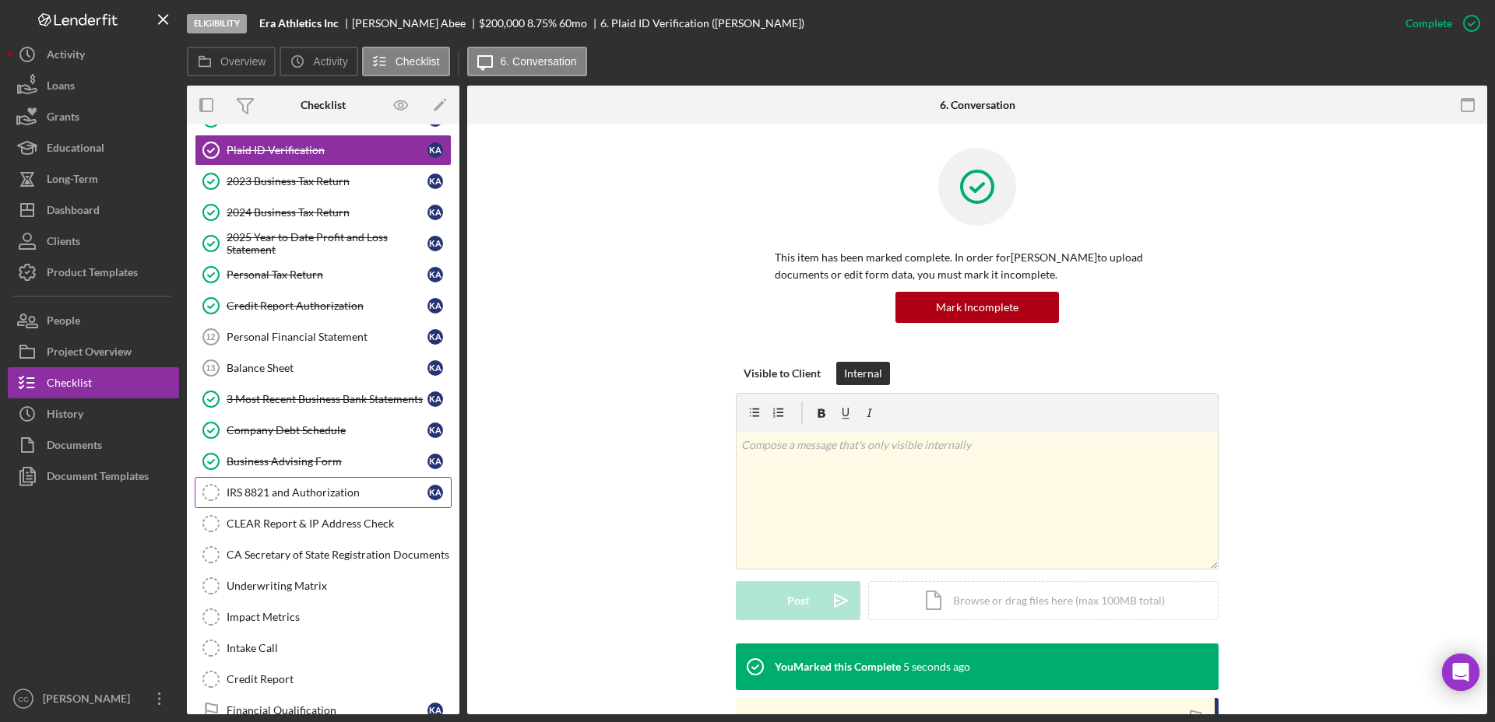
click at [251, 505] on link "IRS 8821 and Authorization IRS 8821 and Authorization K A" at bounding box center [323, 492] width 257 height 31
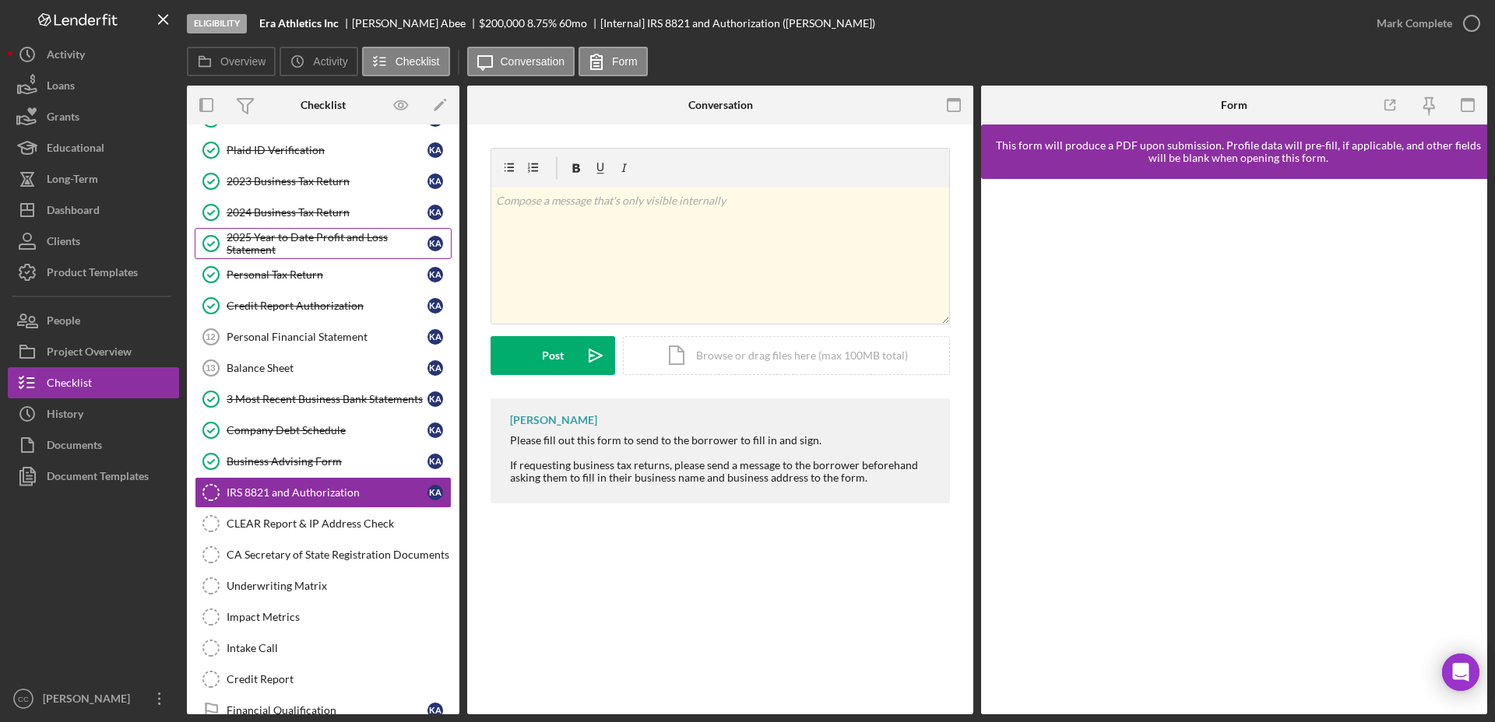
click at [289, 236] on div "2025 Year to Date Profit and Loss Statement" at bounding box center [327, 243] width 201 height 25
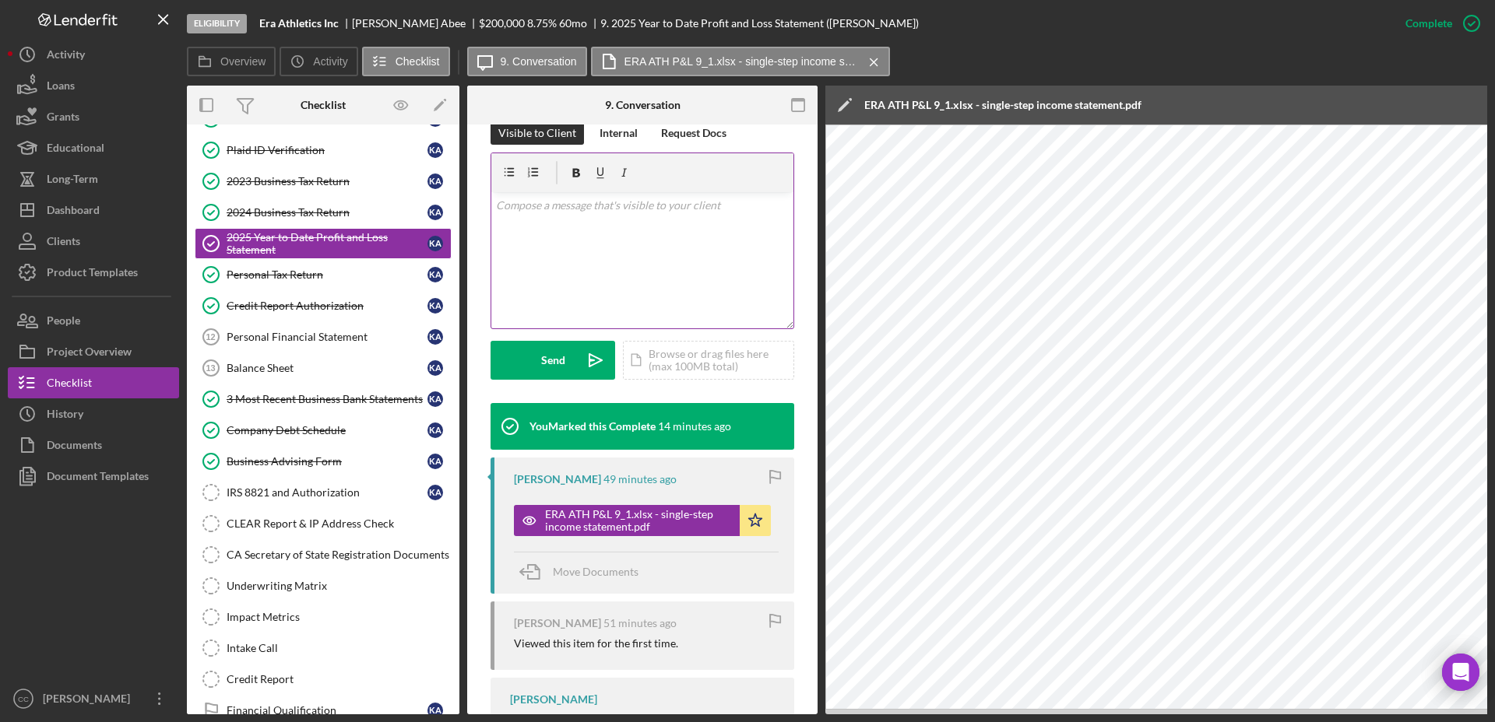
scroll to position [292, 0]
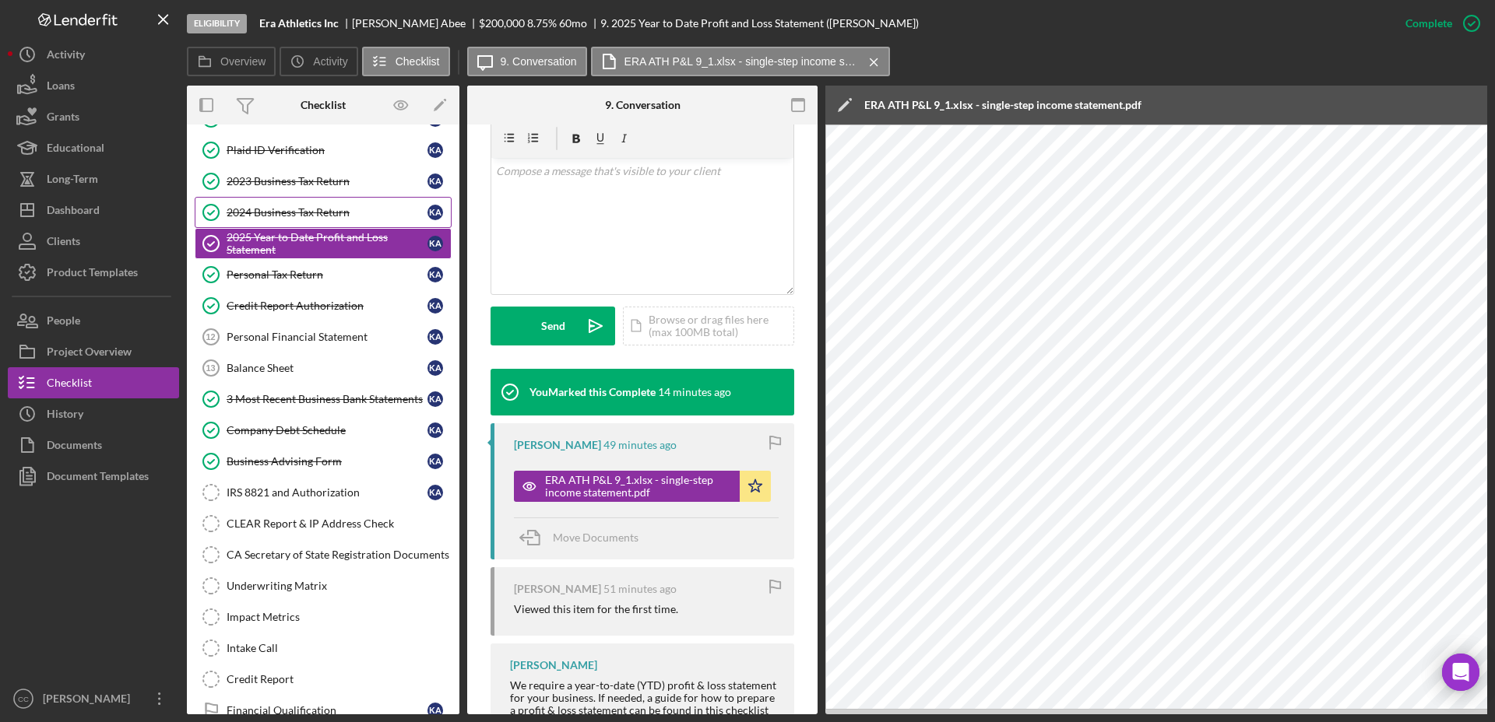
click at [278, 207] on div "2024 Business Tax Return" at bounding box center [327, 212] width 201 height 12
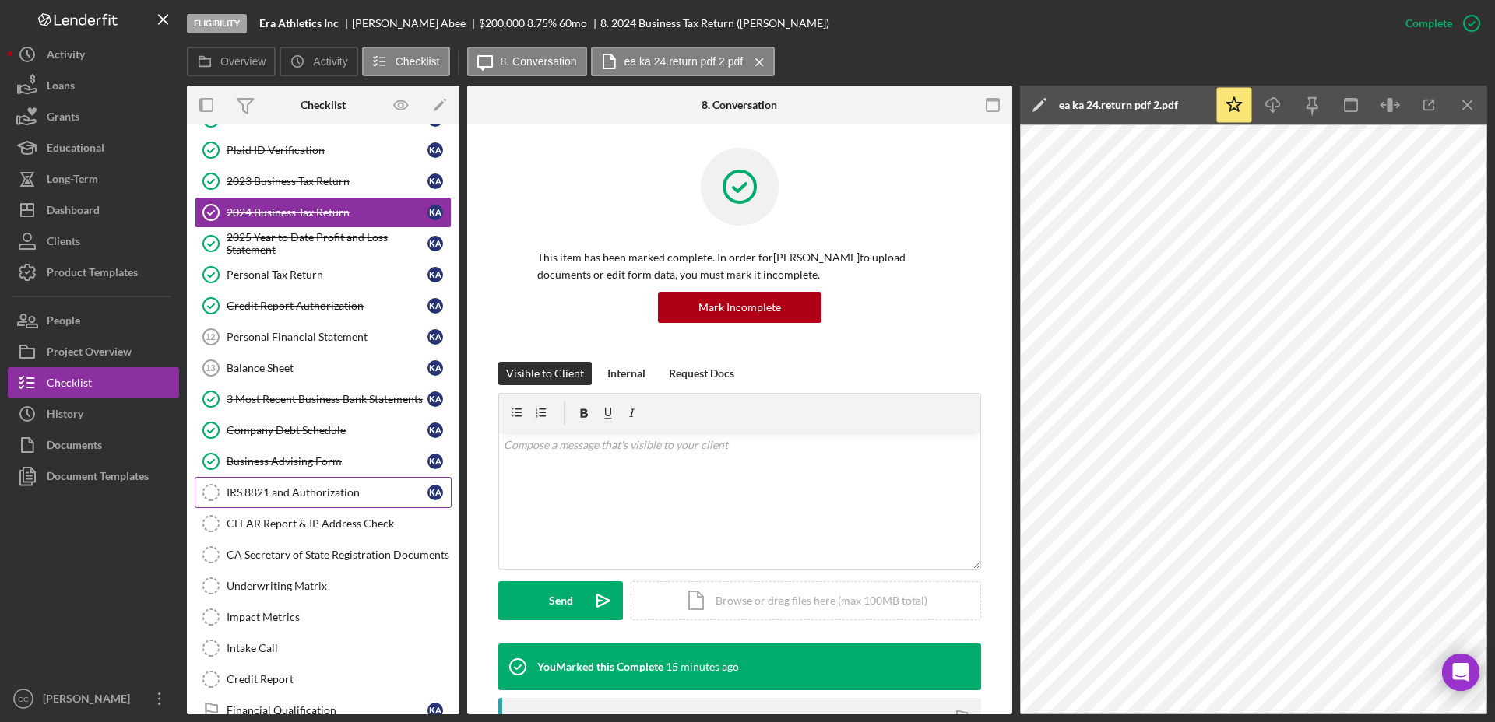
click at [271, 497] on div "IRS 8821 and Authorization" at bounding box center [327, 493] width 201 height 12
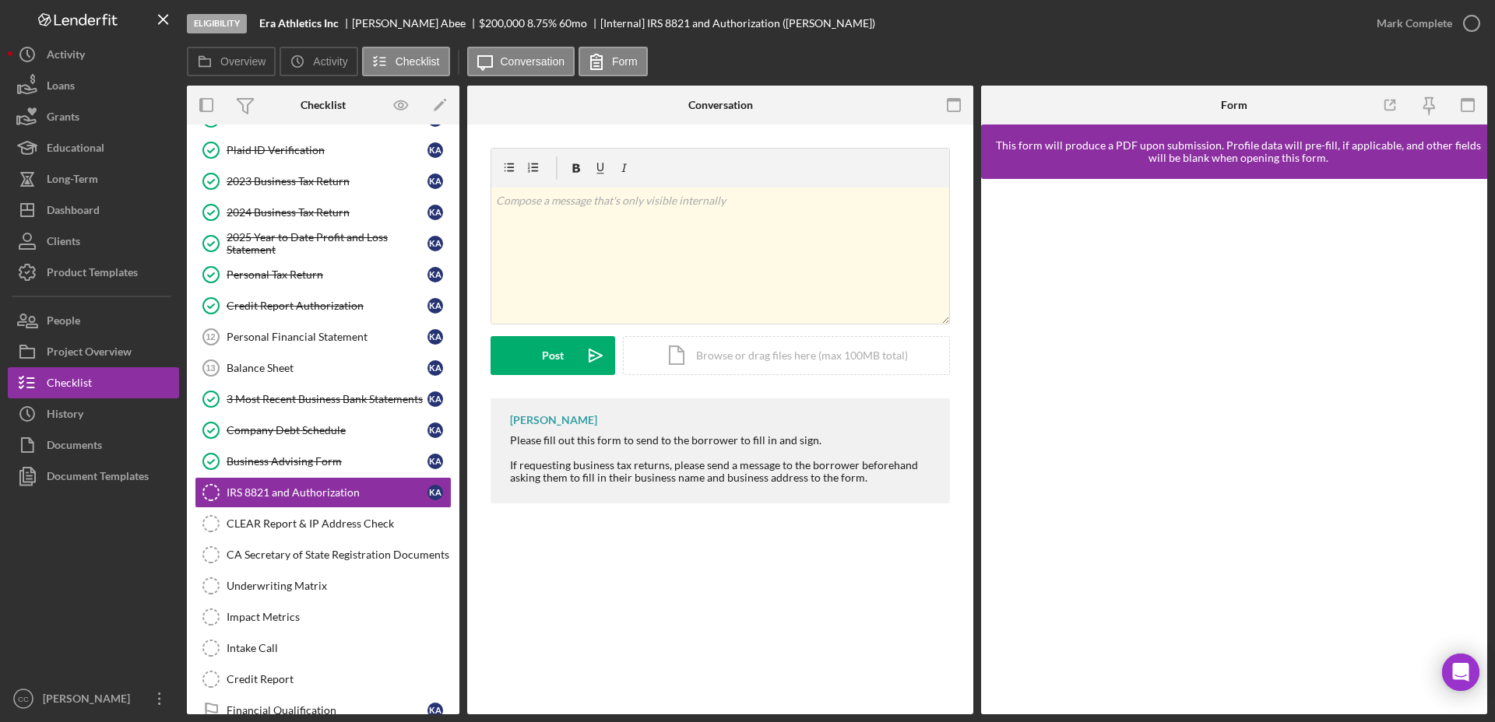
click at [710, 583] on div "IRS 8821 and Authorization IRS 8821 and Authorization v Color teal Color pink R…" at bounding box center [720, 420] width 506 height 590
click at [93, 206] on div "Dashboard" at bounding box center [73, 212] width 53 height 35
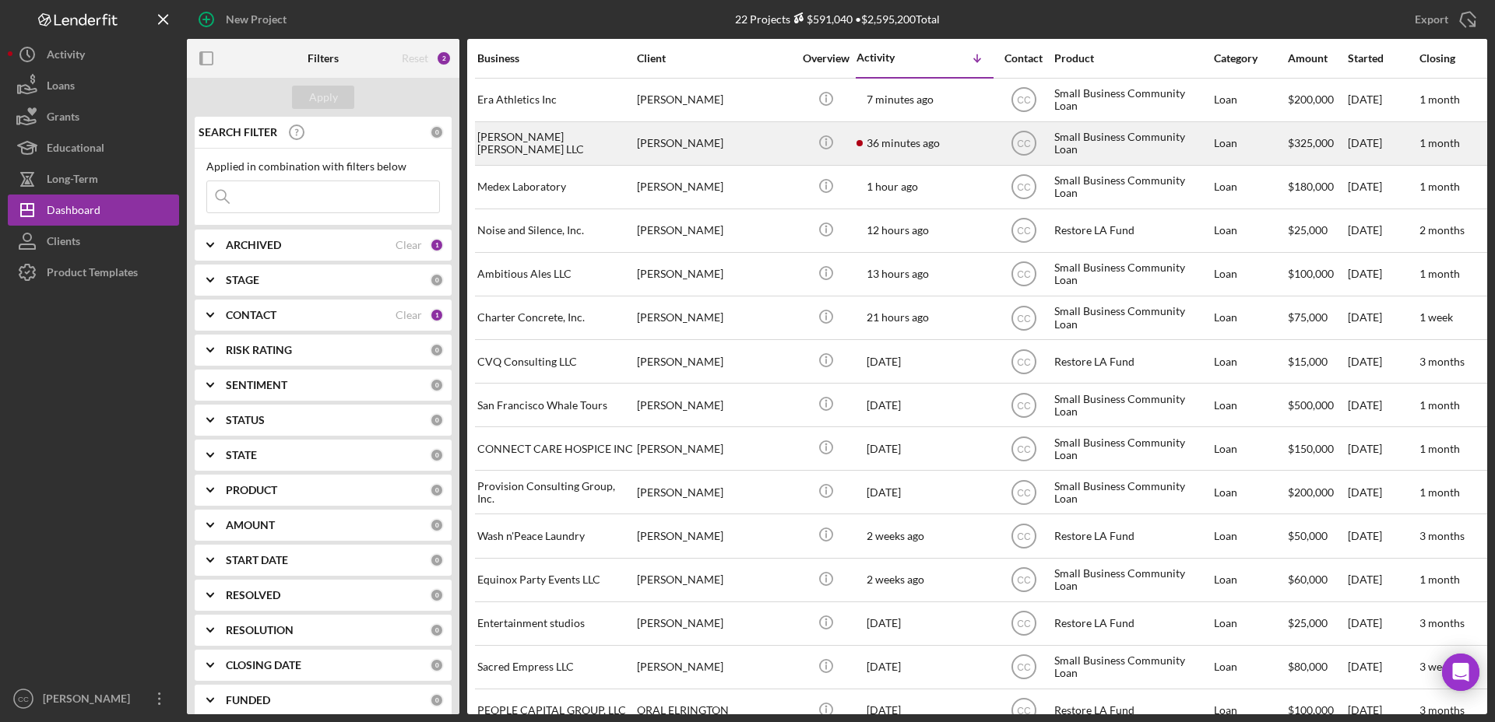
click at [743, 153] on div "[PERSON_NAME]" at bounding box center [715, 143] width 156 height 41
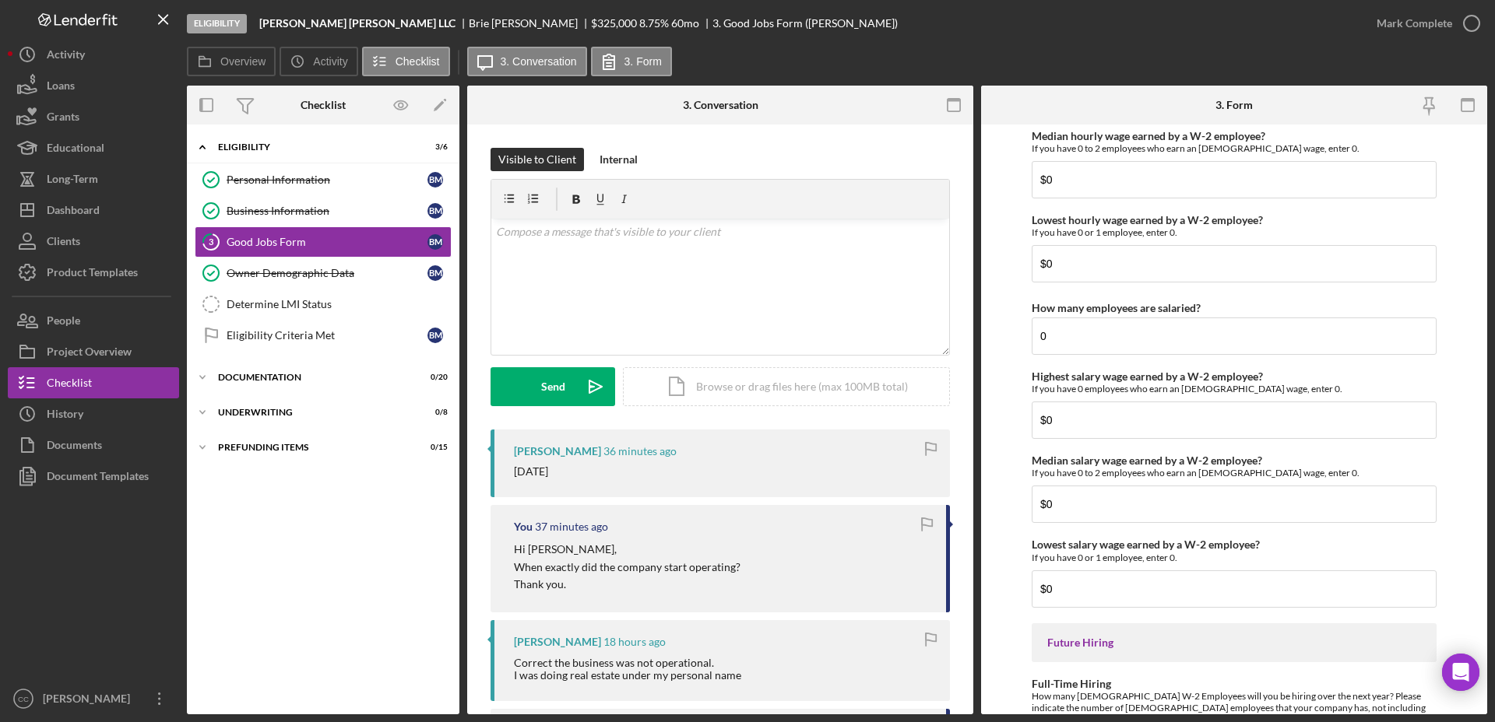
scroll to position [3390, 0]
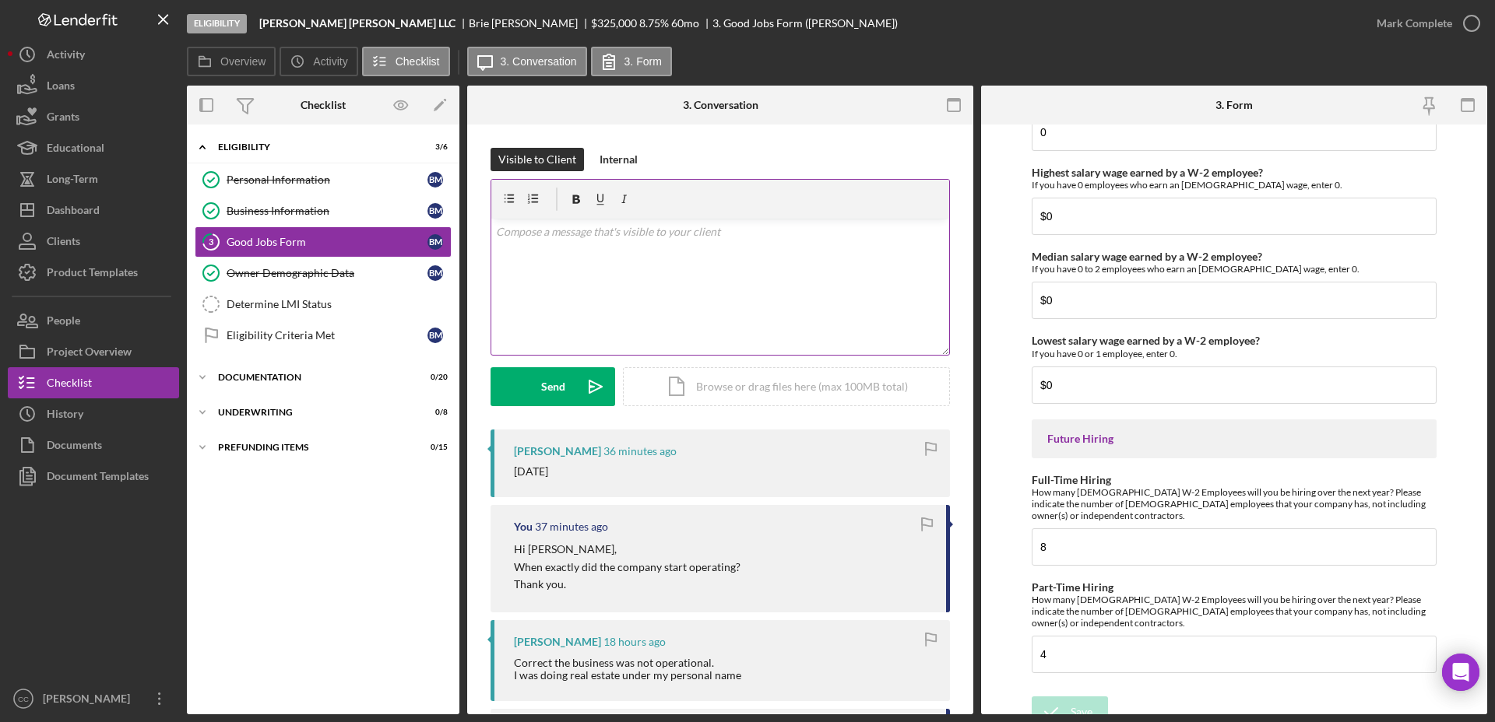
click at [723, 268] on div "v Color teal Color pink Remove color Add row above Add row below Add column bef…" at bounding box center [720, 287] width 458 height 136
click at [697, 258] on div "v Color teal Color pink Remove color Add row above Add row below Add column bef…" at bounding box center [720, 287] width 458 height 136
click at [661, 261] on div "v Color teal Color pink Remove color Add row above Add row below Add column bef…" at bounding box center [720, 287] width 458 height 136
click at [755, 258] on div "v Color teal Color pink Remove color Add row above Add row below Add column bef…" at bounding box center [720, 287] width 458 height 136
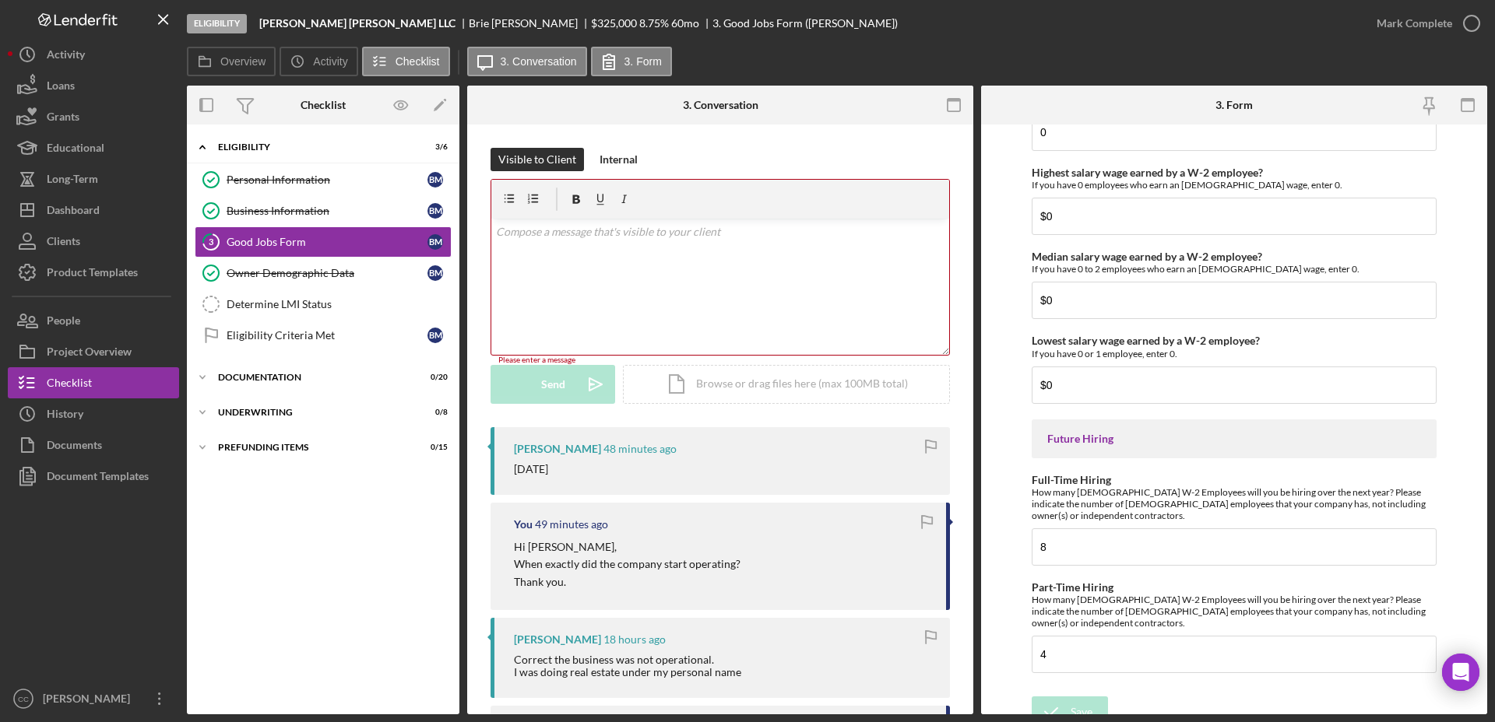
click at [664, 283] on div "v Color teal Color pink Remove color Add row above Add row below Add column bef…" at bounding box center [720, 287] width 458 height 136
click at [773, 271] on div "v Color teal Color pink Remove color Add row above Add row below Add column bef…" at bounding box center [720, 287] width 458 height 136
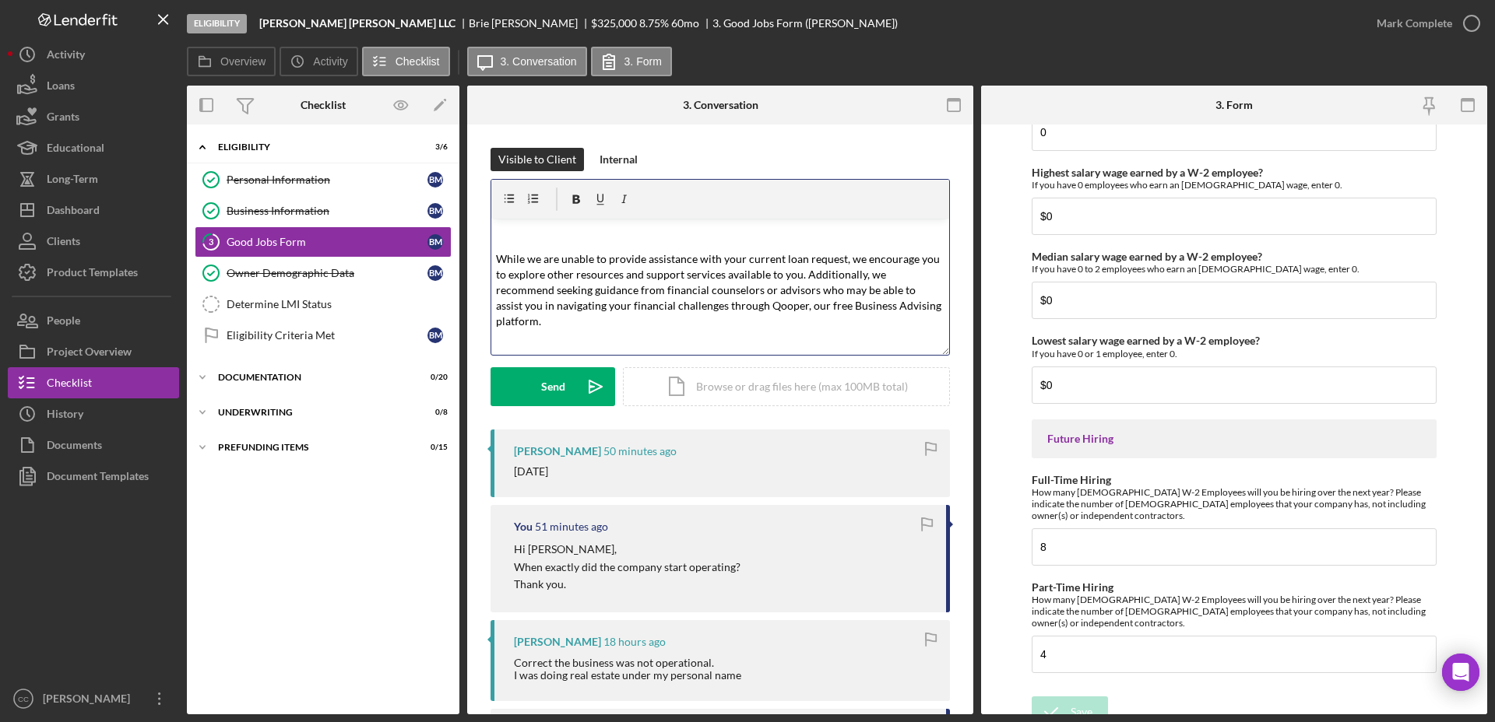
scroll to position [298, 0]
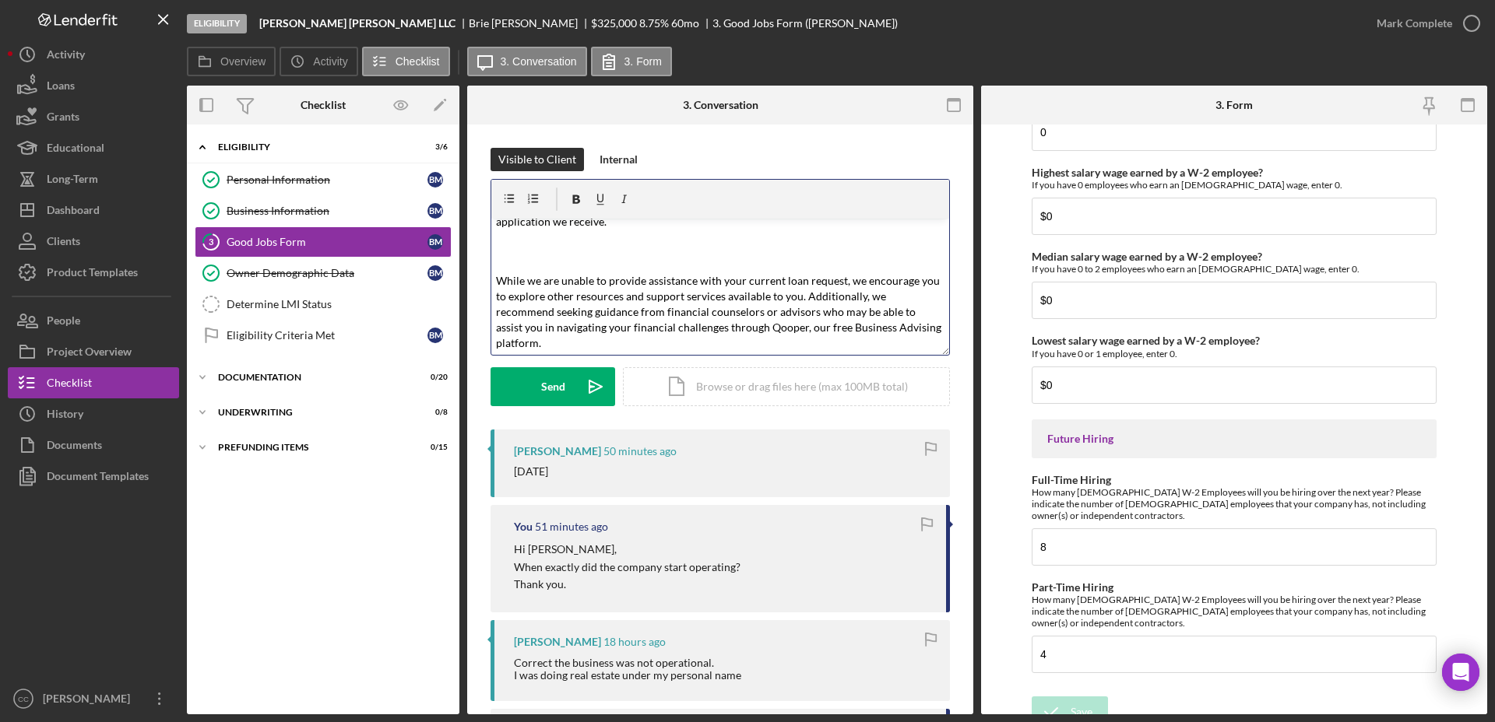
click at [524, 243] on p at bounding box center [720, 251] width 449 height 35
click at [606, 264] on p "Please understand that our mission as a nonprofit organization is to support in…" at bounding box center [720, 230] width 449 height 77
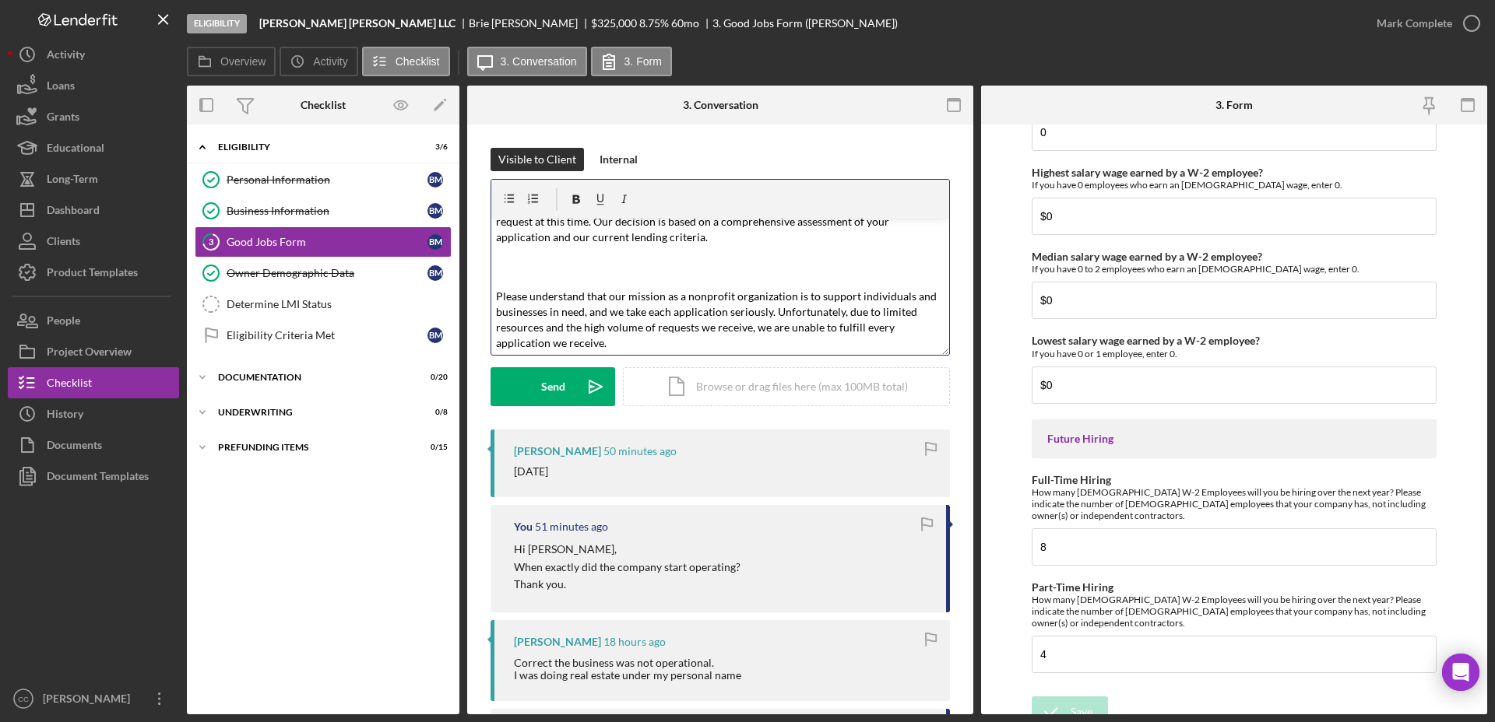
click at [599, 264] on p at bounding box center [720, 267] width 449 height 35
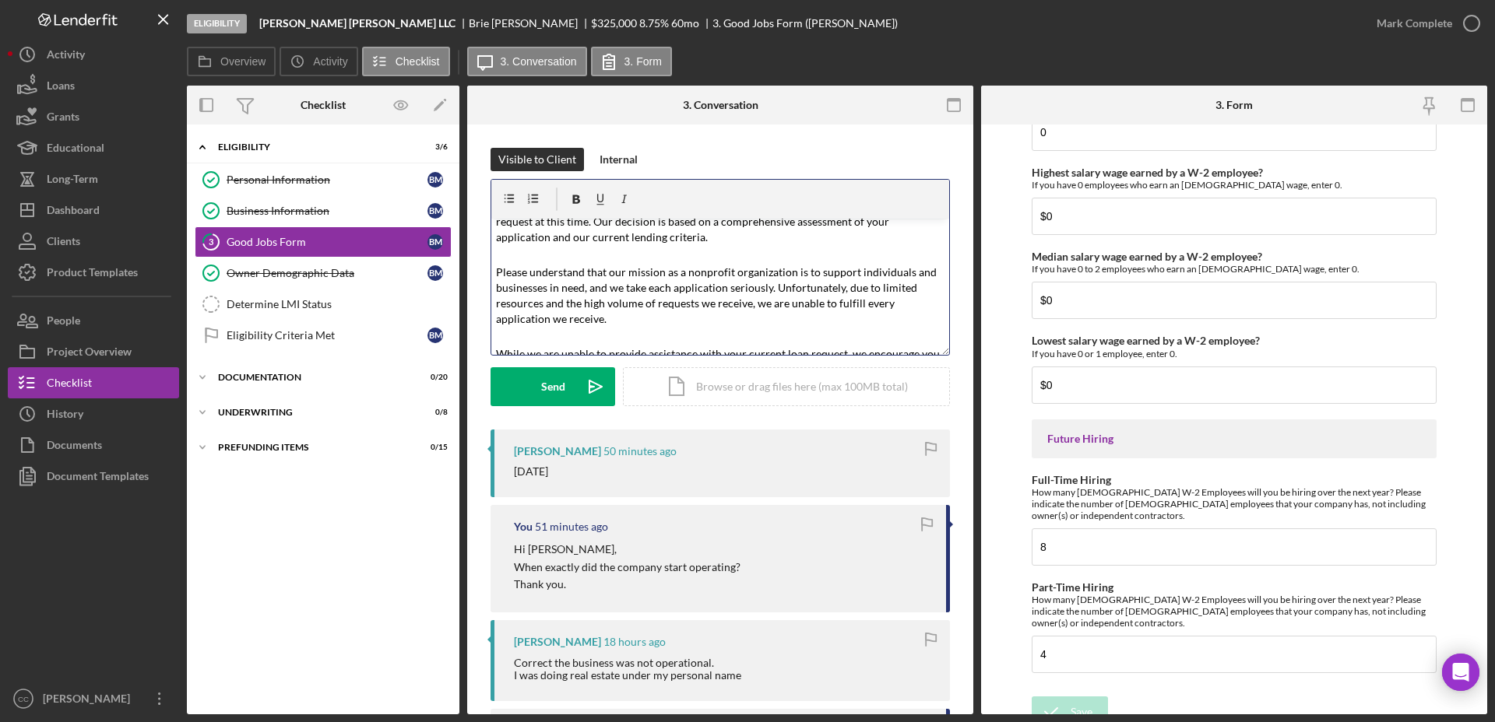
scroll to position [79, 0]
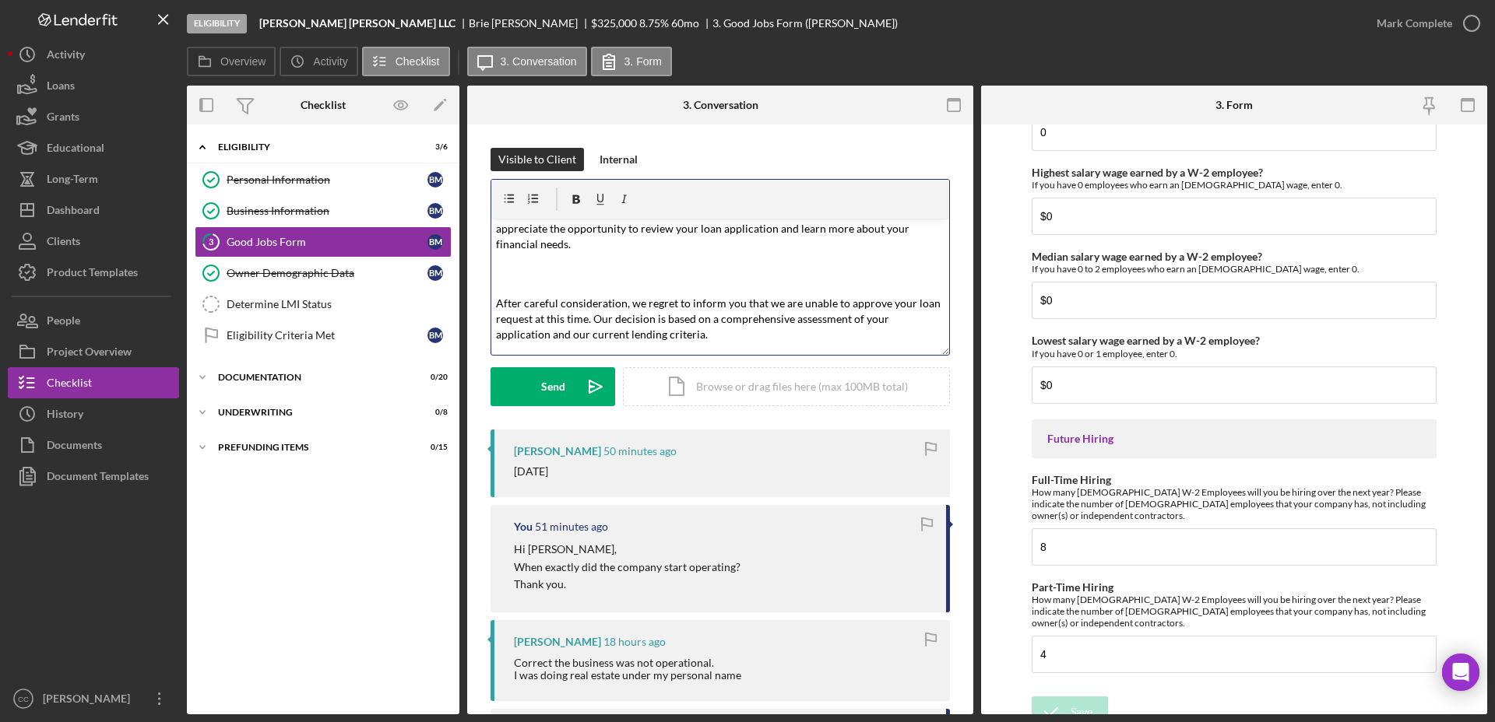
click at [577, 273] on p at bounding box center [720, 274] width 449 height 35
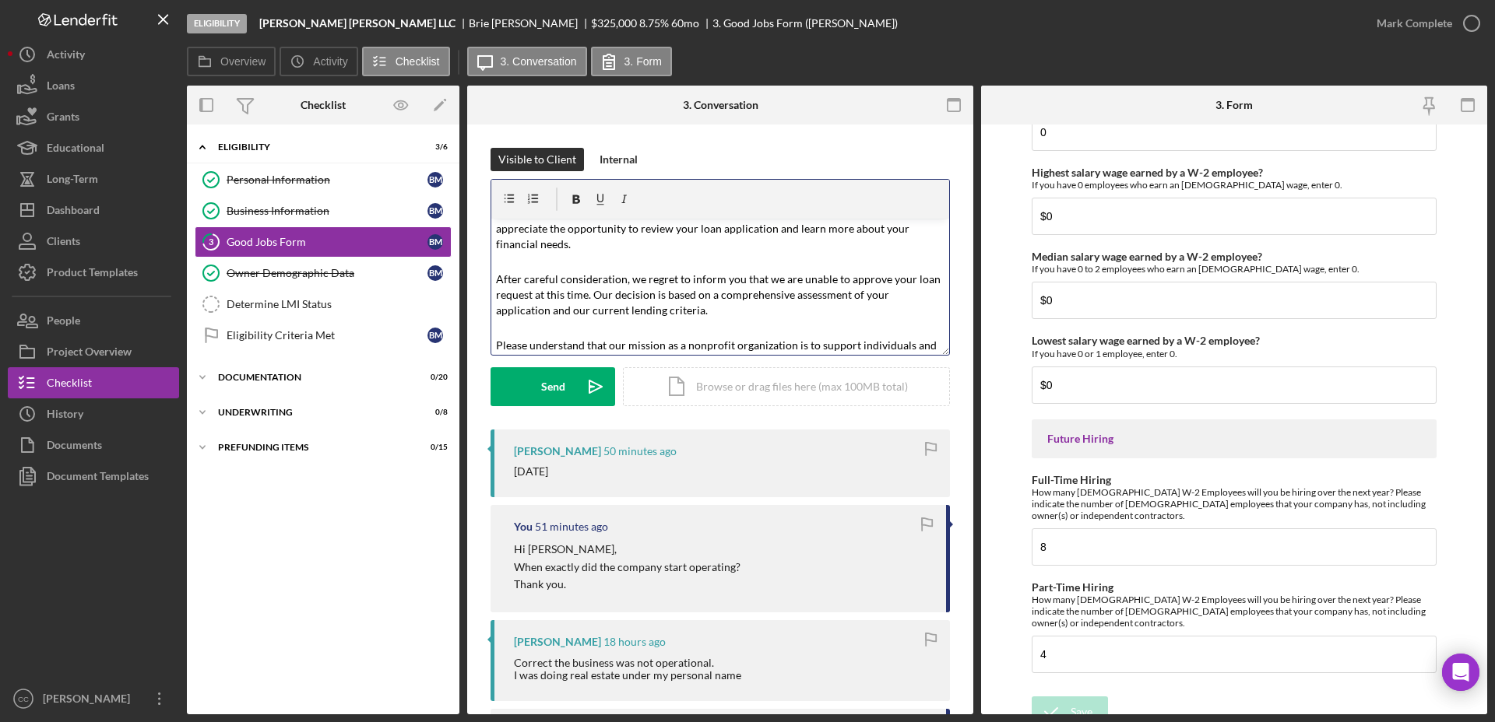
scroll to position [0, 0]
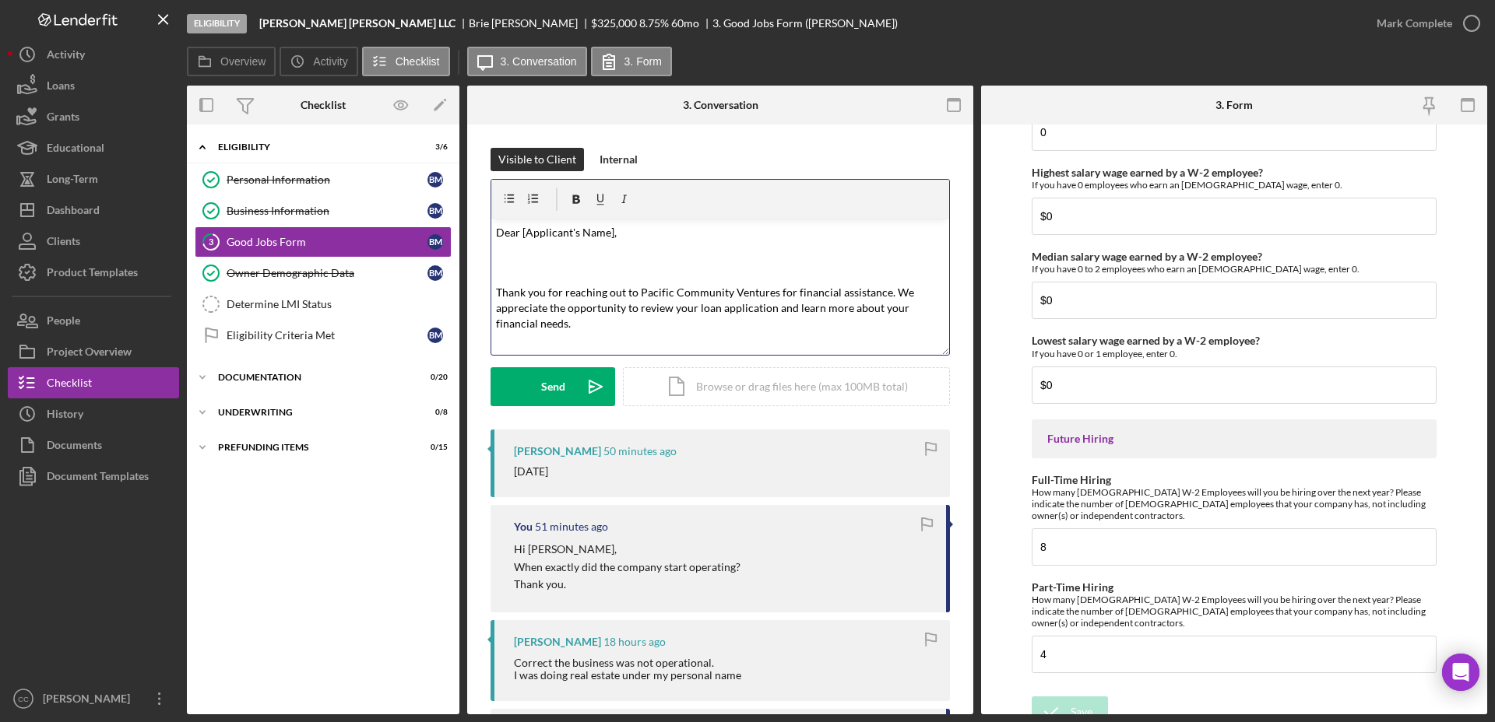
click at [585, 268] on p at bounding box center [720, 263] width 449 height 35
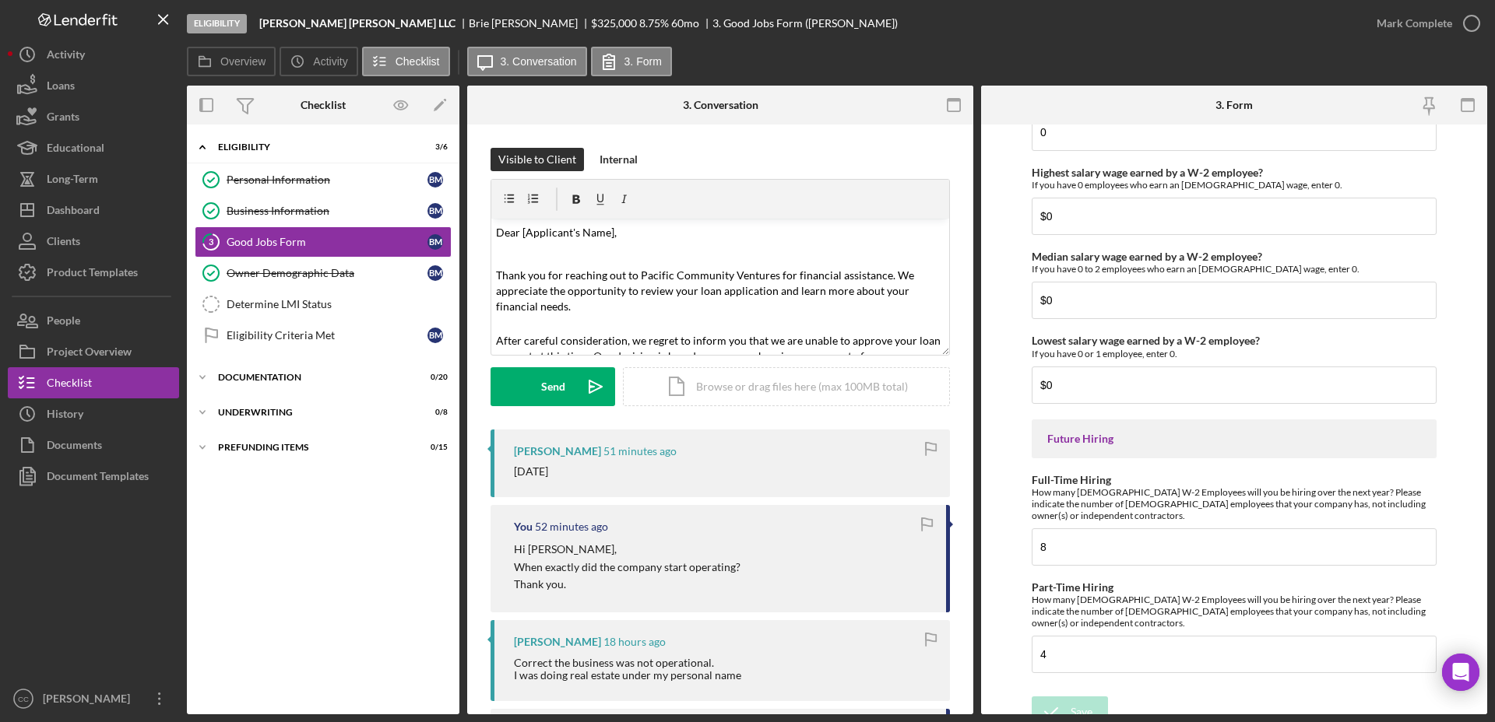
click at [469, 20] on div "[PERSON_NAME]" at bounding box center [530, 23] width 122 height 12
copy div "Brie"
drag, startPoint x: 611, startPoint y: 232, endPoint x: 643, endPoint y: 233, distance: 31.9
click at [611, 232] on mark "Dear [Applicant's Name]," at bounding box center [556, 232] width 121 height 13
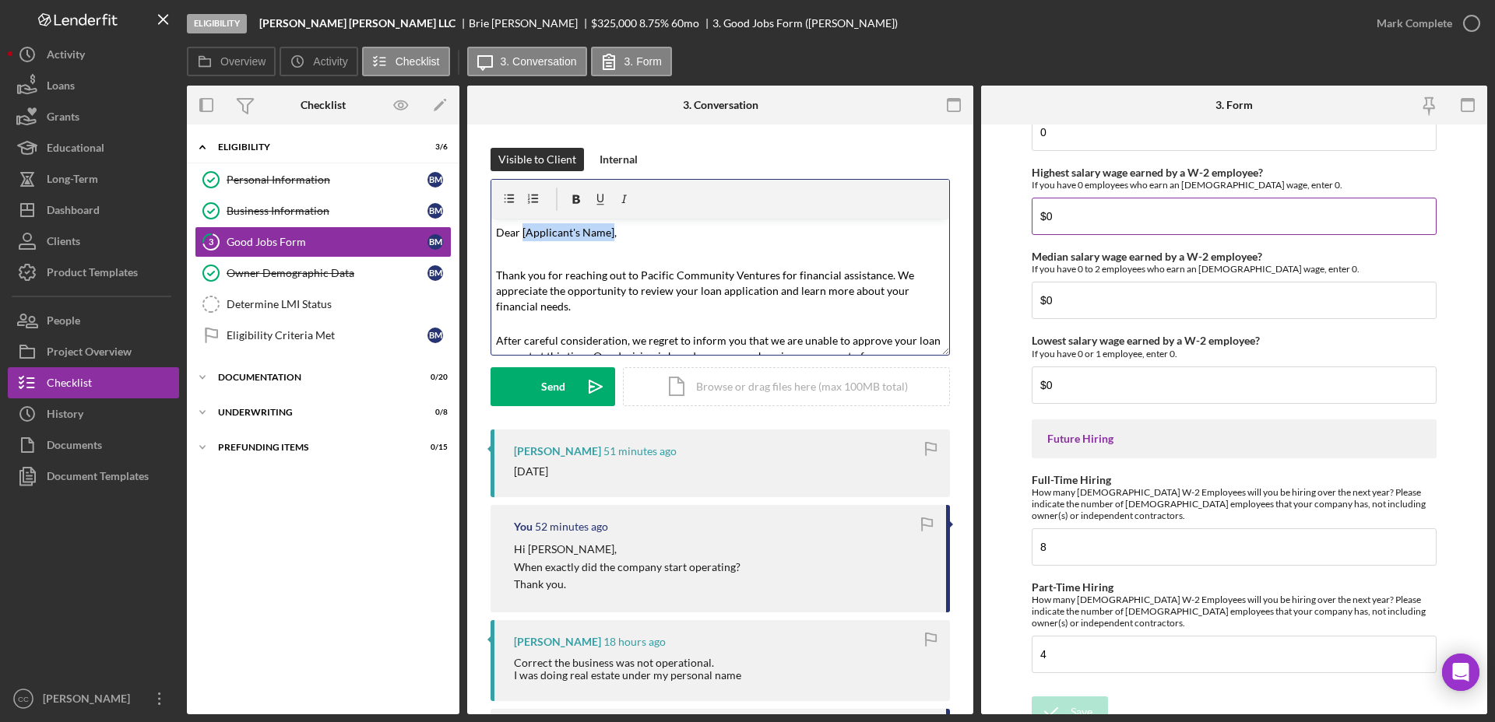
paste div
click at [541, 255] on p at bounding box center [720, 254] width 449 height 17
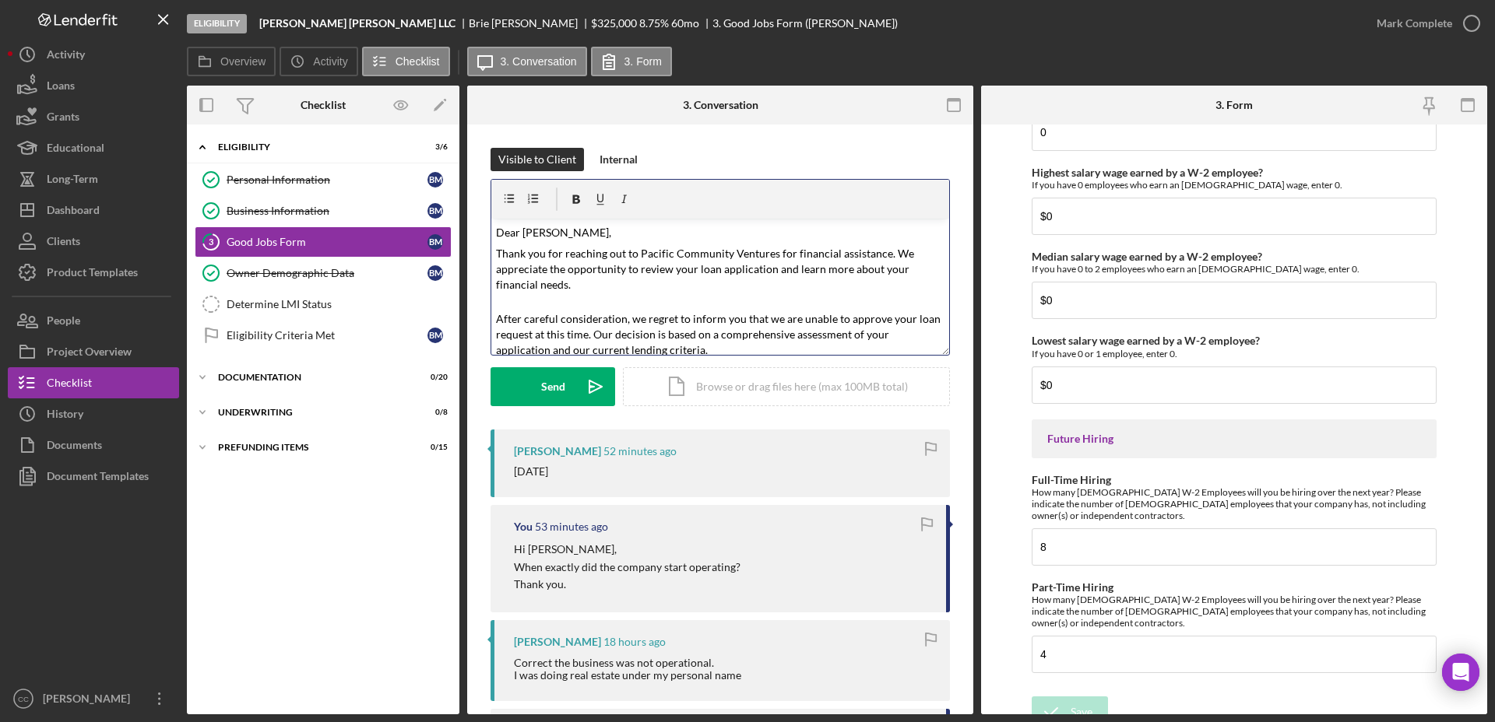
click at [515, 303] on p "Thank you for reaching out to Pacific Community Ventures for financial assistan…" at bounding box center [720, 277] width 449 height 62
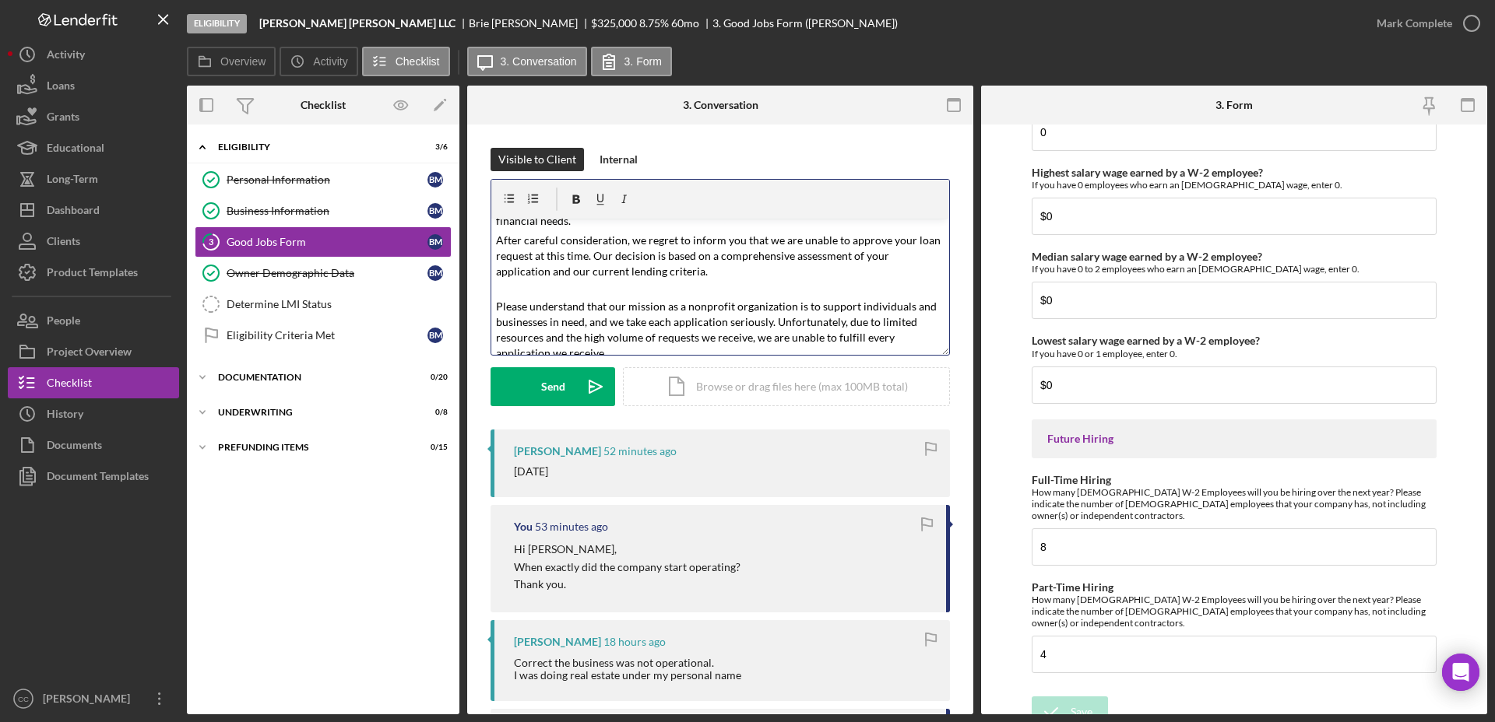
scroll to position [97, 0]
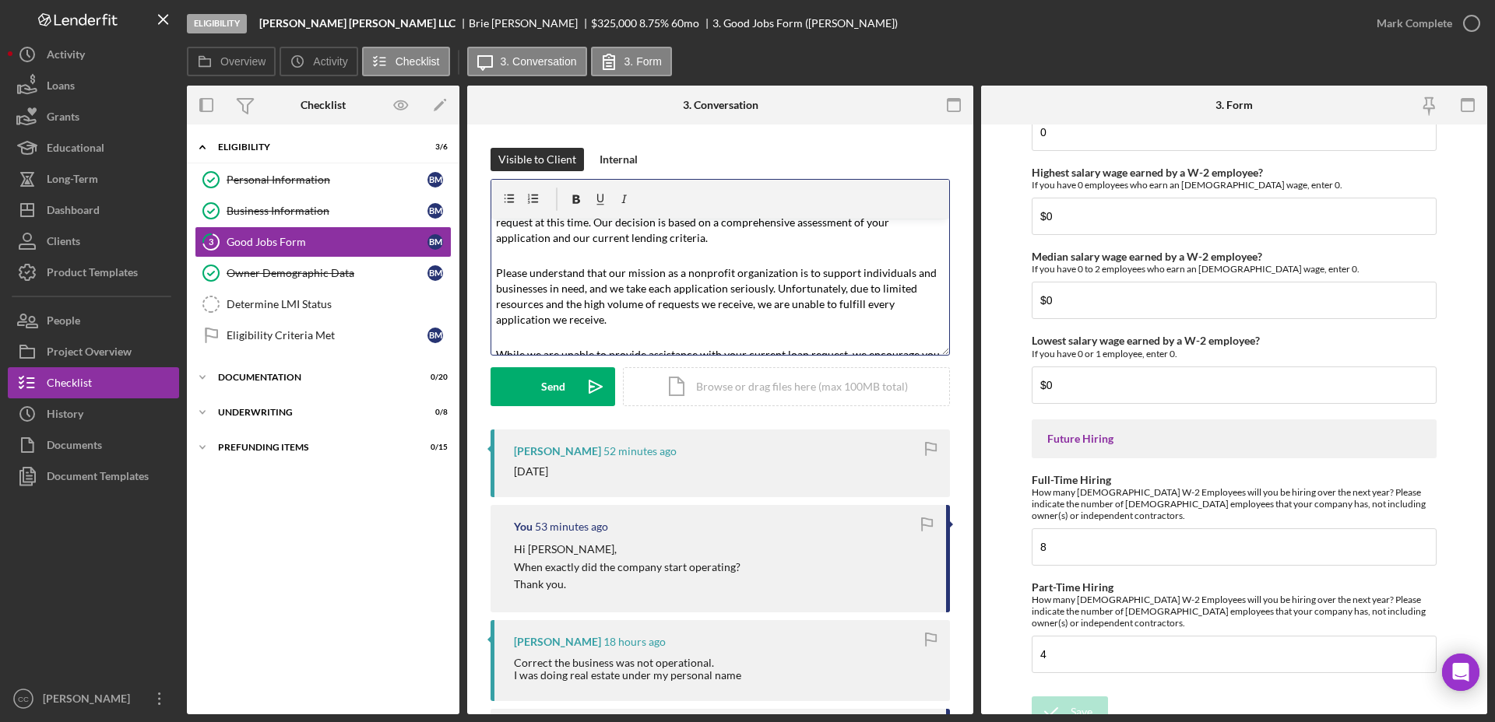
click at [539, 266] on mark "Please understand that our mission as a nonprofit organization is to support in…" at bounding box center [717, 296] width 443 height 60
click at [607, 255] on p "After careful consideration, we regret to inform you that we are unable to appr…" at bounding box center [720, 230] width 449 height 62
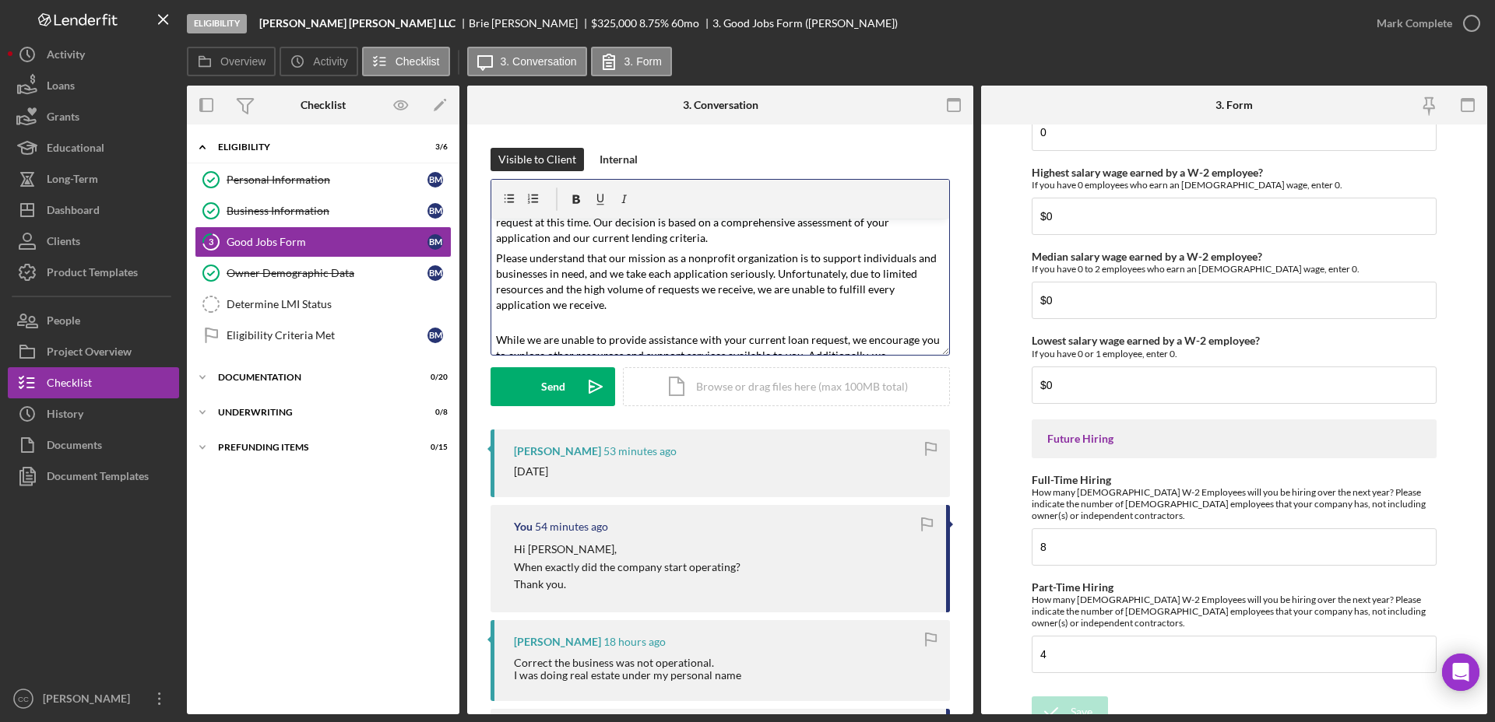
click at [577, 321] on p "Please understand that our mission as a nonprofit organization is to support in…" at bounding box center [720, 289] width 449 height 77
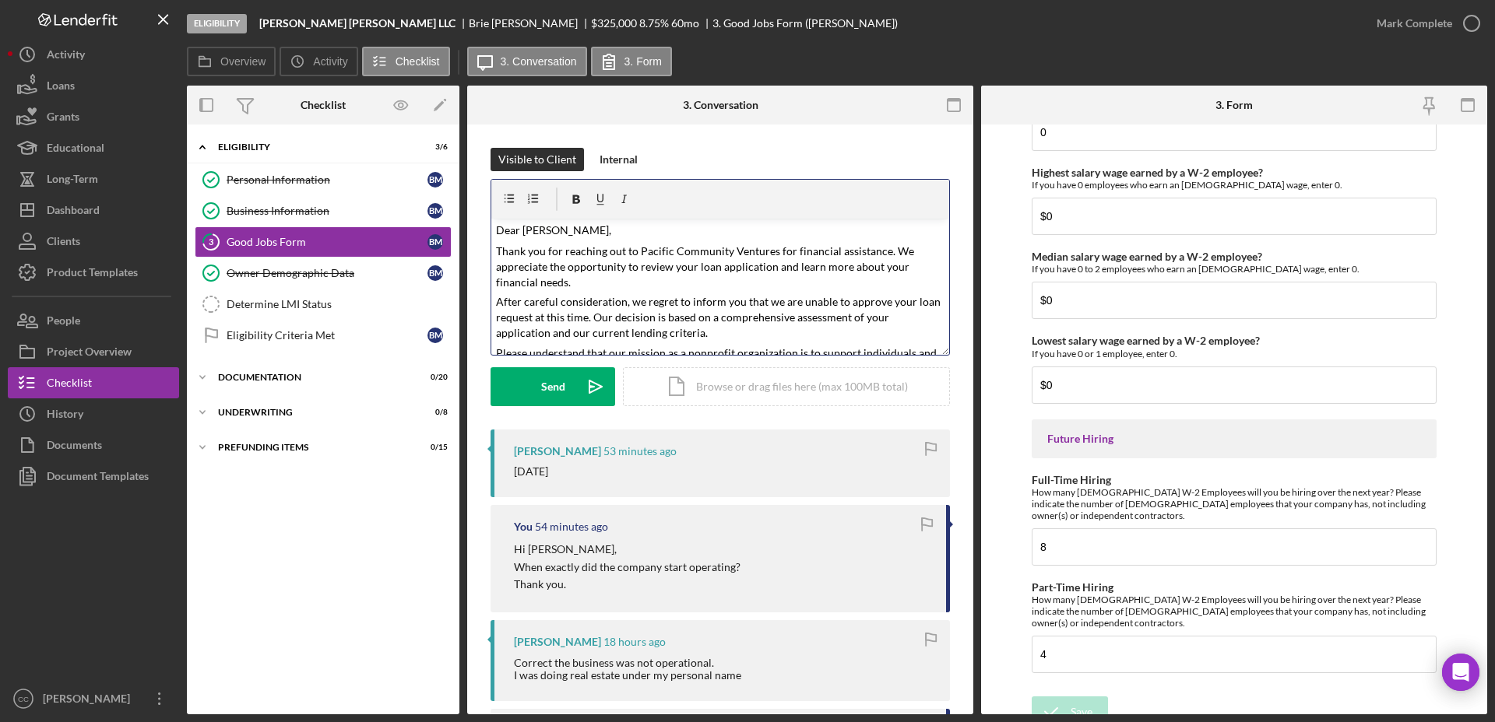
scroll to position [0, 0]
click at [607, 290] on p "Thank you for reaching out to Pacific Community Ventures for financial assistan…" at bounding box center [720, 269] width 449 height 47
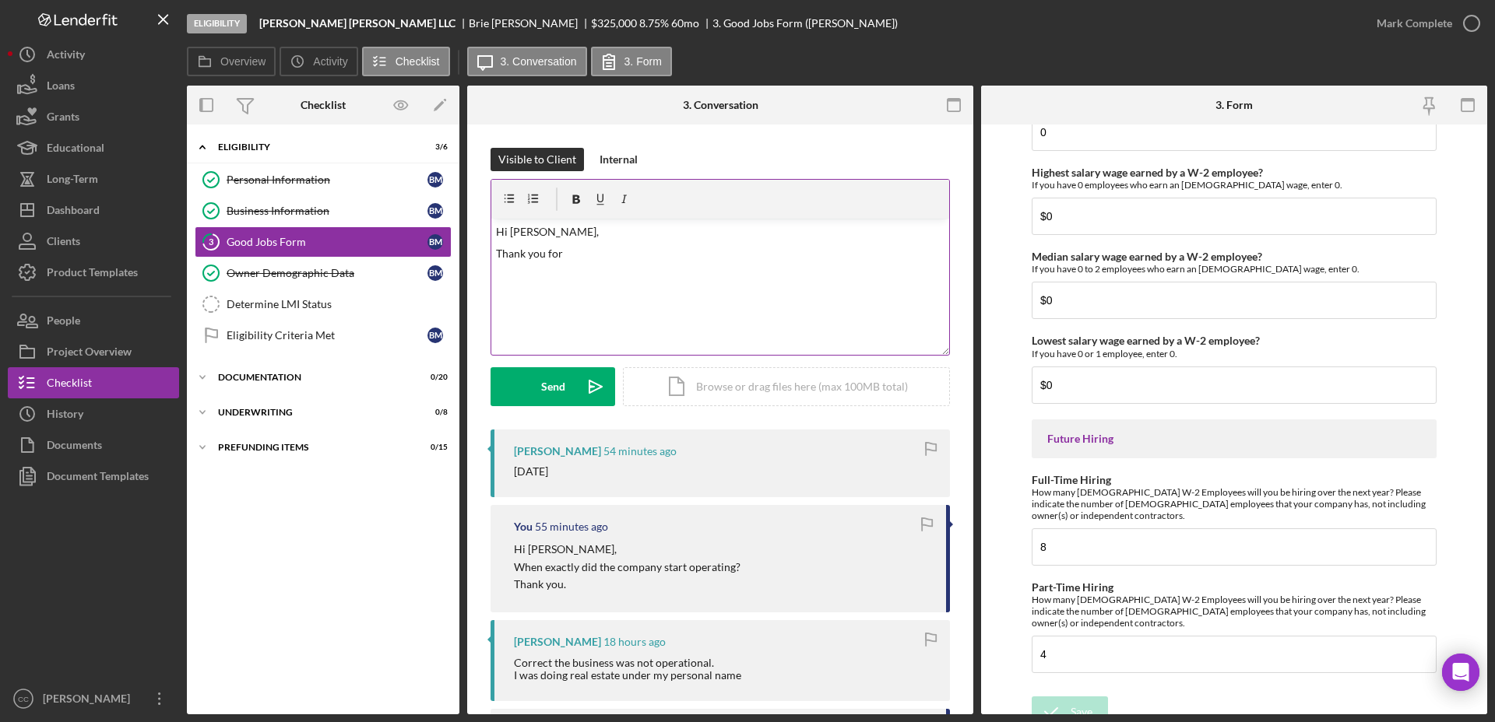
click at [605, 248] on p "Thank you for" at bounding box center [720, 253] width 449 height 17
click at [629, 251] on p "Thank you for clarifying. Thebusniness does" at bounding box center [720, 253] width 449 height 17
click at [660, 257] on p "Thank you for clarifying. The busniness does" at bounding box center [720, 253] width 449 height 17
click at [723, 251] on p "Thank you for clarifying. The business does" at bounding box center [720, 253] width 449 height 17
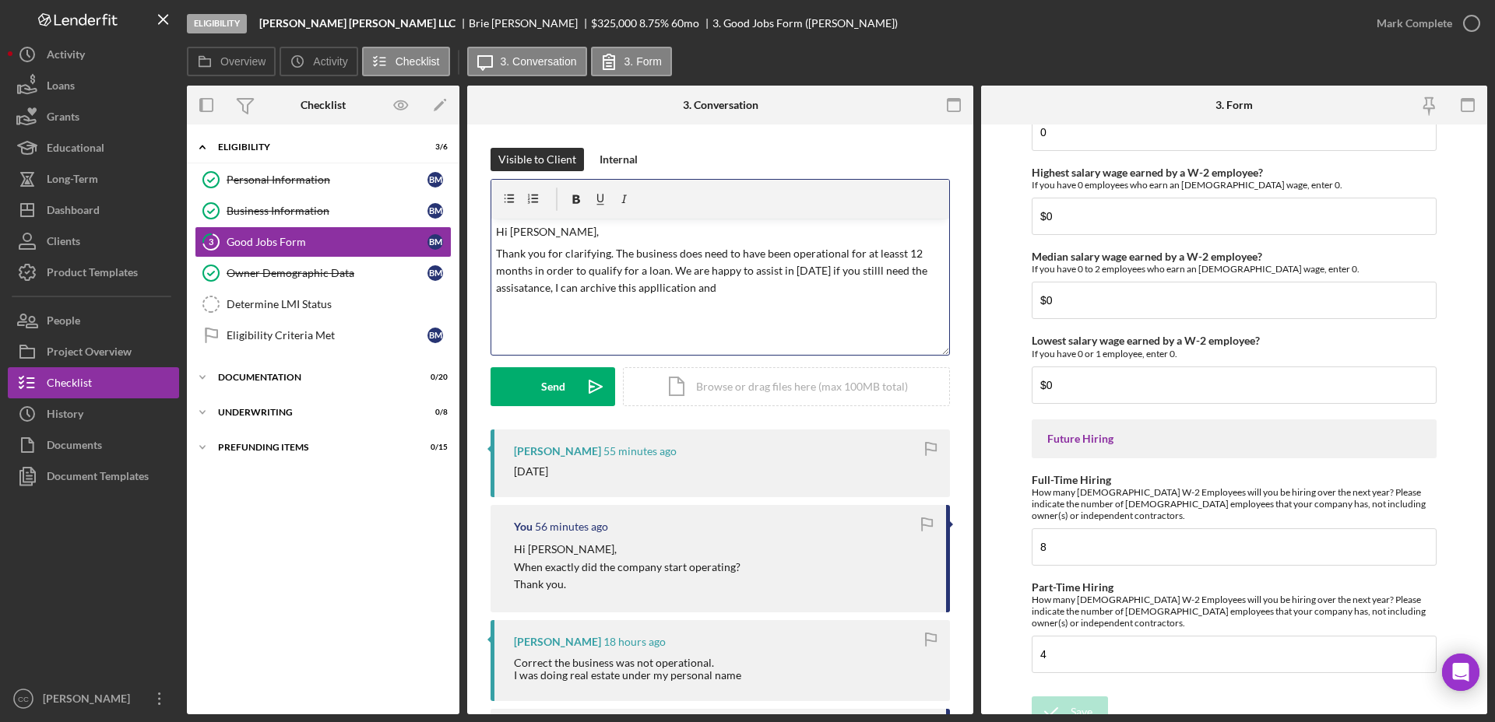
click at [884, 255] on p "Thank you for clarifying. The business does need to have been operational for a…" at bounding box center [720, 271] width 449 height 52
click at [890, 269] on p "Thank you for clarifying. The business does need to have been operational for a…" at bounding box center [720, 271] width 449 height 52
click at [760, 295] on p "Thank you for clarifying. The business does need to have been operational for a…" at bounding box center [720, 271] width 449 height 52
click at [780, 303] on div "v Color teal Color pink Remove color Add row above Add row below Add column bef…" at bounding box center [720, 287] width 458 height 136
click at [792, 291] on p "Thank you for clarifying. The business does need to have been operational for a…" at bounding box center [720, 271] width 449 height 52
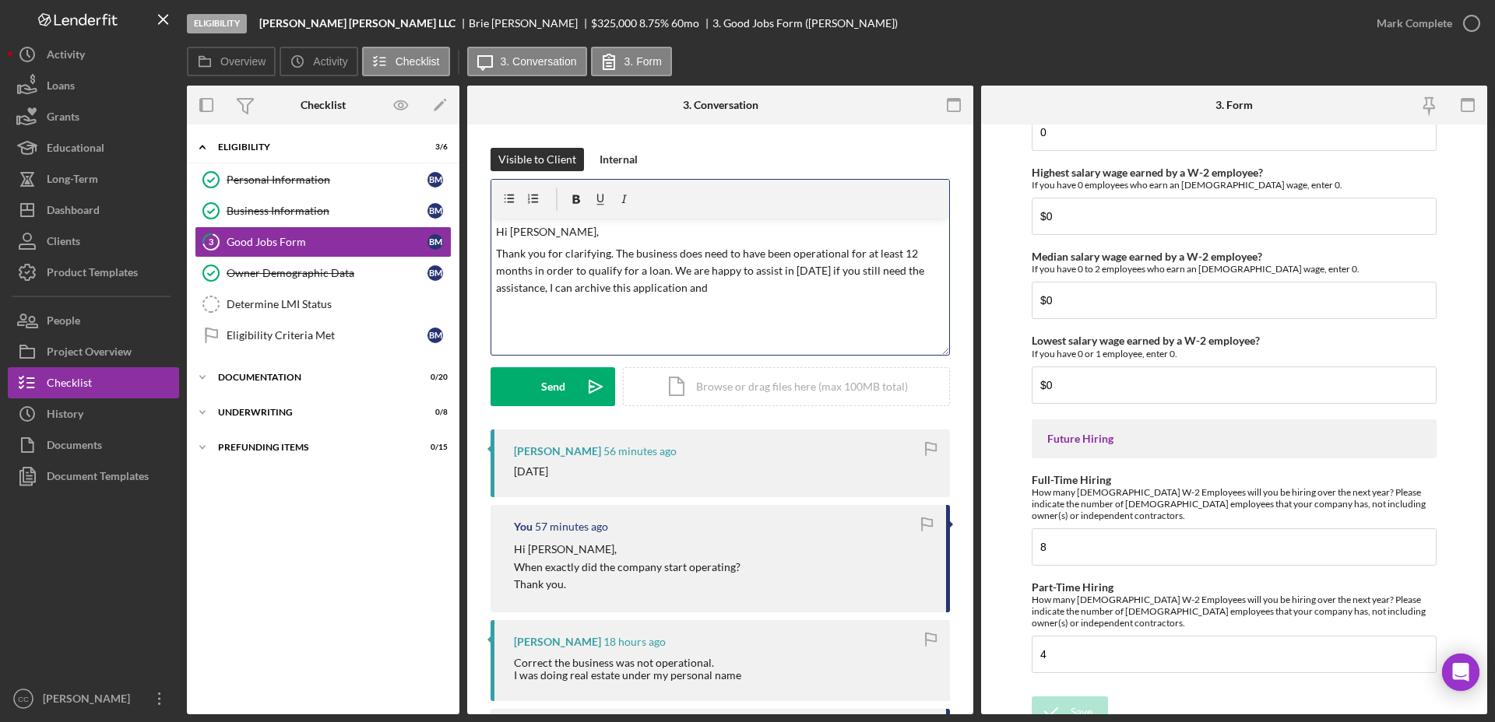
click at [755, 290] on p "Thank you for clarifying. The business does need to have been operational for a…" at bounding box center [720, 271] width 449 height 52
click at [898, 294] on p "Thank you for clarifying. The business does need to have been operational for a…" at bounding box center [720, 271] width 449 height 52
click at [526, 393] on button "Send Icon/icon-invite-send" at bounding box center [552, 386] width 125 height 39
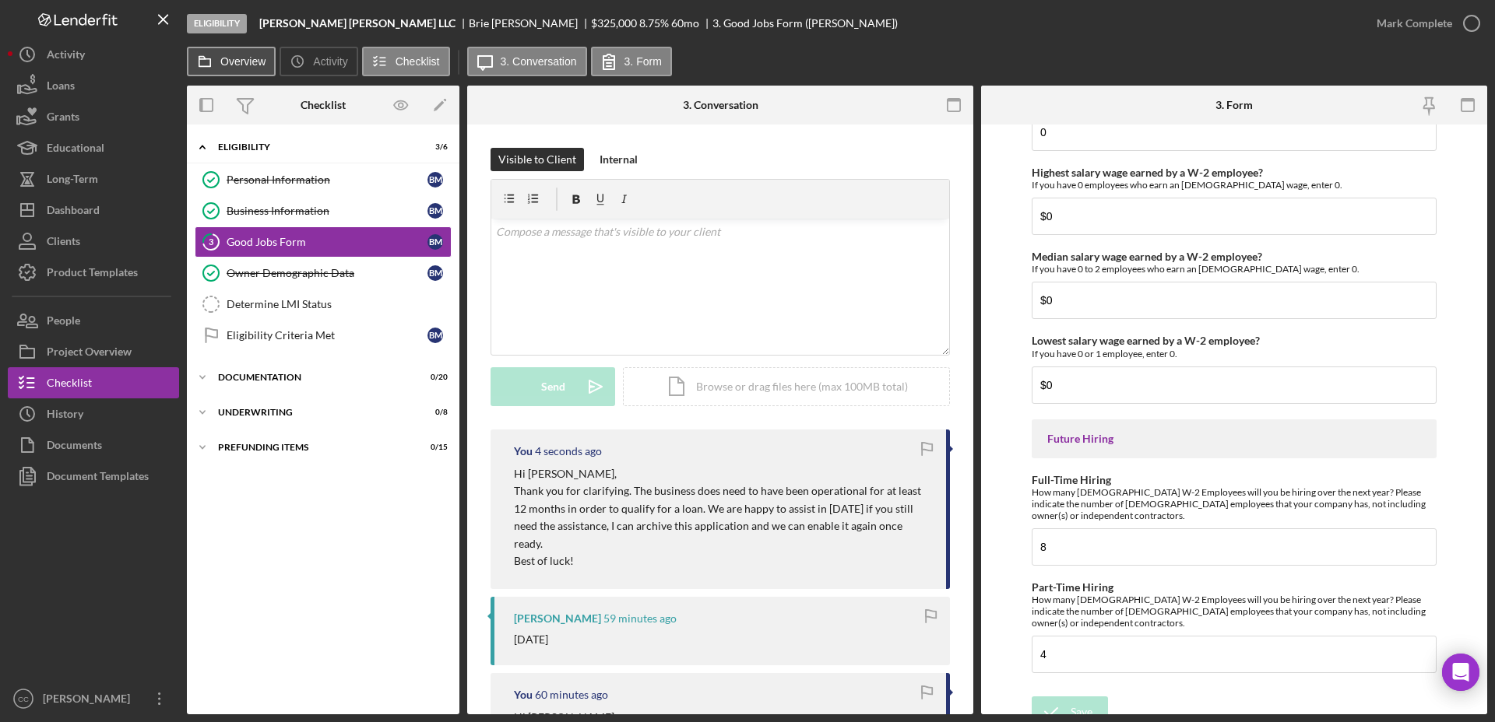
click at [241, 61] on label "Overview" at bounding box center [242, 61] width 45 height 12
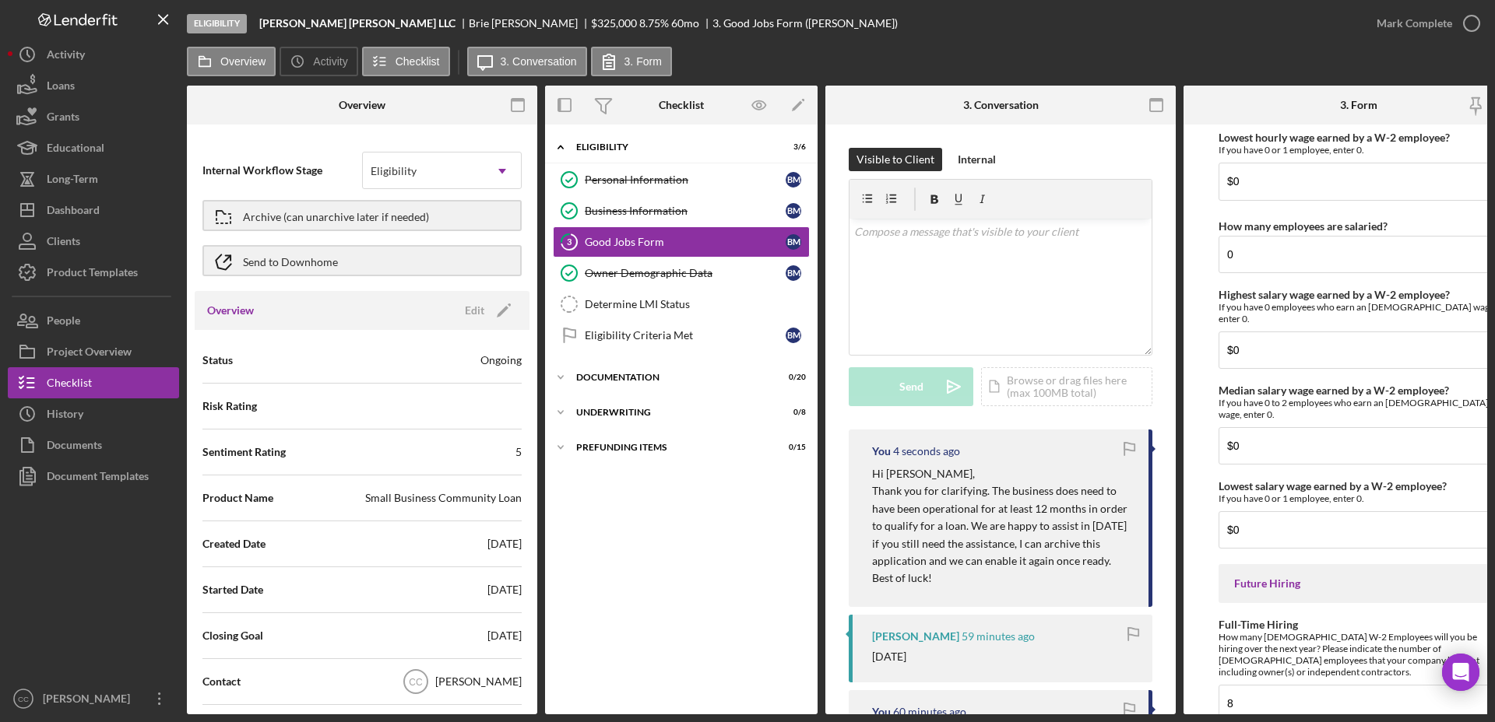
scroll to position [3440, 0]
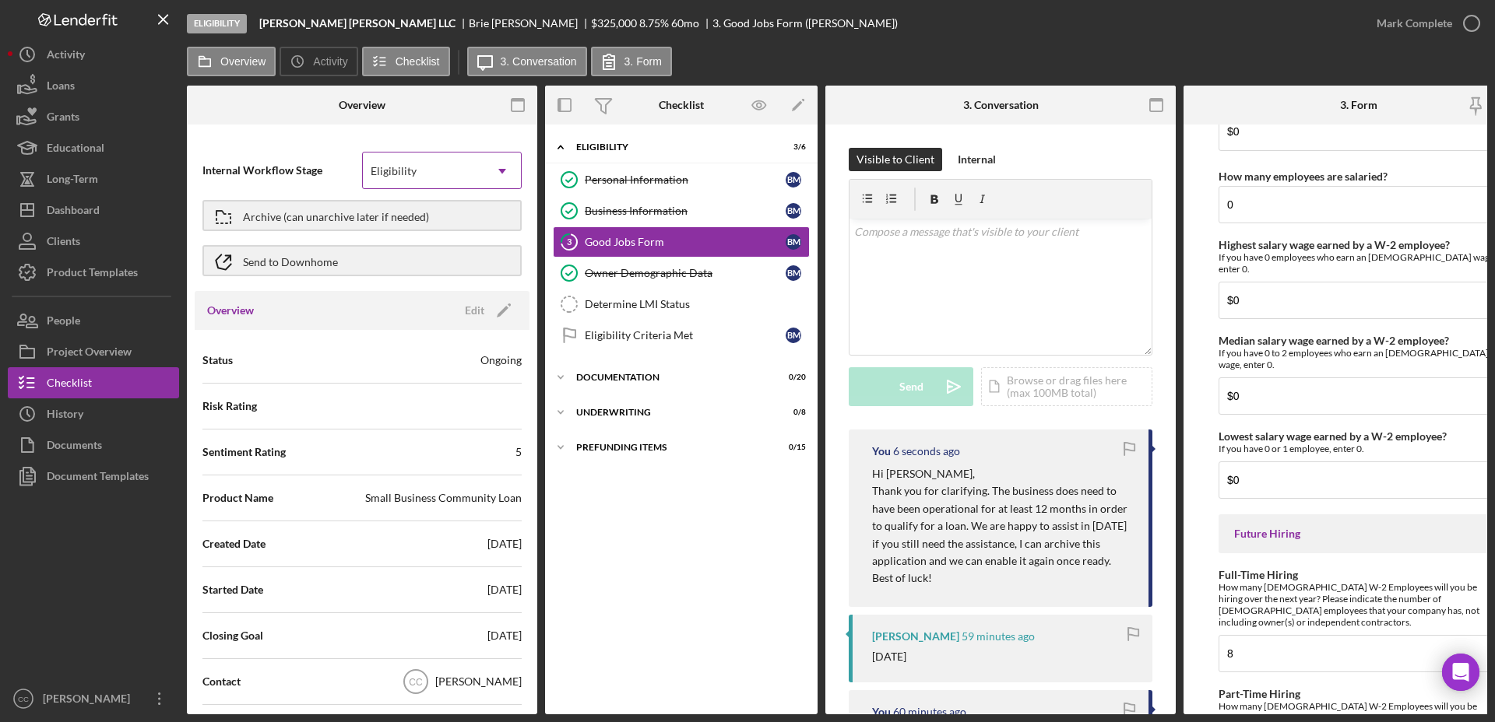
click at [471, 174] on div "Eligibility" at bounding box center [423, 171] width 121 height 36
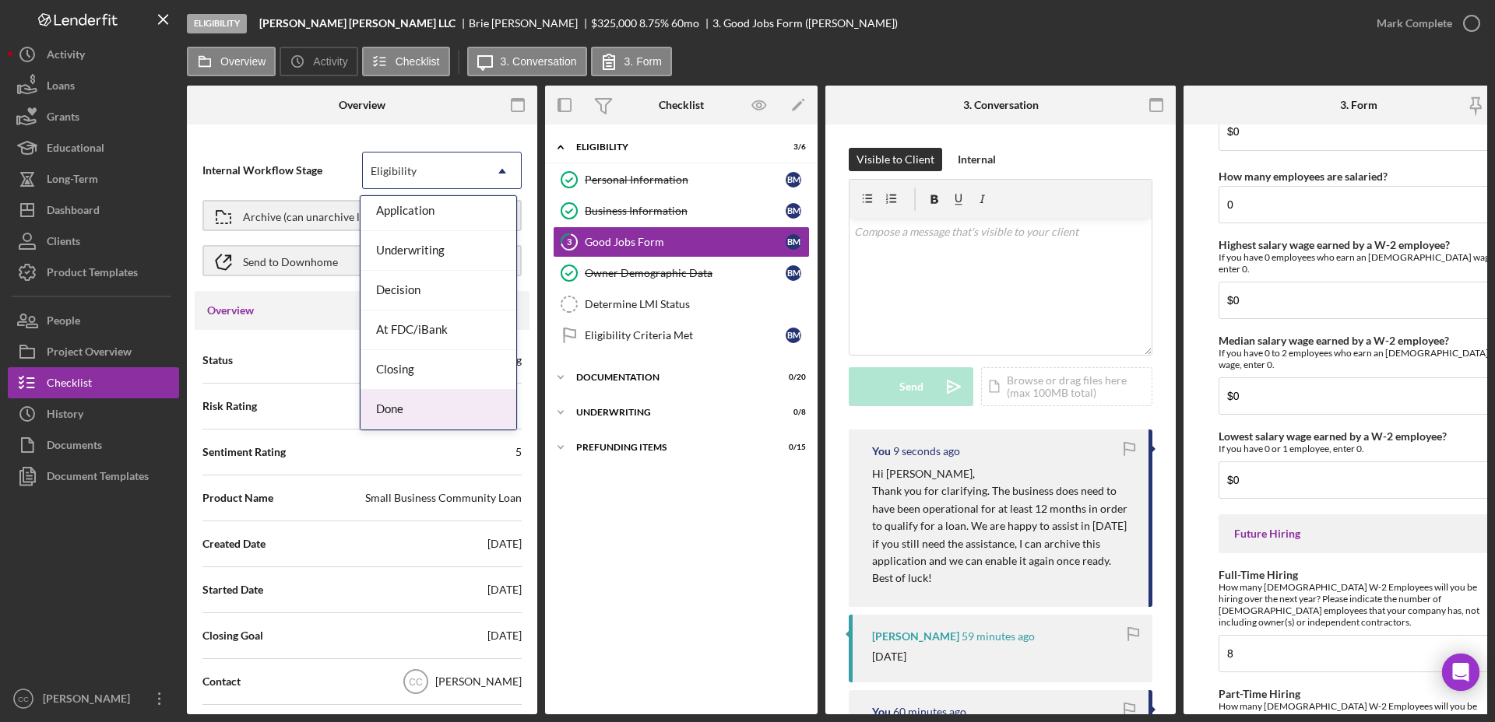
scroll to position [0, 0]
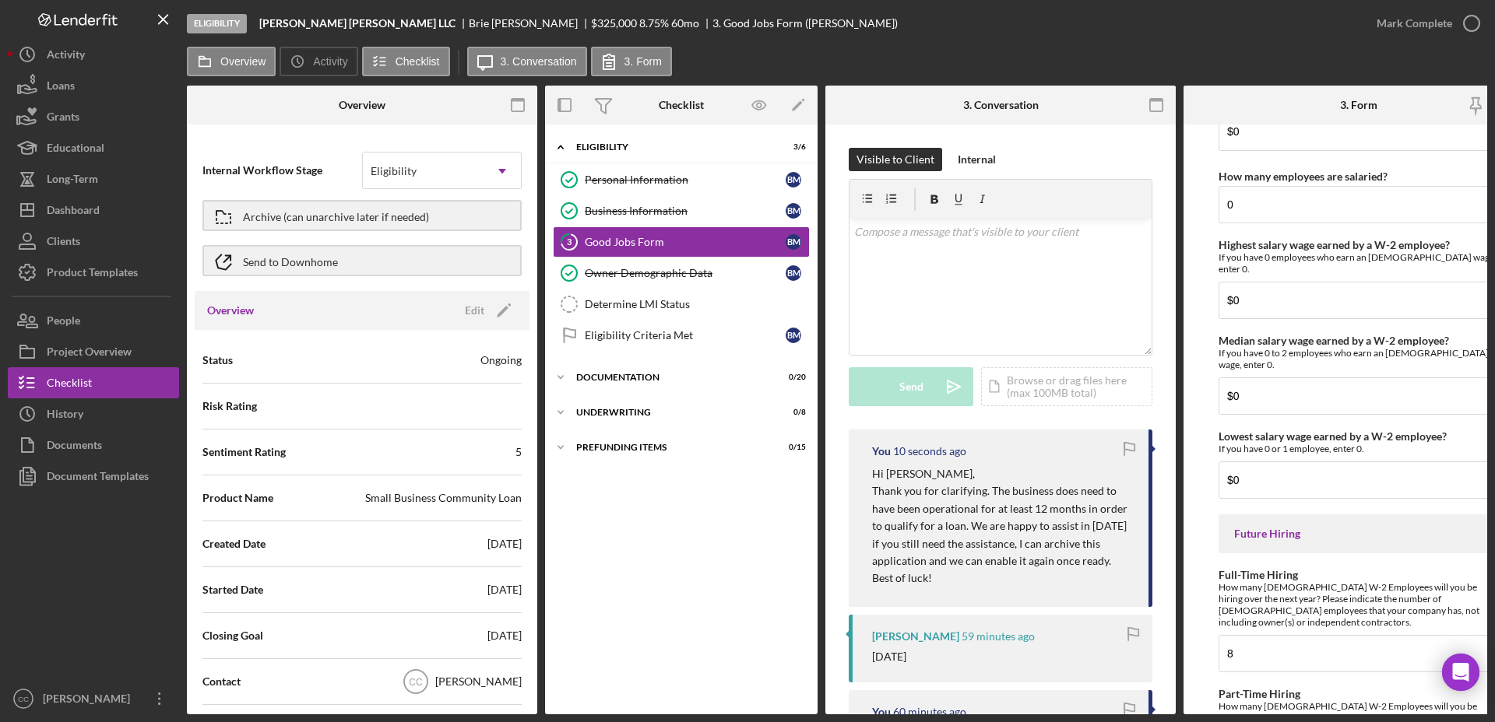
click at [293, 135] on div "Internal Workflow Stage Eligibility Icon/Dropdown Arrow Archive (can unarchive …" at bounding box center [362, 423] width 350 height 582
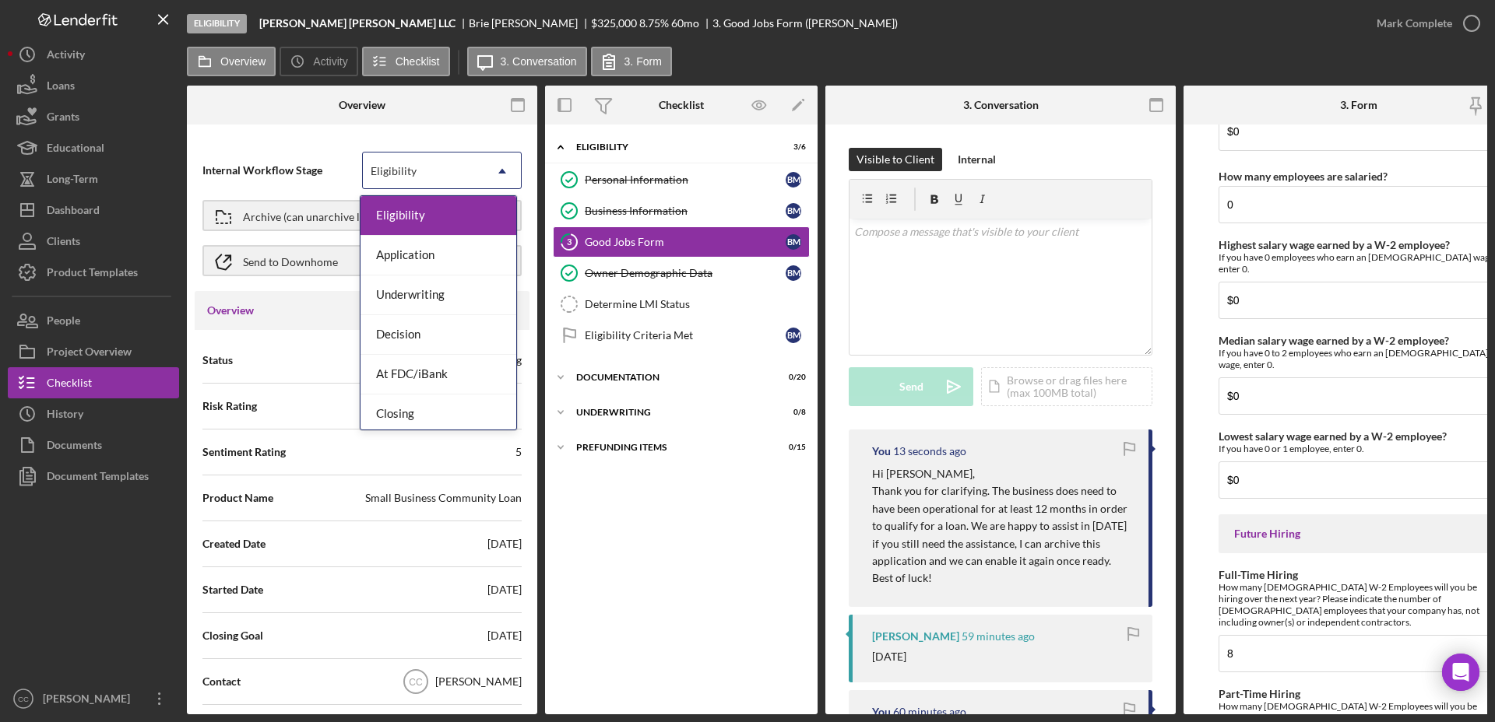
click at [476, 170] on div "Eligibility" at bounding box center [423, 171] width 121 height 36
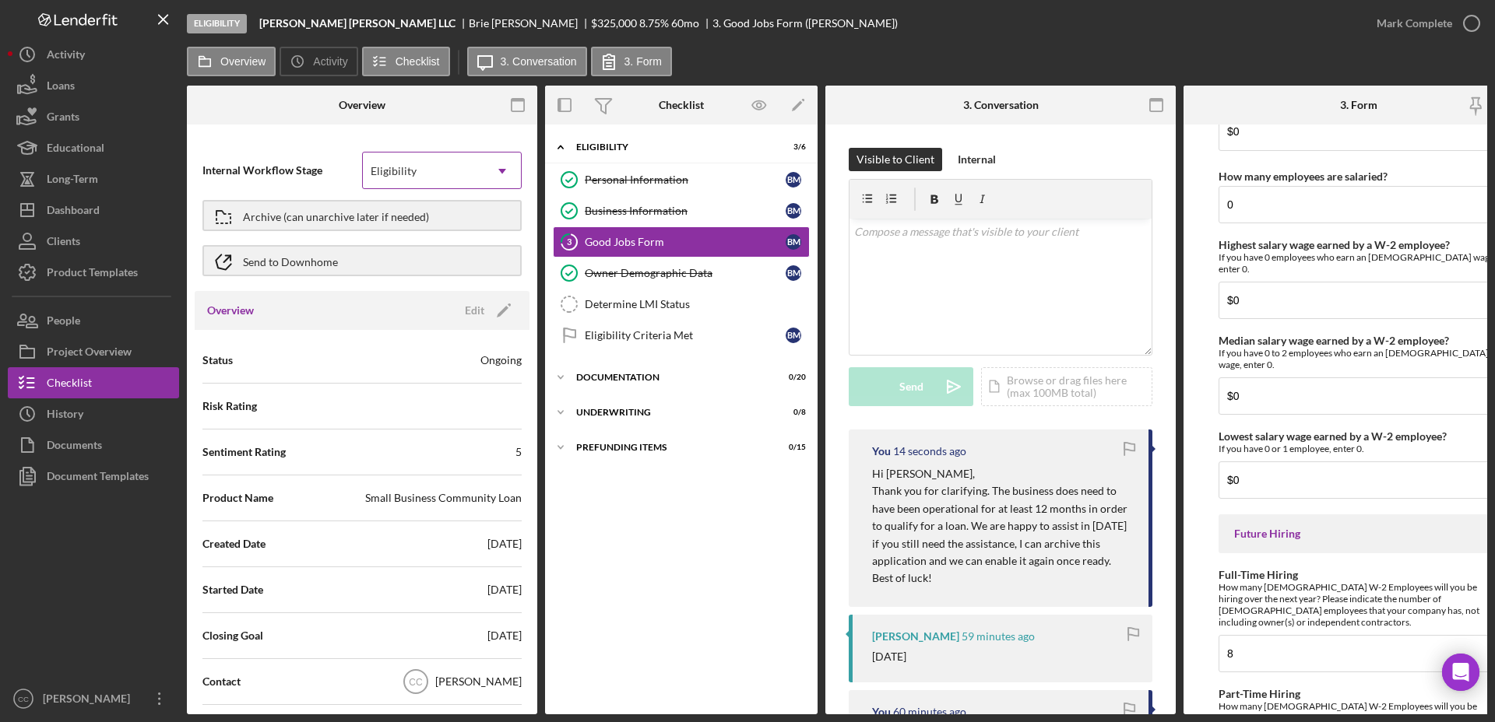
click at [476, 170] on div "Eligibility" at bounding box center [423, 171] width 121 height 36
click at [285, 213] on div "Archive (can unarchive later if needed)" at bounding box center [336, 216] width 186 height 28
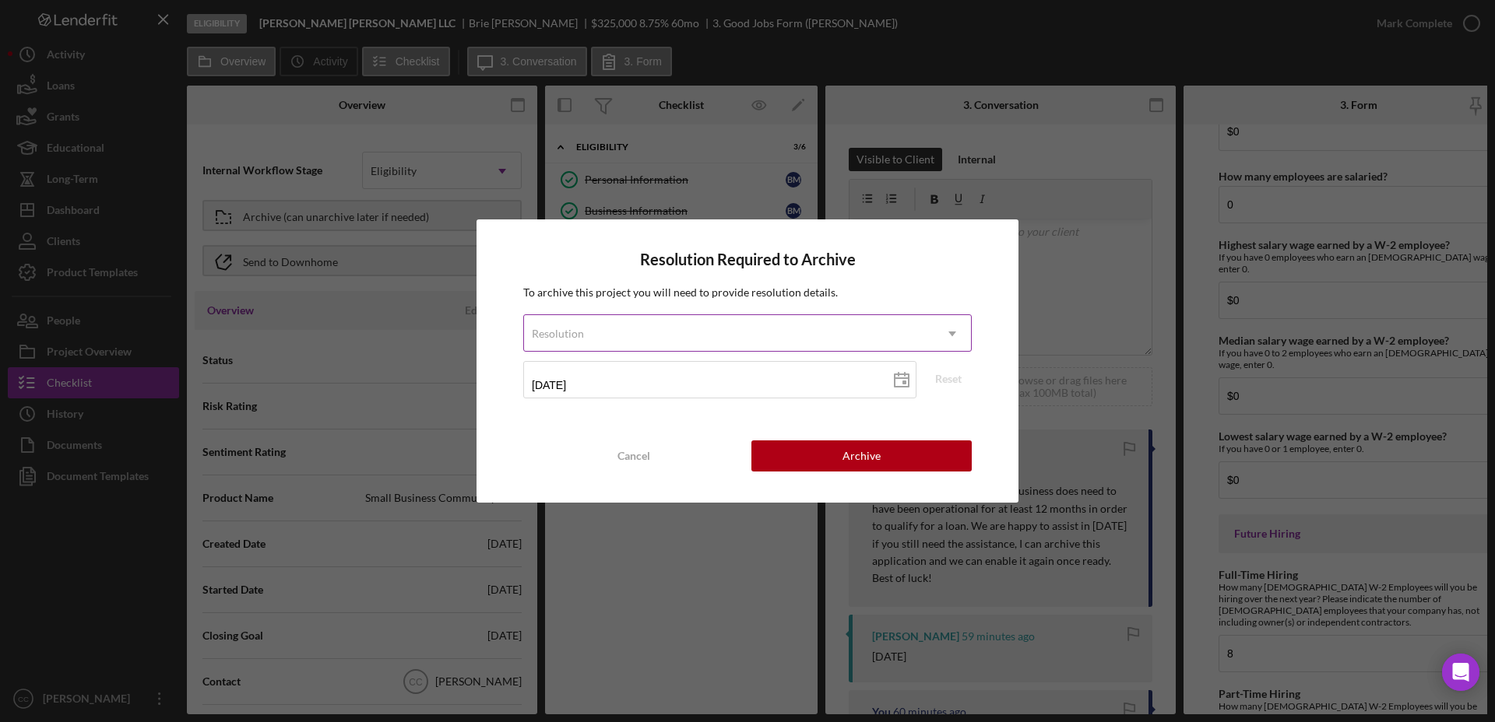
click at [889, 337] on div "Resolution" at bounding box center [728, 334] width 409 height 36
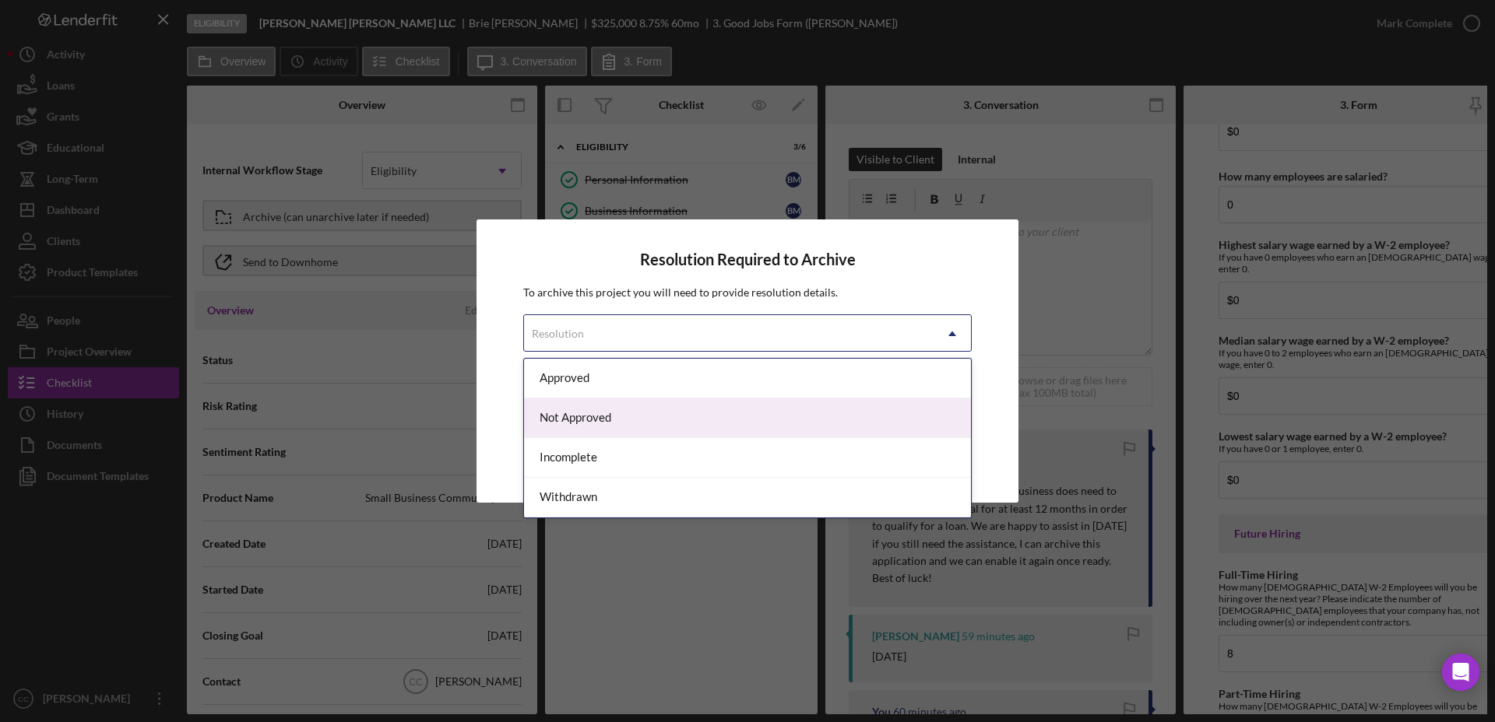
click at [566, 414] on div "Not Approved" at bounding box center [747, 419] width 447 height 40
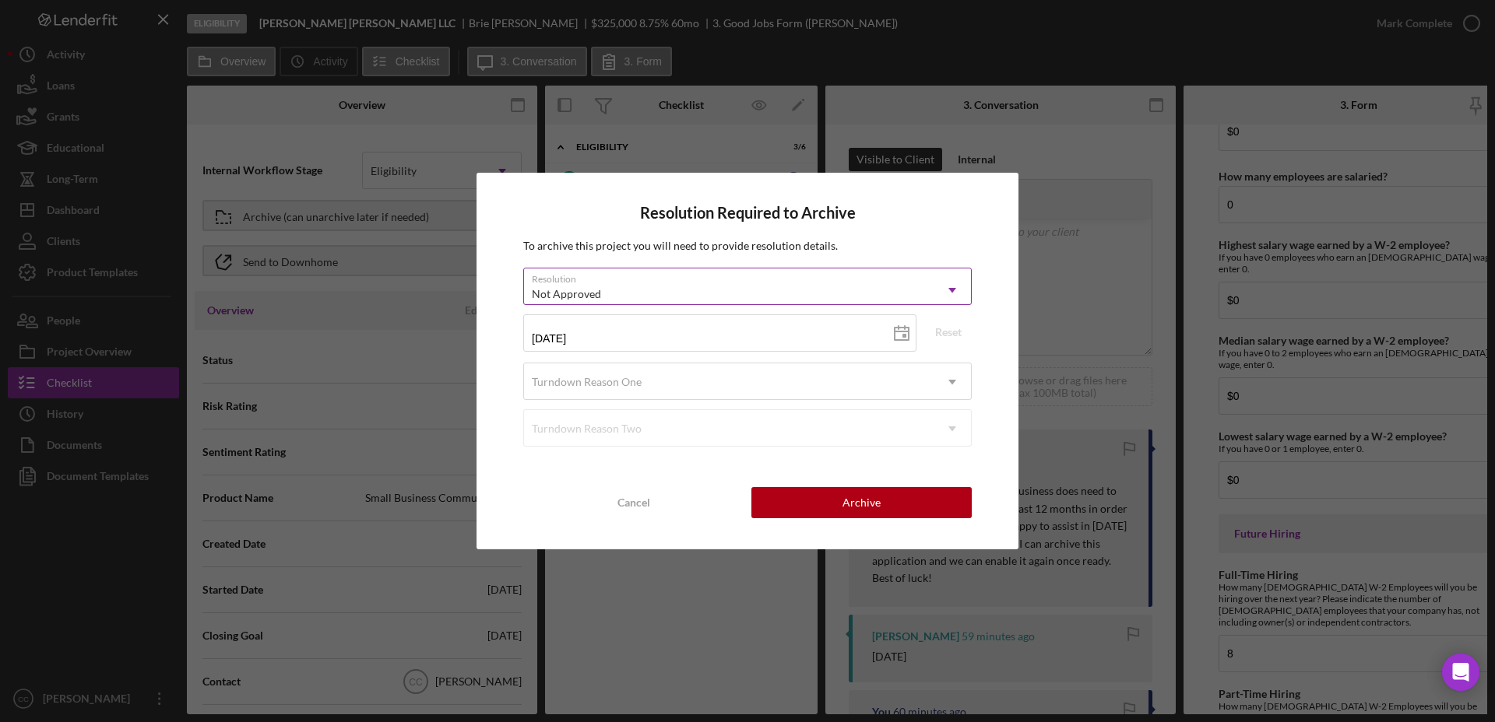
click at [917, 290] on div "Not Approved" at bounding box center [728, 294] width 409 height 36
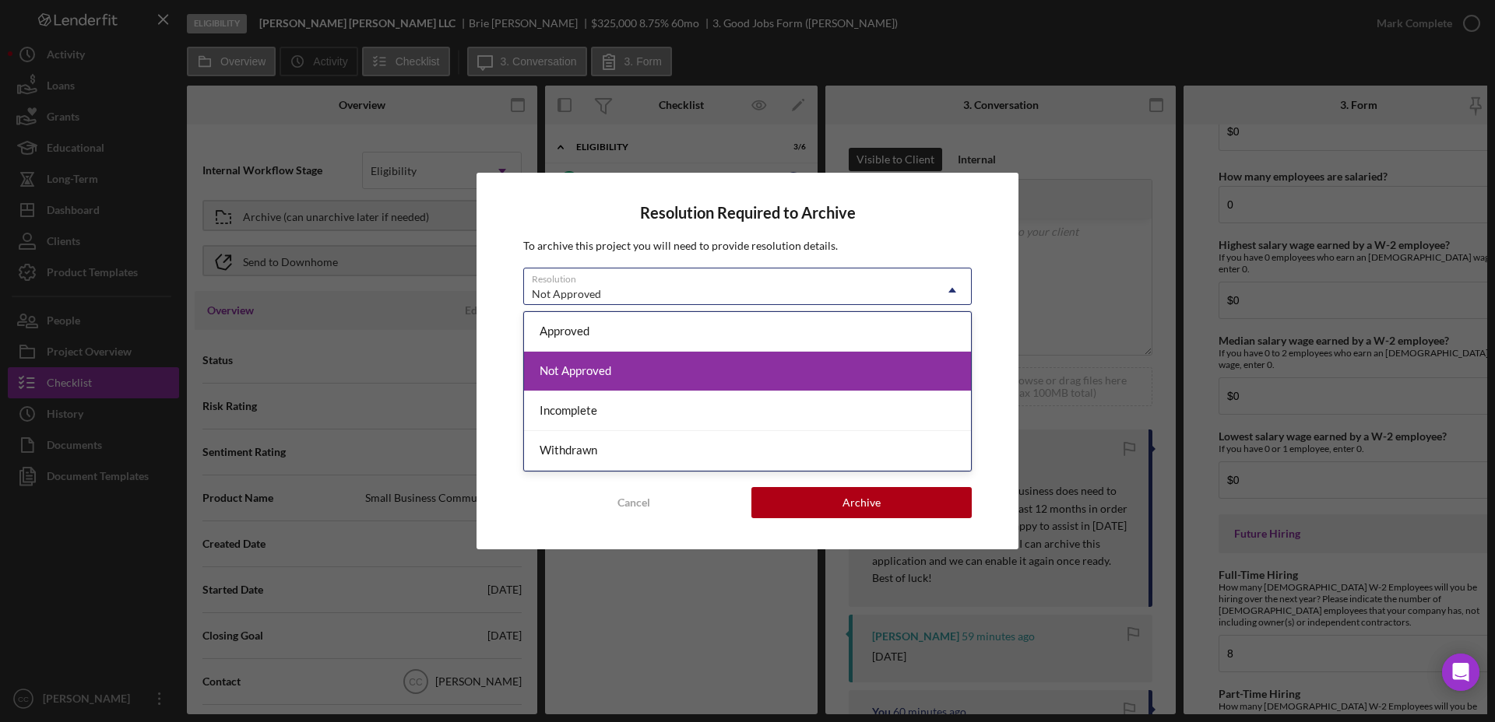
click at [633, 374] on div "Not Approved" at bounding box center [747, 372] width 447 height 40
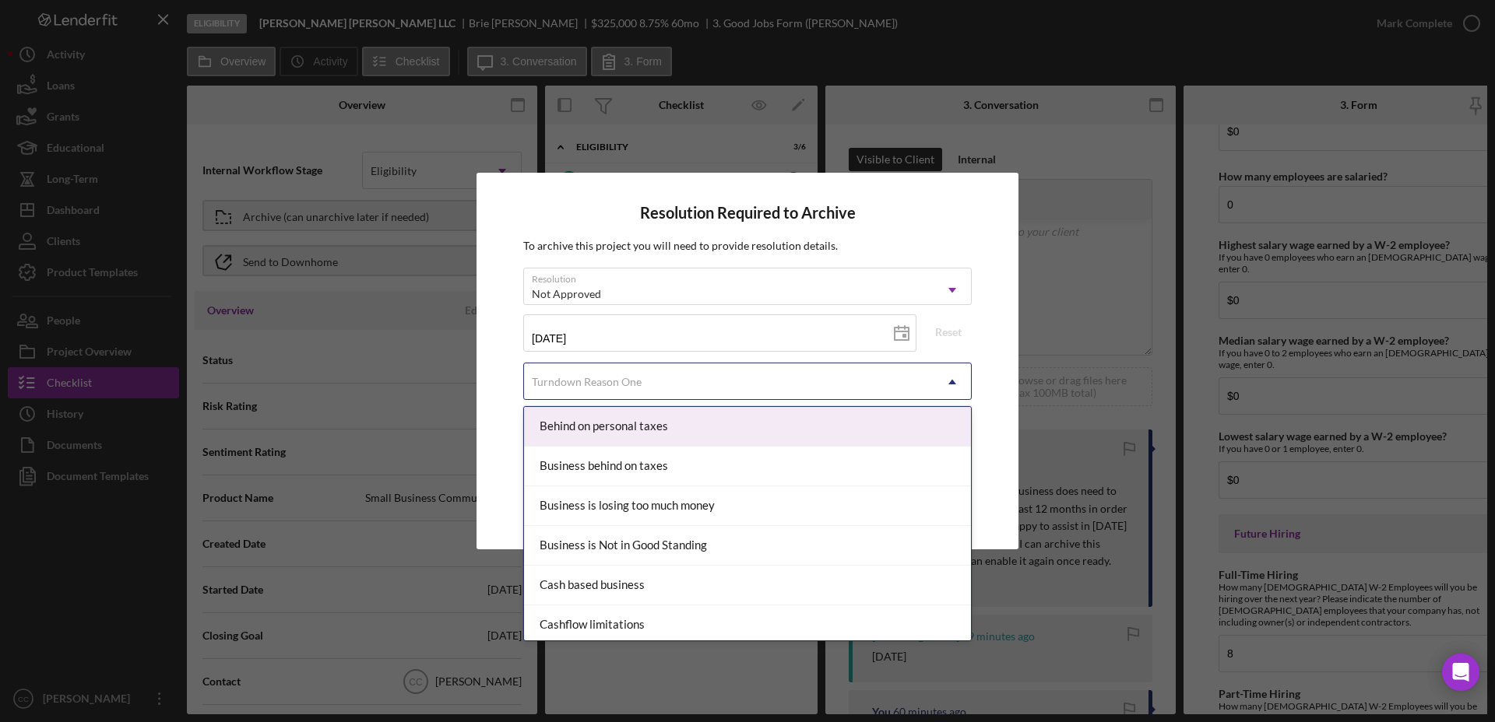
click at [722, 383] on div "Turndown Reason One" at bounding box center [728, 382] width 409 height 36
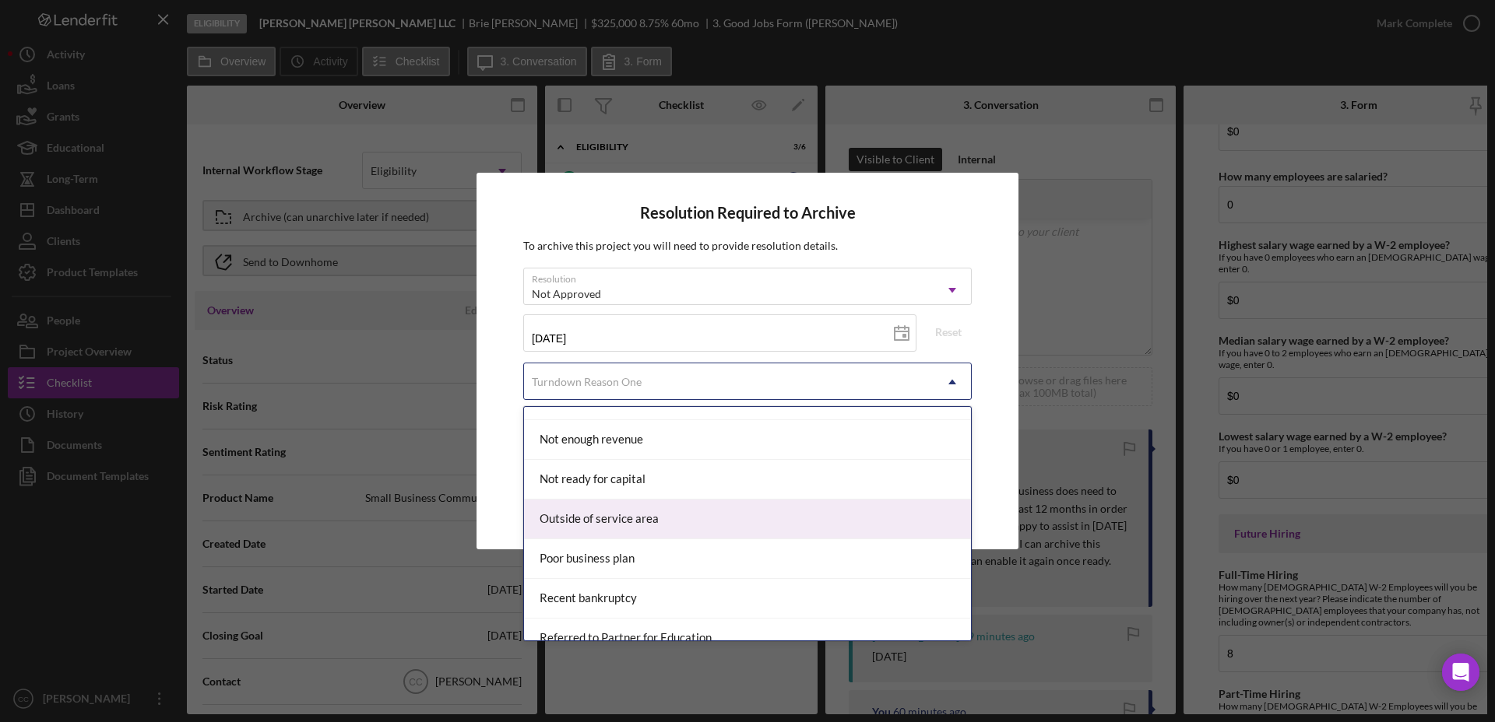
scroll to position [1225, 0]
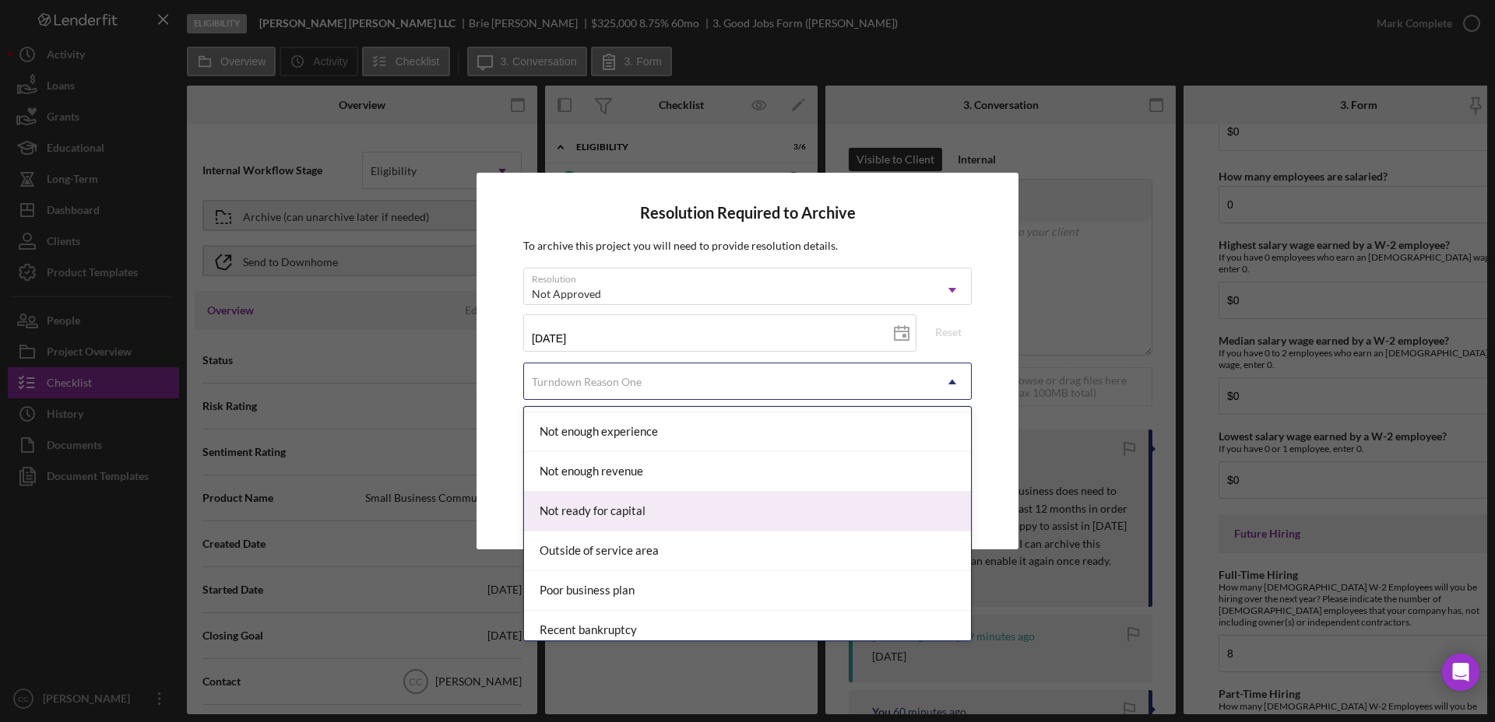
click at [699, 517] on div "Not ready for capital" at bounding box center [747, 512] width 447 height 40
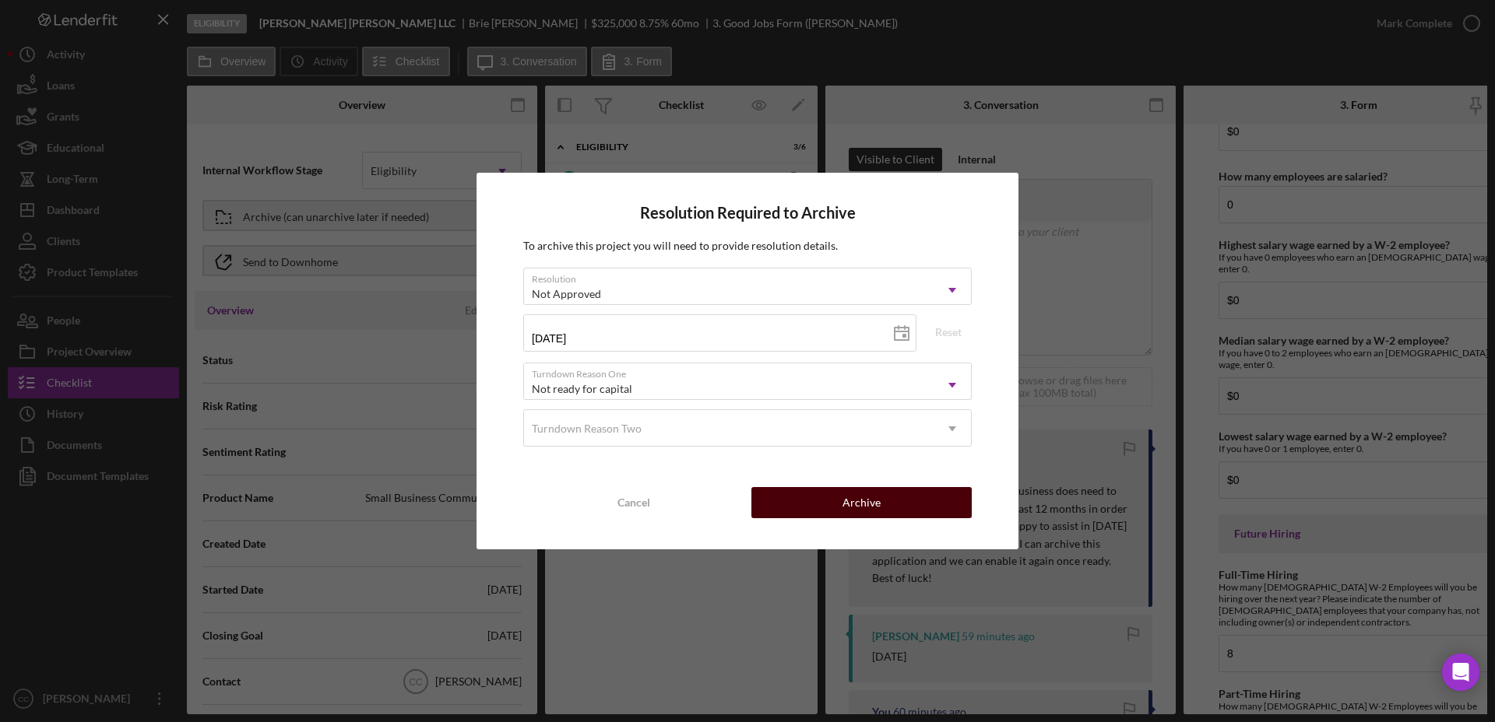
click at [870, 504] on div "Archive" at bounding box center [861, 502] width 38 height 31
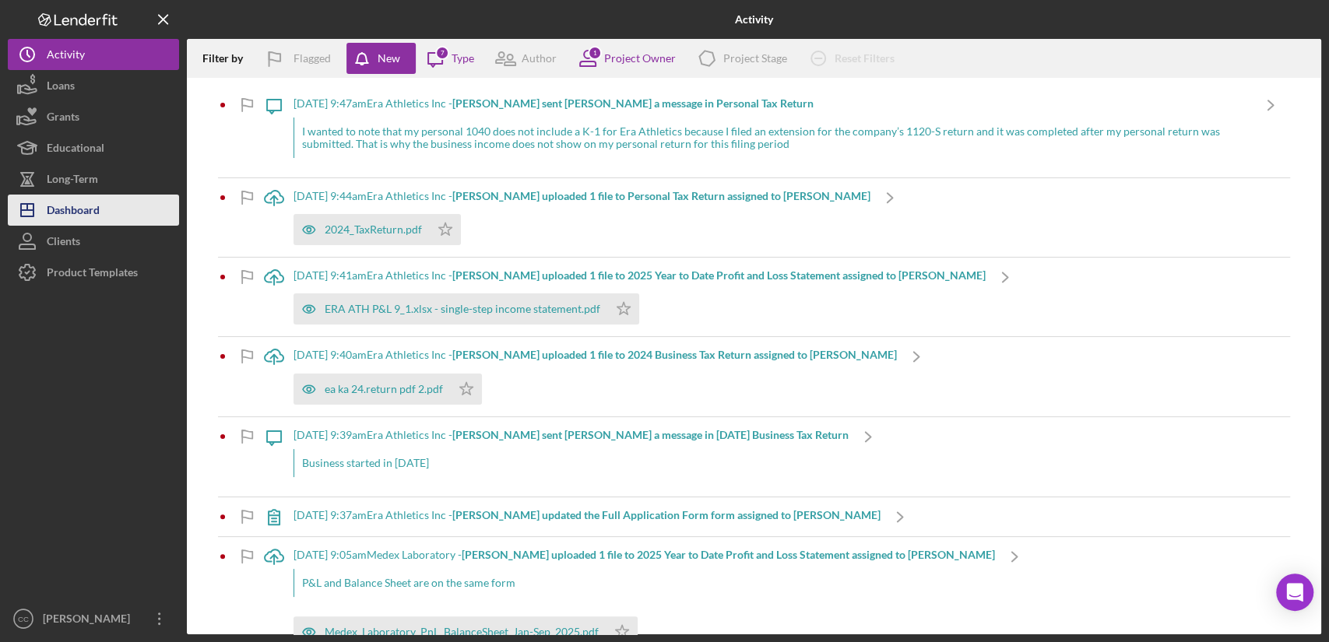
click at [43, 220] on icon "Icon/Dashboard" at bounding box center [27, 210] width 39 height 39
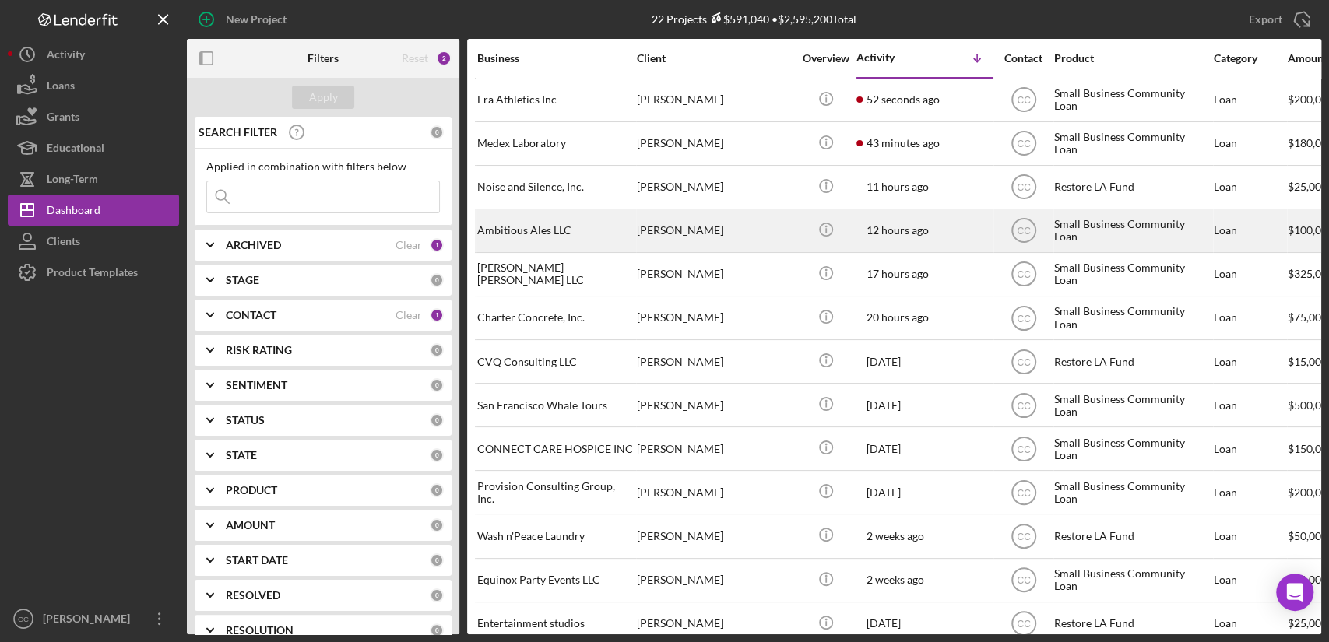
click at [571, 233] on div "Ambitious Ales LLC" at bounding box center [555, 230] width 156 height 41
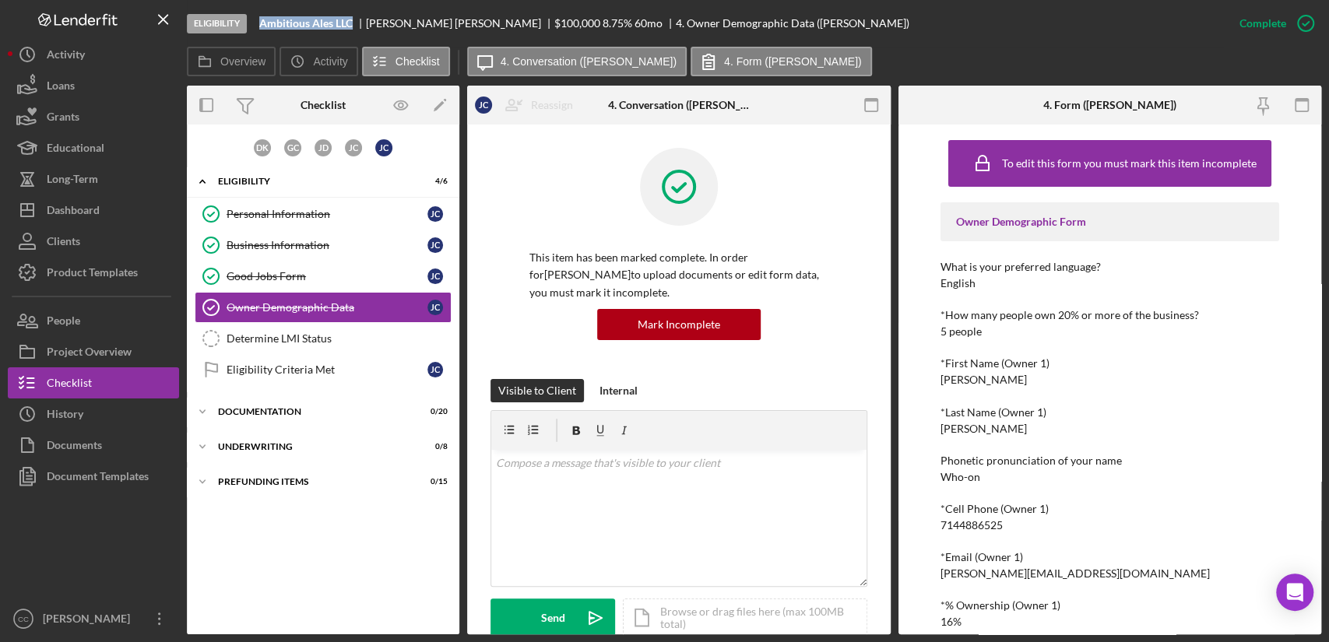
drag, startPoint x: 358, startPoint y: 22, endPoint x: 260, endPoint y: 23, distance: 98.1
click at [260, 23] on div "Ambitious Ales LLC" at bounding box center [312, 23] width 107 height 12
copy b "Ambitious Ales LLC"
